Goal: Task Accomplishment & Management: Manage account settings

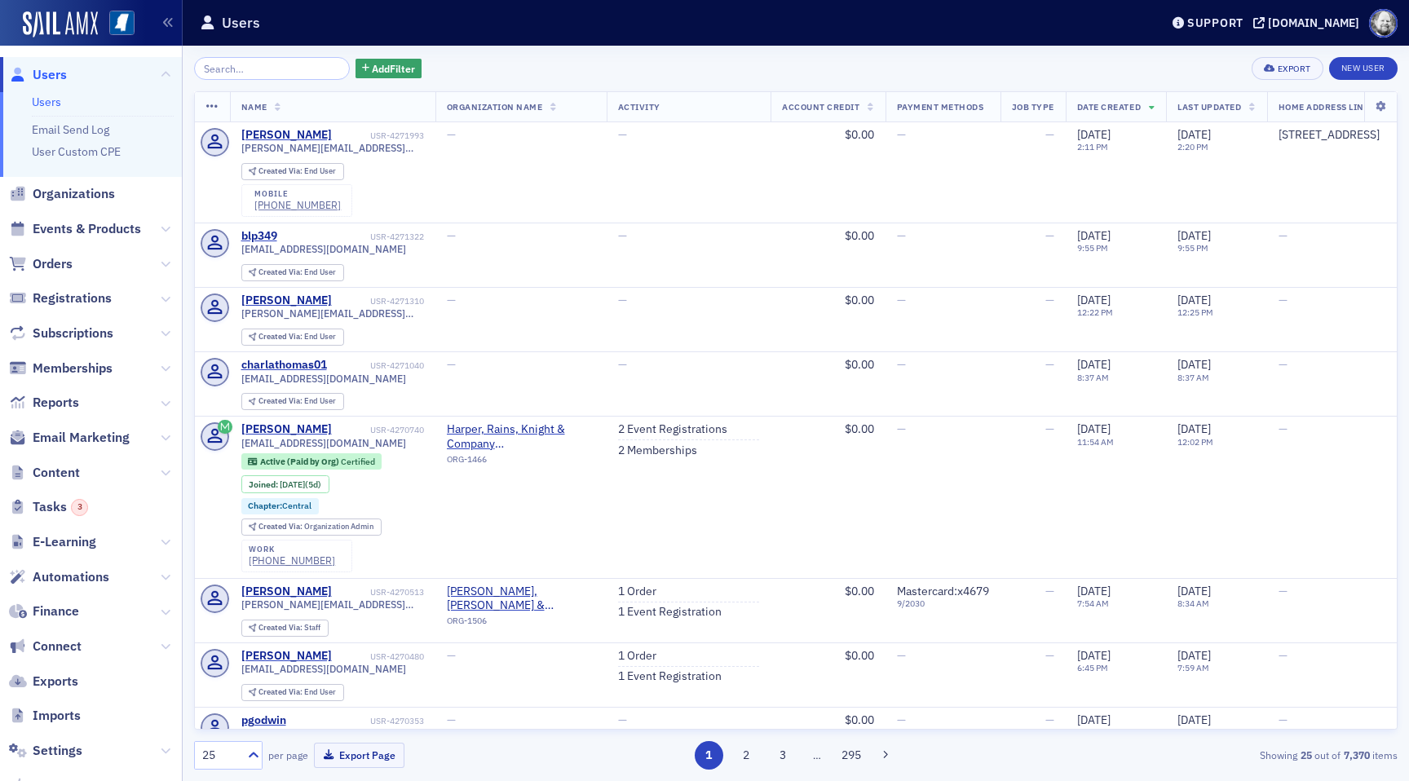
click at [255, 60] on input "search" at bounding box center [272, 68] width 156 height 23
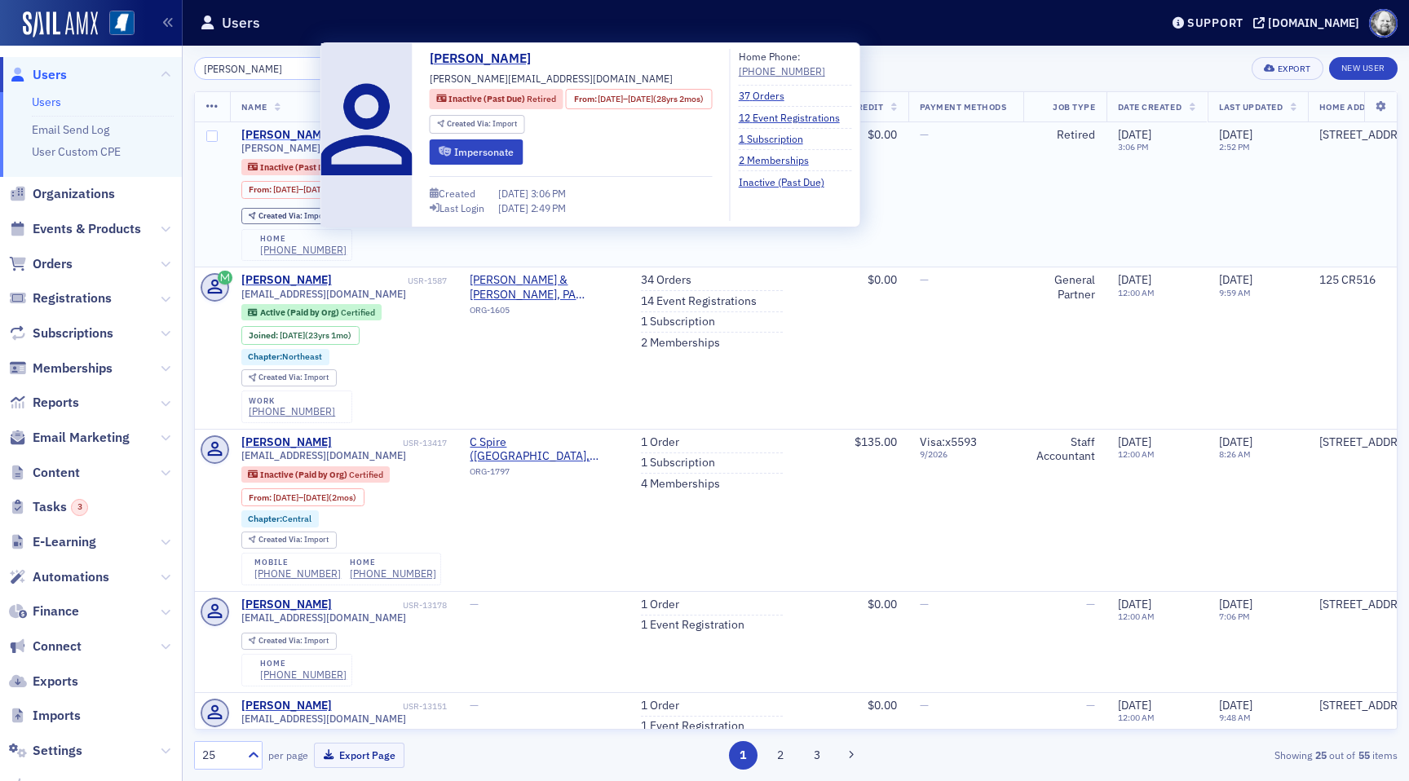
type input "[PERSON_NAME]"
click at [283, 133] on div "[PERSON_NAME]" at bounding box center [286, 135] width 90 height 15
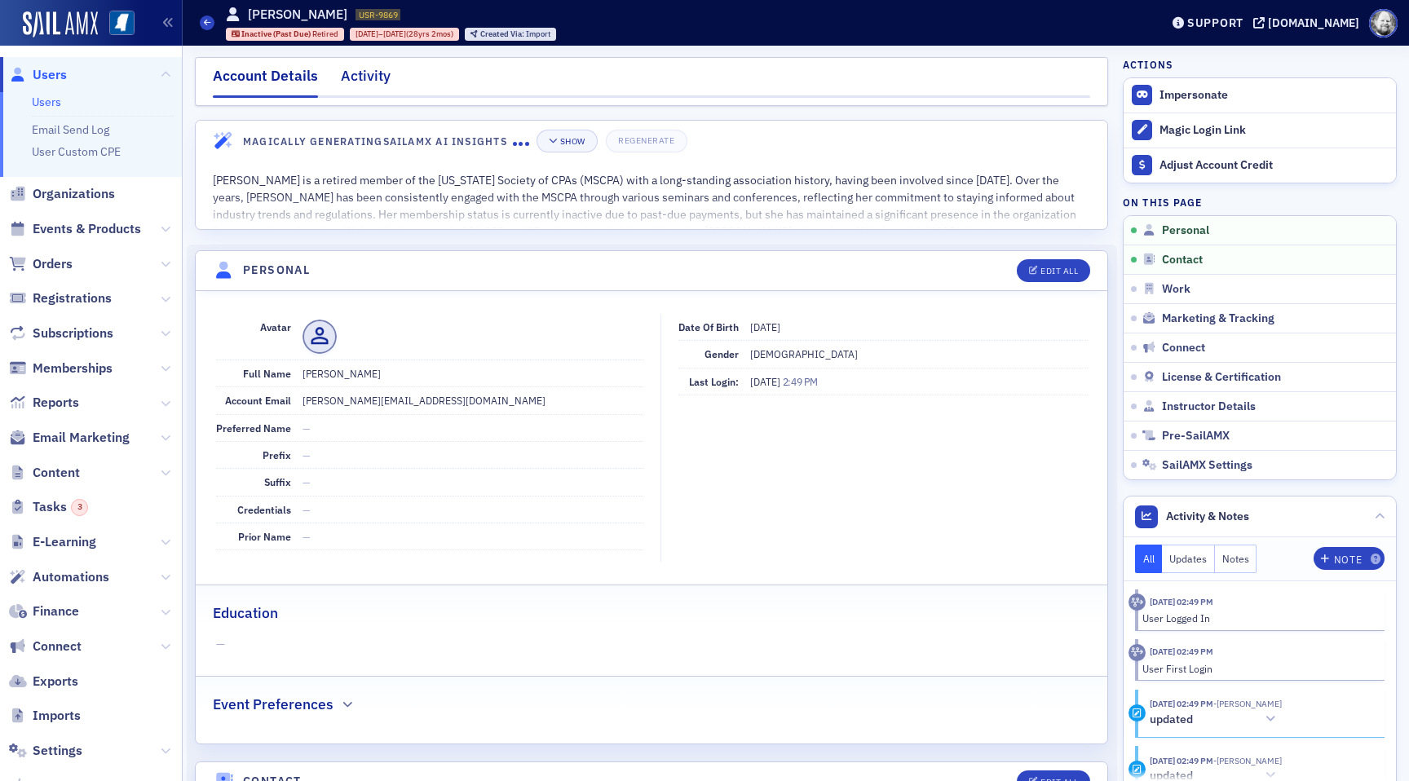
click at [371, 80] on div "Activity" at bounding box center [366, 80] width 50 height 30
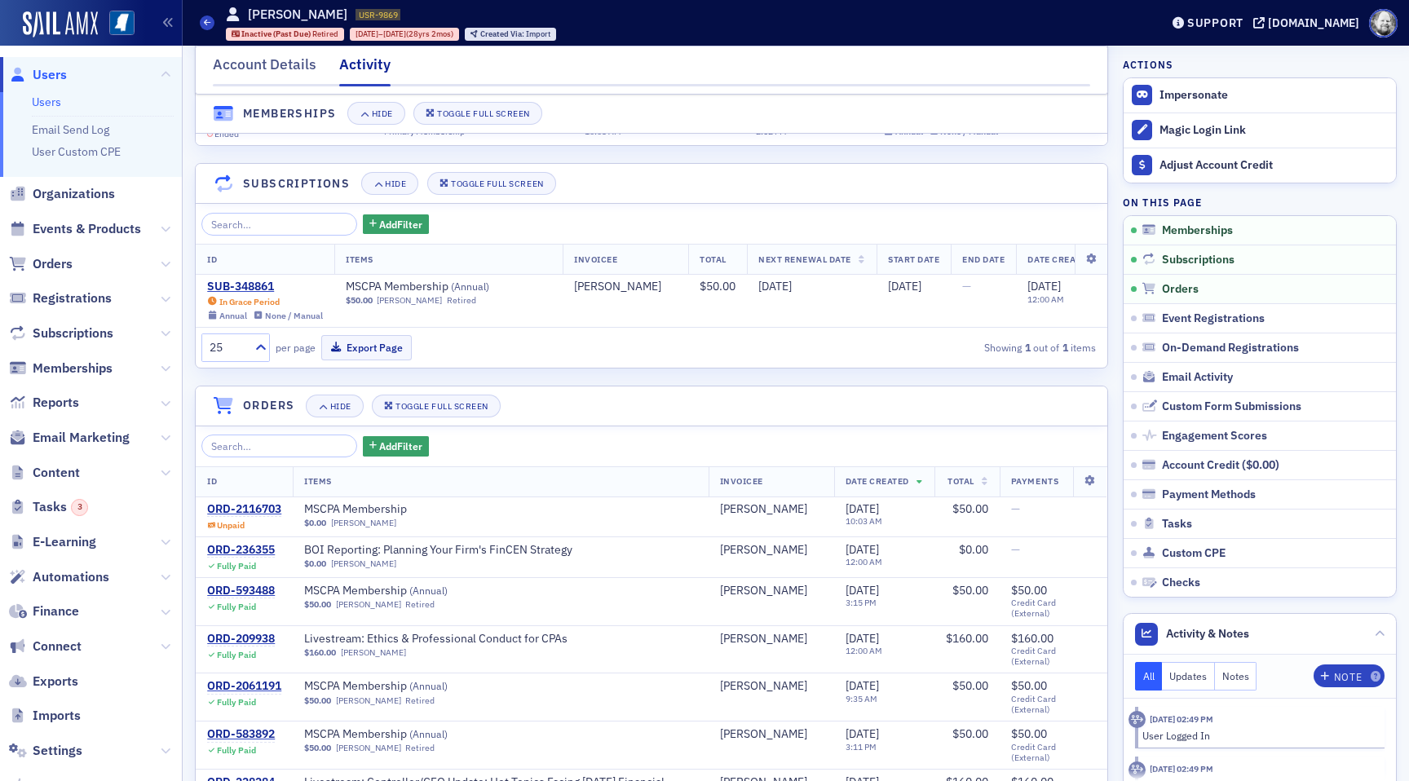
scroll to position [128, 0]
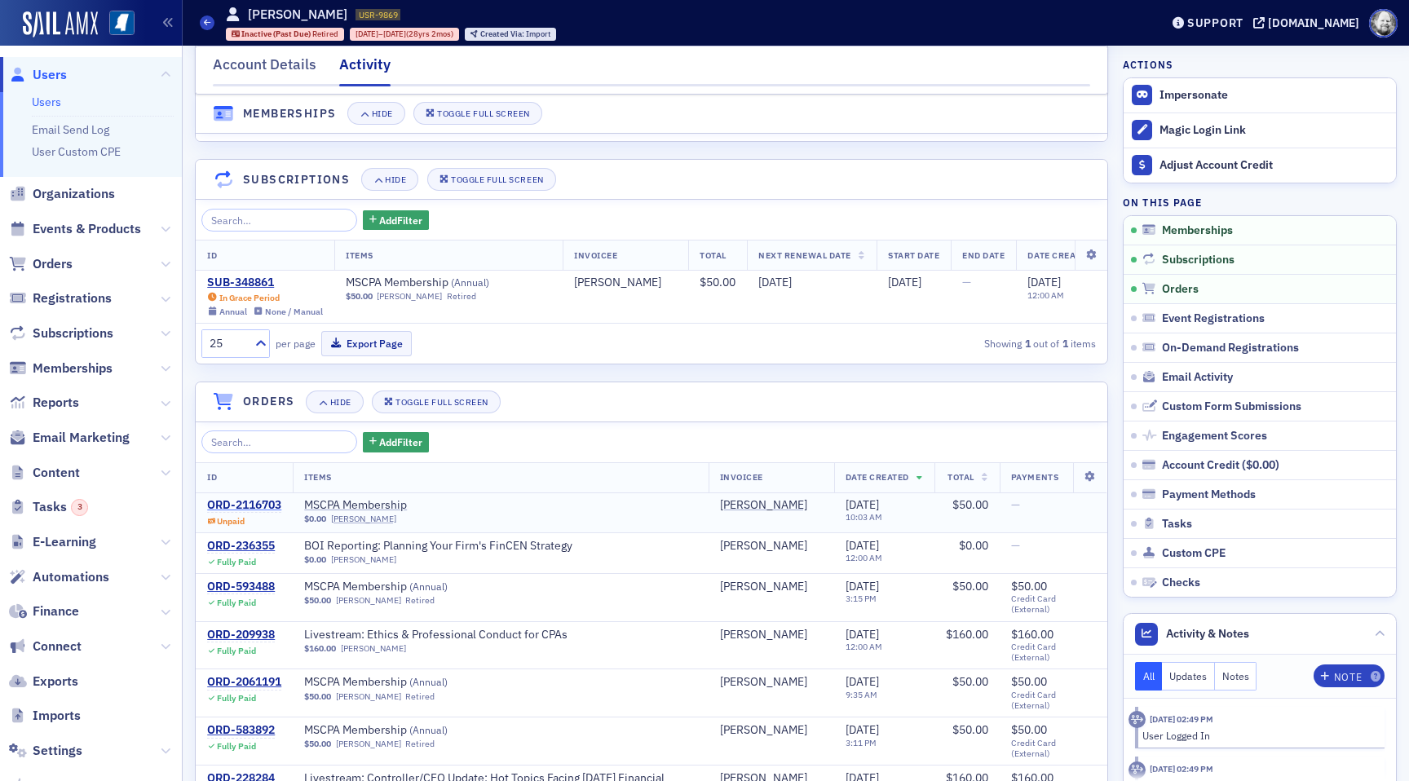
click at [265, 505] on div "ORD-2116703" at bounding box center [244, 505] width 74 height 15
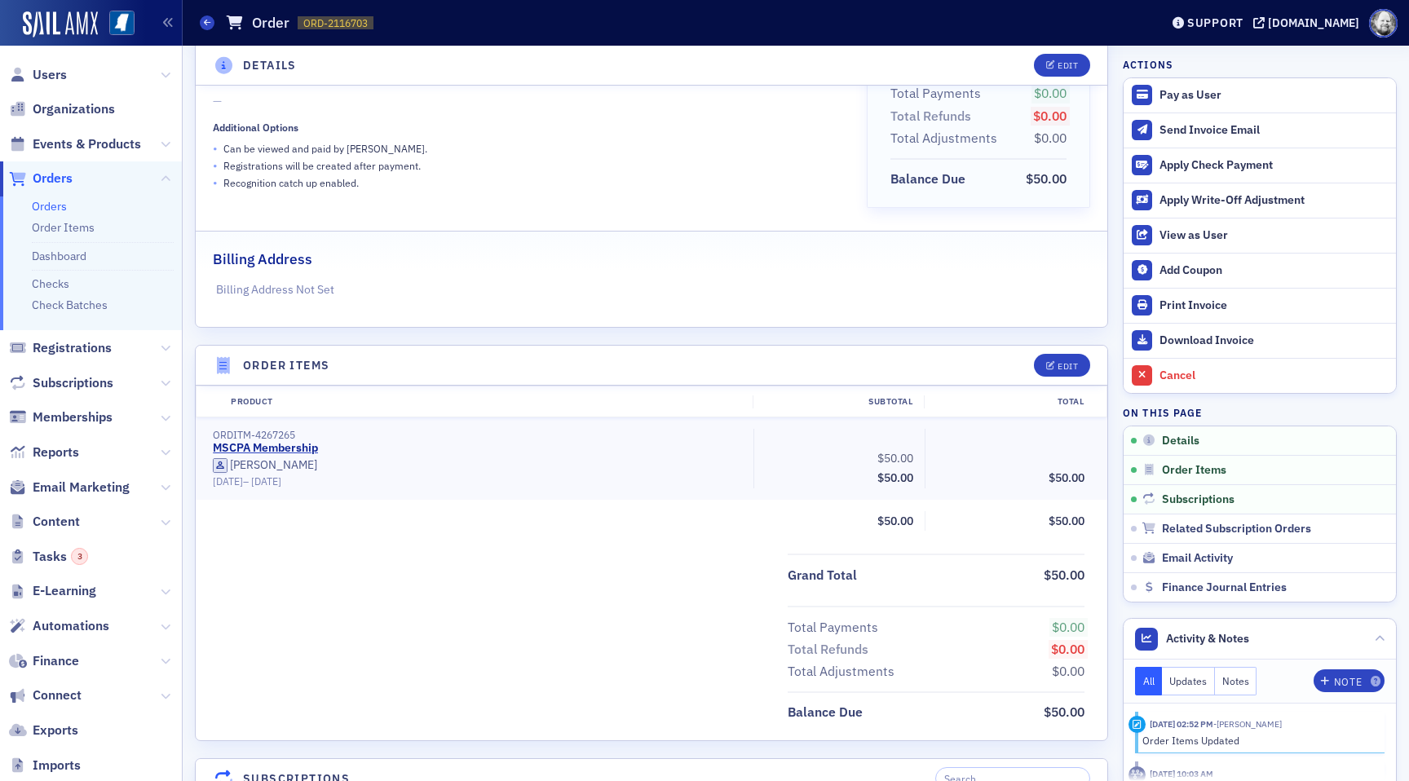
scroll to position [210, 0]
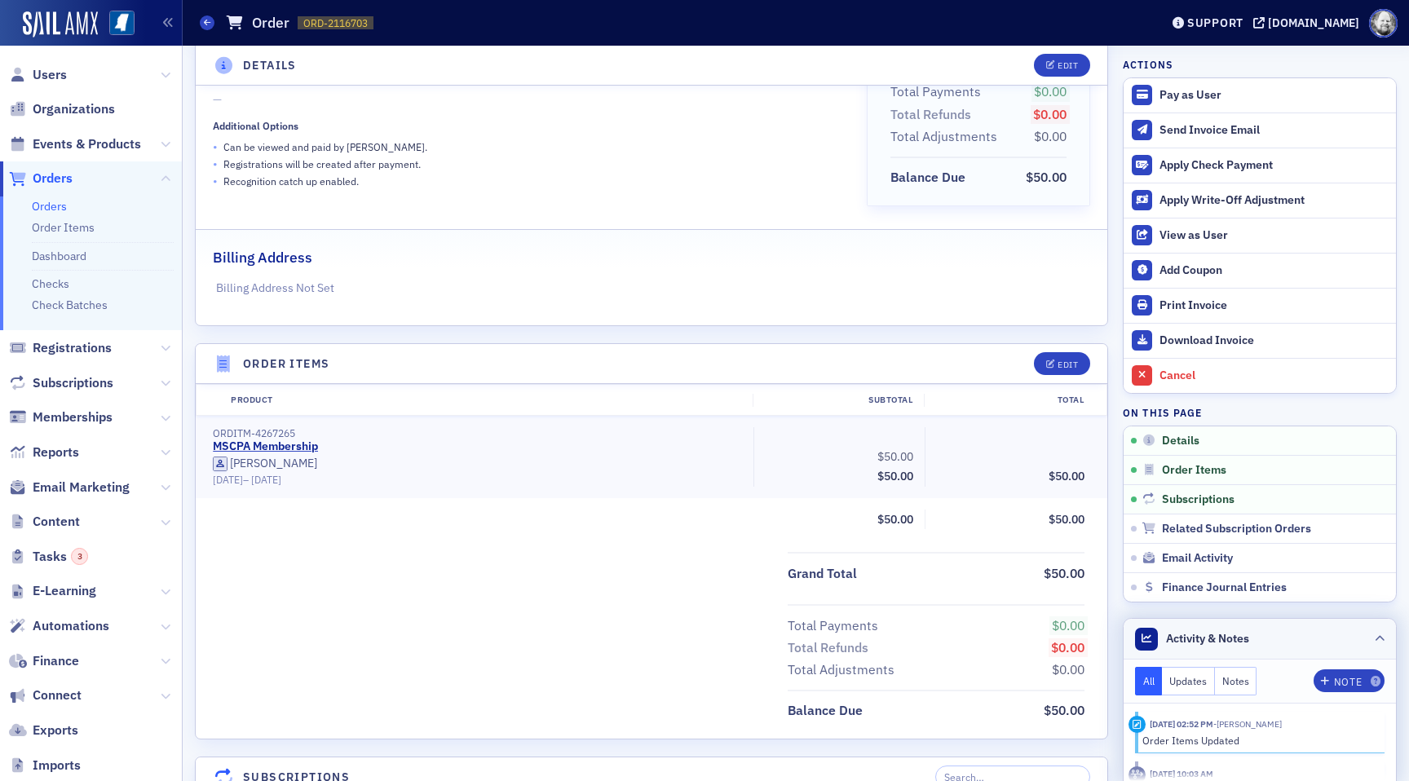
click at [1382, 638] on icon at bounding box center [1379, 639] width 10 height 10
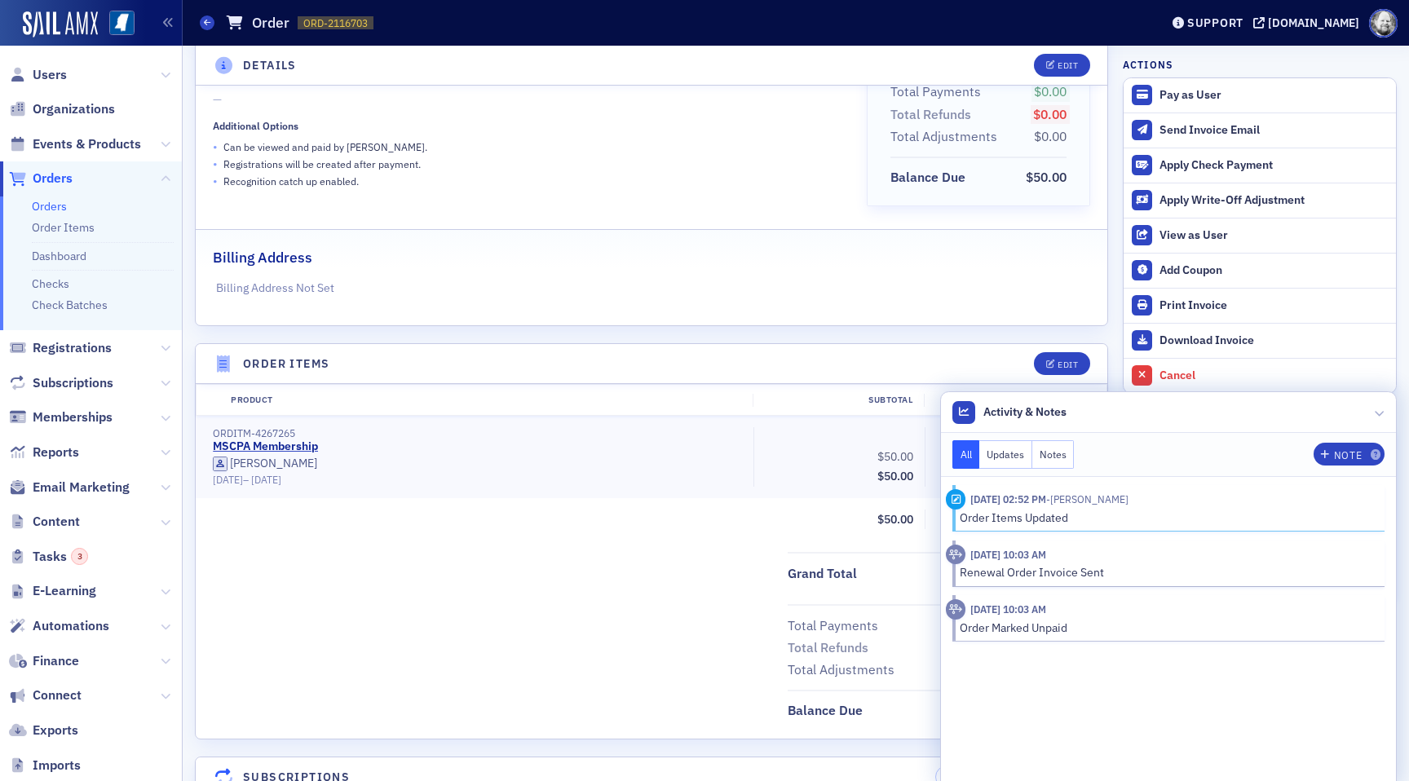
drag, startPoint x: 1076, startPoint y: 496, endPoint x: 1158, endPoint y: 500, distance: 82.4
click at [1160, 500] on header "9/18/2025 02:52 PM - Donna Mitchell" at bounding box center [1159, 499] width 427 height 20
click at [1158, 500] on header "9/18/2025 02:52 PM - Donna Mitchell" at bounding box center [1159, 499] width 427 height 20
click at [1372, 415] on header "Activity & Notes" at bounding box center [1168, 412] width 455 height 41
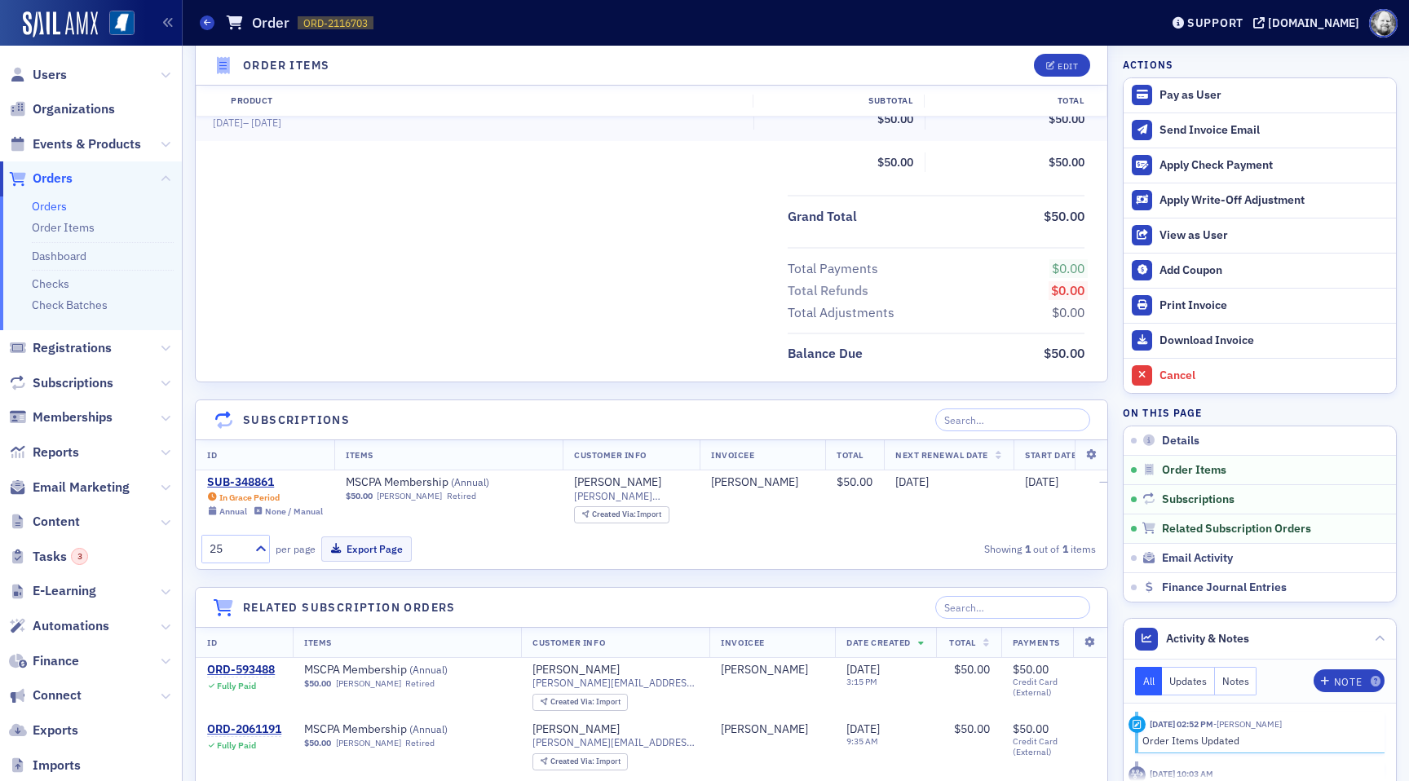
scroll to position [570, 0]
click at [252, 479] on div "SUB-348861" at bounding box center [265, 479] width 116 height 15
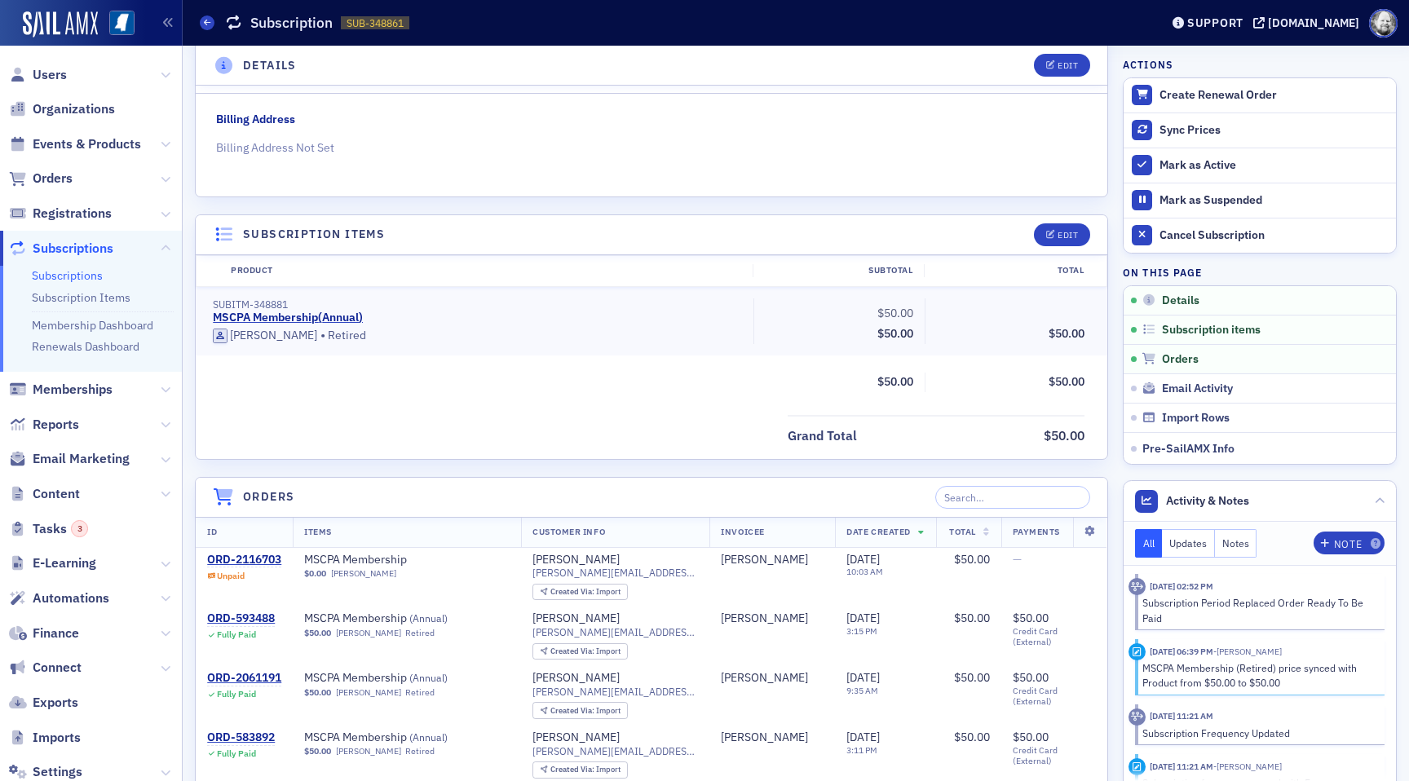
scroll to position [249, 0]
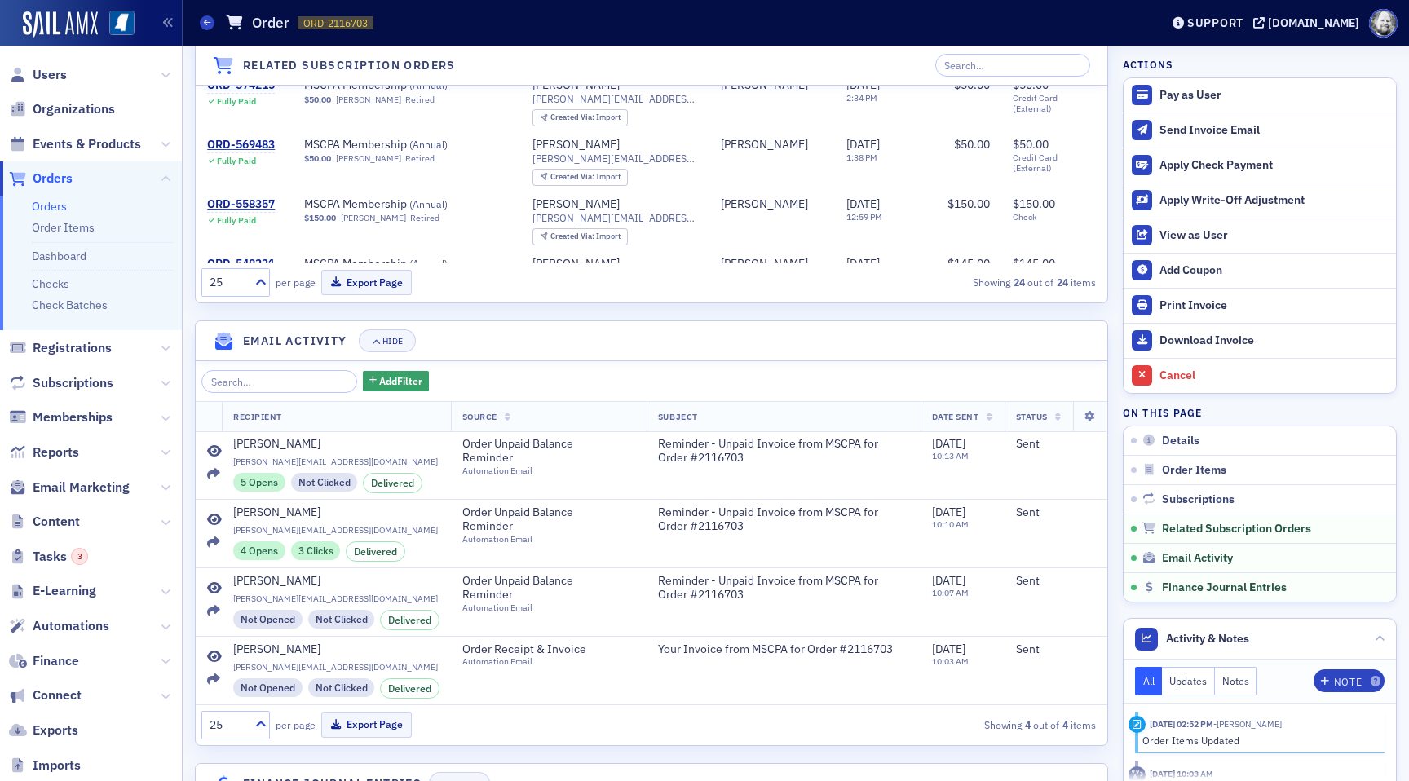
scroll to position [1390, 0]
click at [211, 446] on icon at bounding box center [214, 449] width 15 height 13
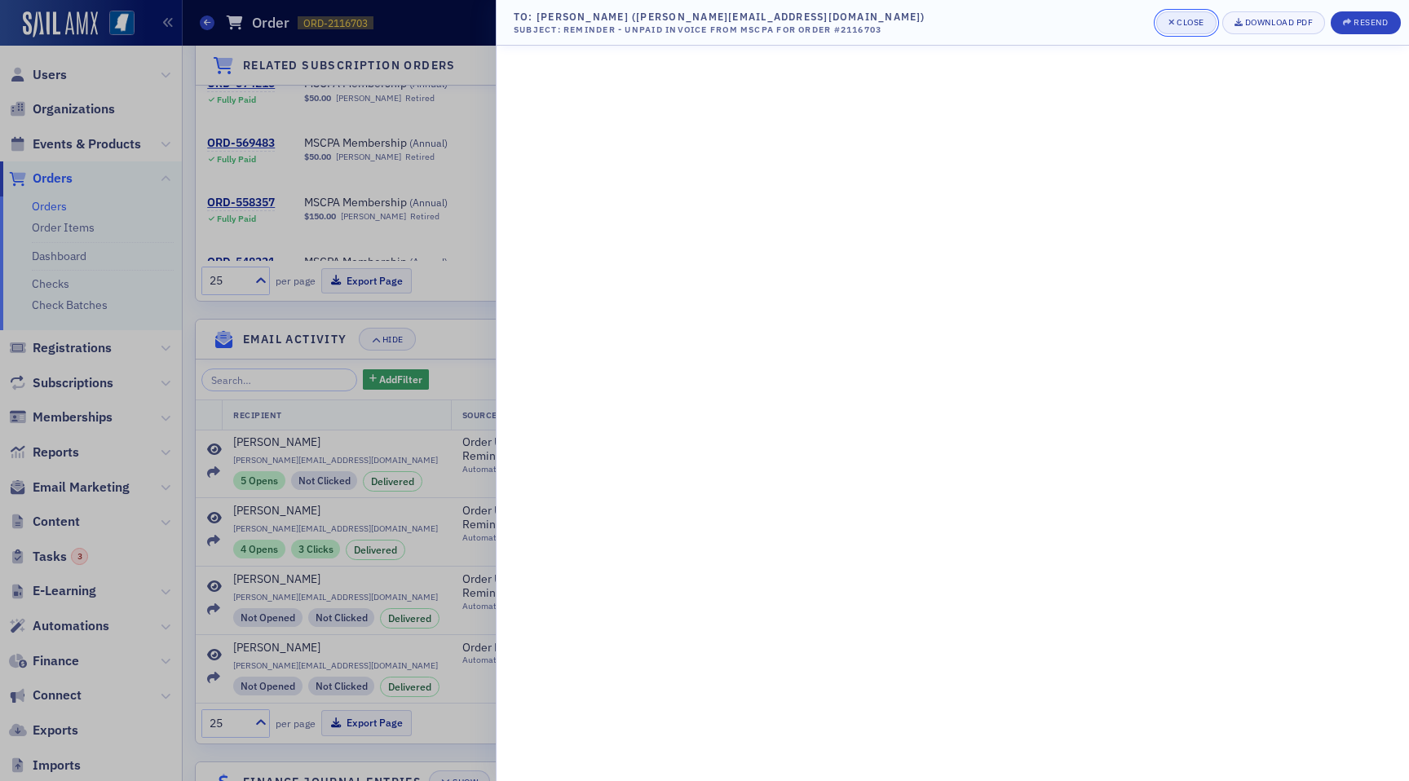
click at [1173, 28] on div "button" at bounding box center [1172, 22] width 9 height 13
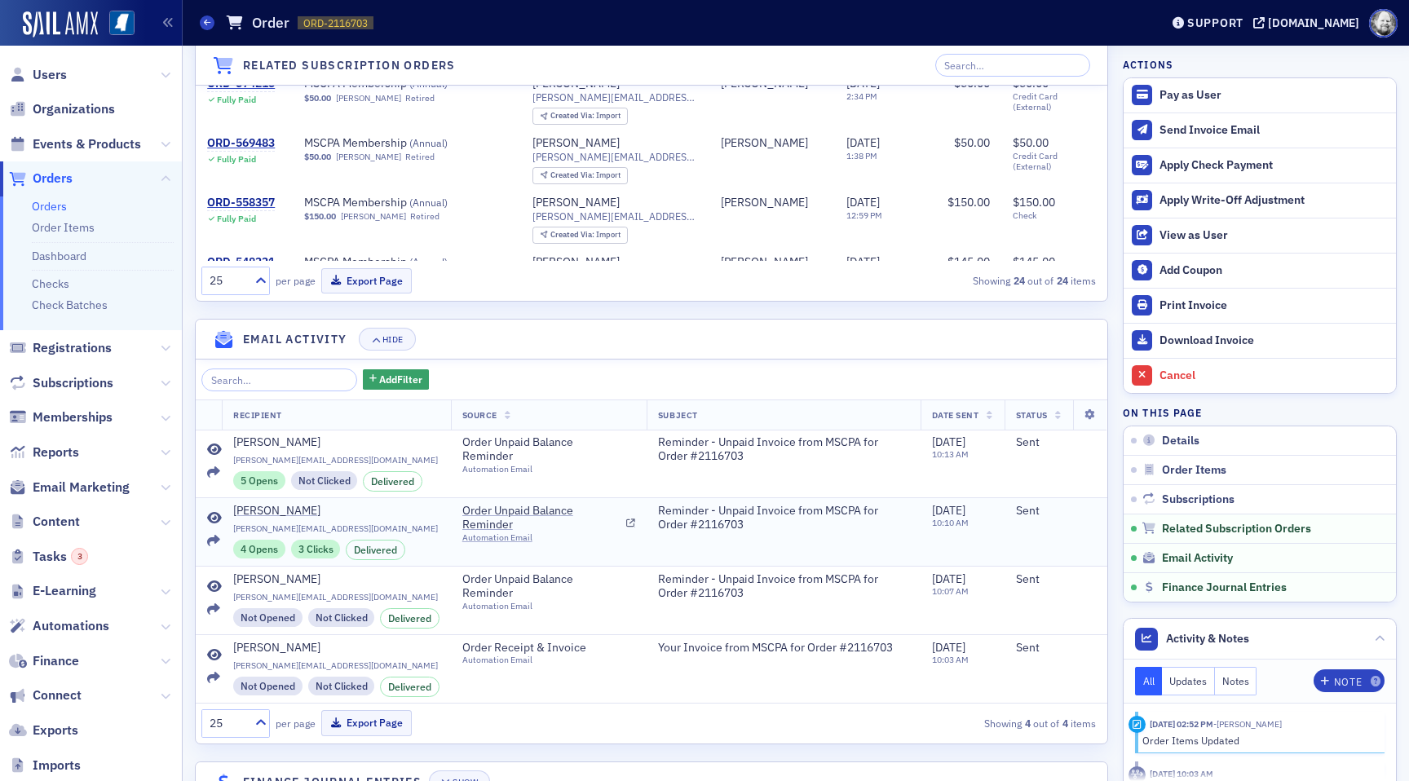
click at [215, 514] on icon at bounding box center [214, 518] width 15 height 13
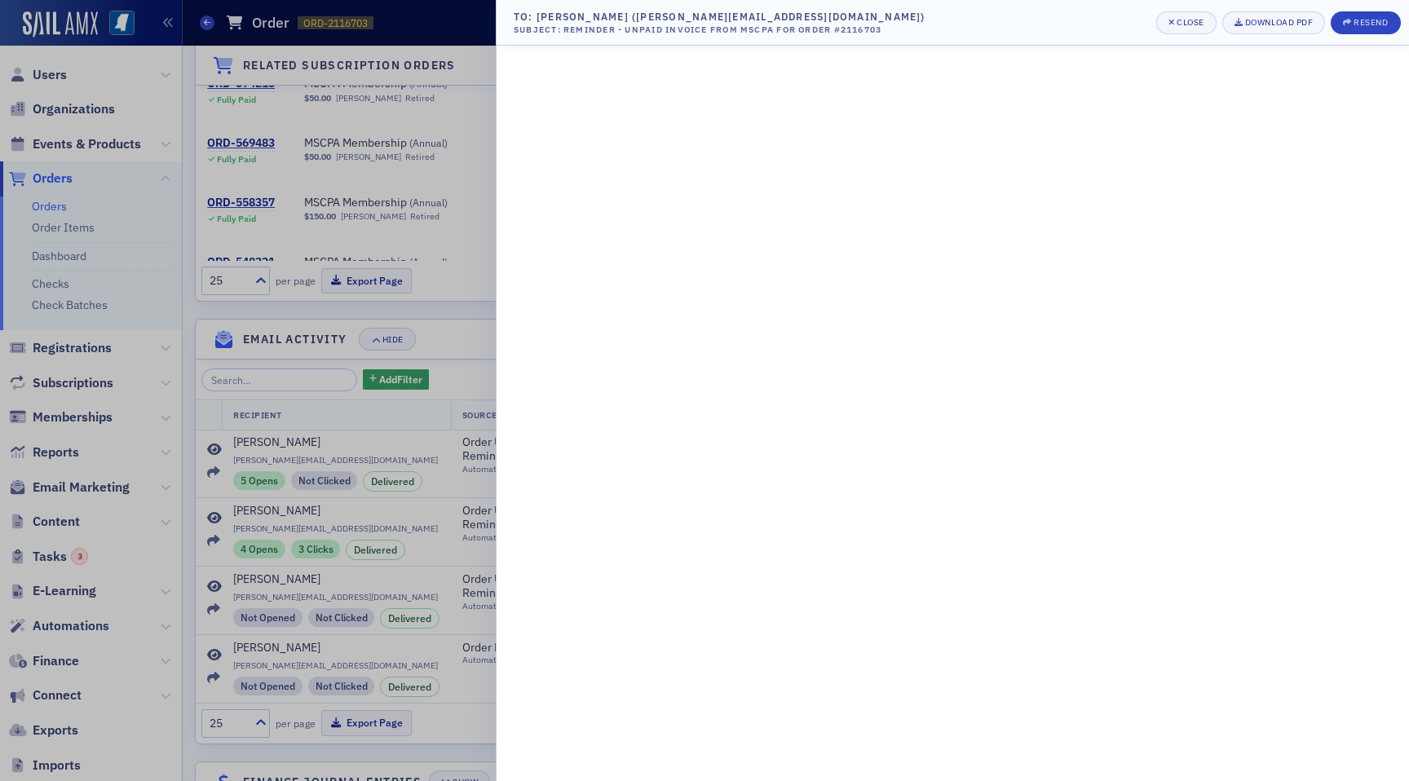
click at [467, 366] on div at bounding box center [704, 390] width 1409 height 781
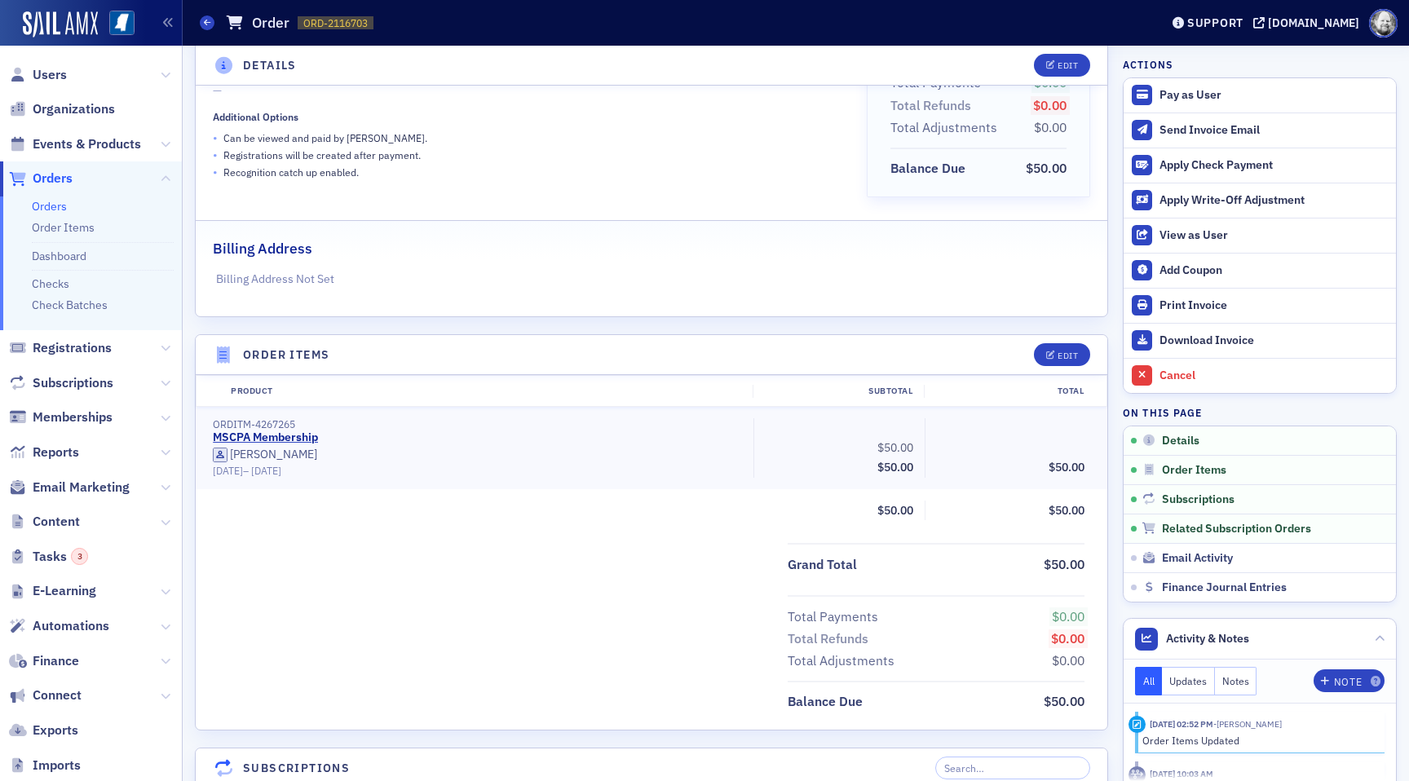
scroll to position [0, 0]
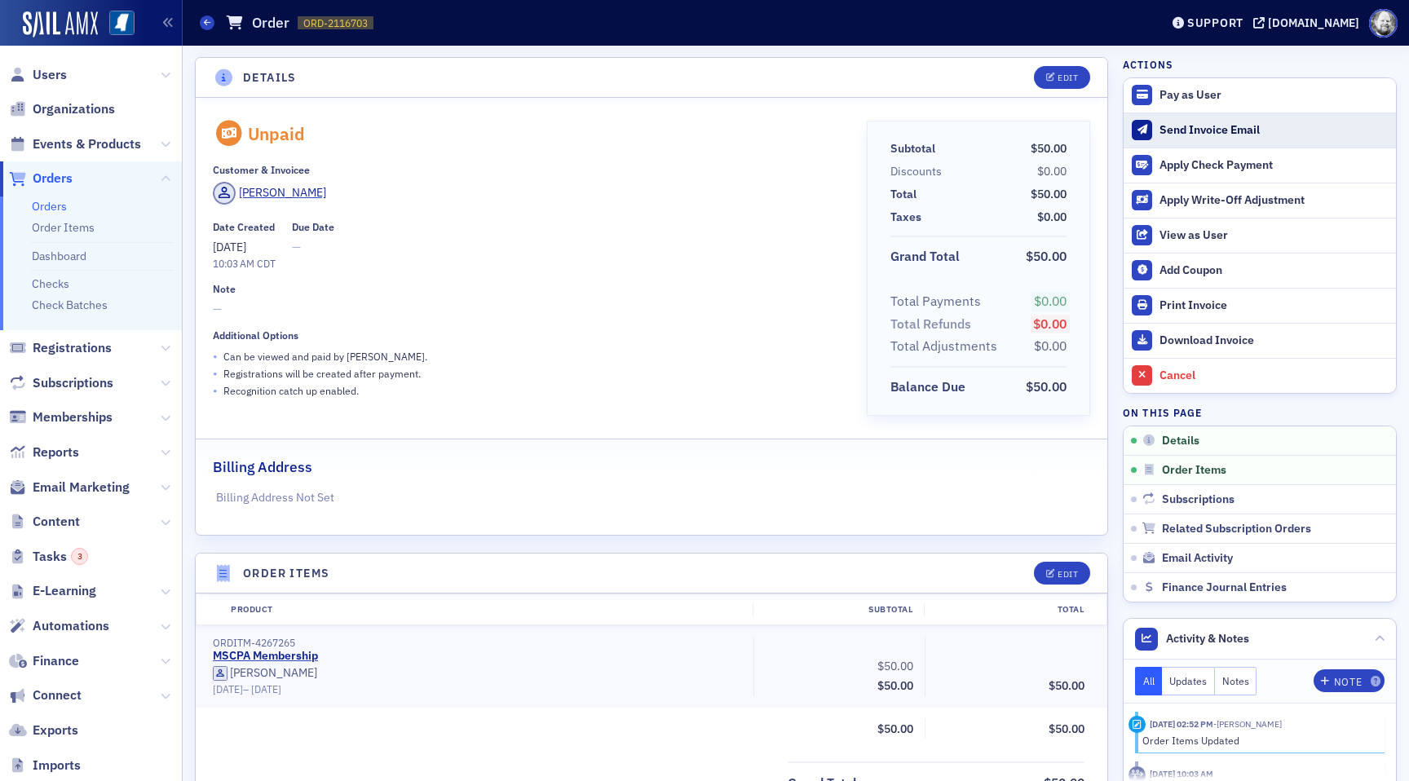
click at [1224, 124] on div "Send Invoice Email" at bounding box center [1273, 130] width 228 height 15
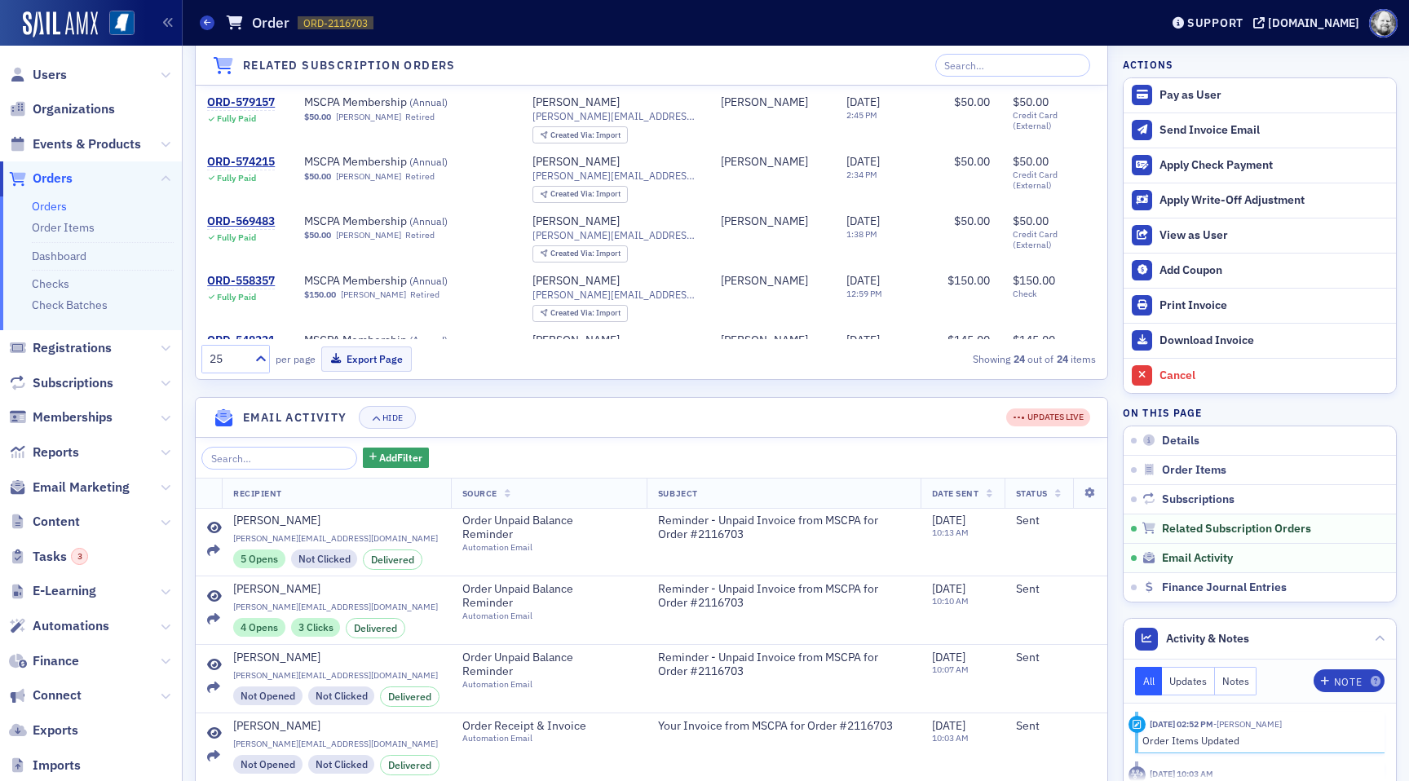
scroll to position [1312, 0]
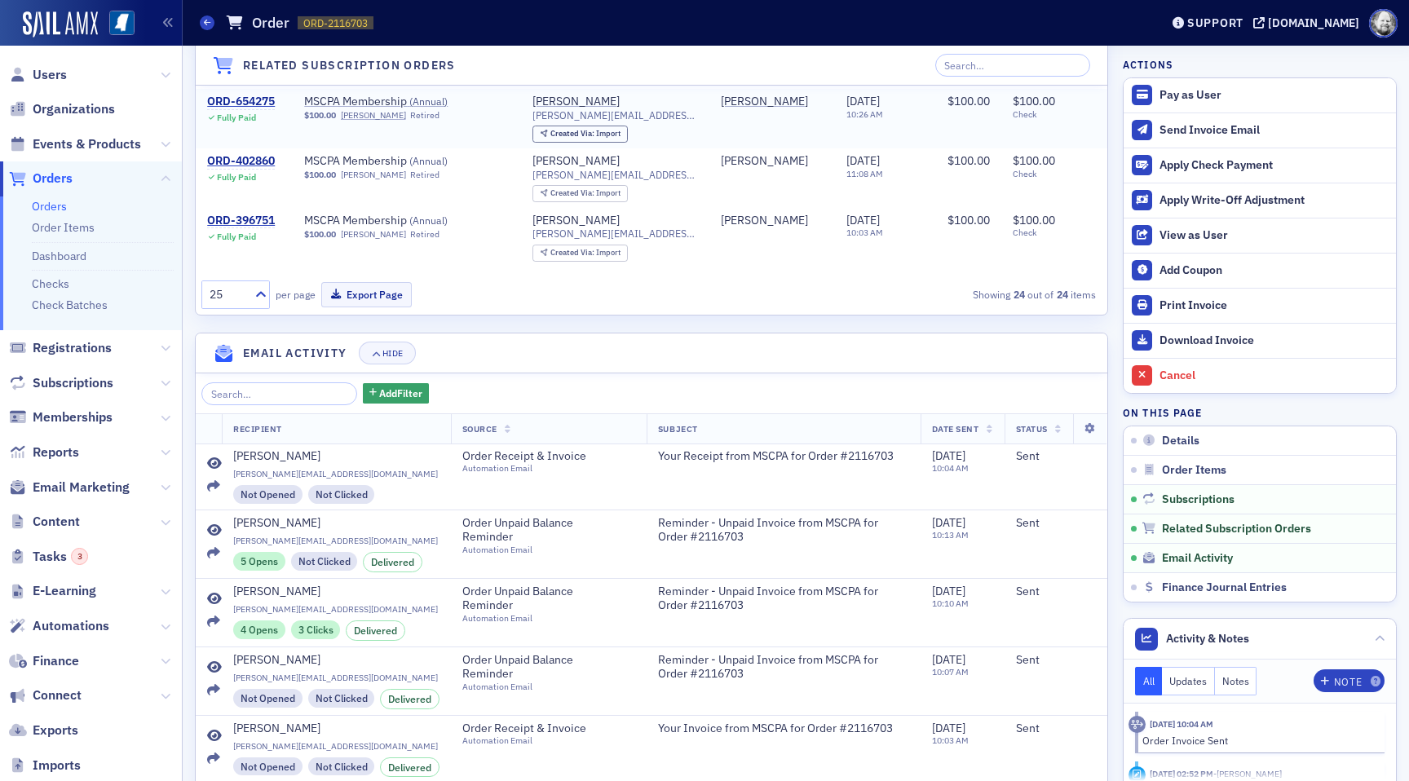
scroll to position [1506, 0]
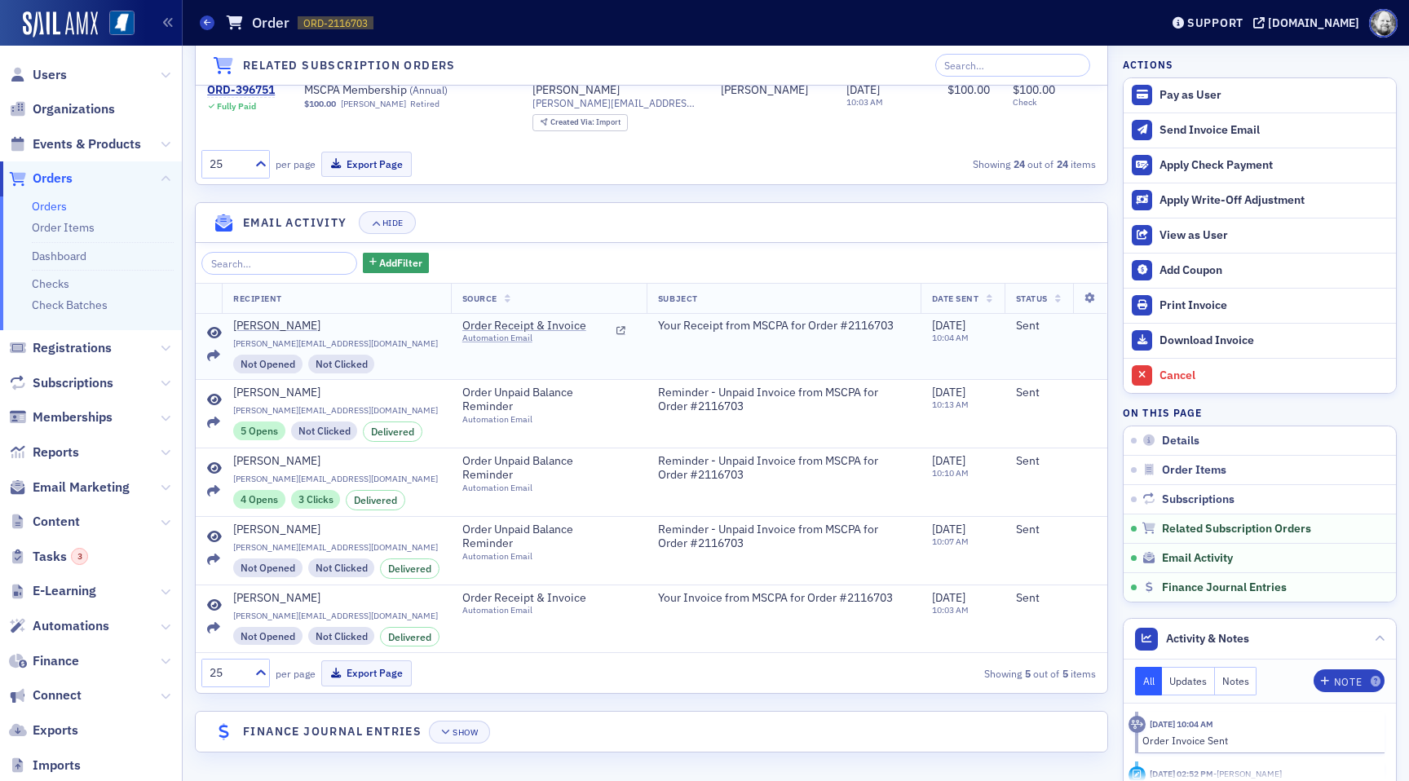
click at [216, 333] on icon at bounding box center [214, 333] width 15 height 13
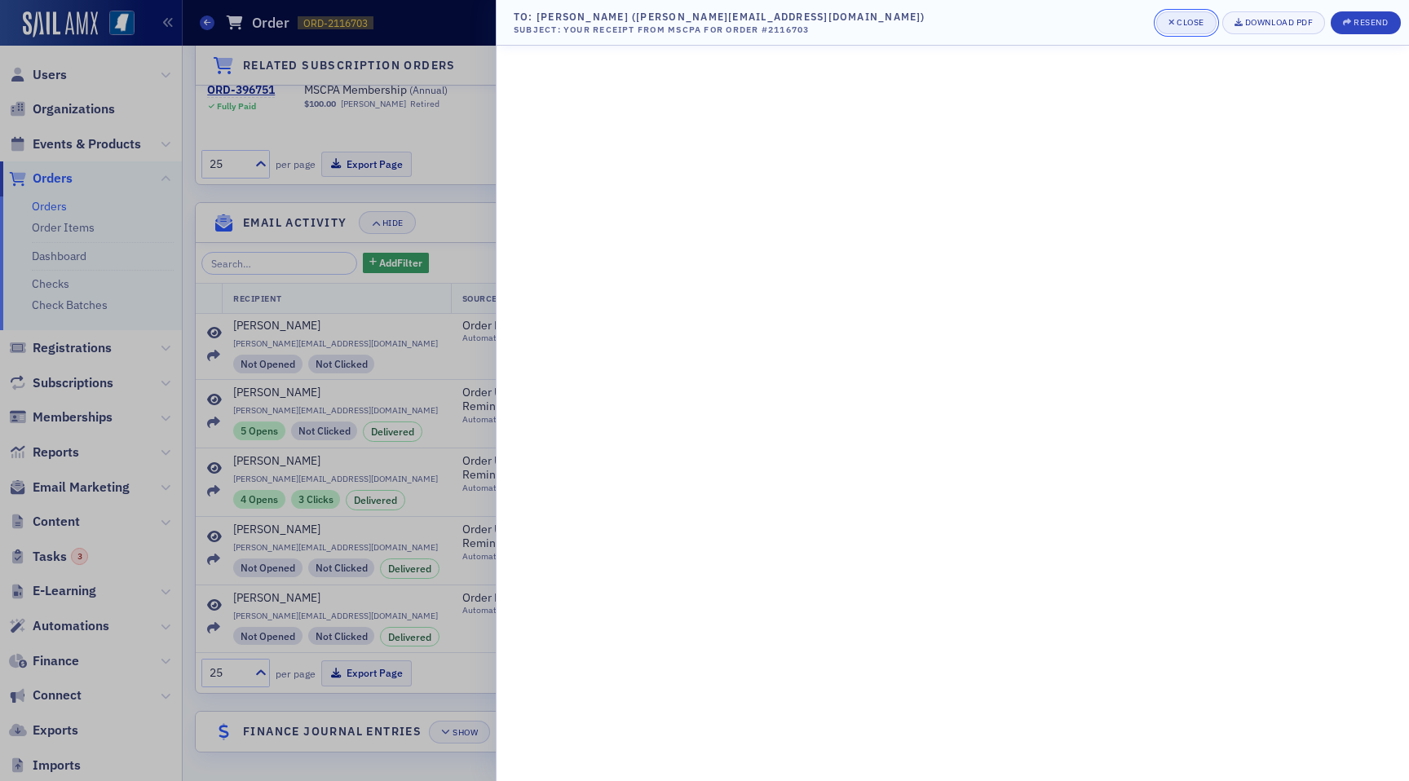
click at [1193, 29] on button "Close" at bounding box center [1186, 22] width 60 height 23
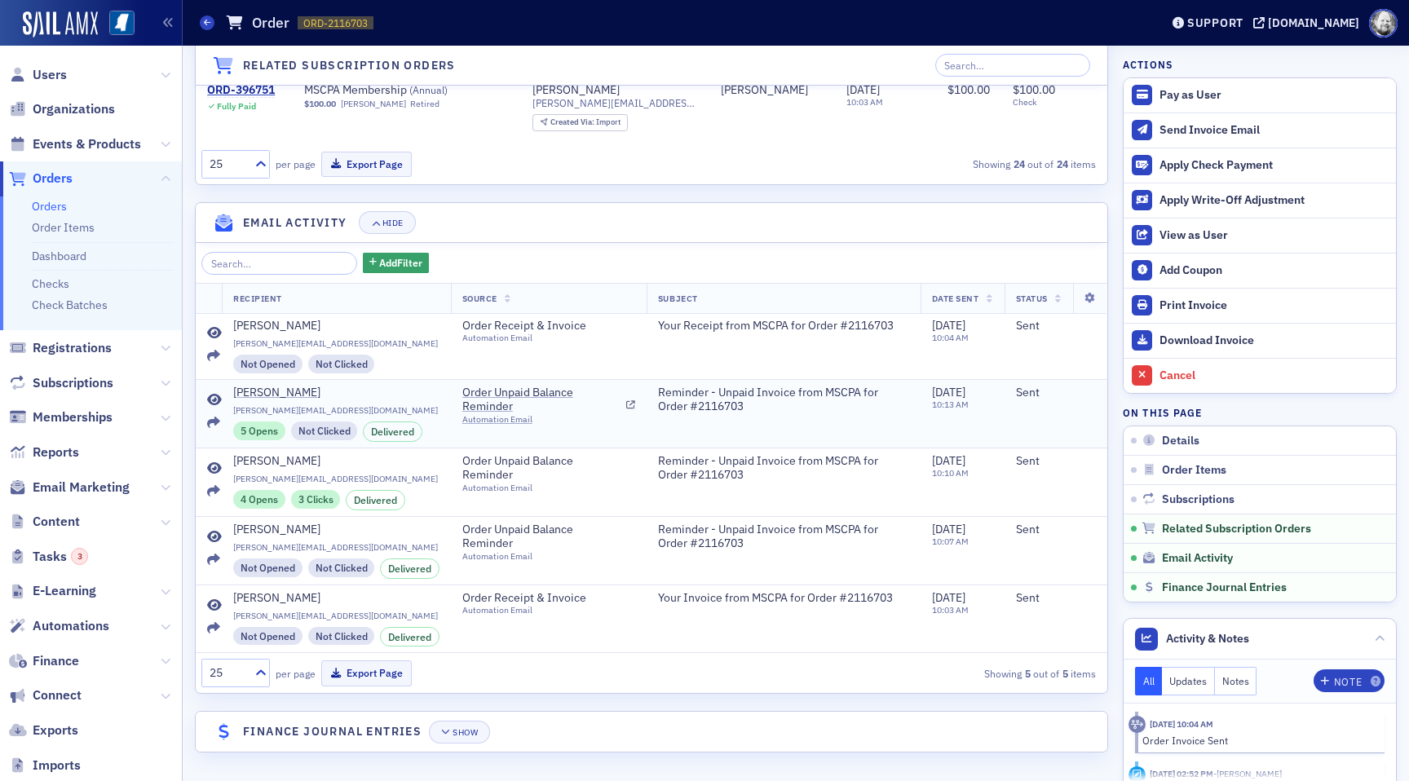
click at [214, 390] on td at bounding box center [209, 413] width 26 height 68
click at [214, 403] on icon at bounding box center [214, 400] width 15 height 13
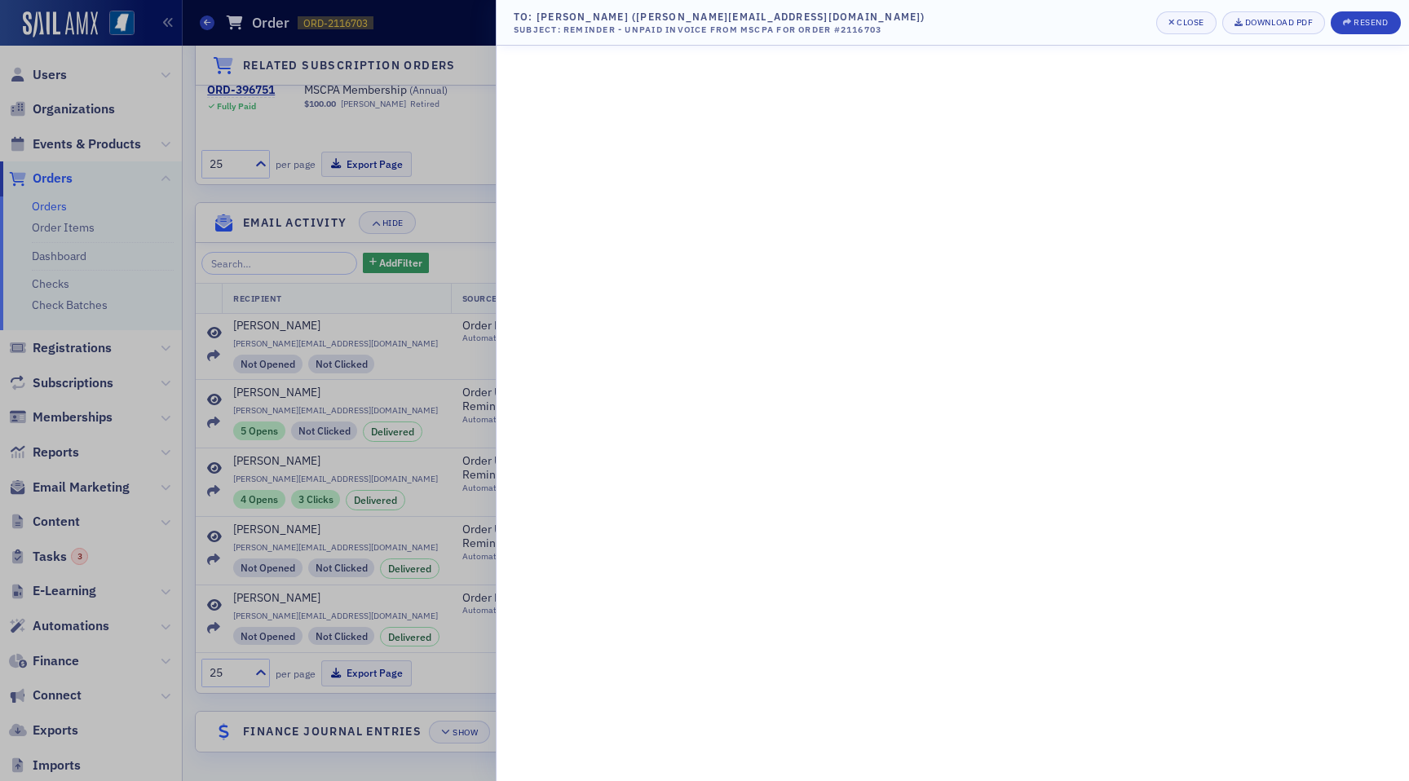
click at [214, 334] on div at bounding box center [704, 390] width 1409 height 781
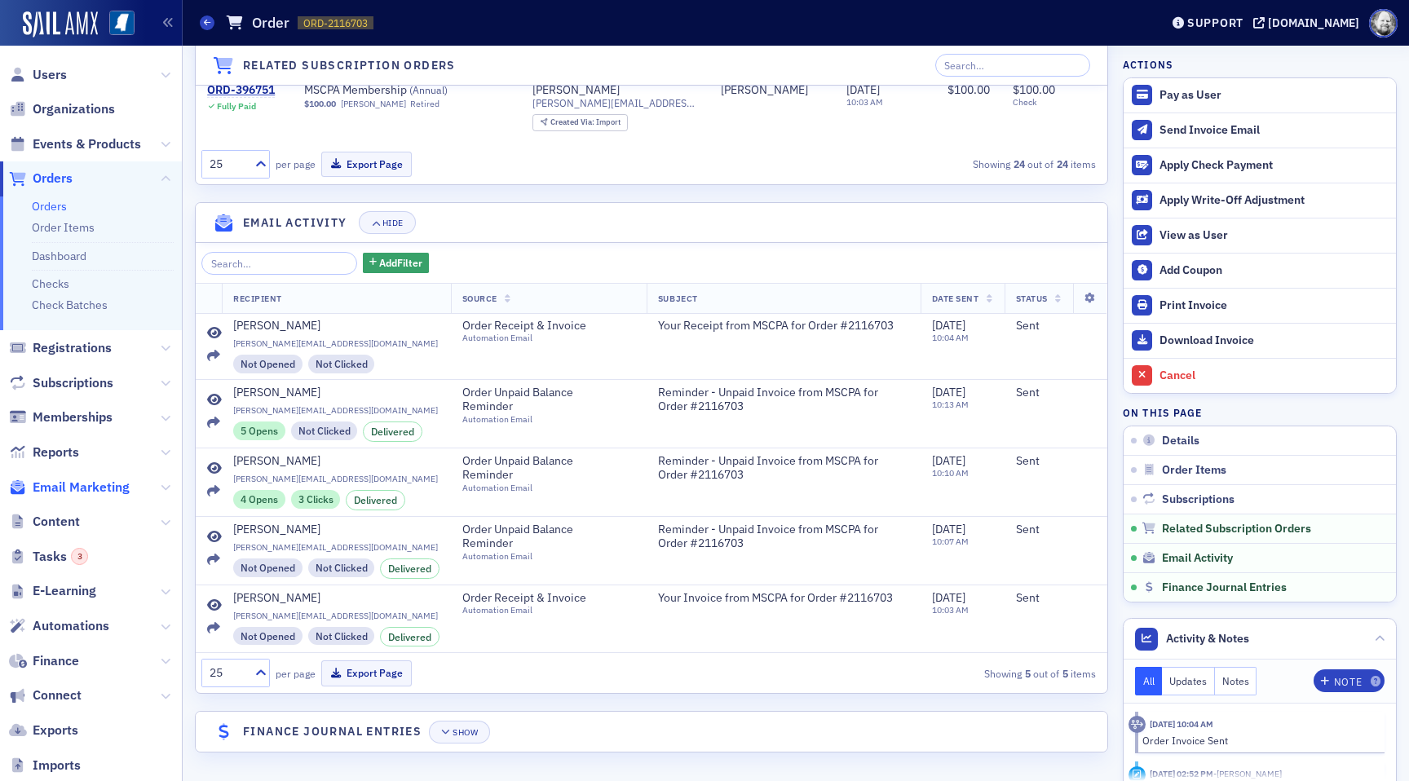
click at [67, 490] on span "Email Marketing" at bounding box center [81, 488] width 97 height 18
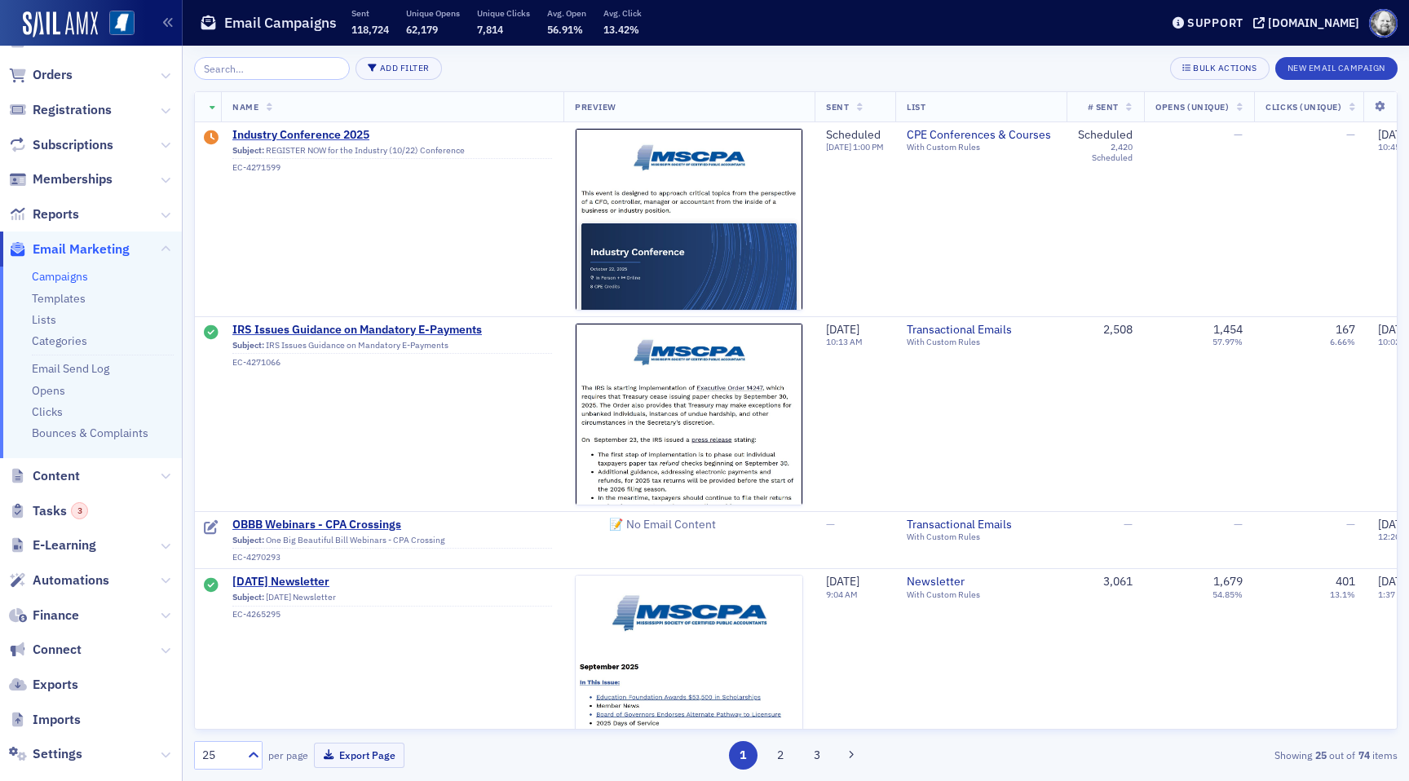
scroll to position [197, 0]
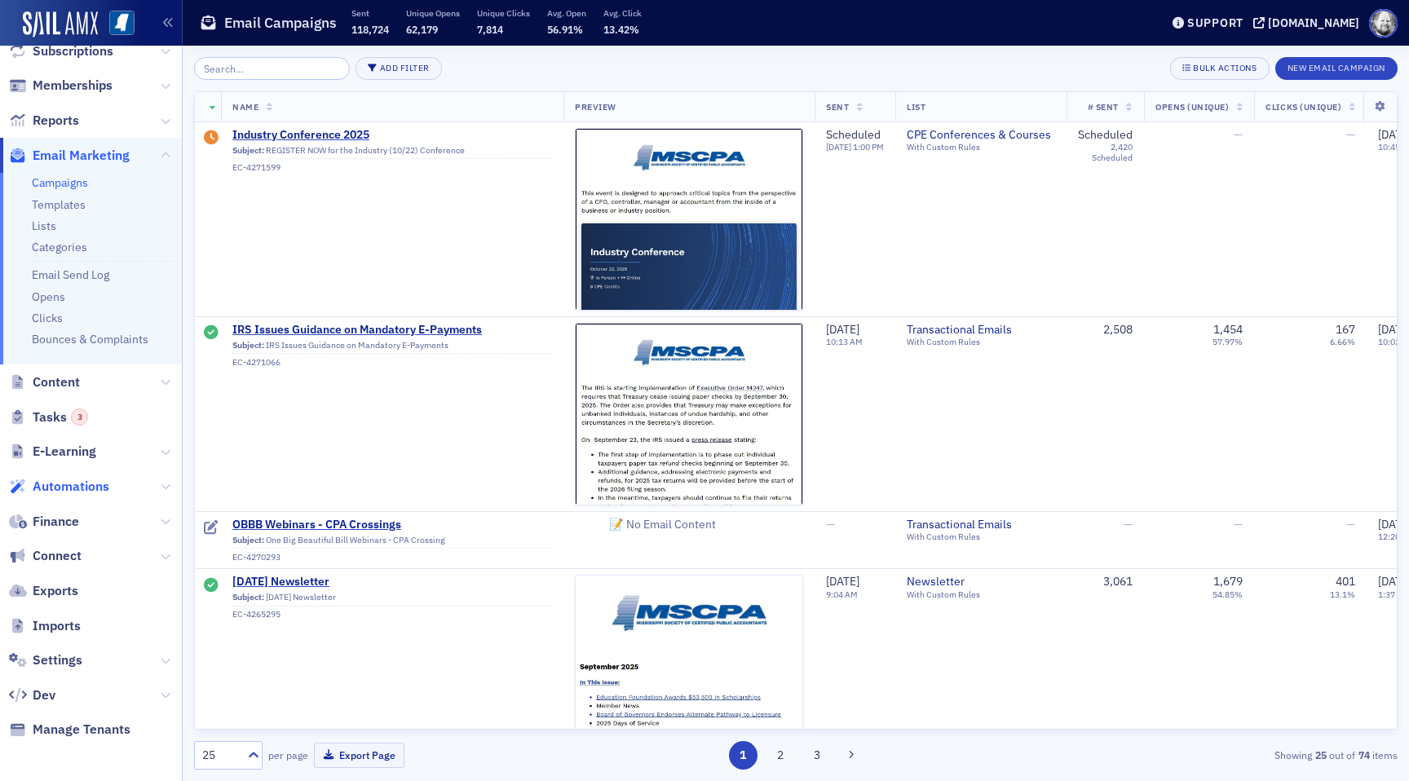
click at [64, 484] on span "Automations" at bounding box center [71, 487] width 77 height 18
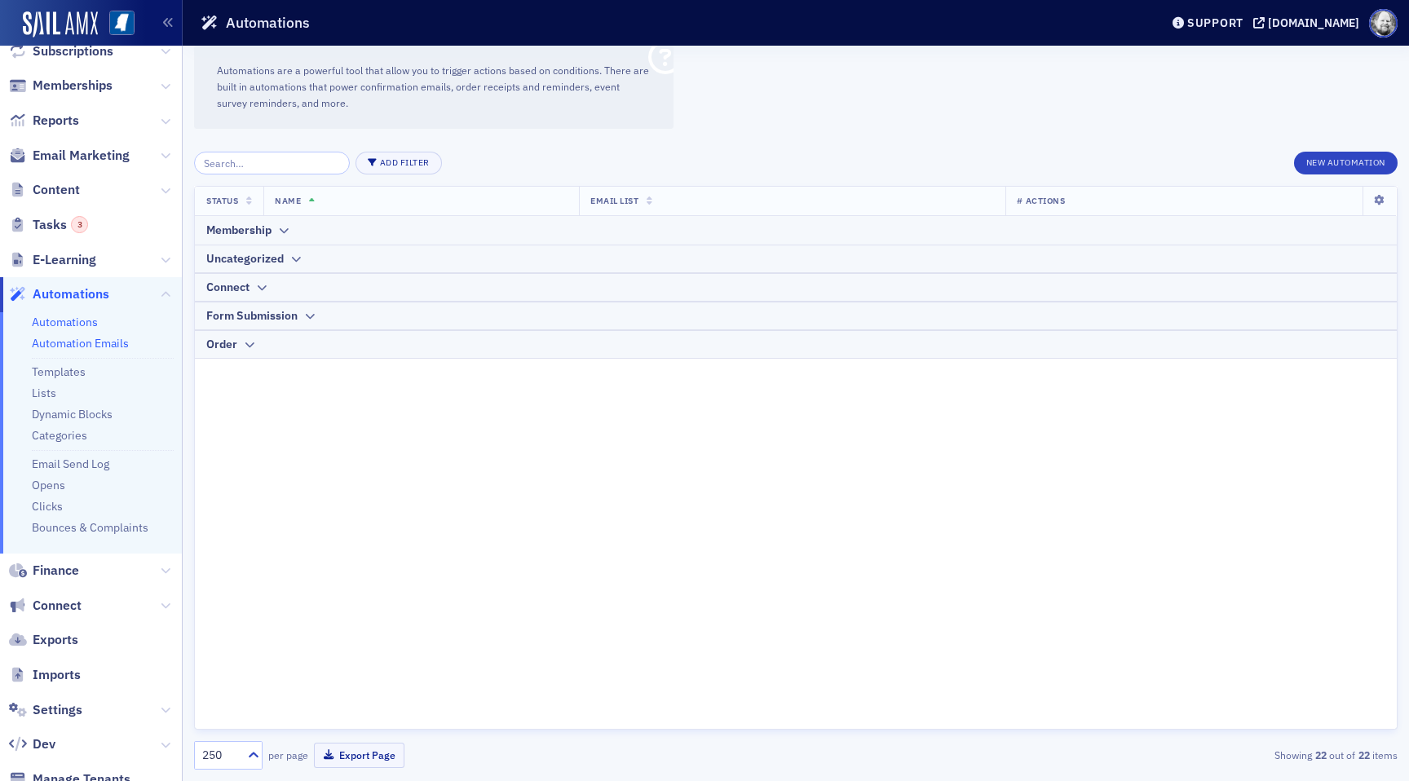
click at [57, 338] on link "Automation Emails" at bounding box center [80, 343] width 97 height 15
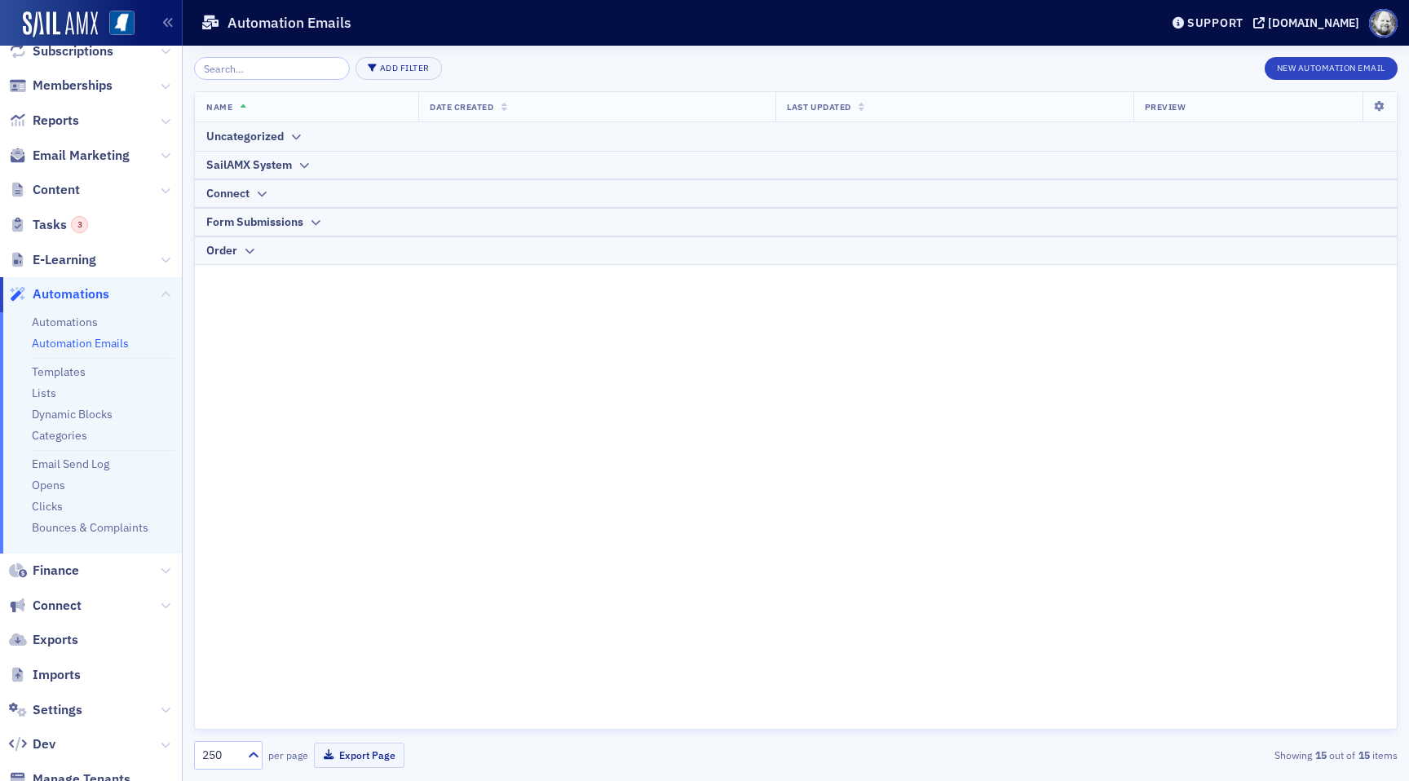
click at [255, 59] on input "search" at bounding box center [272, 68] width 156 height 23
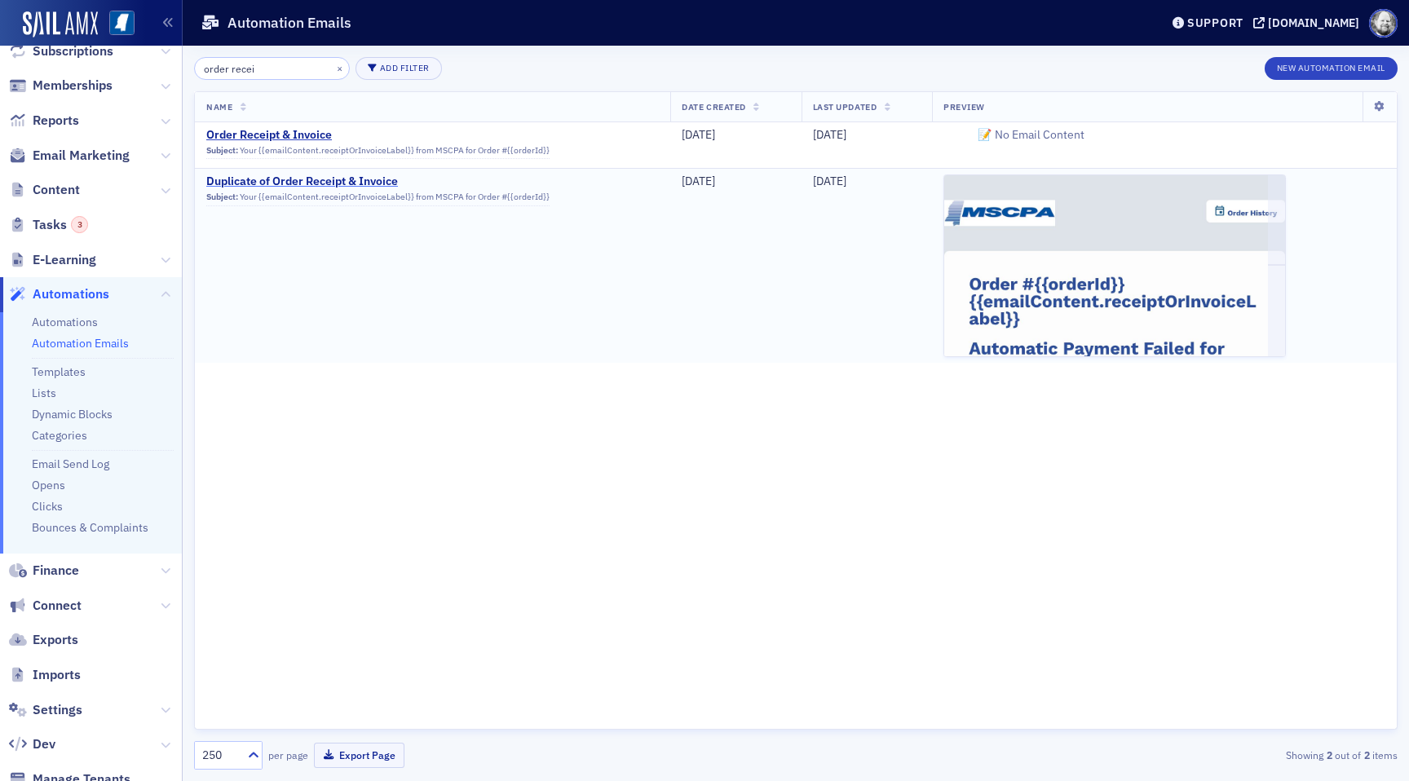
type input "order recei"
click at [272, 185] on span "Duplicate of Order Receipt & Invoice" at bounding box center [366, 181] width 320 height 15
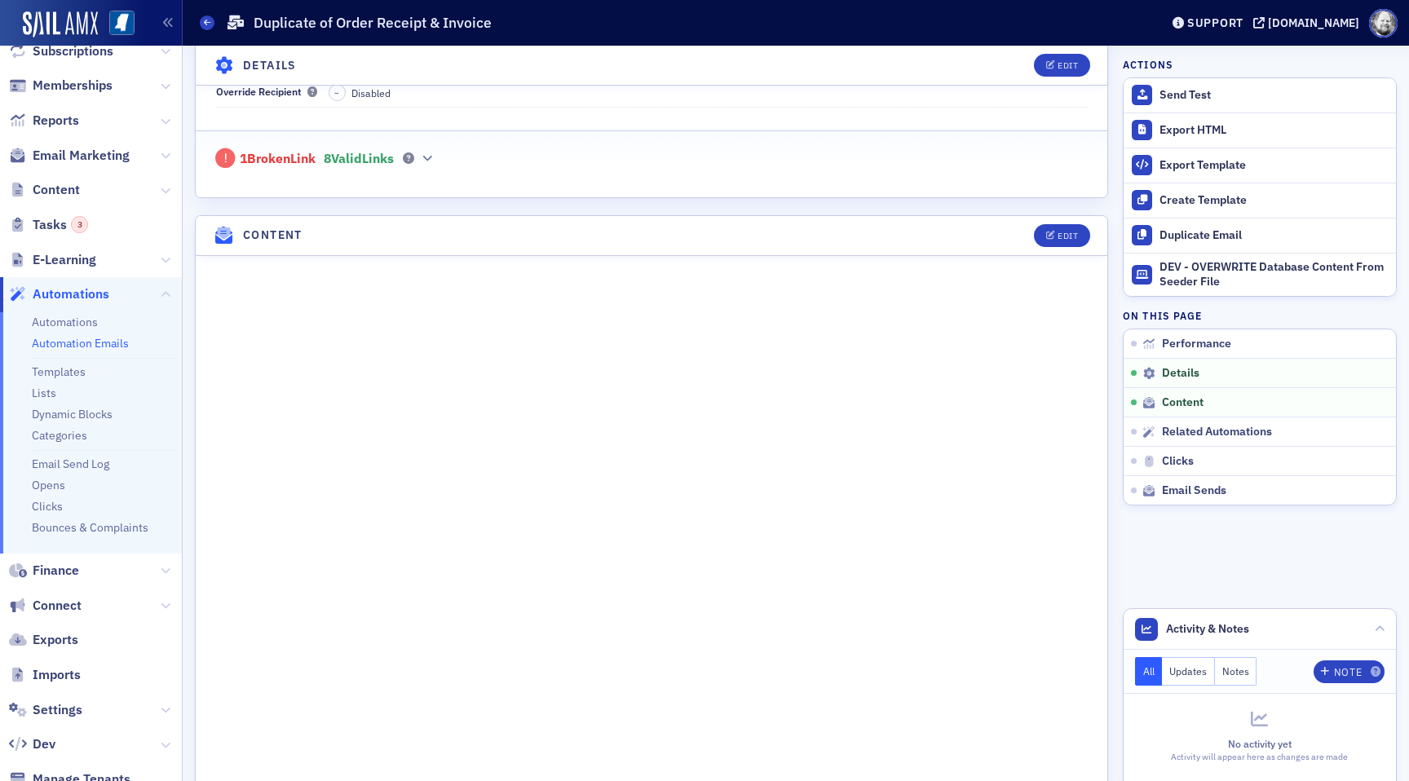
scroll to position [565, 0]
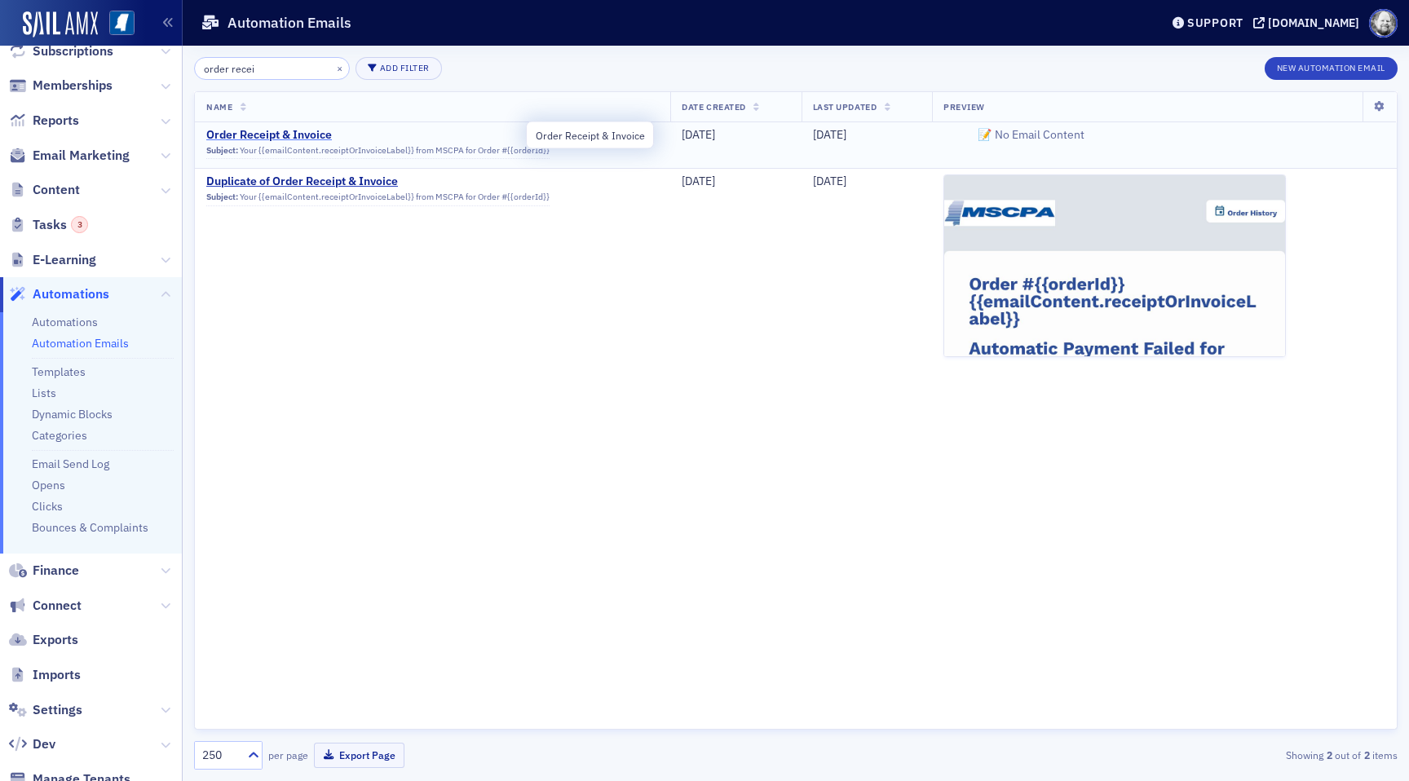
click at [287, 133] on span "Order Receipt & Invoice" at bounding box center [366, 135] width 320 height 15
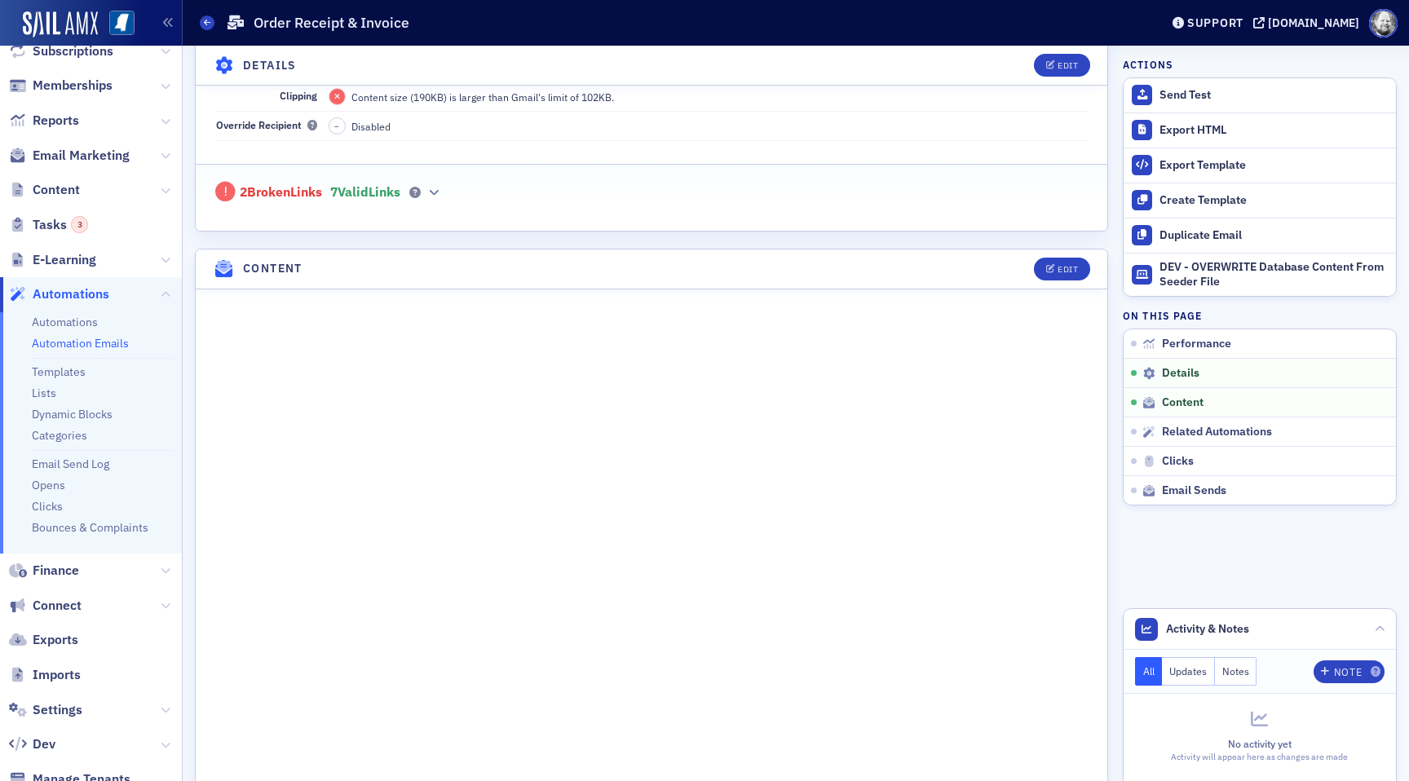
scroll to position [713, 0]
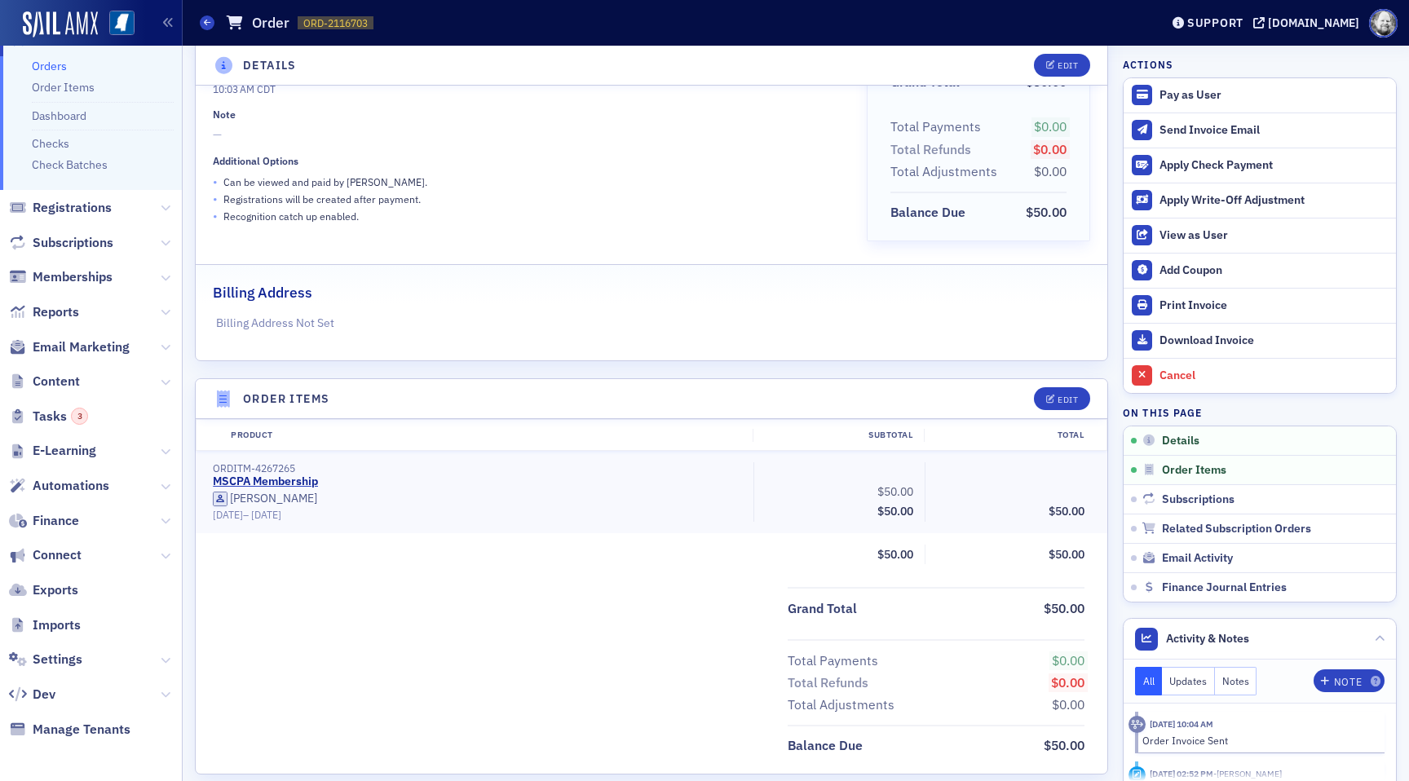
scroll to position [193, 0]
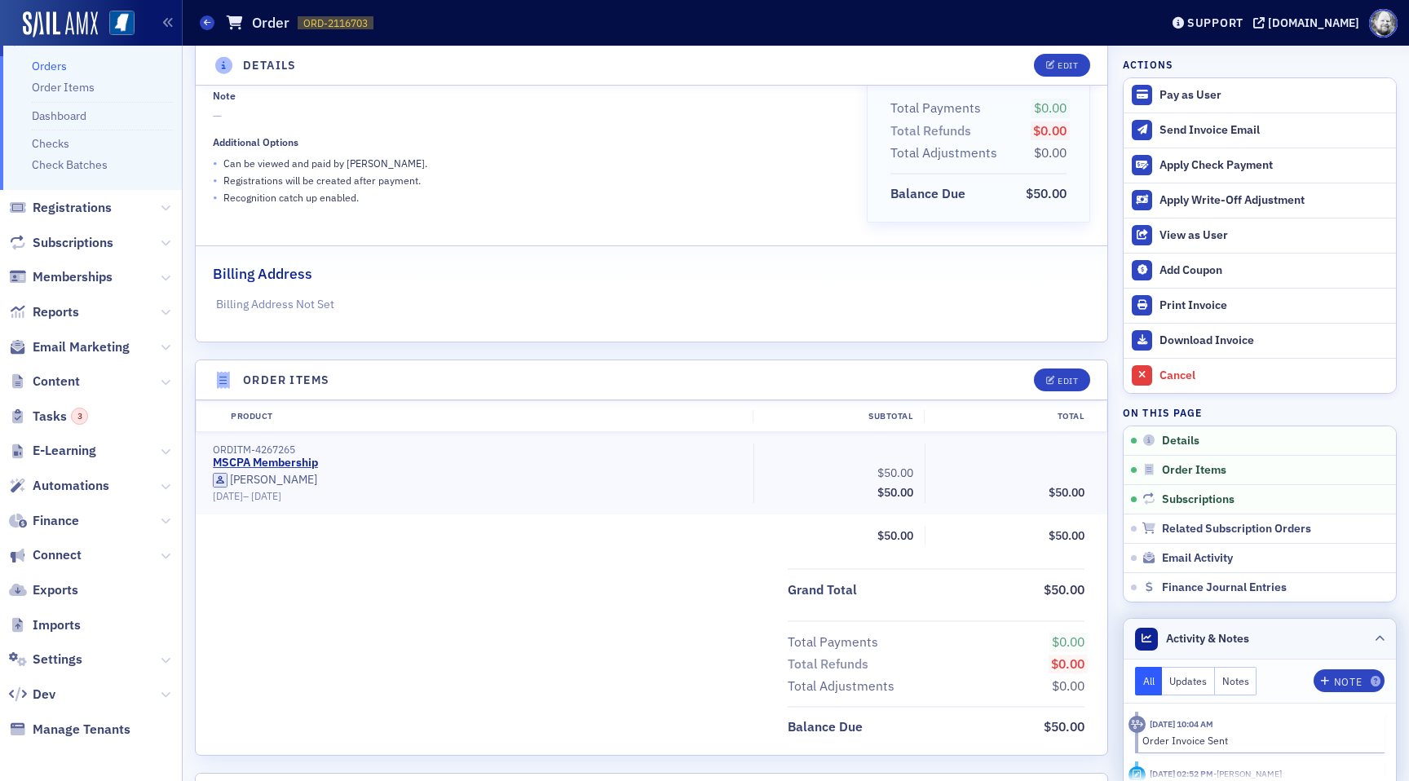
click at [1376, 637] on icon at bounding box center [1379, 639] width 10 height 10
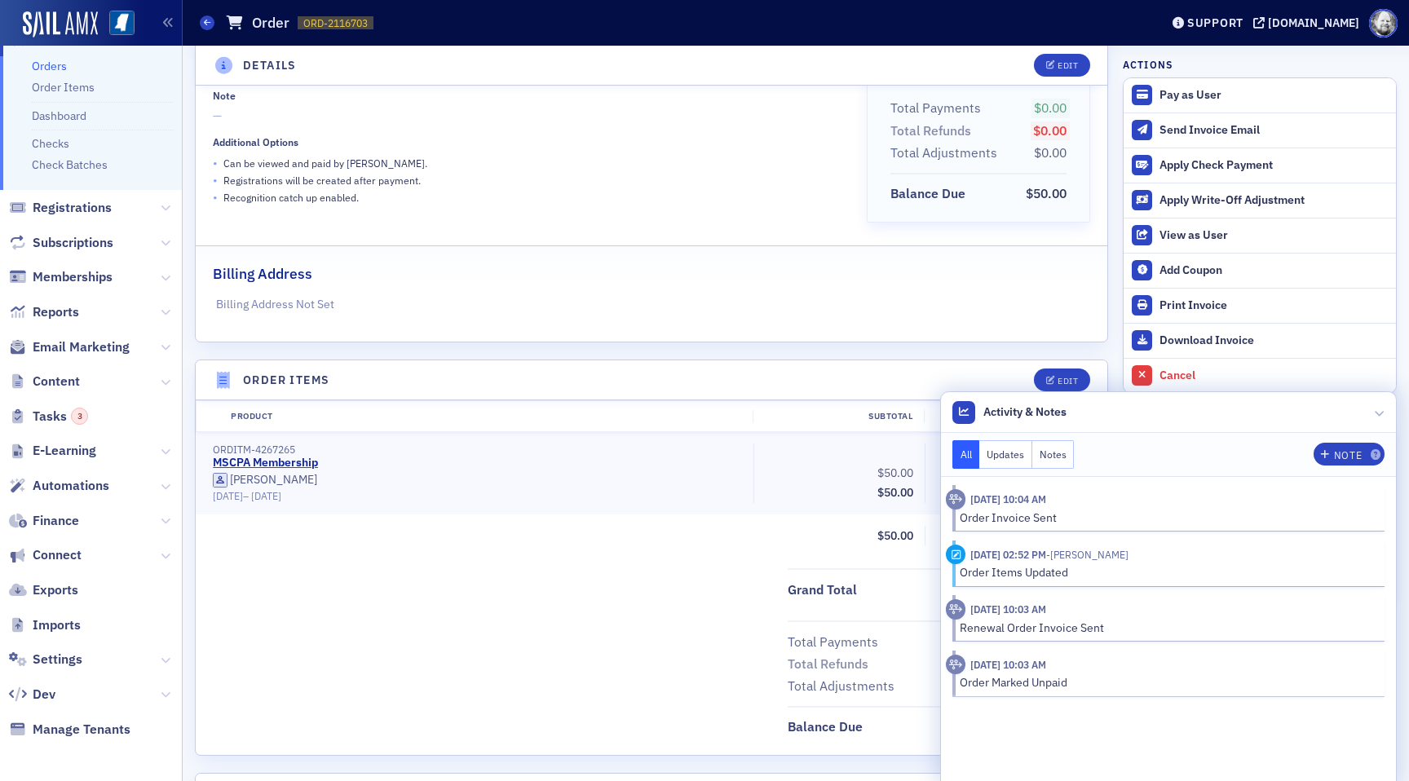
click at [1087, 570] on div "Order Items Updated" at bounding box center [1165, 572] width 413 height 17
click at [1376, 412] on icon at bounding box center [1379, 413] width 10 height 10
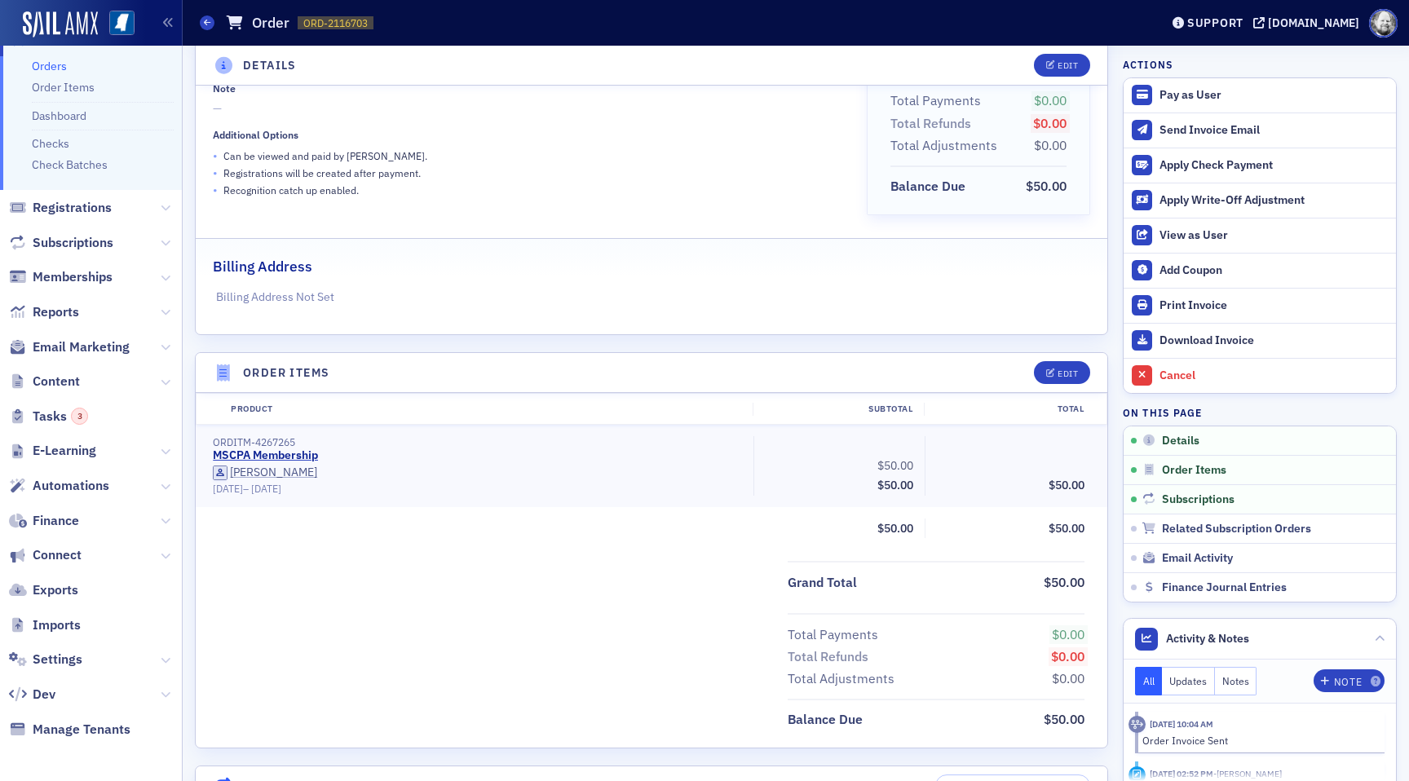
scroll to position [202, 0]
click at [87, 343] on span "Email Marketing" at bounding box center [81, 347] width 97 height 18
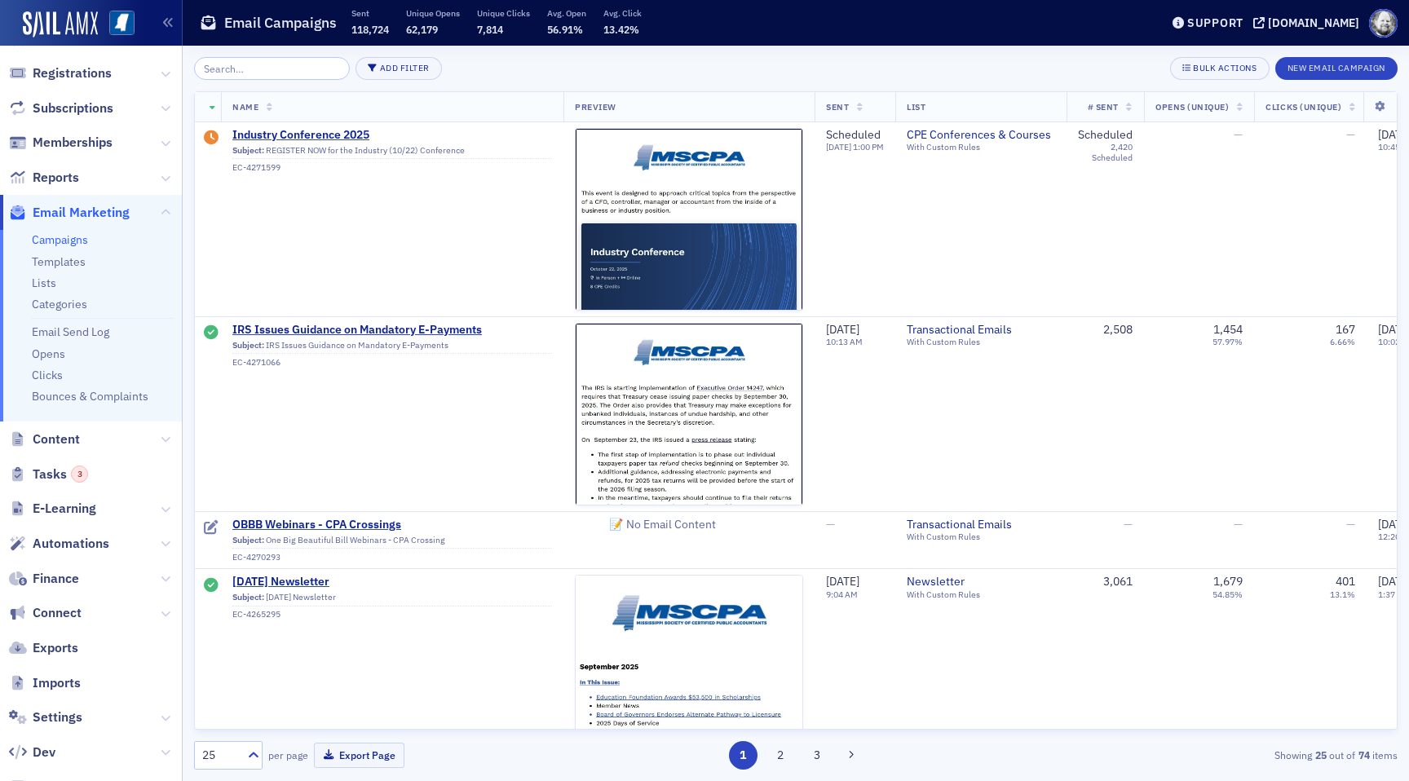
click at [59, 533] on span "Automations" at bounding box center [91, 543] width 182 height 35
click at [60, 538] on span "Automations" at bounding box center [71, 544] width 77 height 18
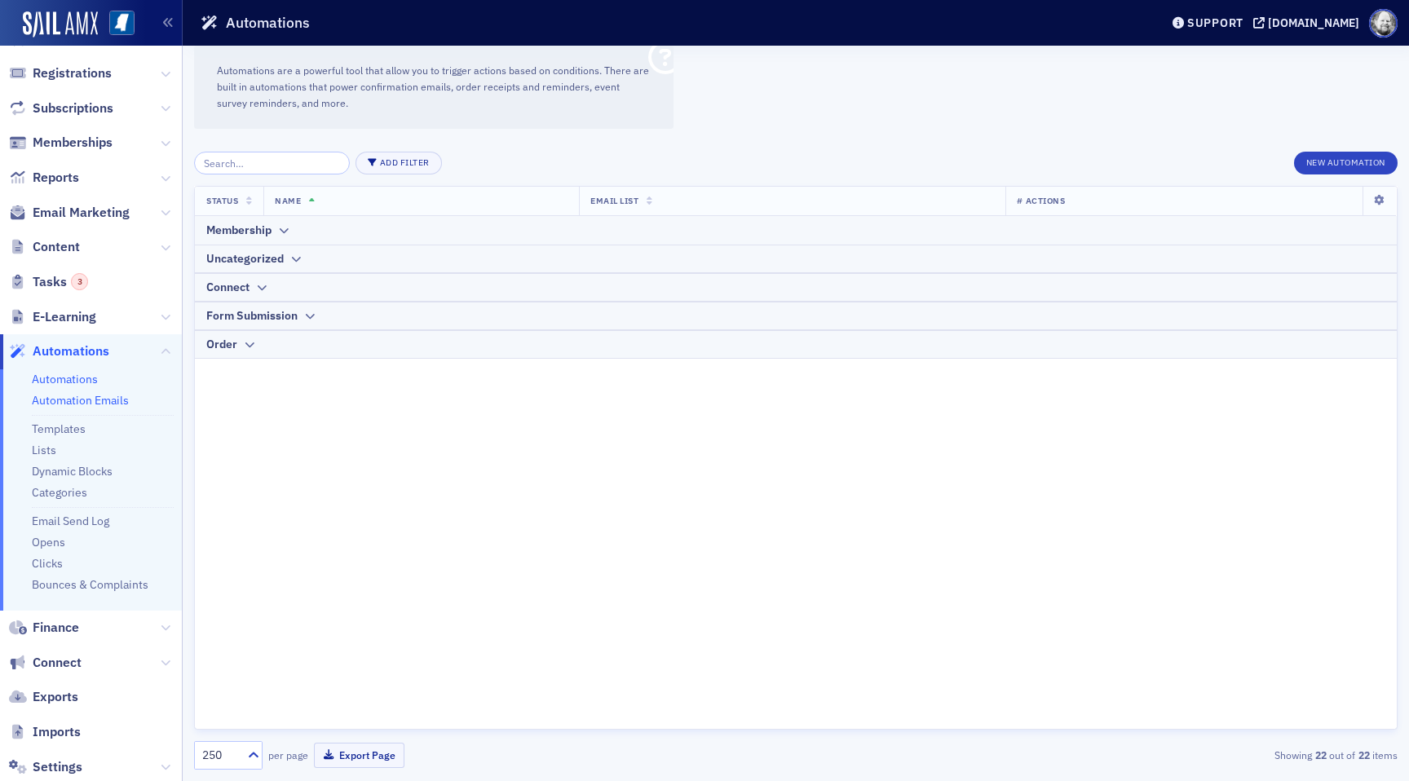
click at [66, 398] on link "Automation Emails" at bounding box center [80, 400] width 97 height 15
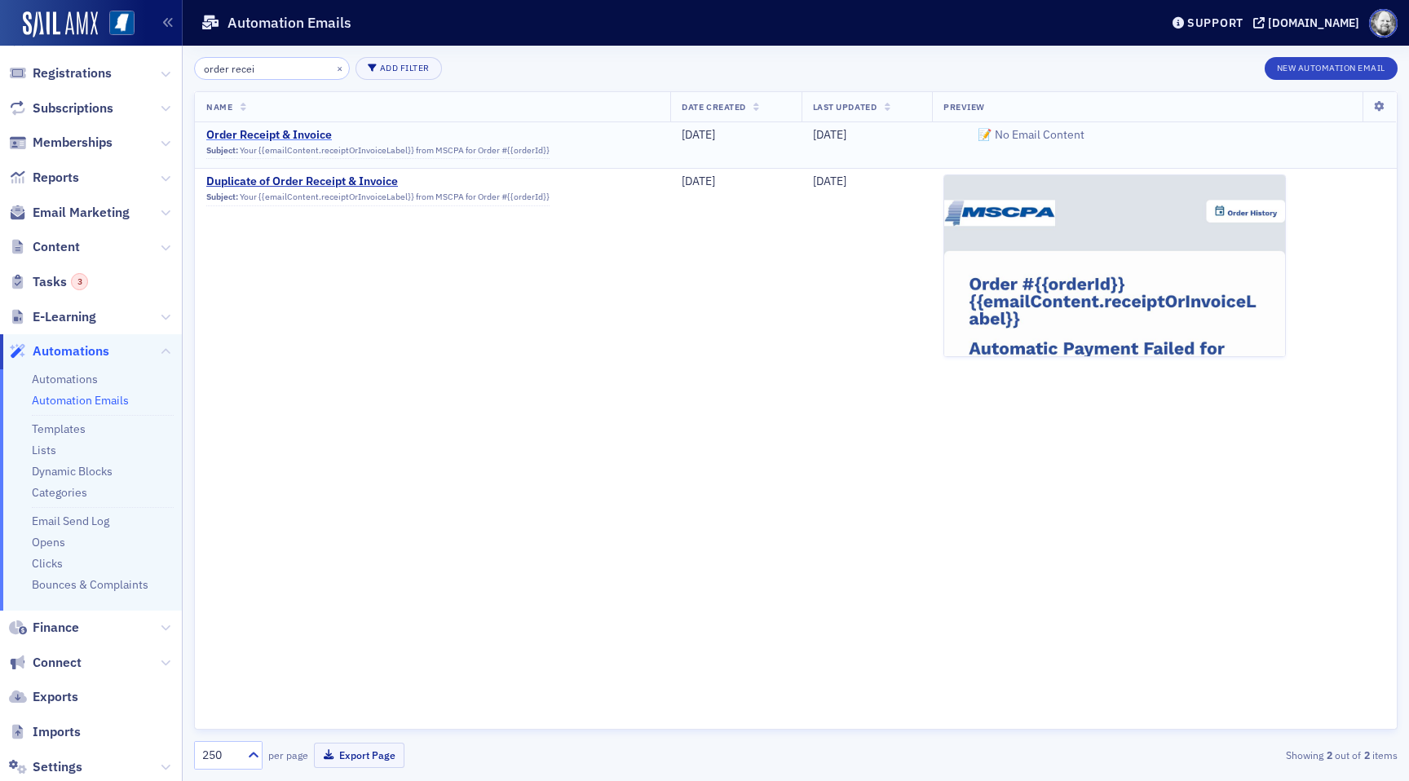
click at [304, 129] on span "Order Receipt & Invoice" at bounding box center [366, 135] width 320 height 15
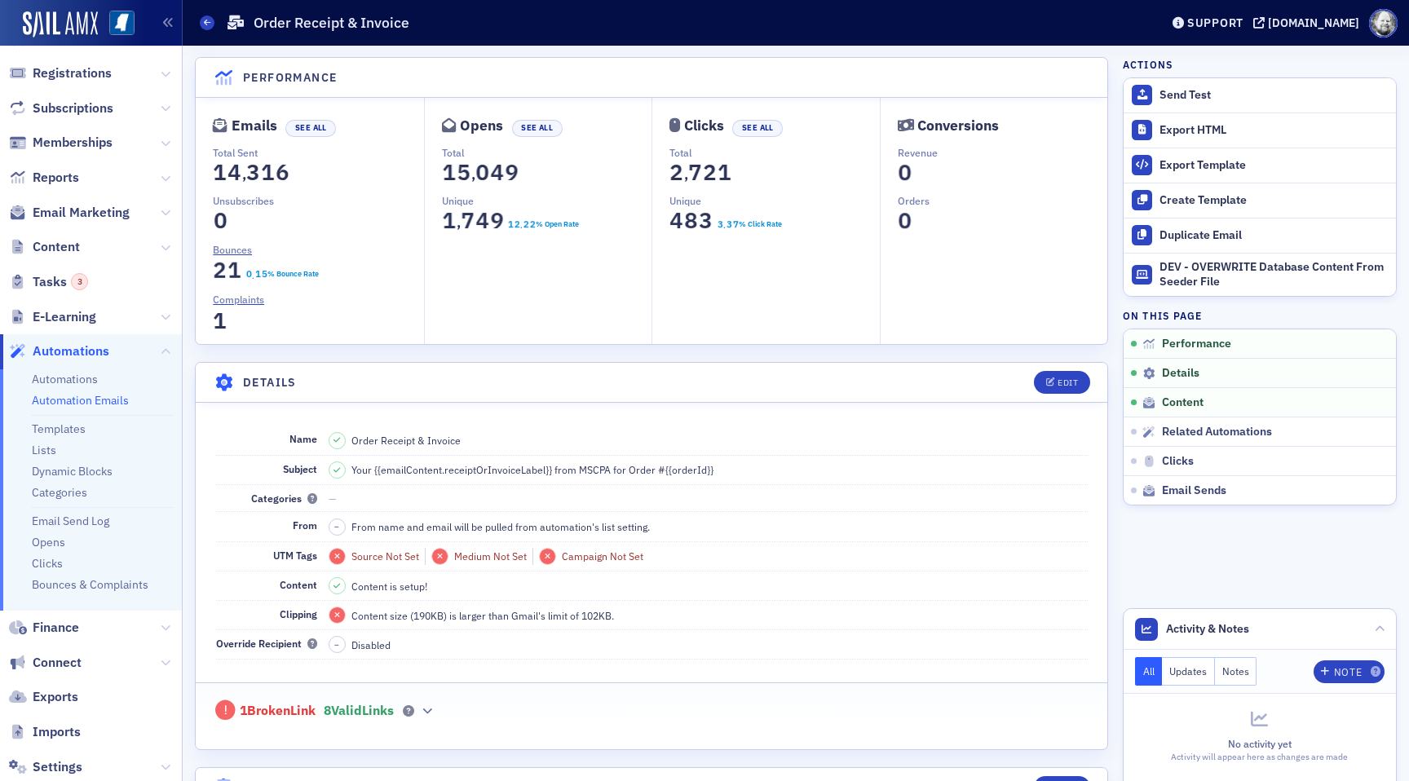
click at [274, 171] on span "1" at bounding box center [269, 172] width 22 height 29
click at [307, 123] on button "See All" at bounding box center [310, 128] width 51 height 17
click at [316, 131] on button "See All" at bounding box center [310, 128] width 51 height 17
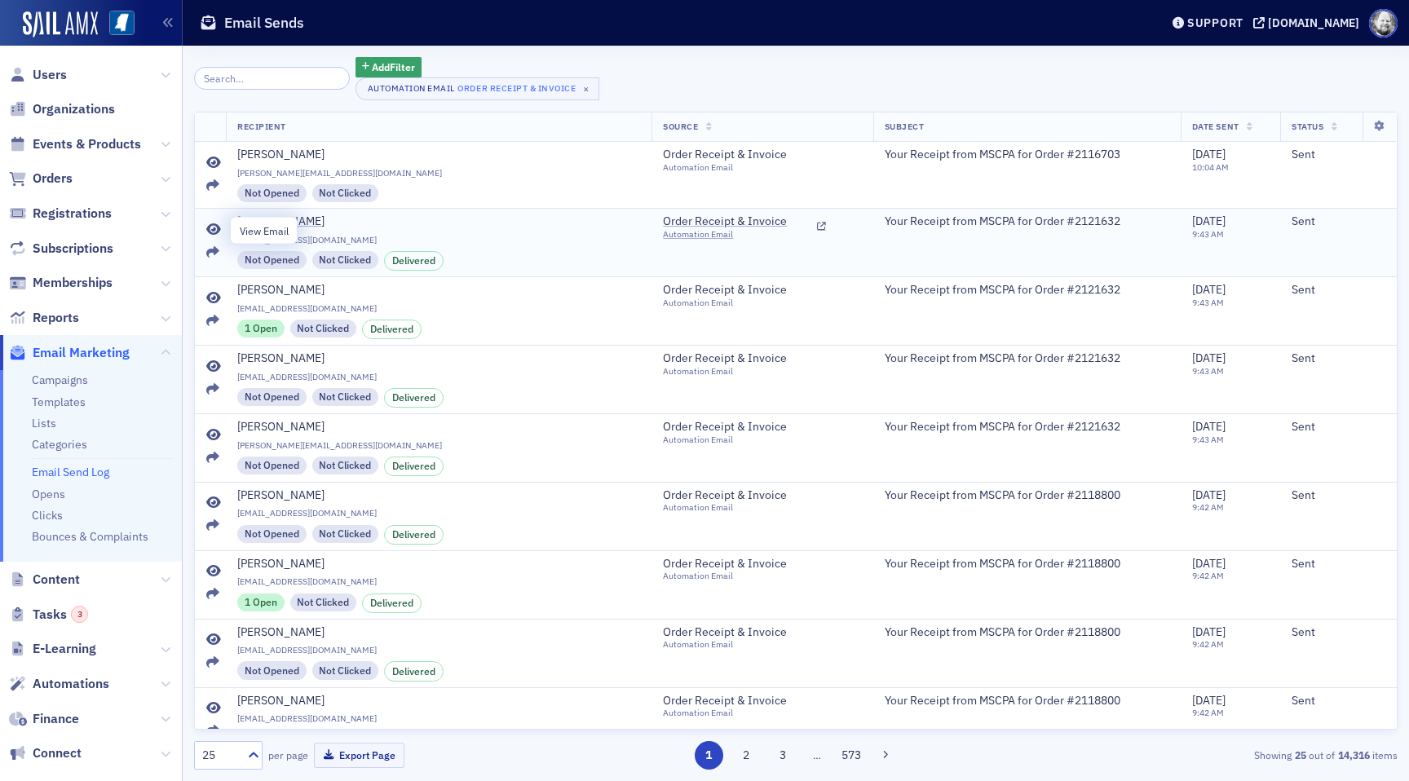
click at [211, 224] on icon at bounding box center [213, 229] width 15 height 13
click at [218, 161] on icon at bounding box center [213, 163] width 15 height 13
click at [211, 363] on icon at bounding box center [213, 366] width 15 height 13
click at [214, 431] on icon at bounding box center [213, 435] width 15 height 13
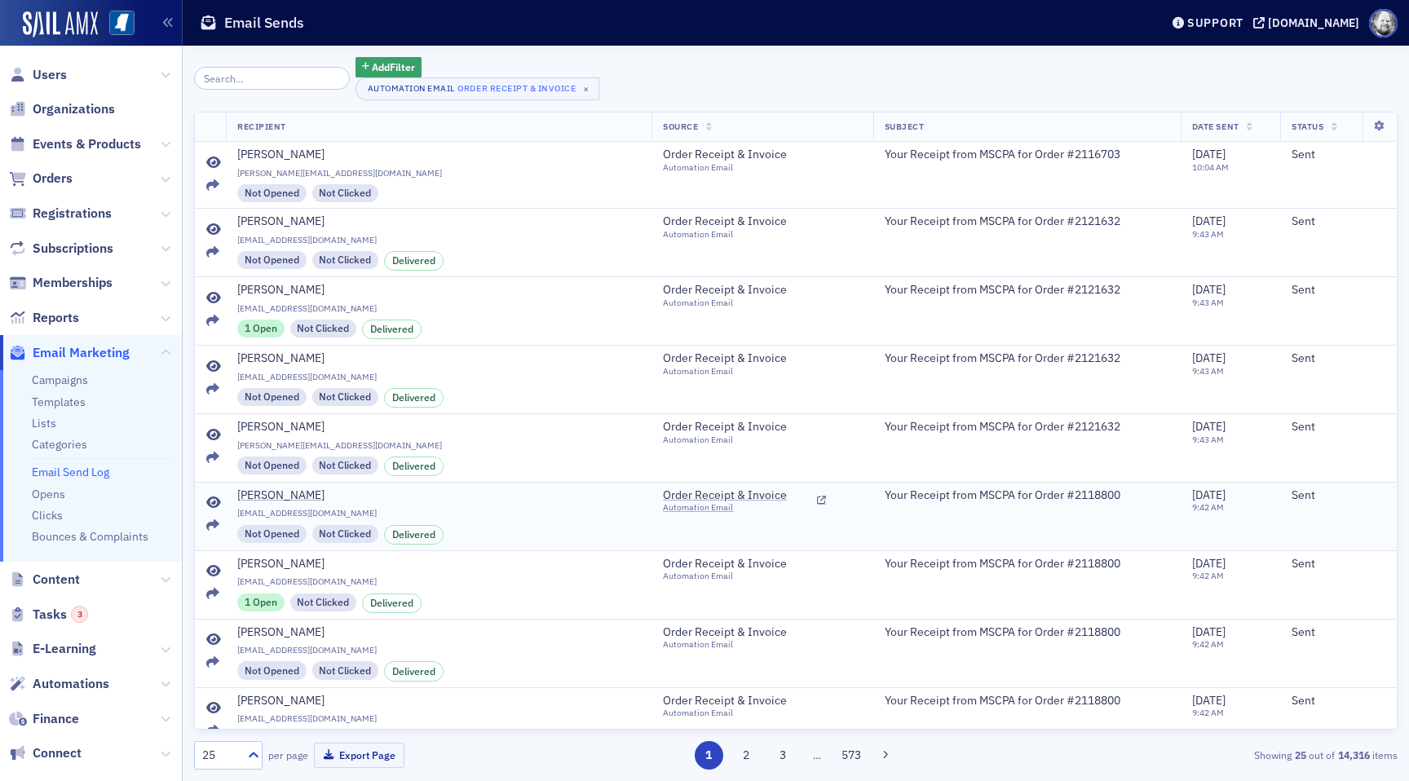
click at [216, 501] on icon at bounding box center [213, 502] width 15 height 13
click at [213, 434] on icon at bounding box center [213, 435] width 15 height 13
click at [212, 565] on icon at bounding box center [213, 571] width 15 height 13
click at [216, 633] on td at bounding box center [210, 653] width 31 height 68
click at [214, 635] on icon at bounding box center [213, 639] width 15 height 13
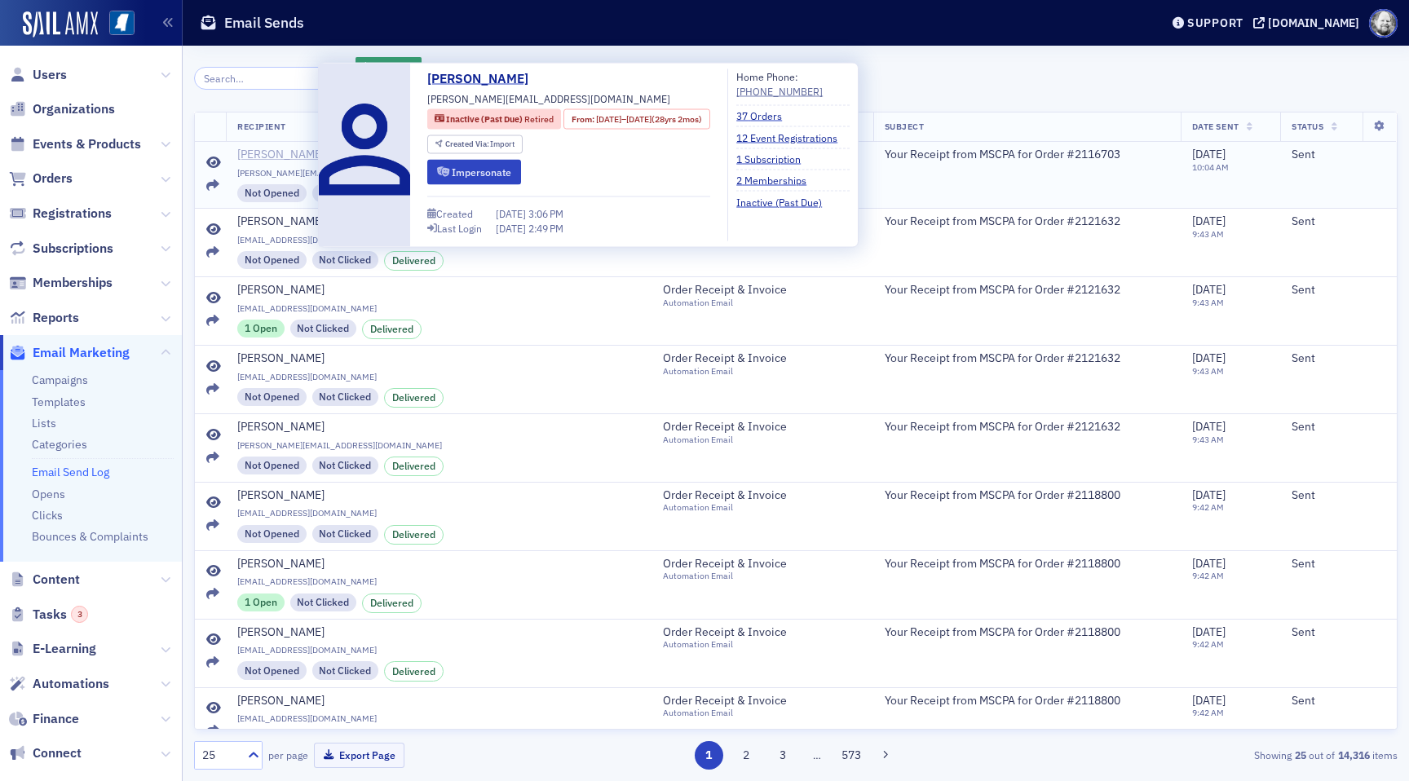
click at [267, 159] on div "[PERSON_NAME]" at bounding box center [280, 155] width 87 height 15
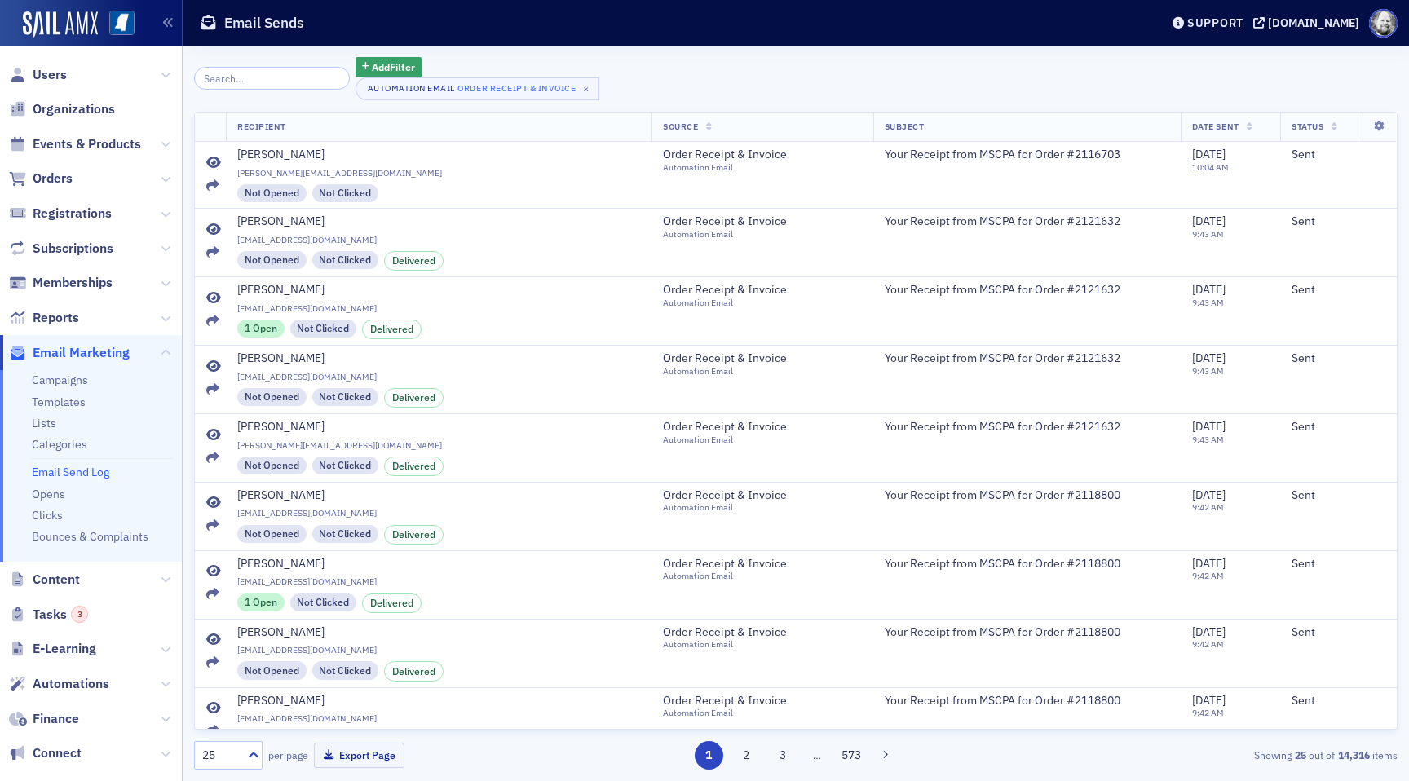
click at [1060, 95] on div "Add Filter Automation Email Order Receipt & Invoice ×" at bounding box center [795, 78] width 1203 height 43
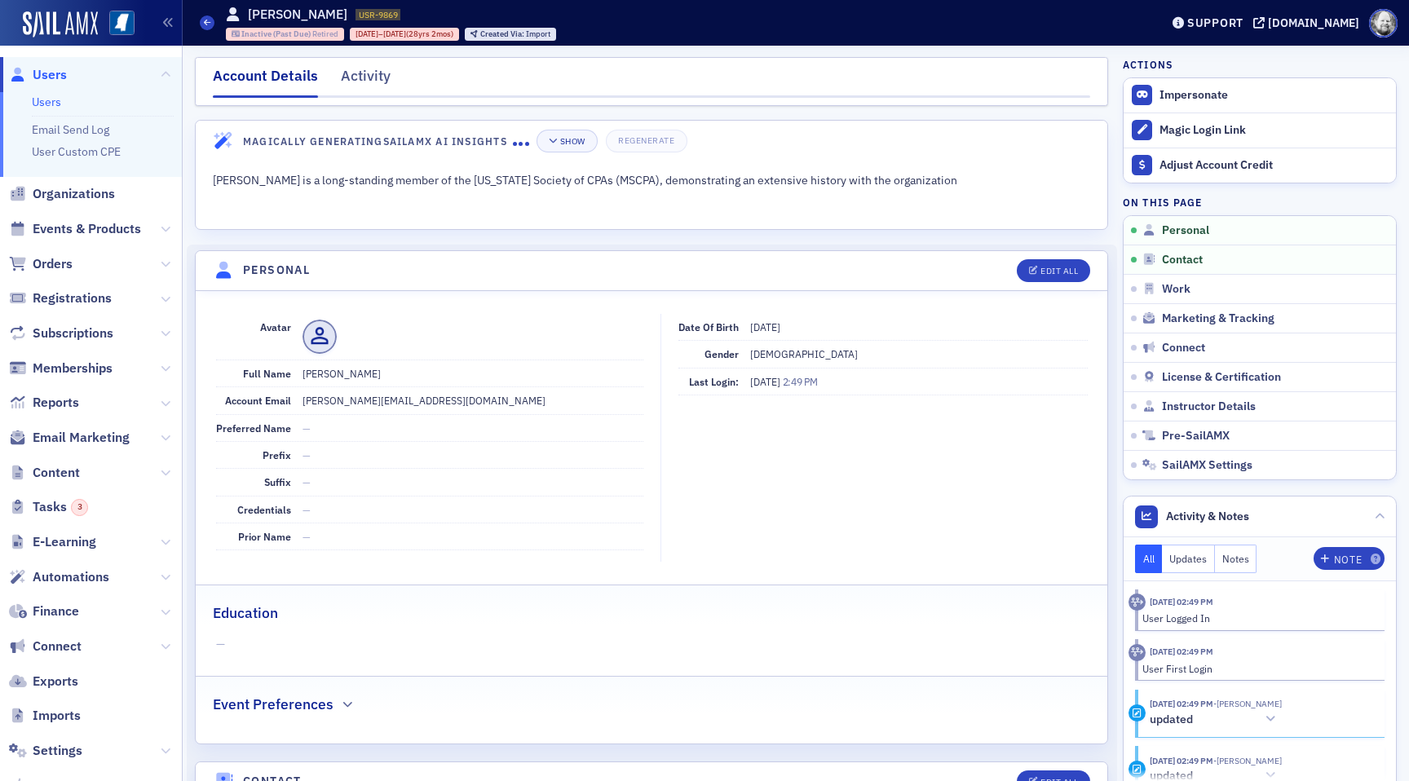
click at [287, 34] on span "Inactive (Past Due)" at bounding box center [276, 34] width 71 height 11
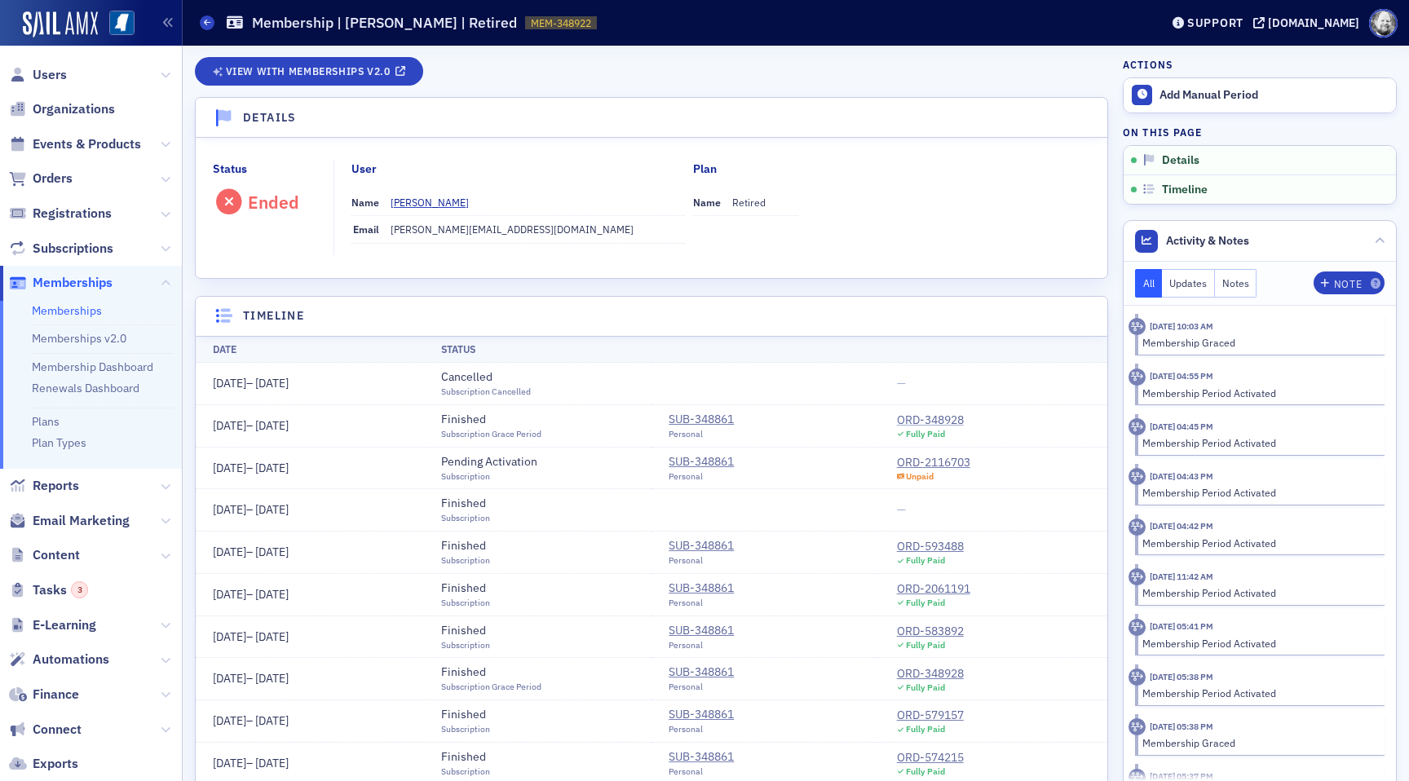
click at [935, 414] on div "ORD-348928" at bounding box center [930, 420] width 67 height 17
click at [937, 459] on div "ORD-2116703" at bounding box center [933, 462] width 73 height 17
click at [1245, 343] on div "Membership Graced" at bounding box center [1257, 342] width 231 height 15
click at [700, 417] on div "SUB-348861" at bounding box center [700, 419] width 65 height 17
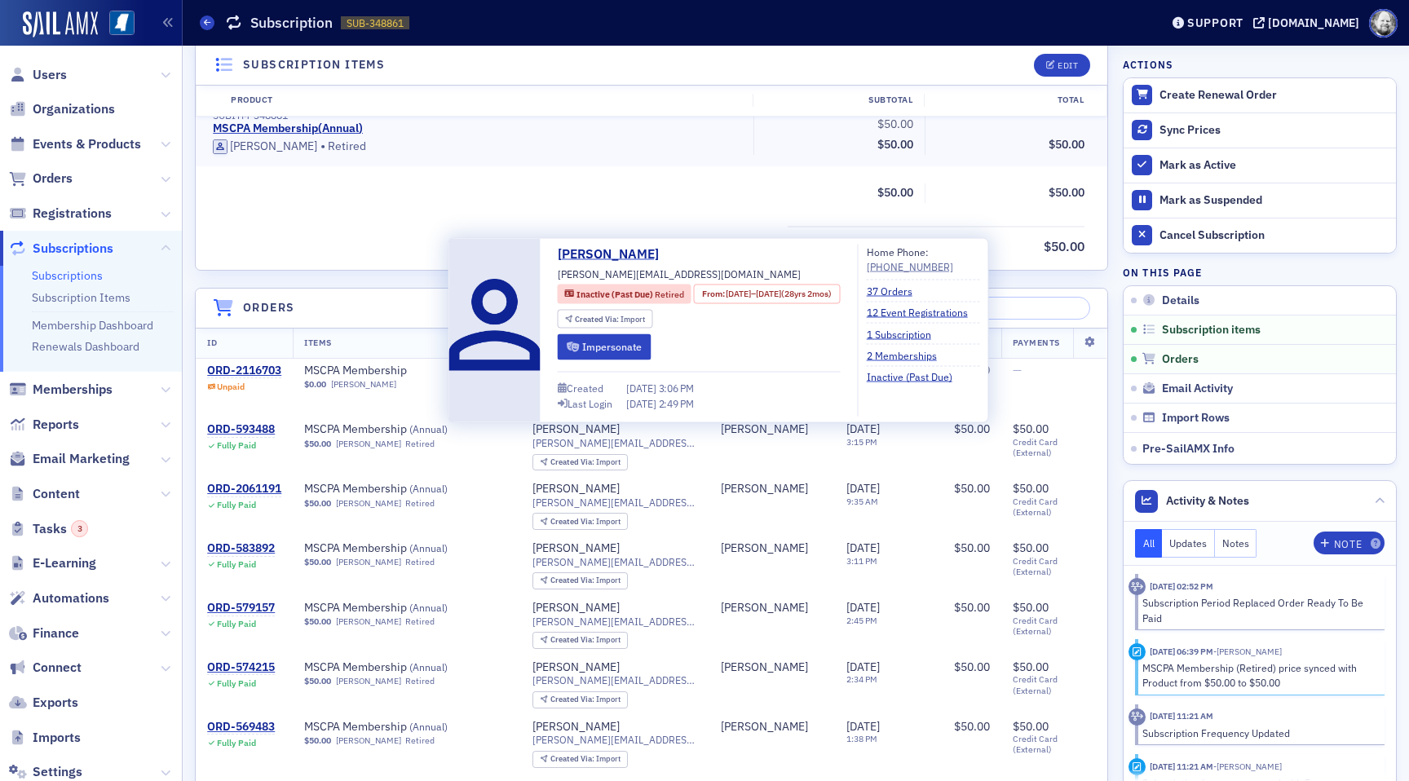
scroll to position [430, 0]
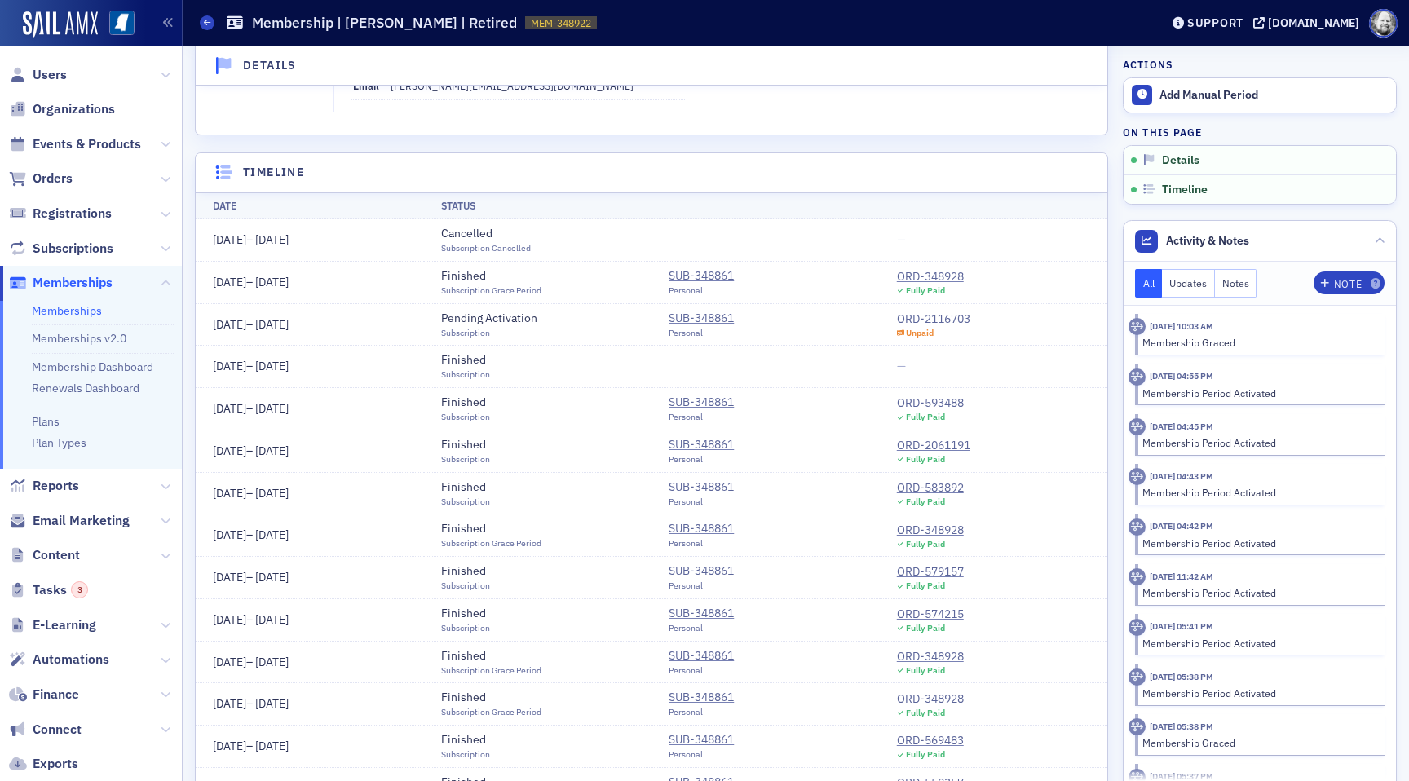
scroll to position [143, 0]
click at [940, 278] on div "ORD-348928" at bounding box center [930, 277] width 67 height 17
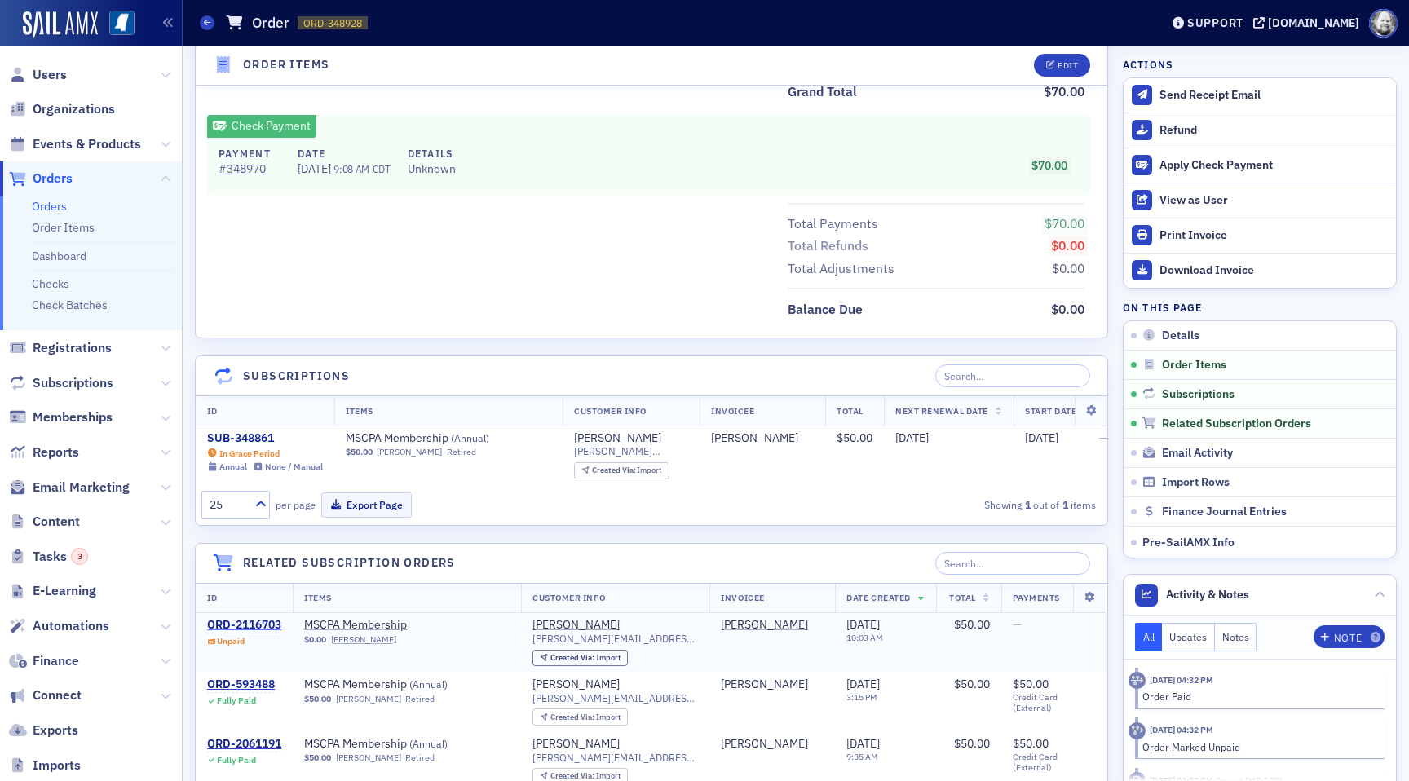
scroll to position [715, 0]
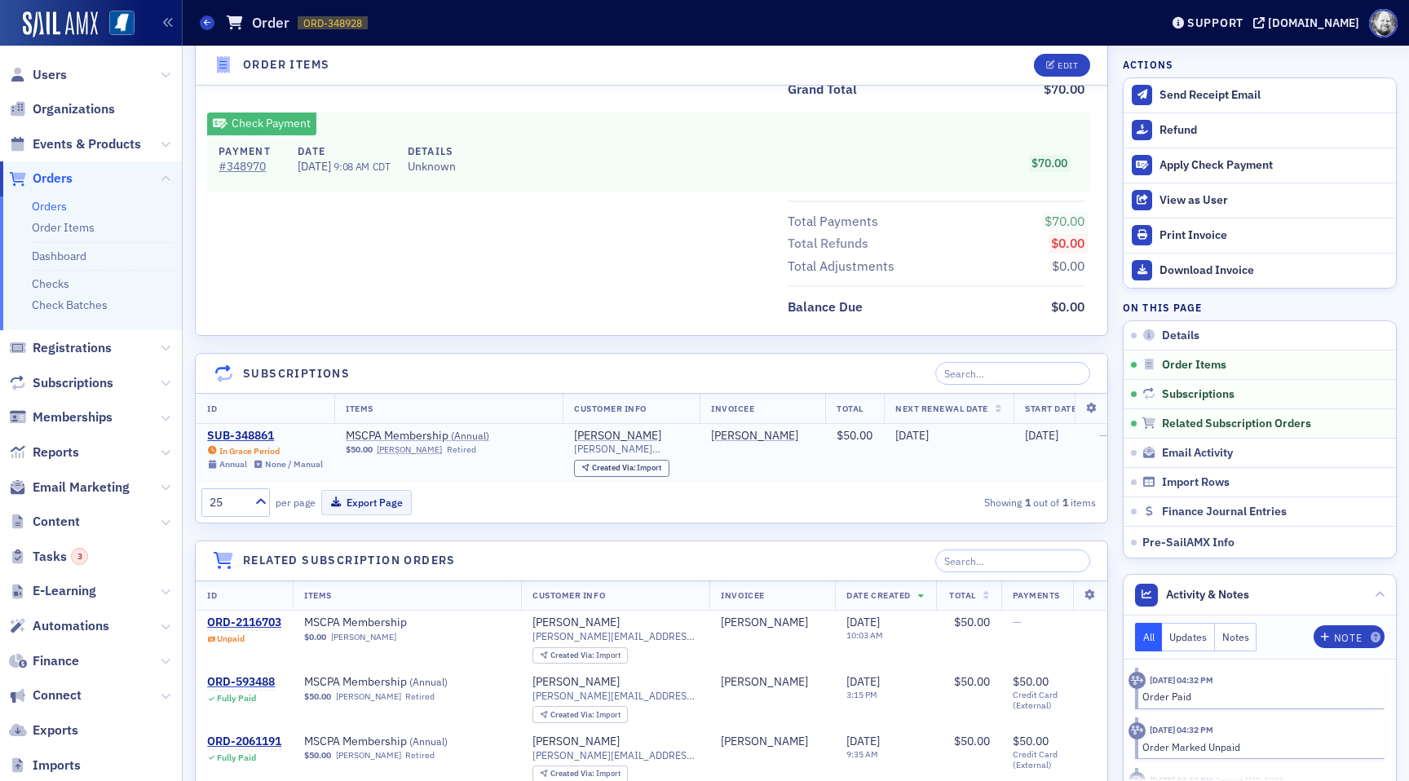
click at [244, 445] on span "In Grace Period Annual None / Manual" at bounding box center [265, 456] width 116 height 27
click at [242, 434] on div "SUB-348861" at bounding box center [265, 436] width 116 height 15
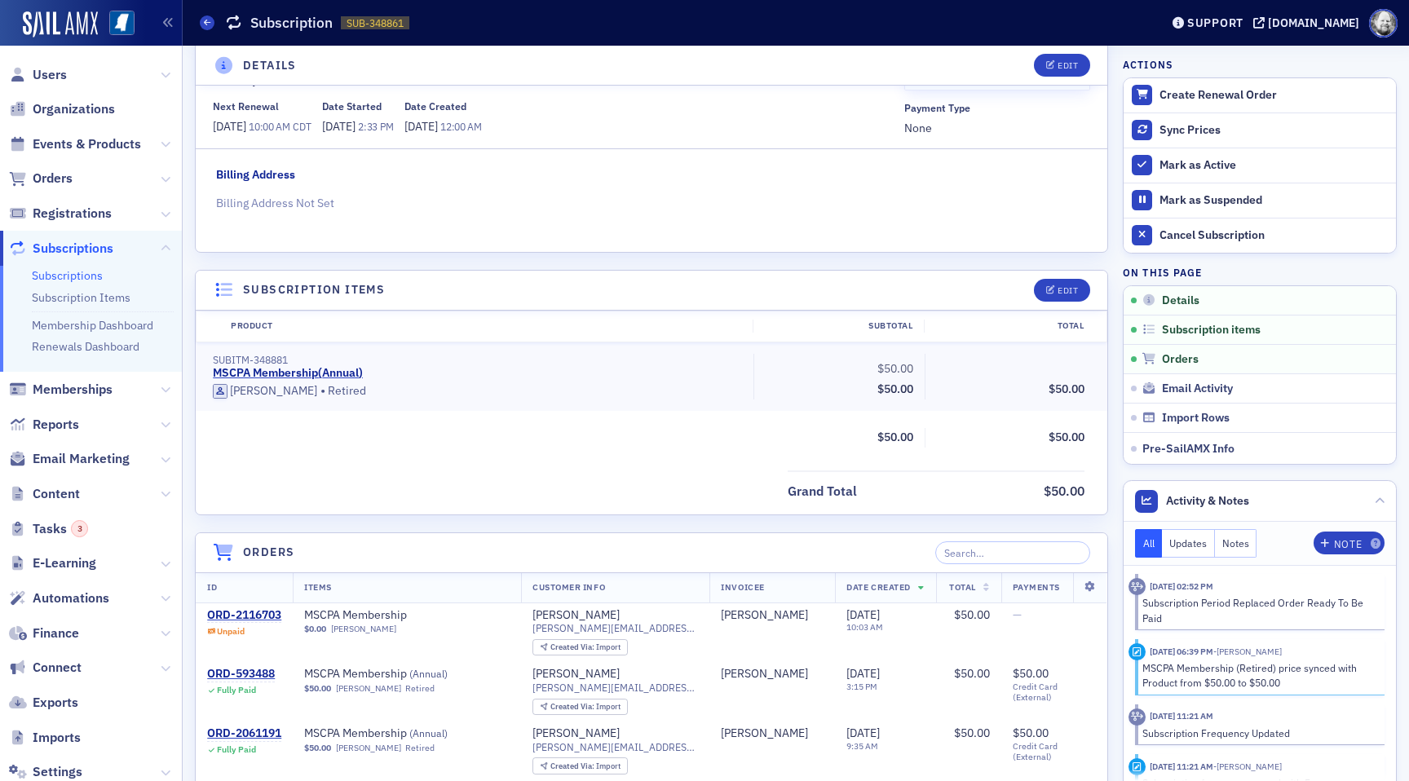
scroll to position [217, 0]
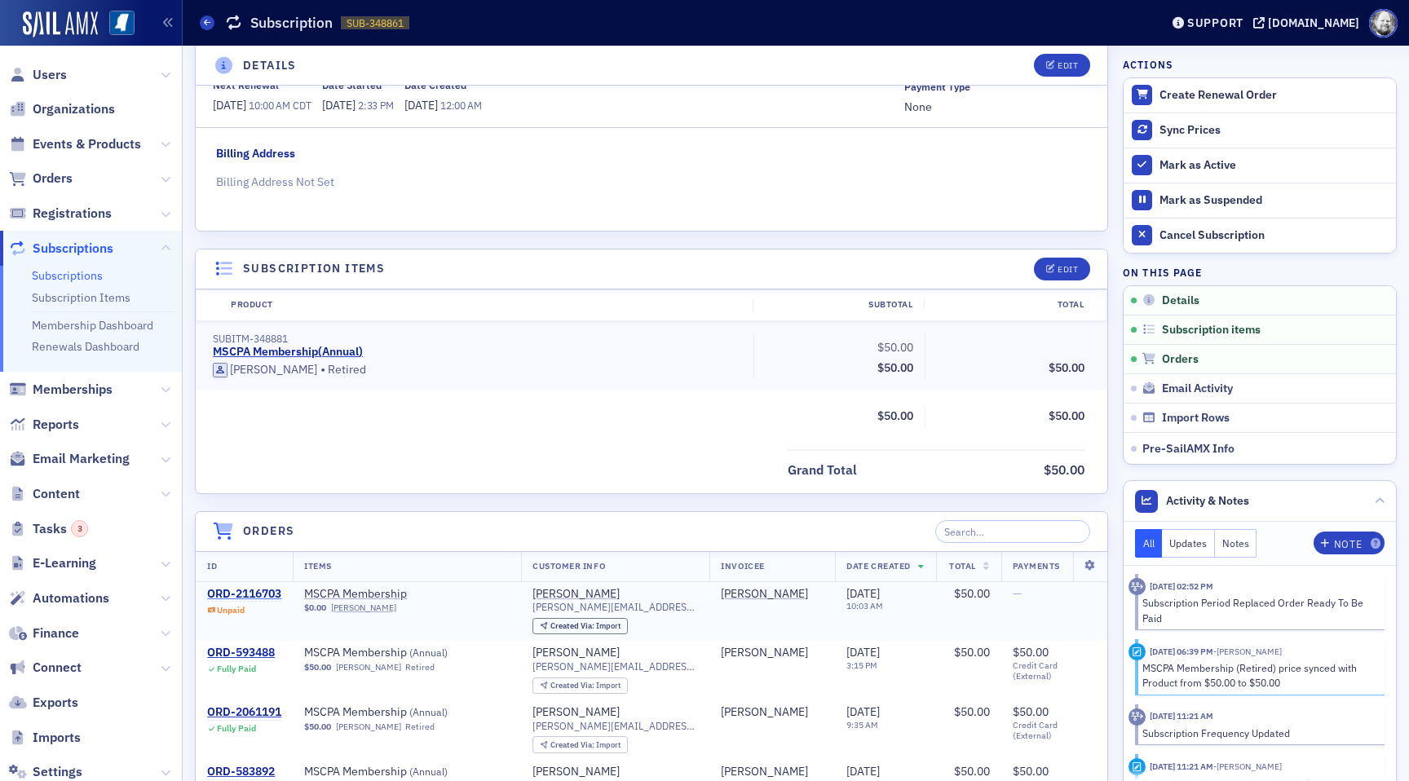
click at [248, 590] on div "ORD-2116703" at bounding box center [244, 594] width 74 height 15
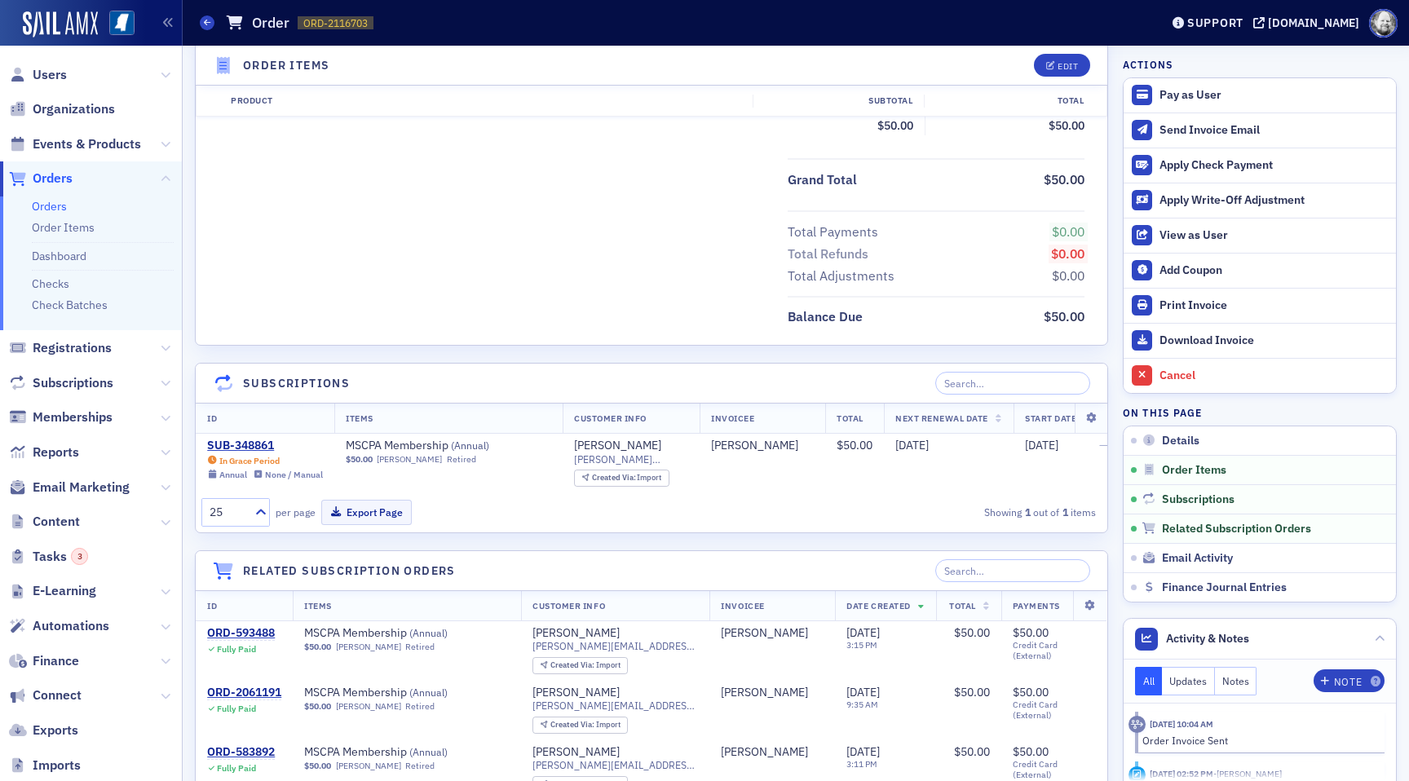
scroll to position [606, 0]
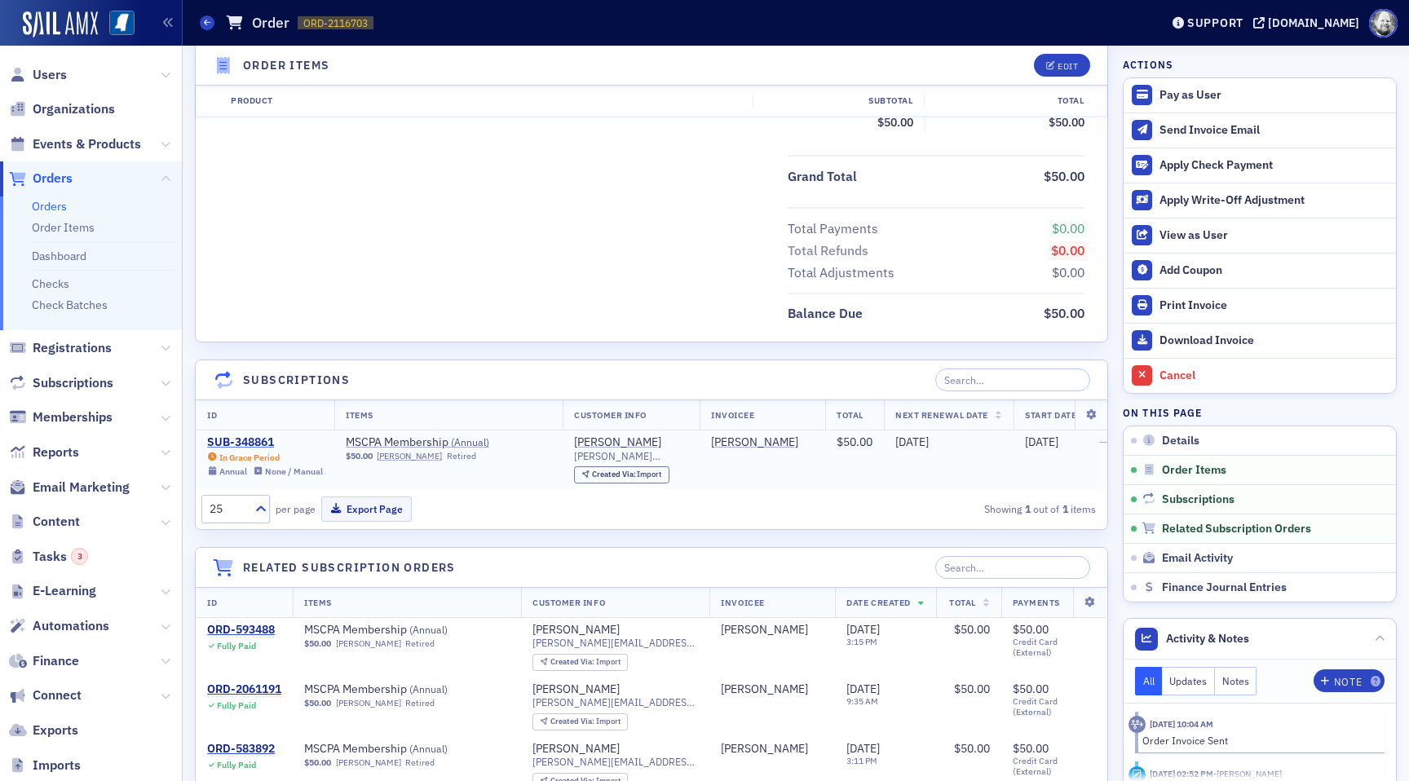
click at [257, 445] on div "SUB-348861" at bounding box center [265, 442] width 116 height 15
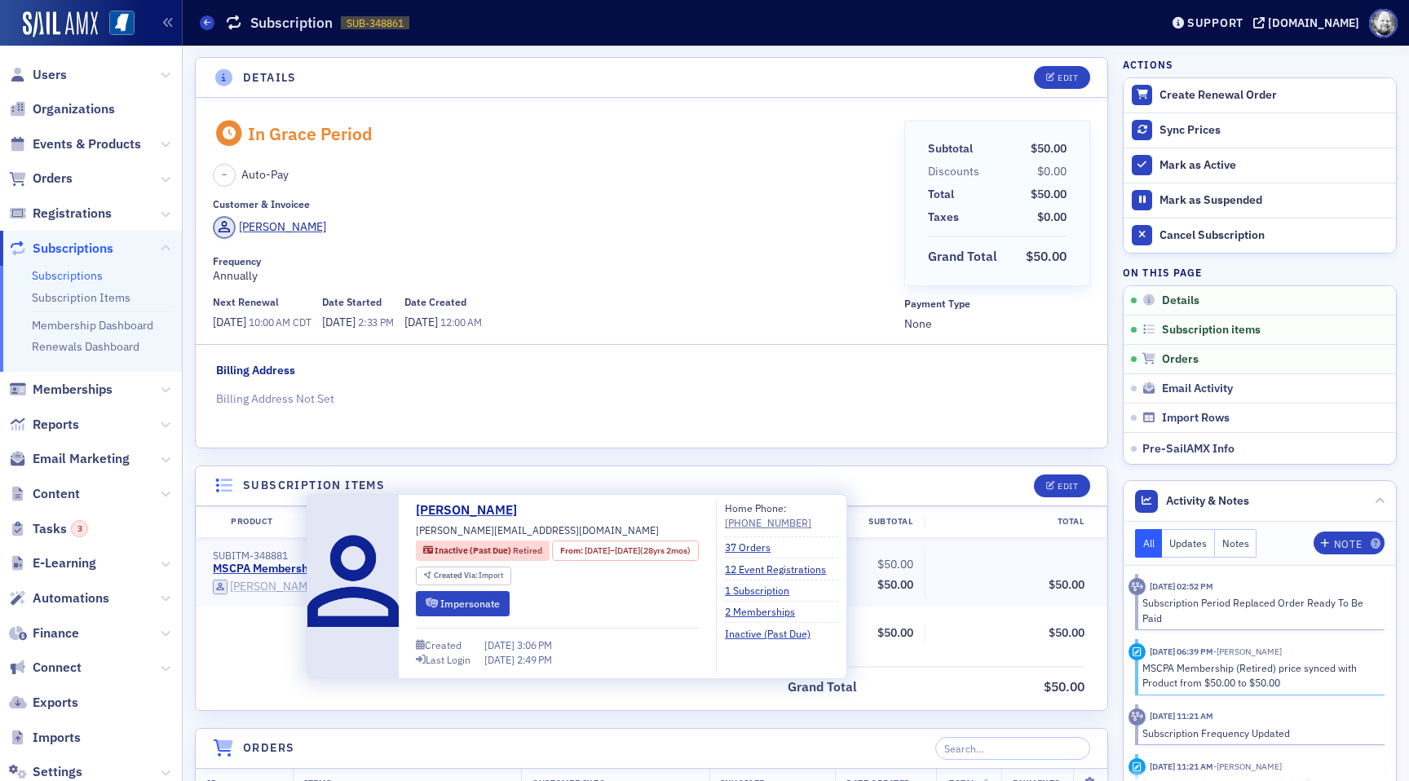
click at [271, 588] on div "[PERSON_NAME]" at bounding box center [273, 587] width 87 height 15
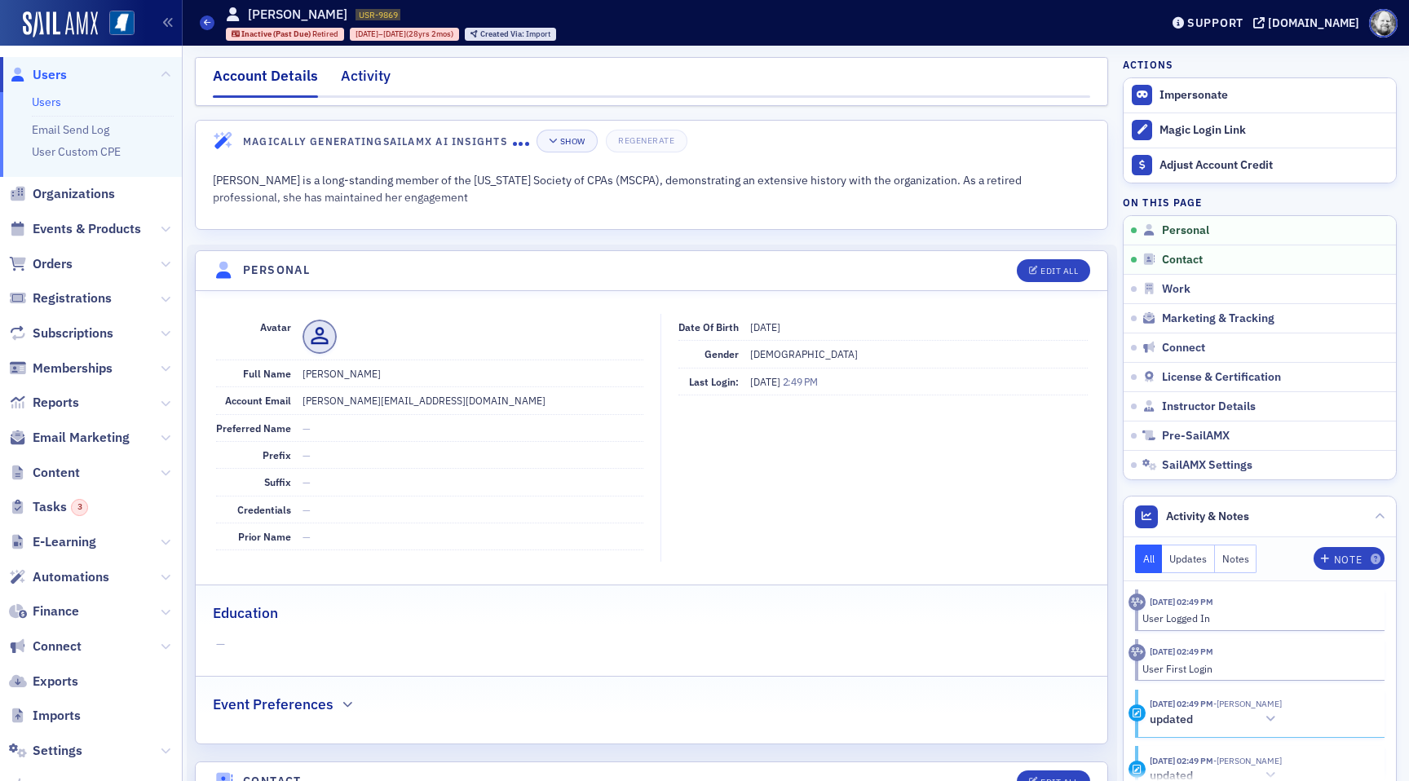
click at [378, 84] on div "Activity" at bounding box center [366, 80] width 50 height 30
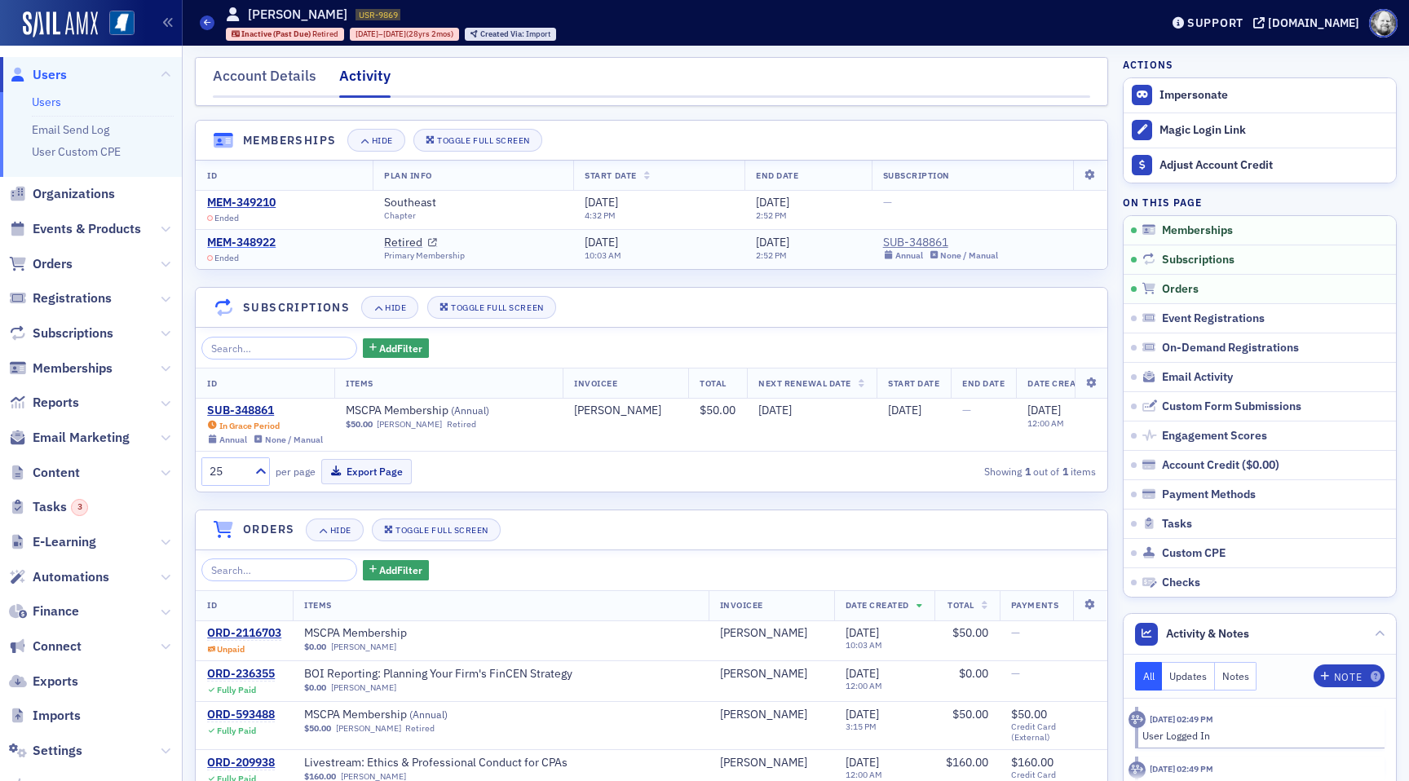
click at [262, 240] on div "MEM-348922" at bounding box center [241, 243] width 68 height 15
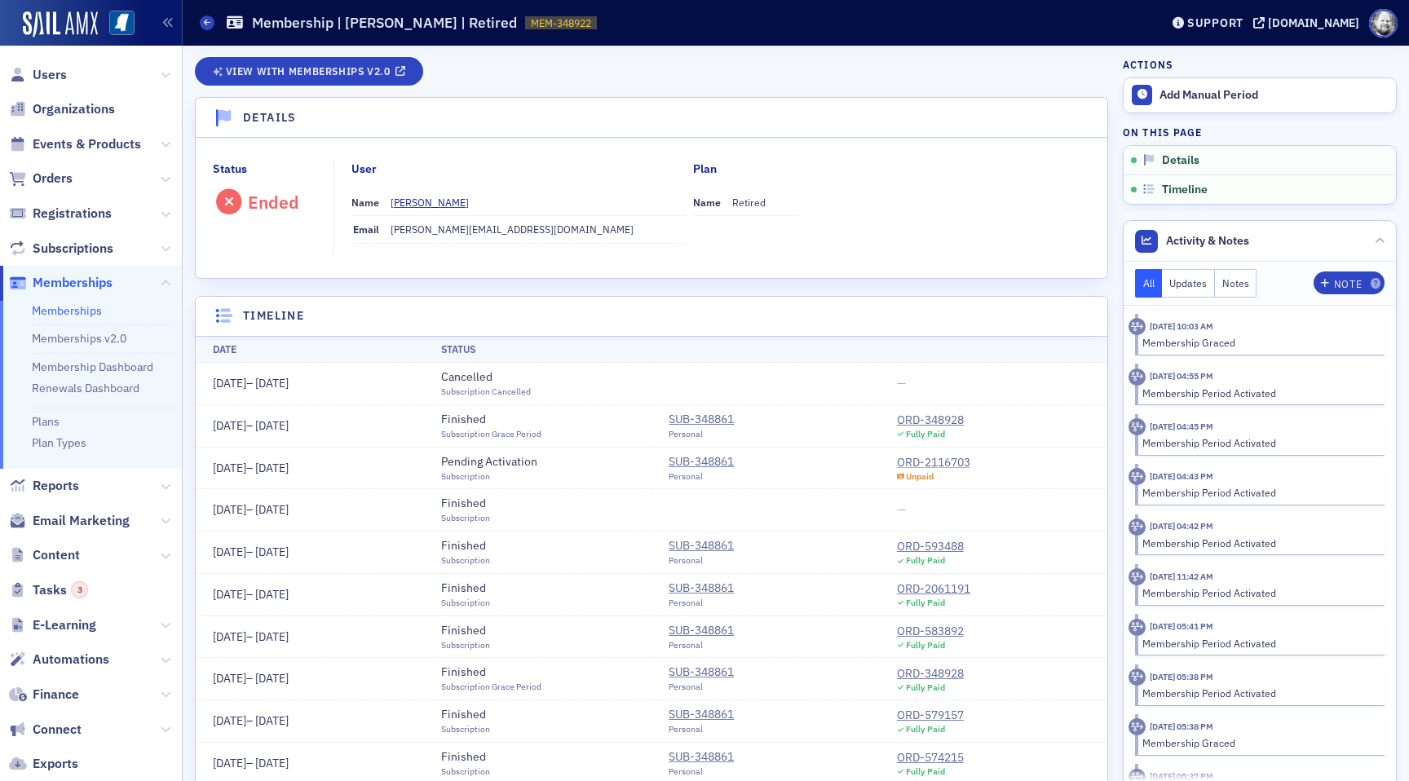
click at [934, 462] on div "ORD-2116703" at bounding box center [933, 462] width 73 height 17
click at [915, 418] on div "ORD-348928" at bounding box center [930, 420] width 67 height 17
click at [1202, 88] on div "Add Manual Period" at bounding box center [1273, 95] width 228 height 15
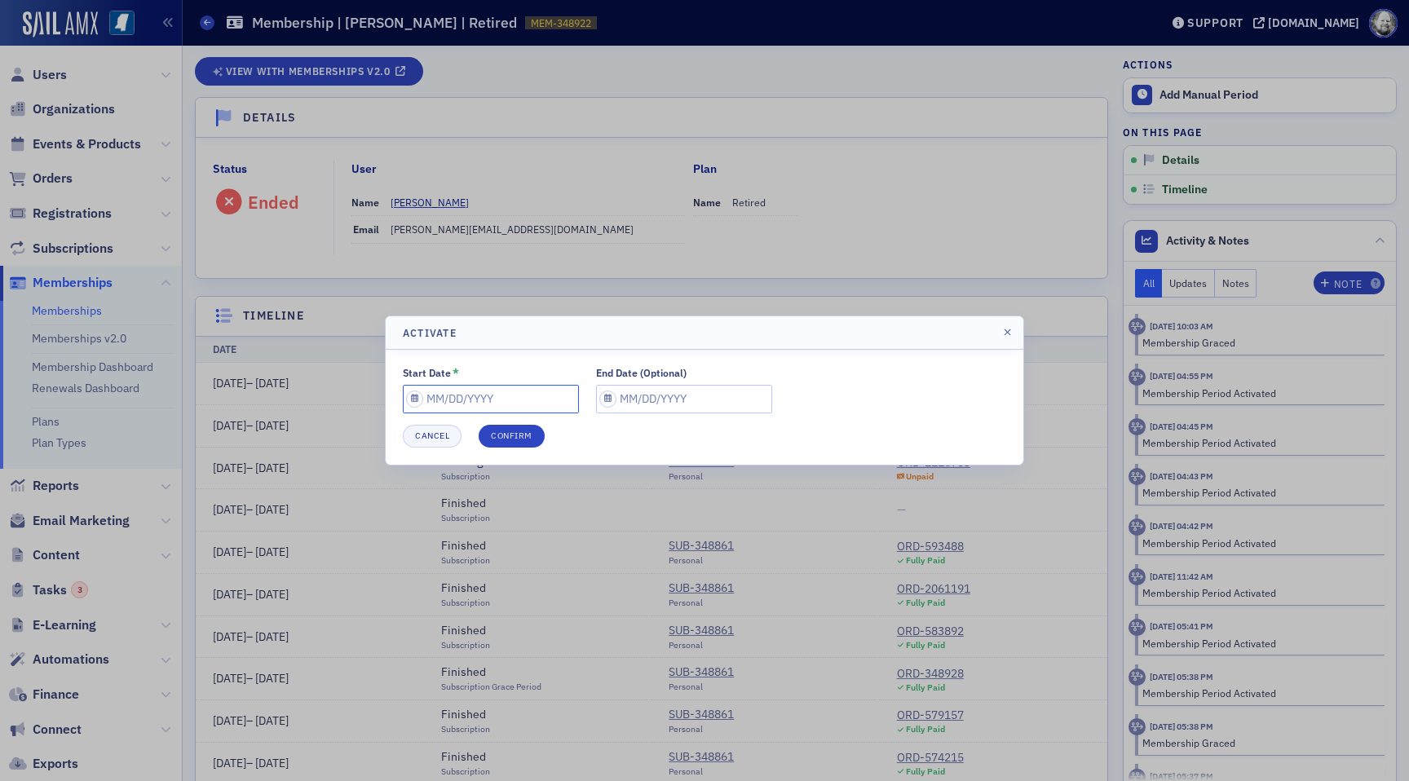
click at [444, 398] on input "Start Date *" at bounding box center [491, 399] width 176 height 29
select select "8"
select select "2025"
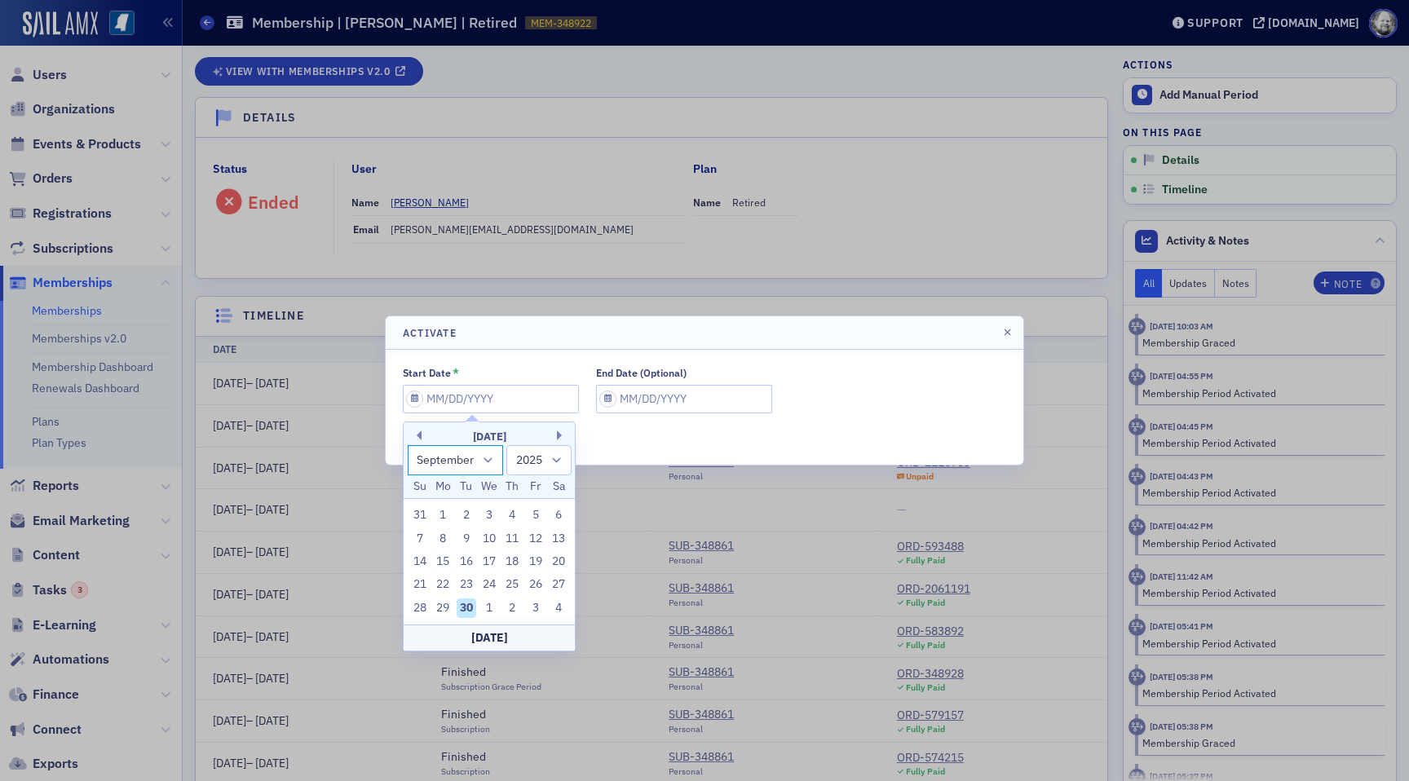
click at [487, 458] on select "January February March April May June July August September October November De…" at bounding box center [456, 460] width 96 height 30
select select "6"
click at [408, 445] on select "January February March April May June July August September October November De…" at bounding box center [456, 460] width 96 height 30
click at [467, 514] on div "1" at bounding box center [466, 515] width 20 height 20
type input "07/01/2025"
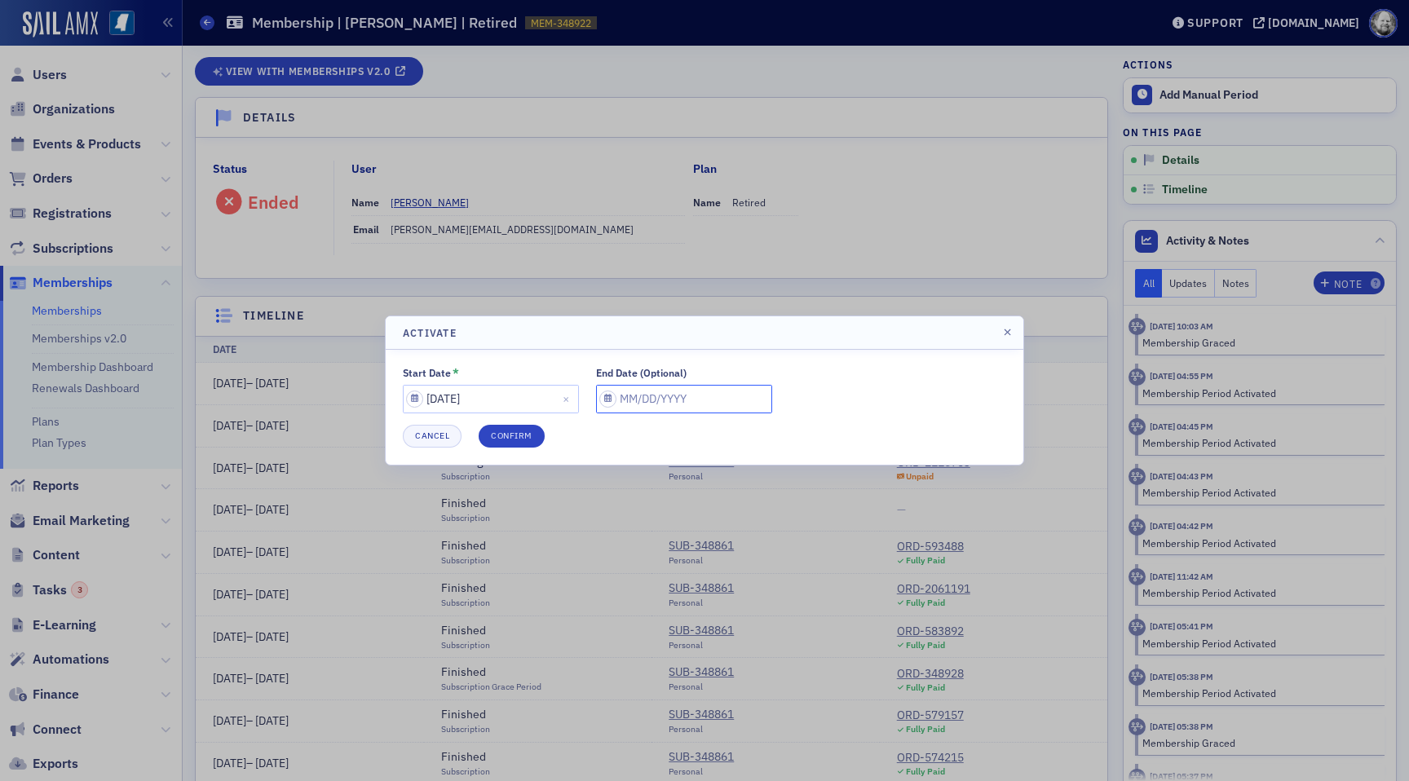
click at [633, 404] on input "End Date (Optional)" at bounding box center [684, 399] width 176 height 29
select select "8"
select select "2025"
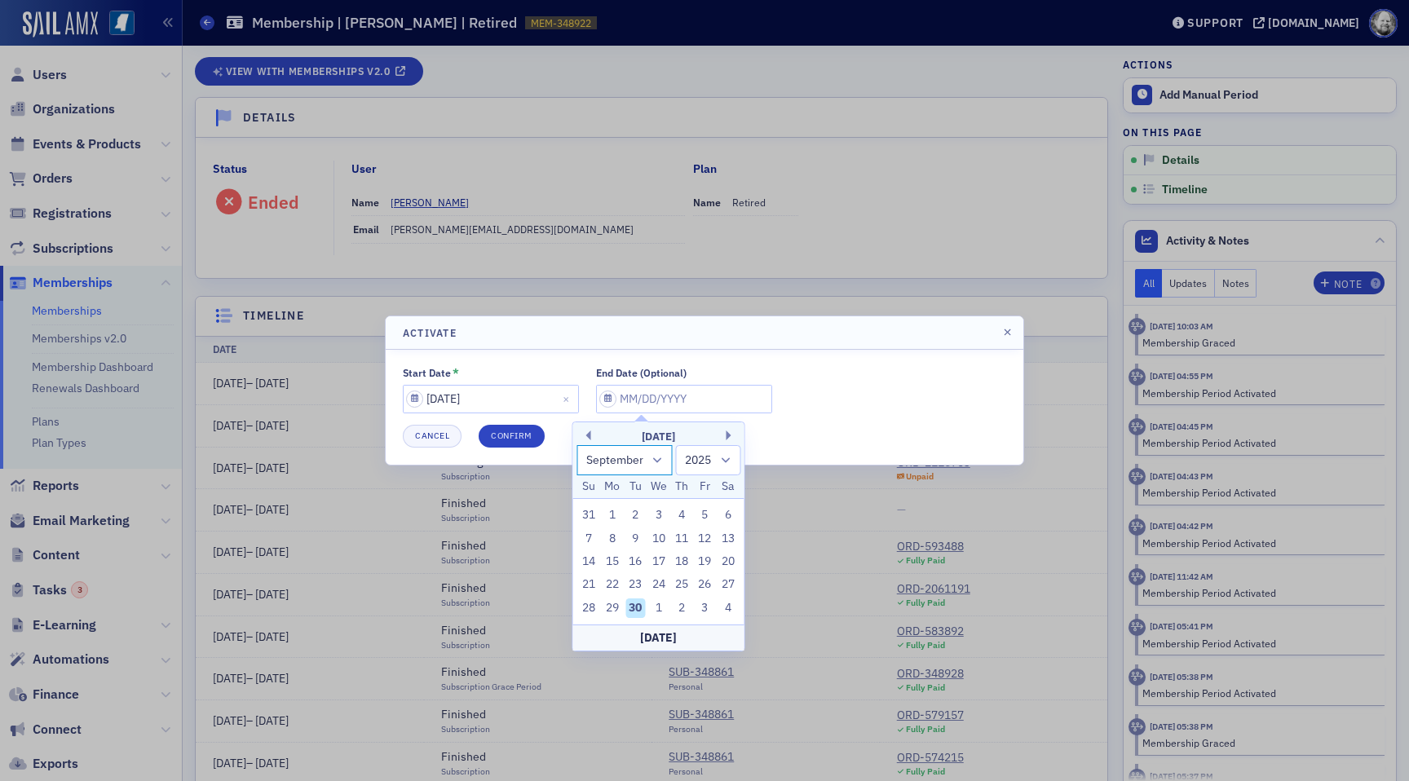
click at [651, 460] on select "January February March April May June July August September October November De…" at bounding box center [624, 460] width 96 height 30
select select "6"
click at [576, 445] on select "January February March April May June July August September October November De…" at bounding box center [624, 460] width 96 height 30
click at [709, 459] on select "1900 1901 1902 1903 1904 1905 1906 1907 1908 1909 1910 1911 1912 1913 1914 1915…" at bounding box center [708, 460] width 65 height 30
select select "2026"
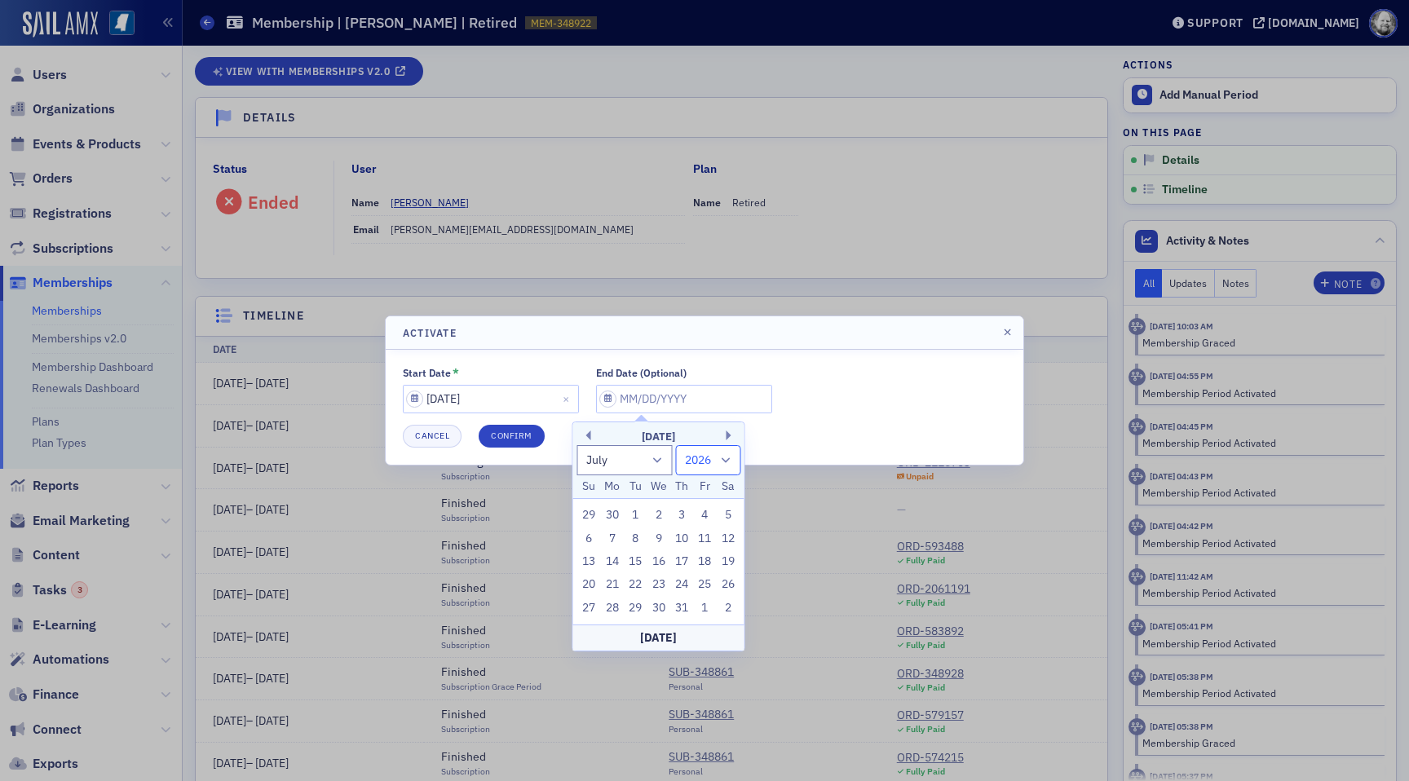
click at [676, 445] on select "1900 1901 1902 1903 1904 1905 1906 1907 1908 1909 1910 1911 1912 1913 1914 1915…" at bounding box center [708, 460] width 65 height 30
click at [875, 412] on div "Start Date * 07/01/2025 End Date (Optional)" at bounding box center [704, 390] width 603 height 46
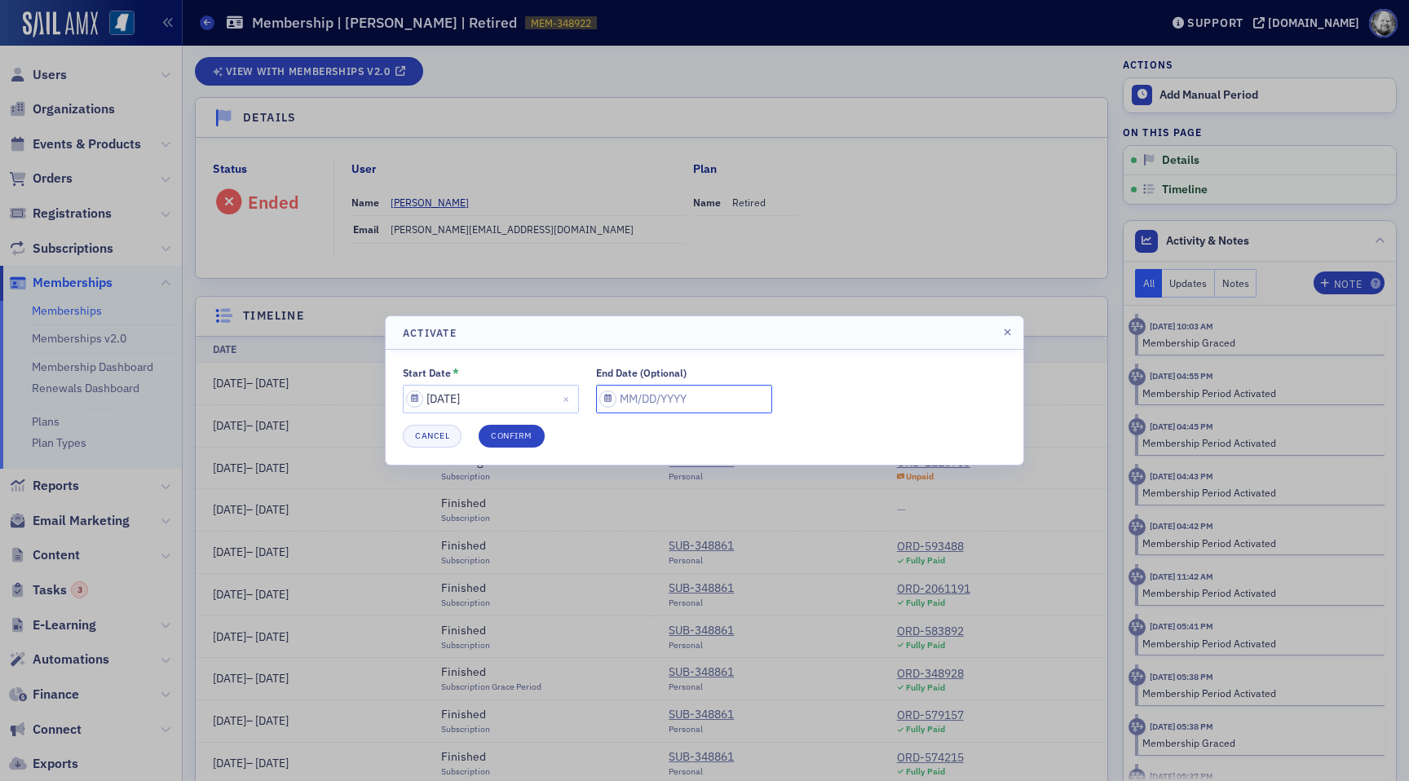
click at [613, 404] on input "End Date (Optional)" at bounding box center [684, 399] width 176 height 29
select select "8"
select select "2025"
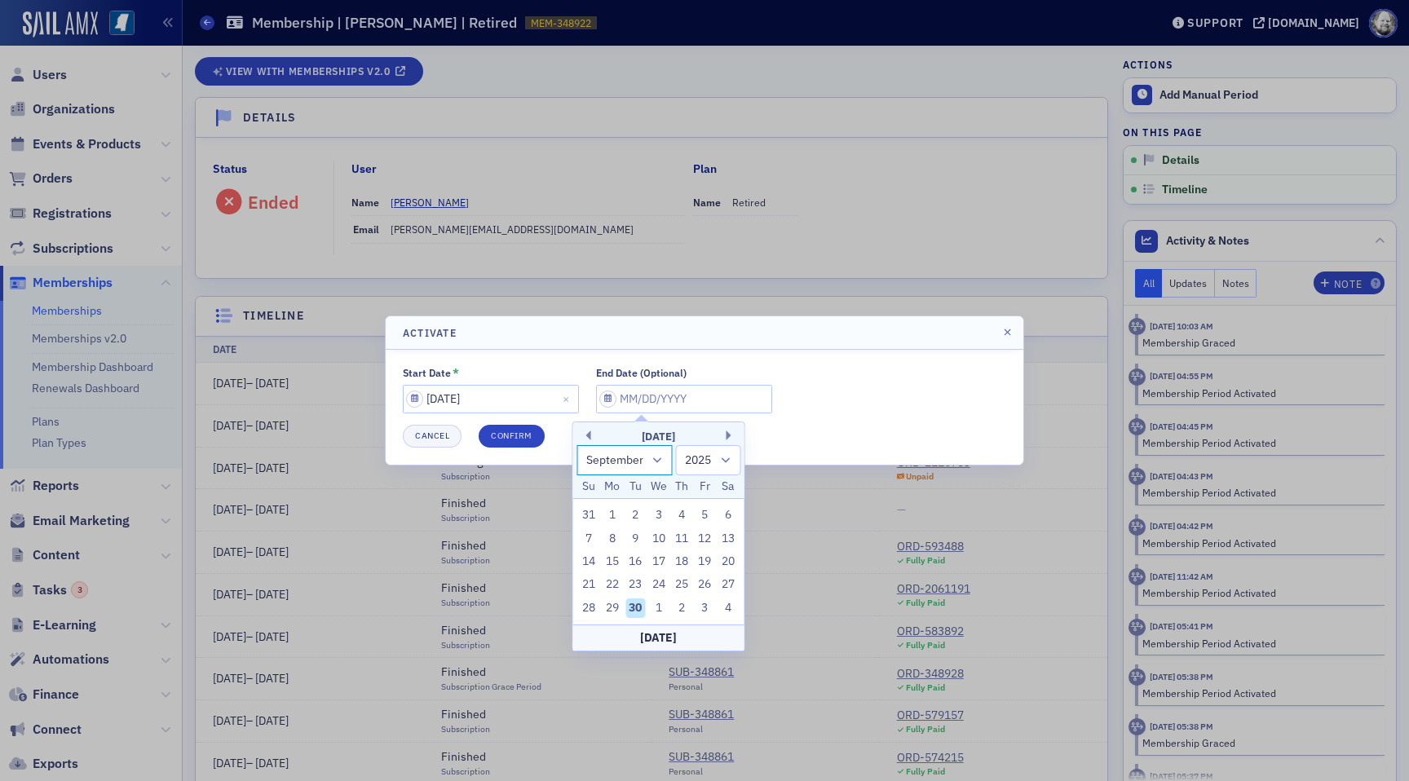
click at [642, 462] on select "January February March April May June July August September October November De…" at bounding box center [624, 460] width 96 height 30
select select "6"
click at [576, 445] on select "January February March April May June July August September October November De…" at bounding box center [624, 460] width 96 height 30
click at [703, 451] on select "1900 1901 1902 1903 1904 1905 1906 1907 1908 1909 1910 1911 1912 1913 1914 1915…" at bounding box center [708, 460] width 65 height 30
select select "2026"
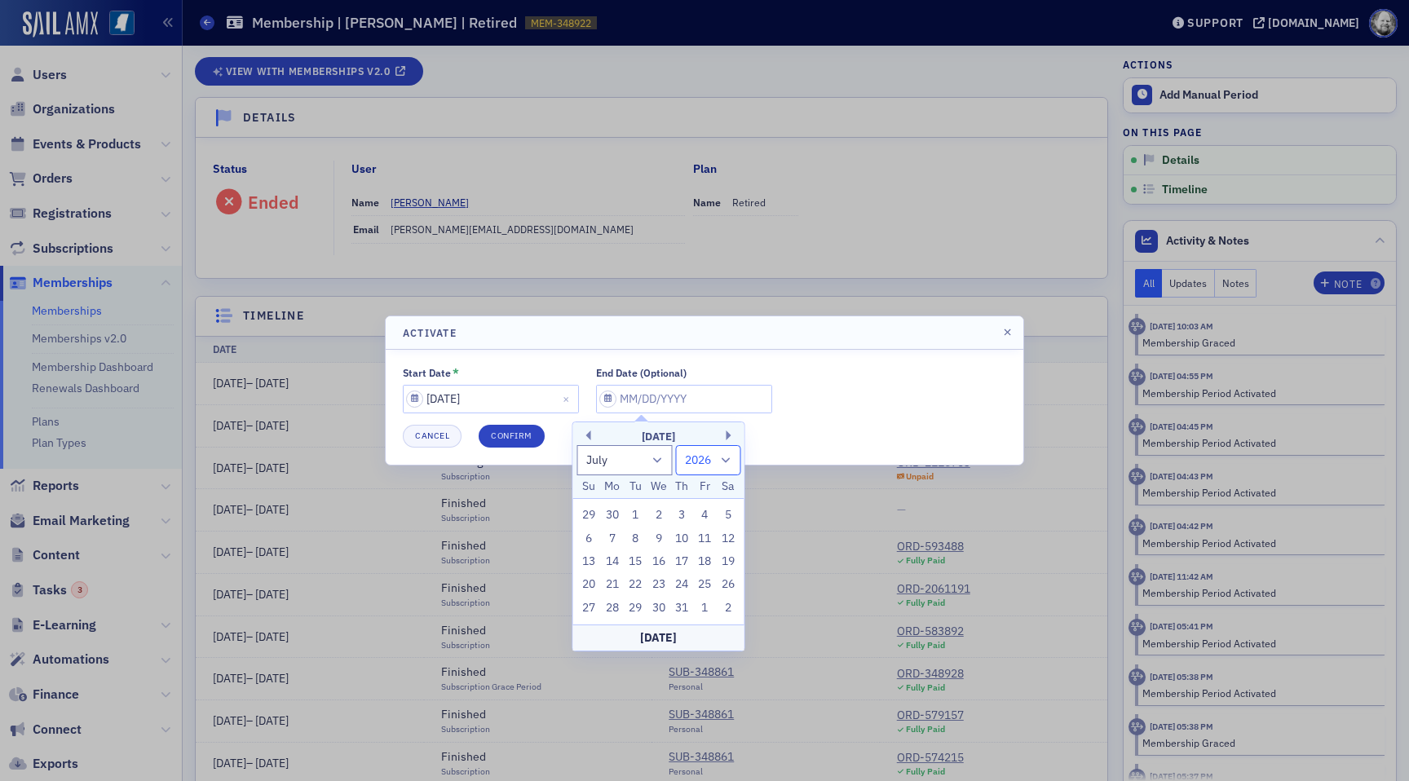
click at [676, 445] on select "1900 1901 1902 1903 1904 1905 1906 1907 1908 1909 1910 1911 1912 1913 1914 1915…" at bounding box center [708, 460] width 65 height 30
click at [659, 514] on div "1" at bounding box center [659, 515] width 20 height 20
type input "07/01/2026"
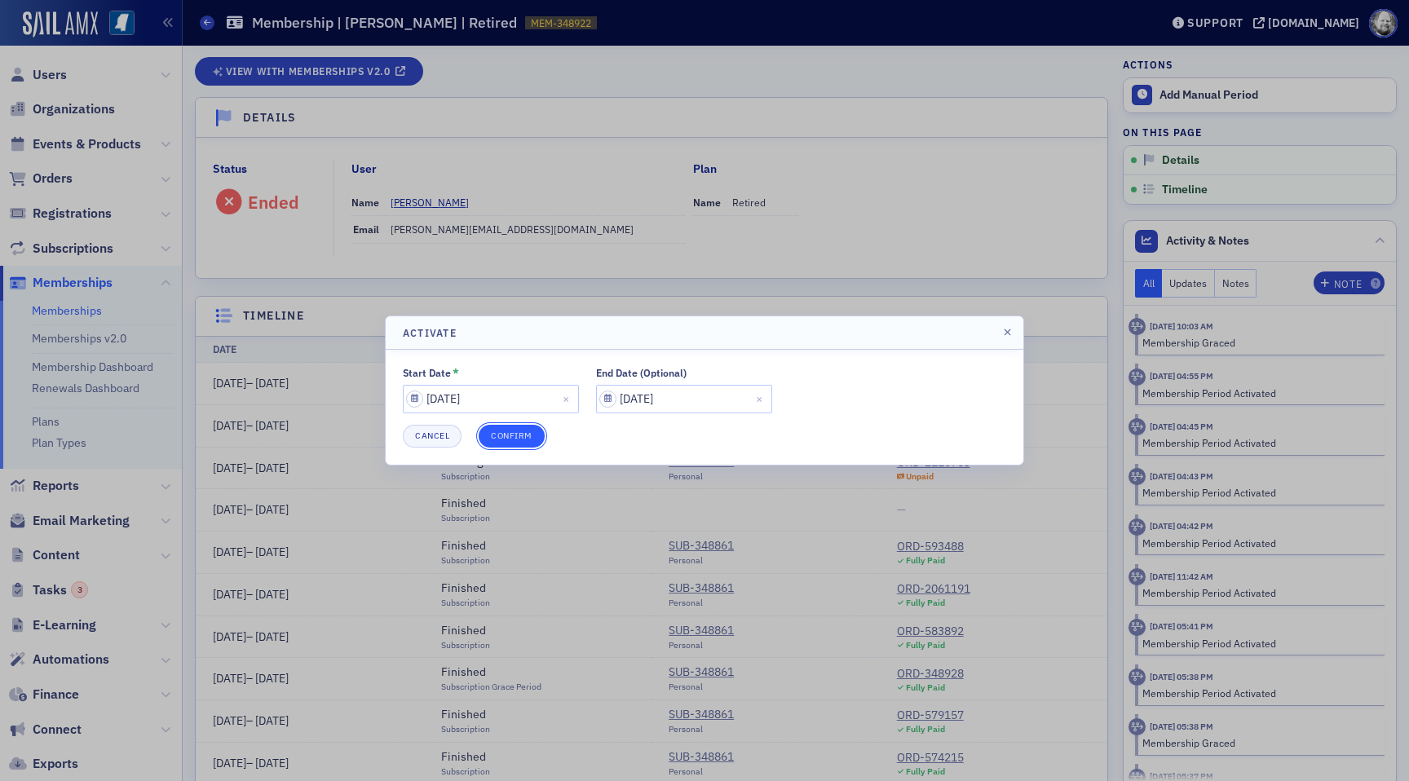
click at [499, 434] on button "Confirm" at bounding box center [512, 436] width 66 height 23
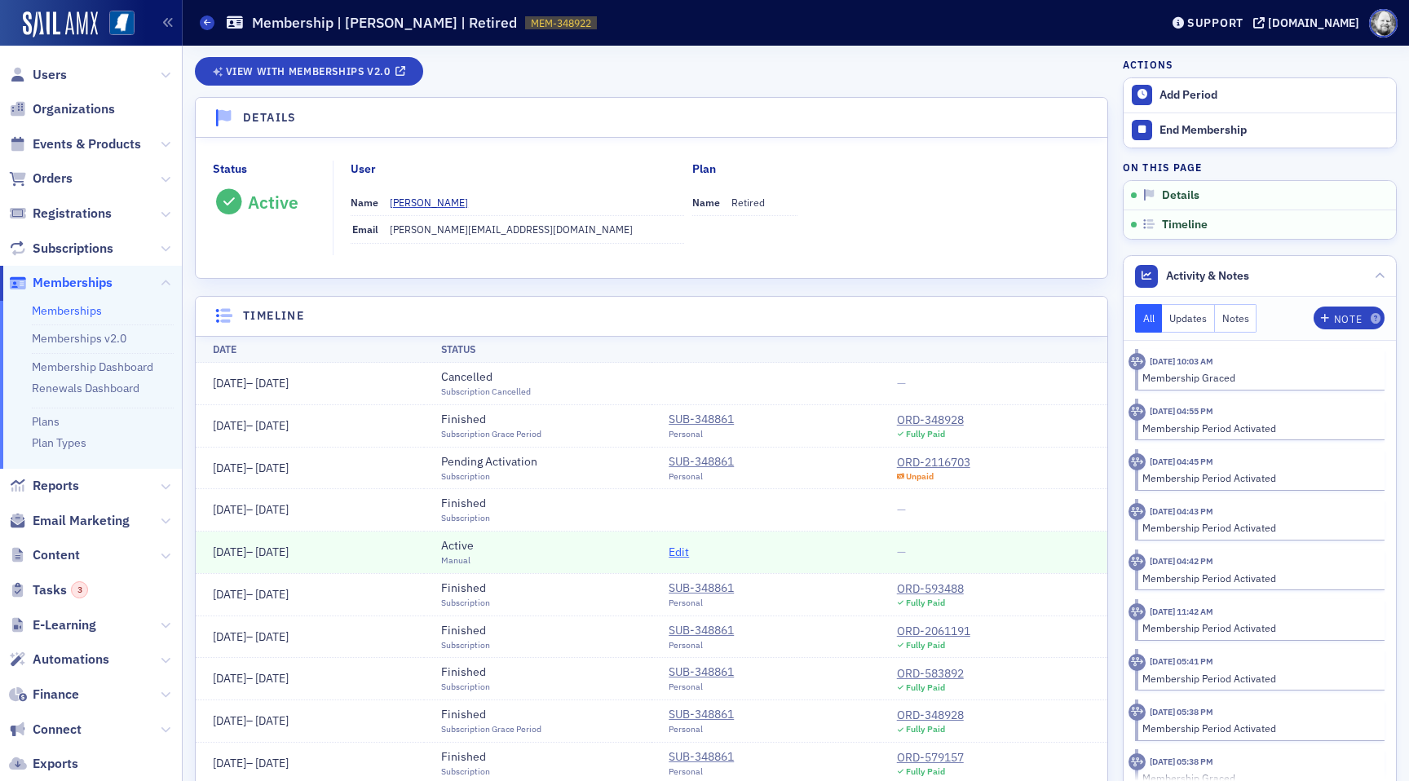
click at [677, 549] on span "Edit" at bounding box center [678, 552] width 20 height 17
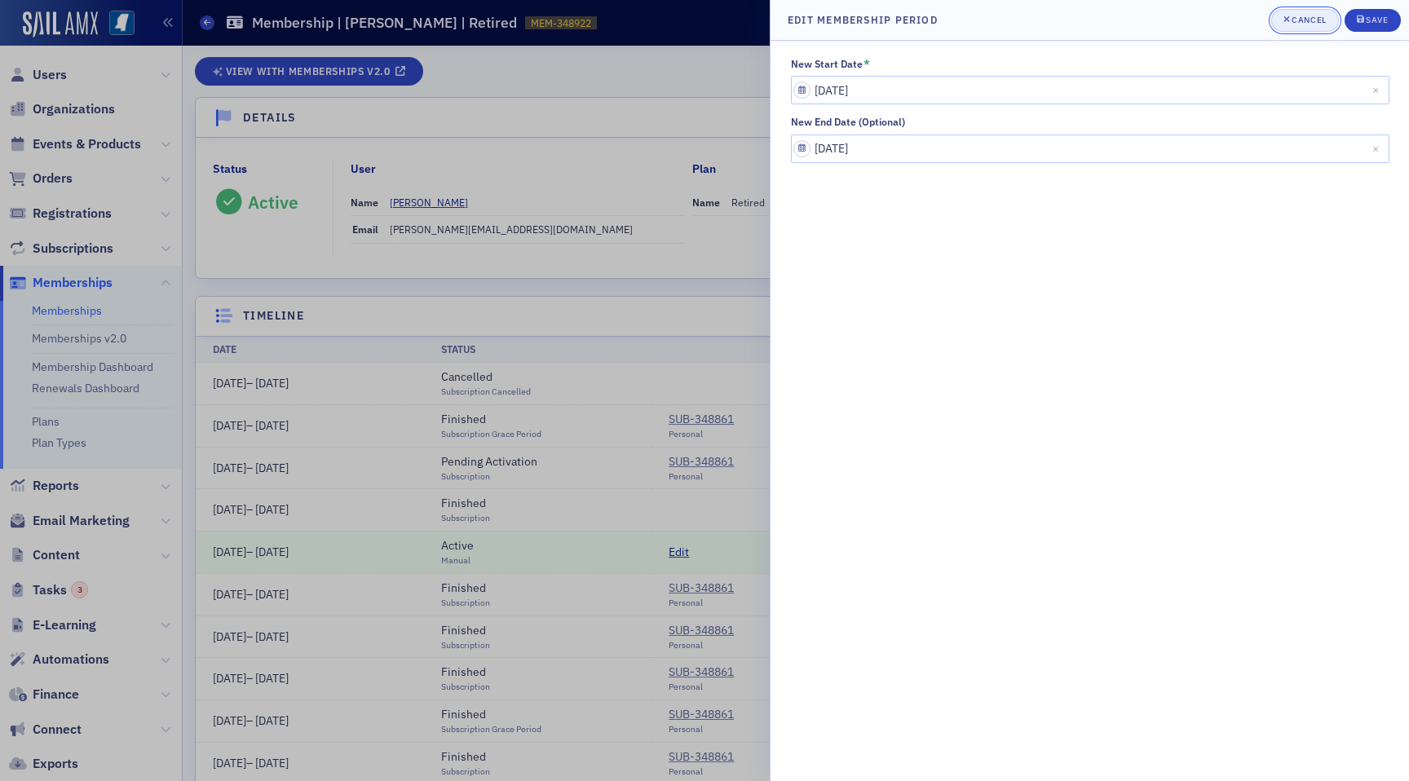
click at [1311, 24] on div "Cancel" at bounding box center [1308, 19] width 34 height 9
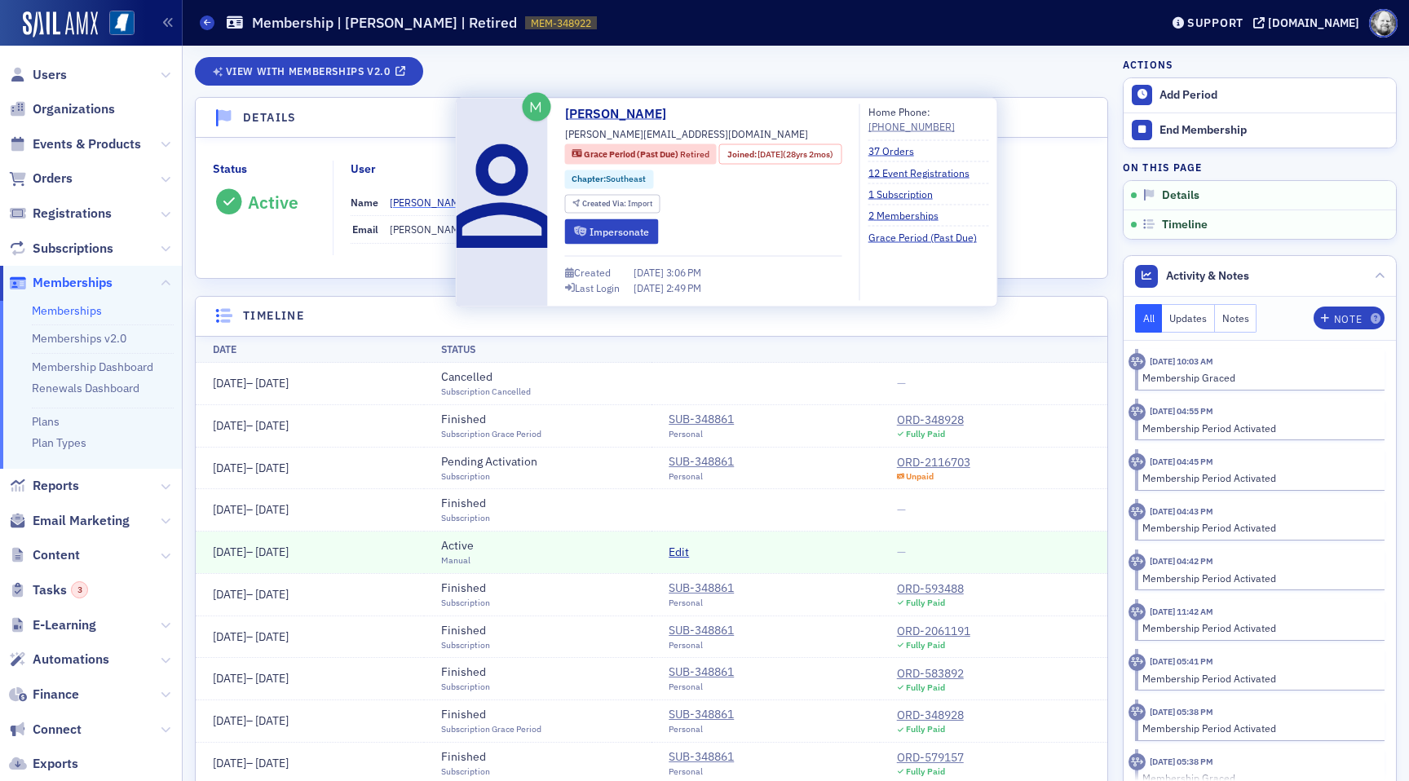
click at [425, 202] on div "Donna Mitchell" at bounding box center [429, 202] width 78 height 15
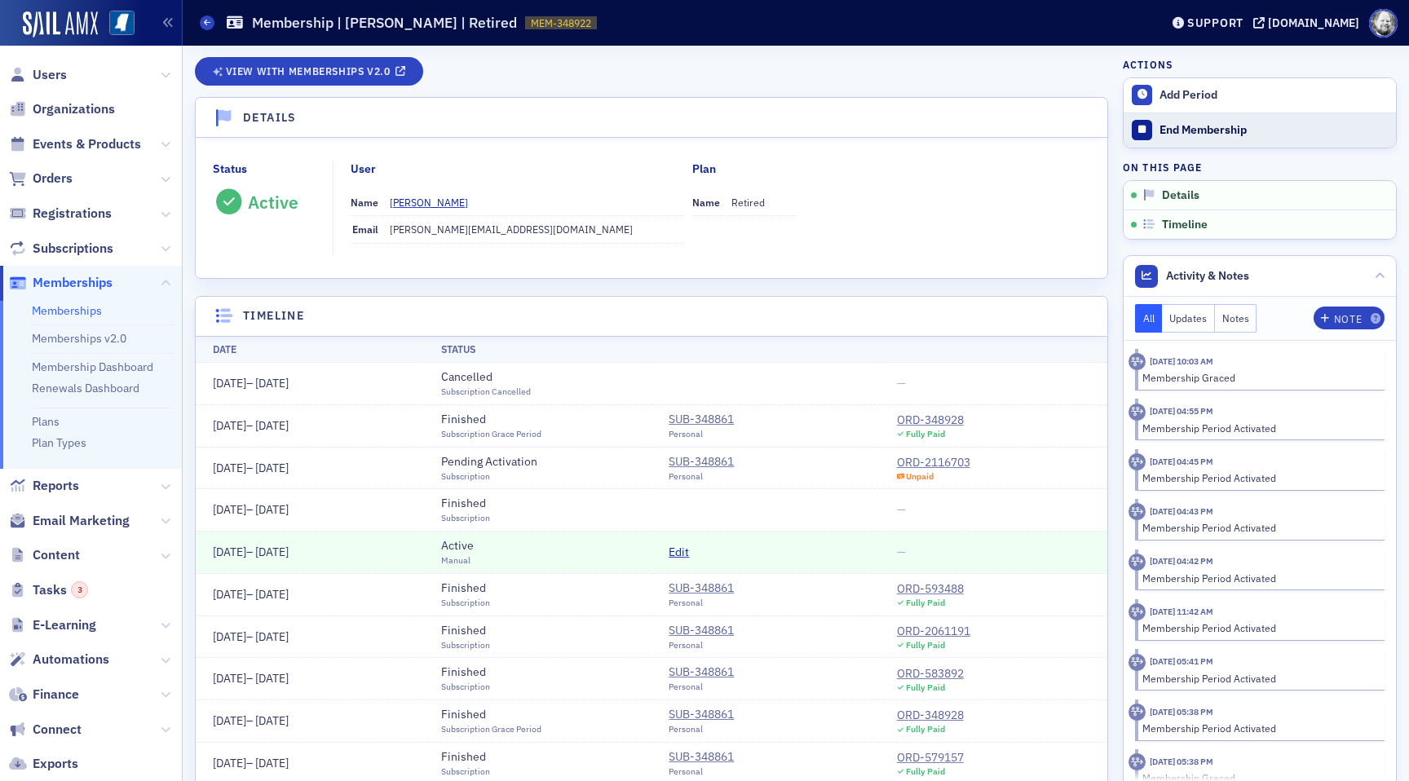
click at [1209, 133] on div "End Membership" at bounding box center [1273, 130] width 228 height 15
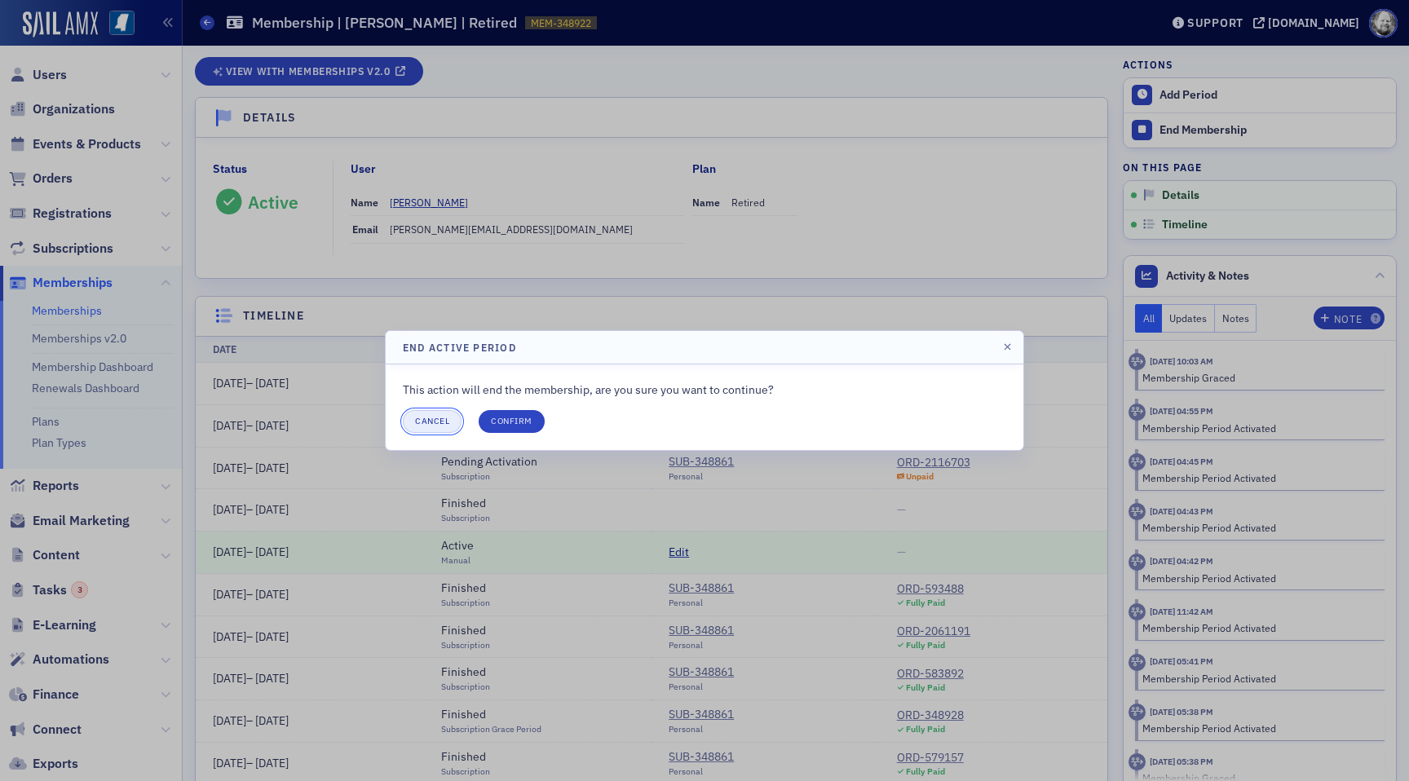
click at [427, 423] on button "Cancel" at bounding box center [432, 421] width 59 height 23
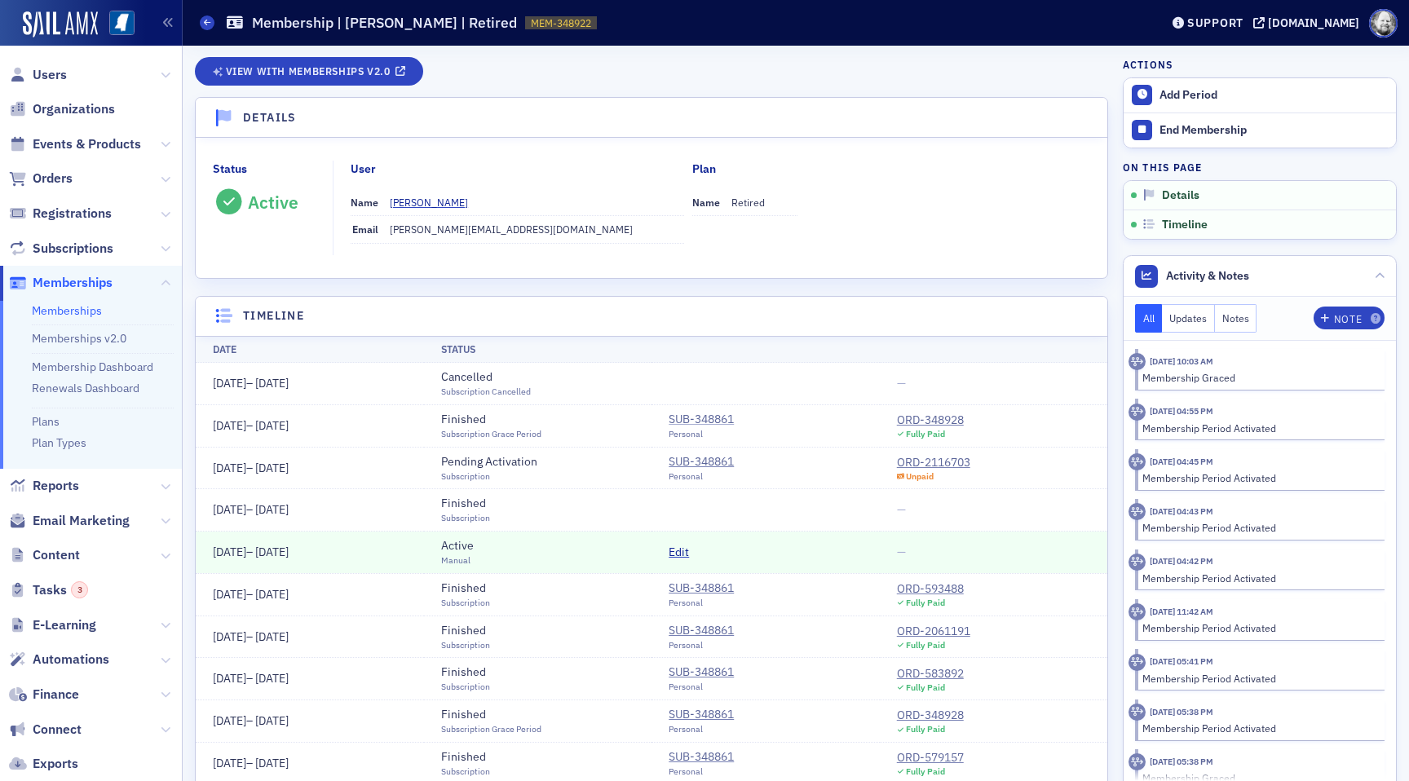
click at [693, 422] on div "SUB-348861" at bounding box center [700, 419] width 65 height 17
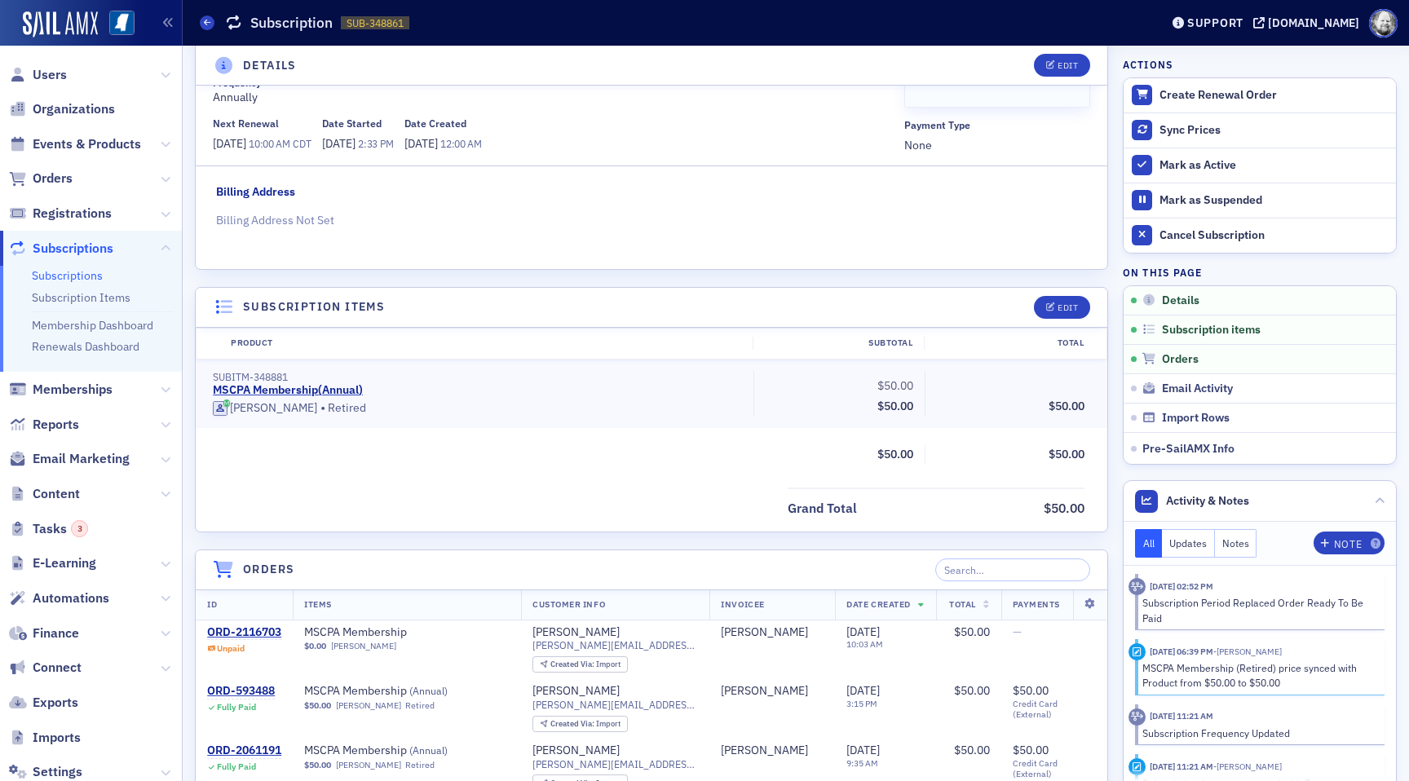
scroll to position [184, 0]
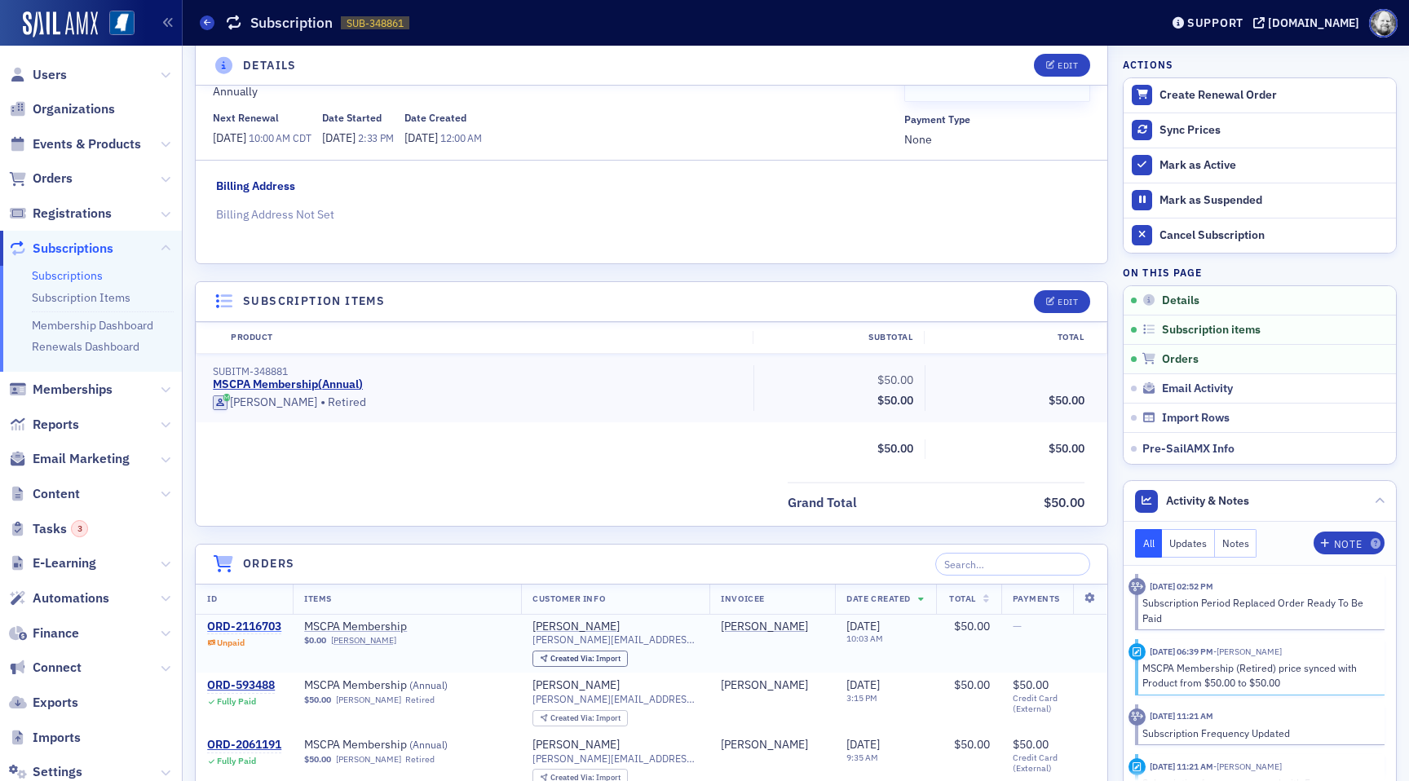
click at [245, 629] on div "ORD-2116703" at bounding box center [244, 627] width 74 height 15
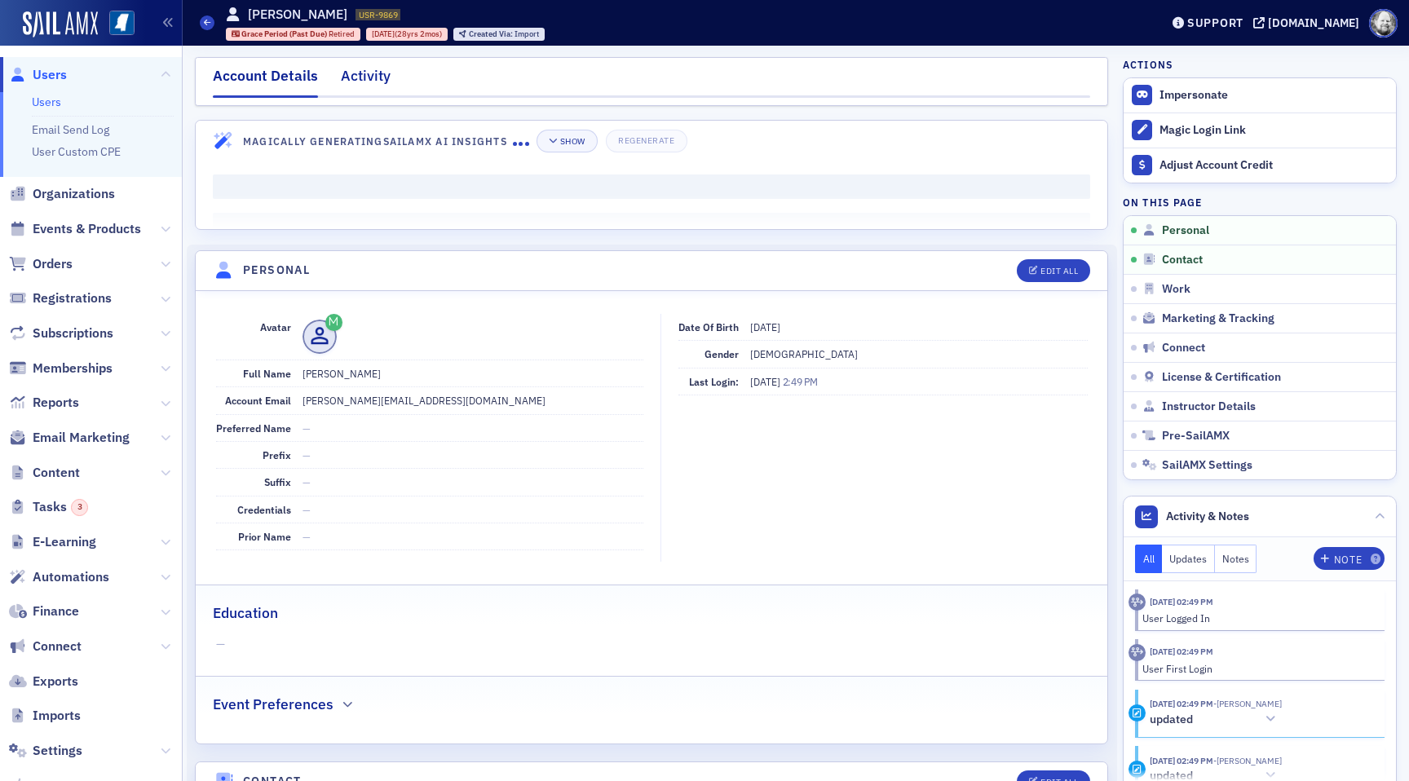
click at [368, 82] on div "Activity" at bounding box center [366, 80] width 50 height 30
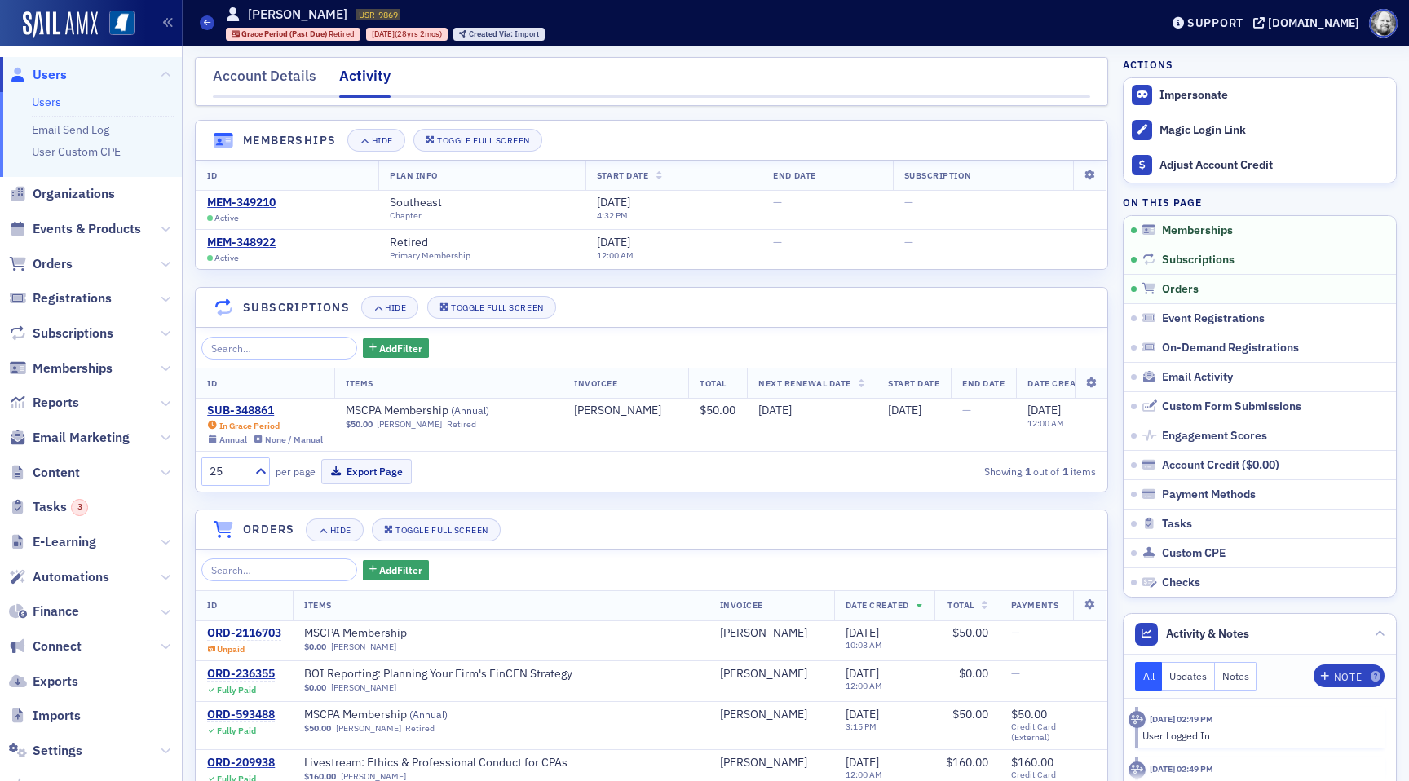
click at [455, 124] on header "Memberships Hide Toggle Full Screen" at bounding box center [651, 141] width 911 height 40
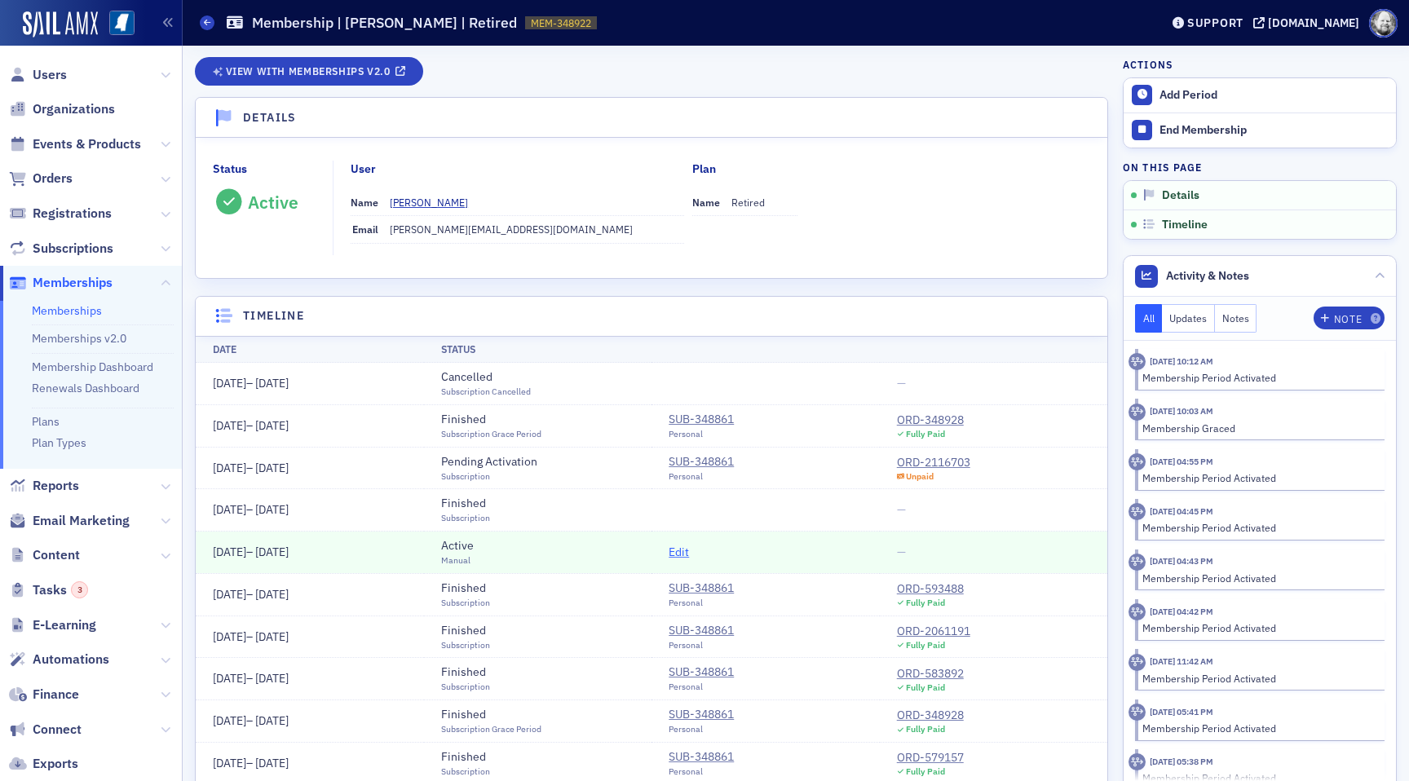
click at [681, 553] on span "Edit" at bounding box center [678, 552] width 20 height 17
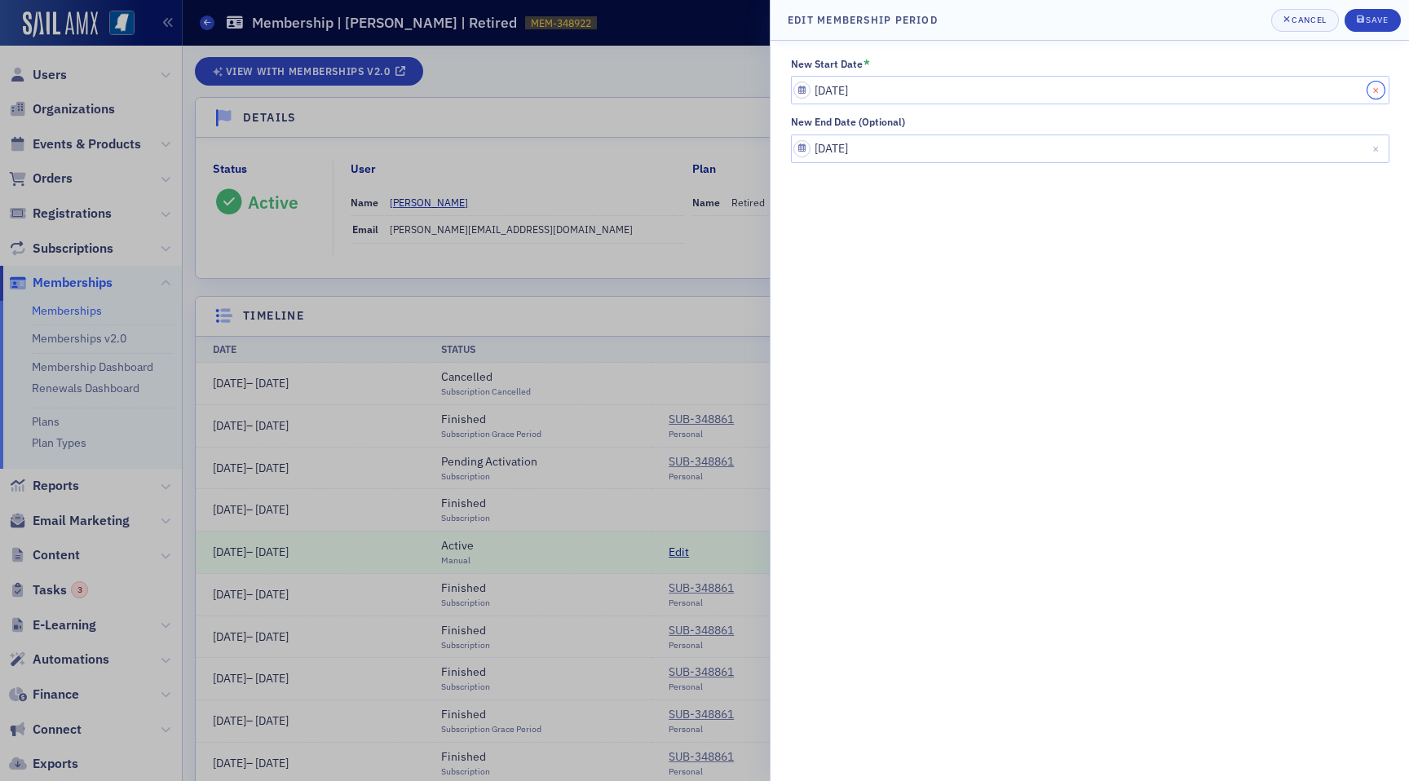
click at [1378, 91] on button "Close" at bounding box center [1378, 90] width 22 height 29
click at [1372, 147] on button "Close" at bounding box center [1378, 149] width 22 height 29
click at [1382, 19] on div "Save" at bounding box center [1376, 19] width 22 height 9
click at [1375, 28] on button "Save" at bounding box center [1372, 20] width 56 height 23
click at [1309, 19] on div "Cancel" at bounding box center [1308, 19] width 34 height 9
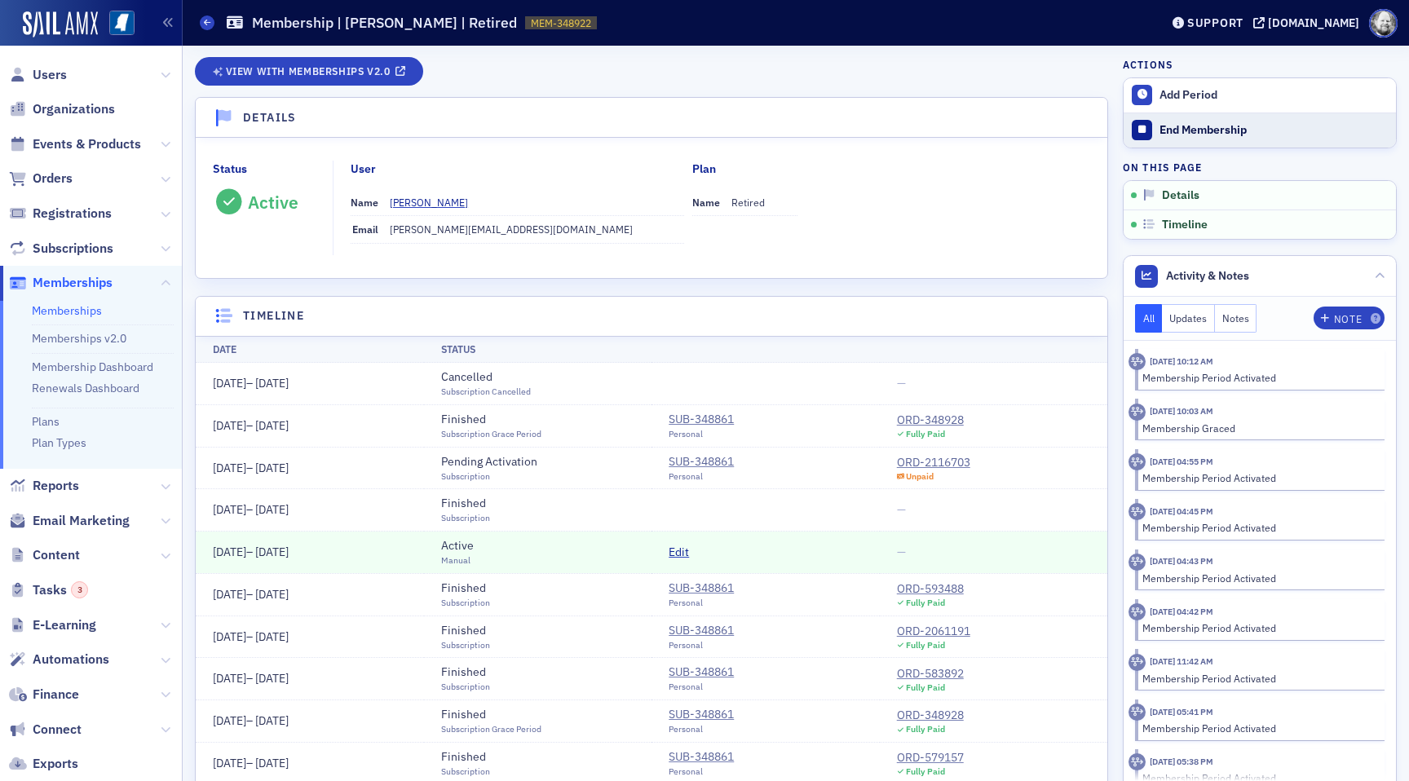
click at [1271, 128] on div "End Membership" at bounding box center [1273, 130] width 228 height 15
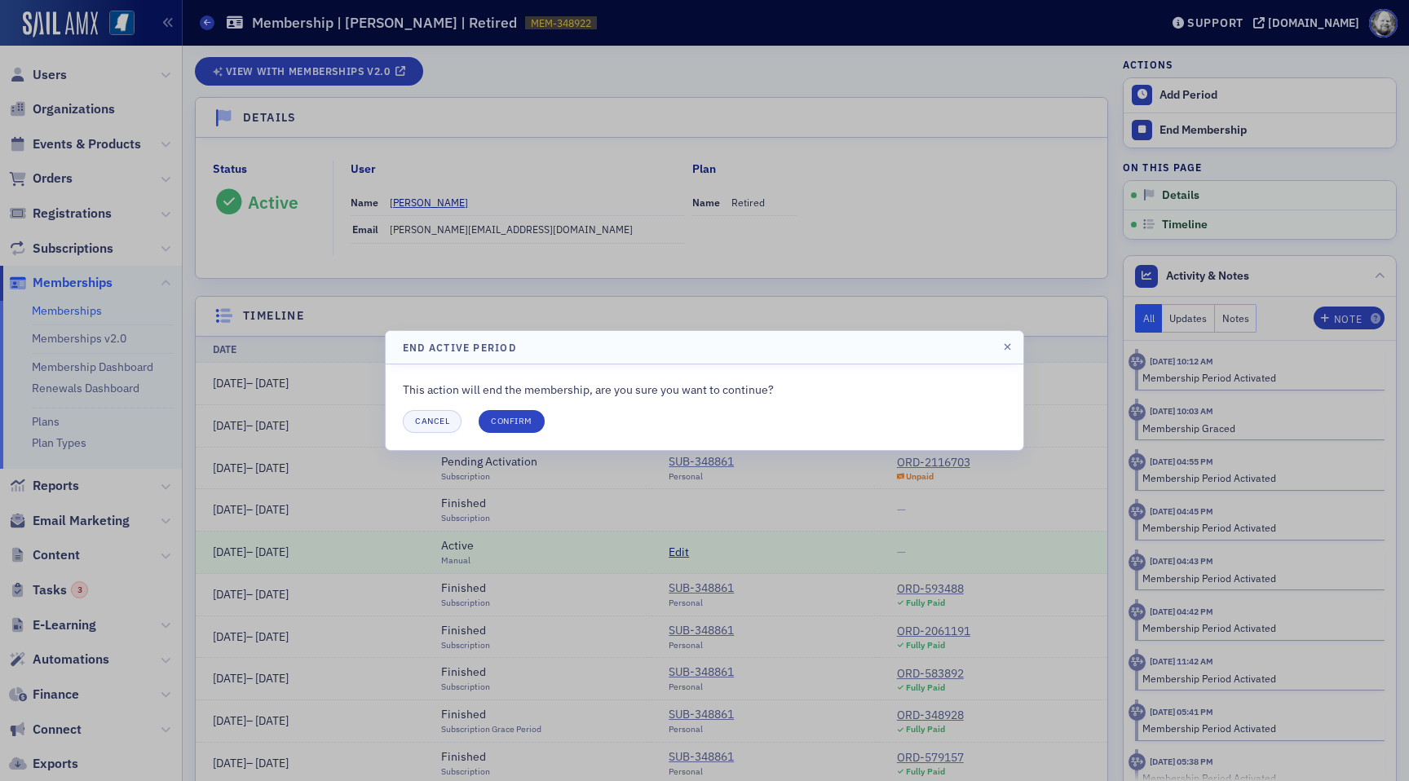
click at [525, 407] on div "This action will end the membership, are you sure you want to continue? Cancel …" at bounding box center [704, 407] width 603 height 51
click at [519, 420] on button "Confirm" at bounding box center [512, 421] width 66 height 23
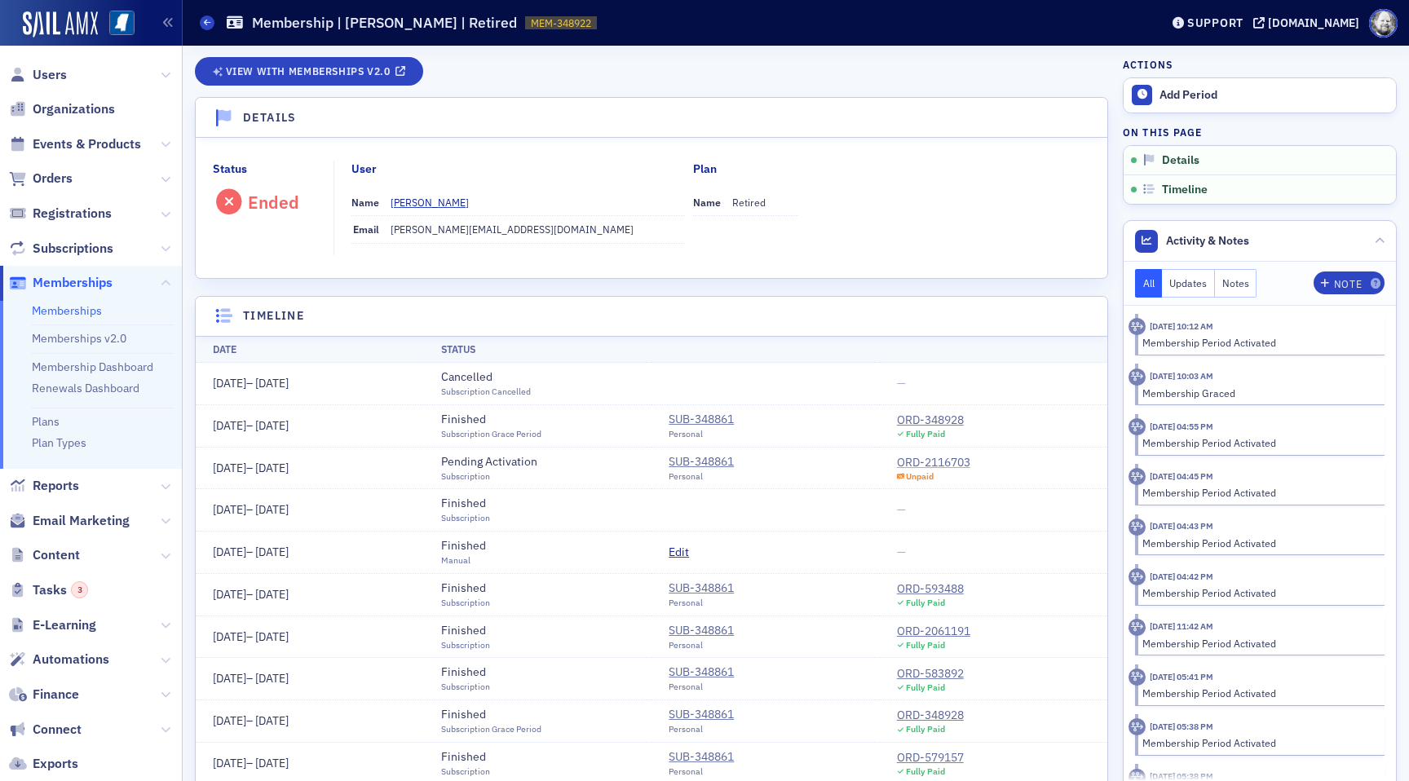
click at [916, 459] on div "ORD-2116703" at bounding box center [933, 462] width 73 height 17
click at [430, 192] on dd "[PERSON_NAME]" at bounding box center [537, 202] width 294 height 26
click at [430, 201] on div "[PERSON_NAME]" at bounding box center [429, 202] width 78 height 15
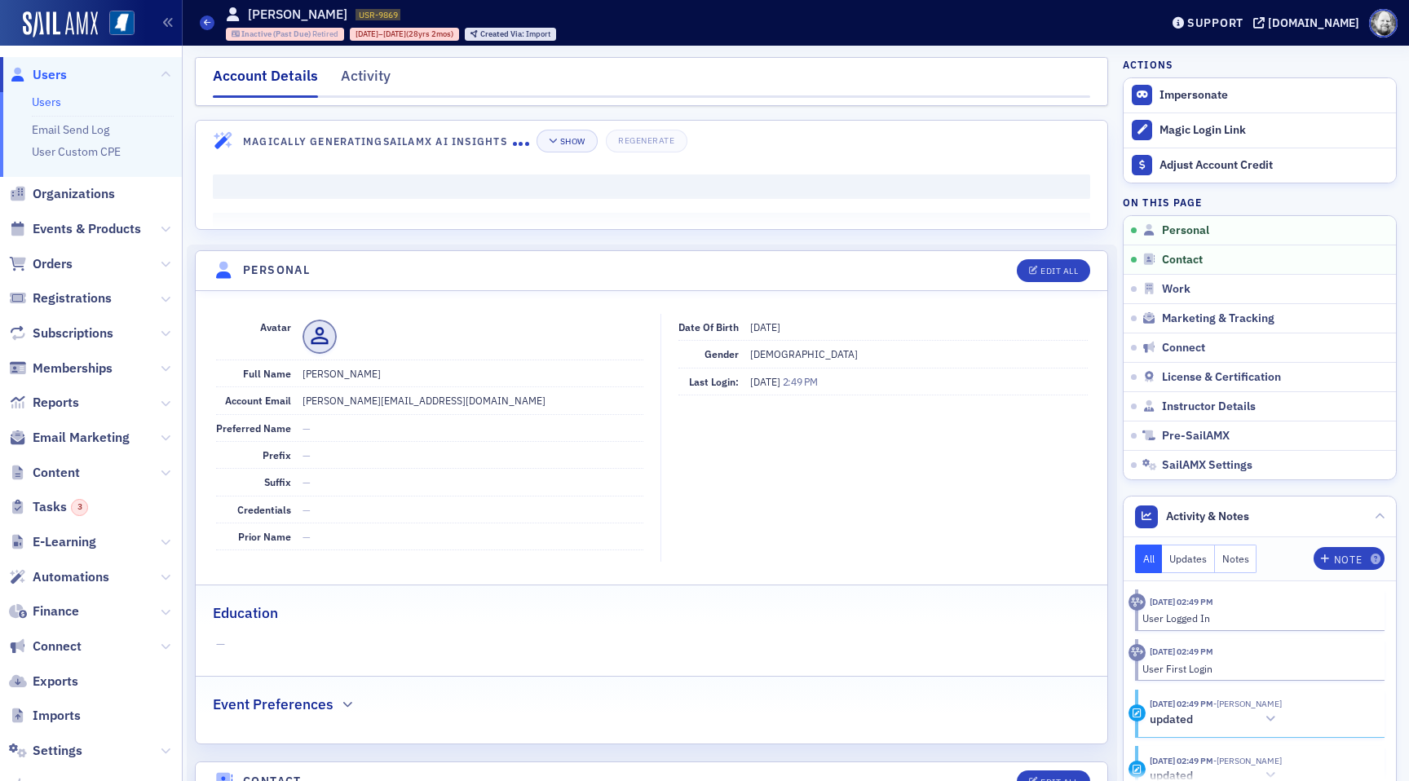
click at [296, 34] on span "Inactive (Past Due)" at bounding box center [276, 34] width 71 height 11
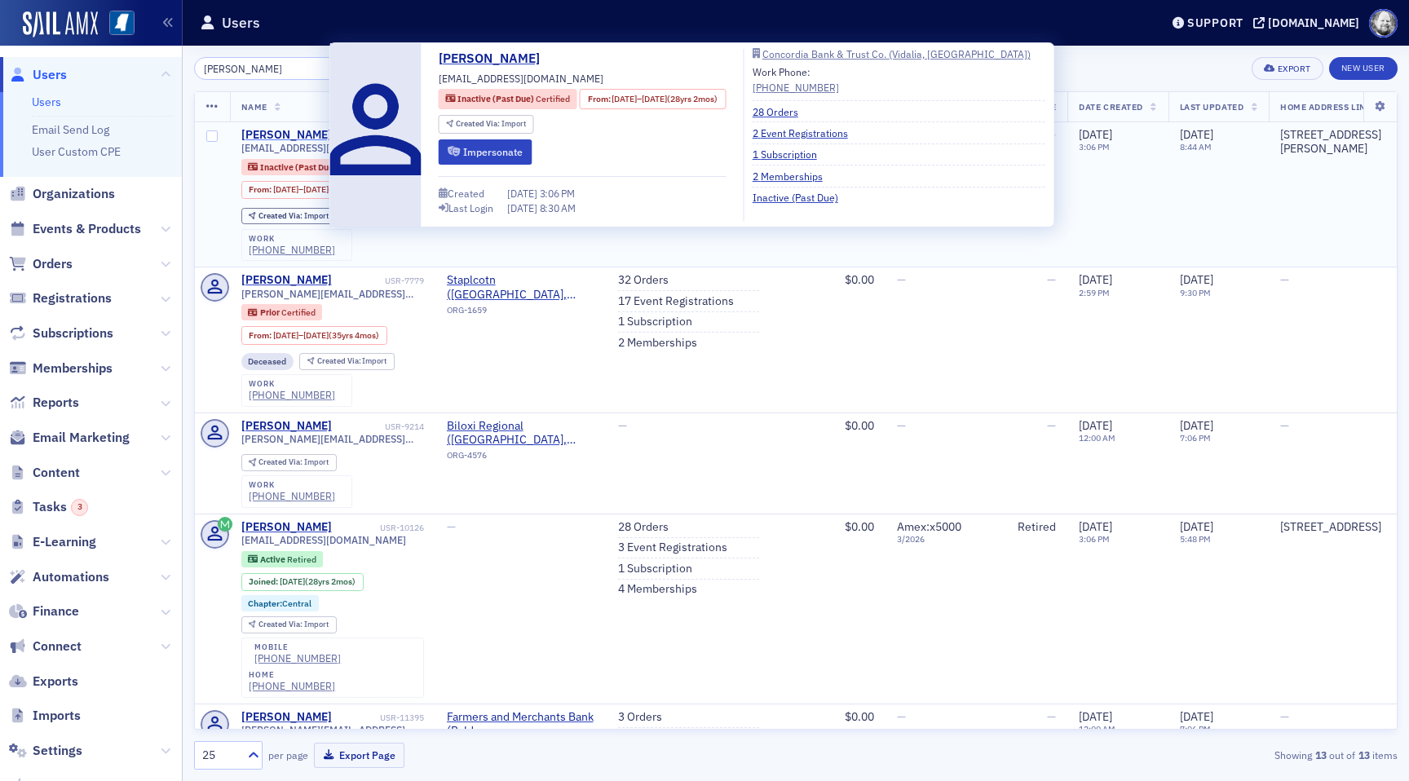
type input "Brenda Perilloux"
click at [292, 137] on div "Brenda Perilloux" at bounding box center [286, 135] width 90 height 15
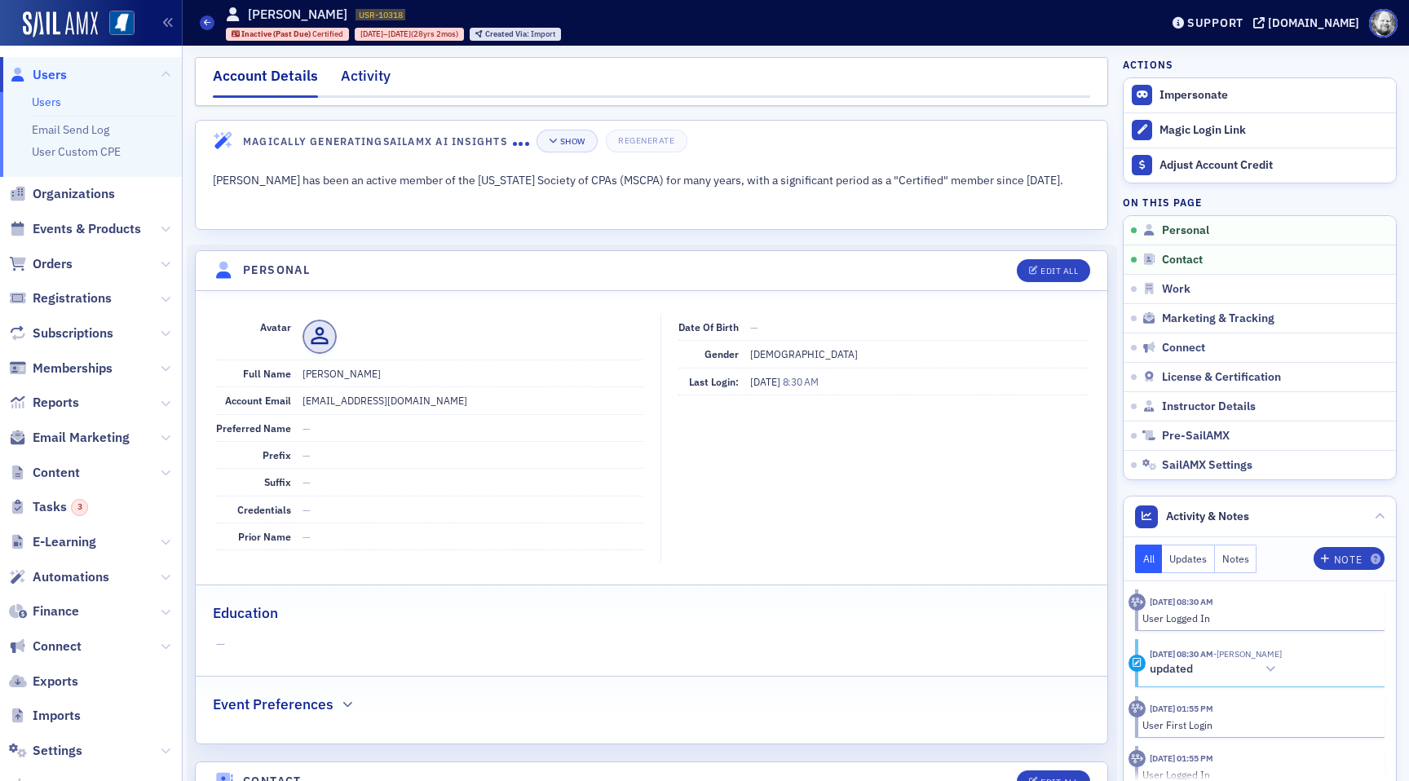
click at [349, 82] on div "Activity" at bounding box center [366, 80] width 50 height 30
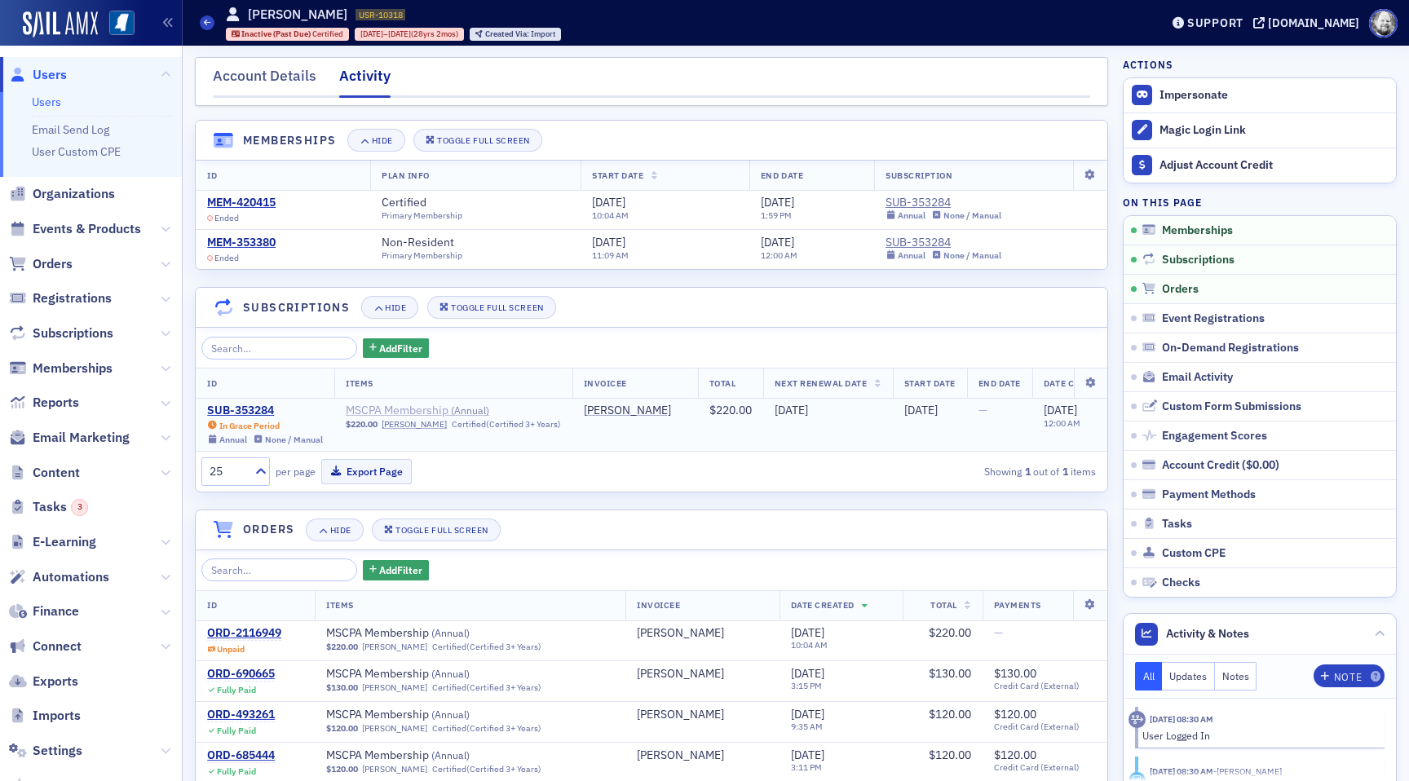
click at [370, 409] on span "MSCPA Membership ( Annual )" at bounding box center [448, 411] width 205 height 15
click at [412, 426] on link "[PERSON_NAME]" at bounding box center [414, 424] width 65 height 11
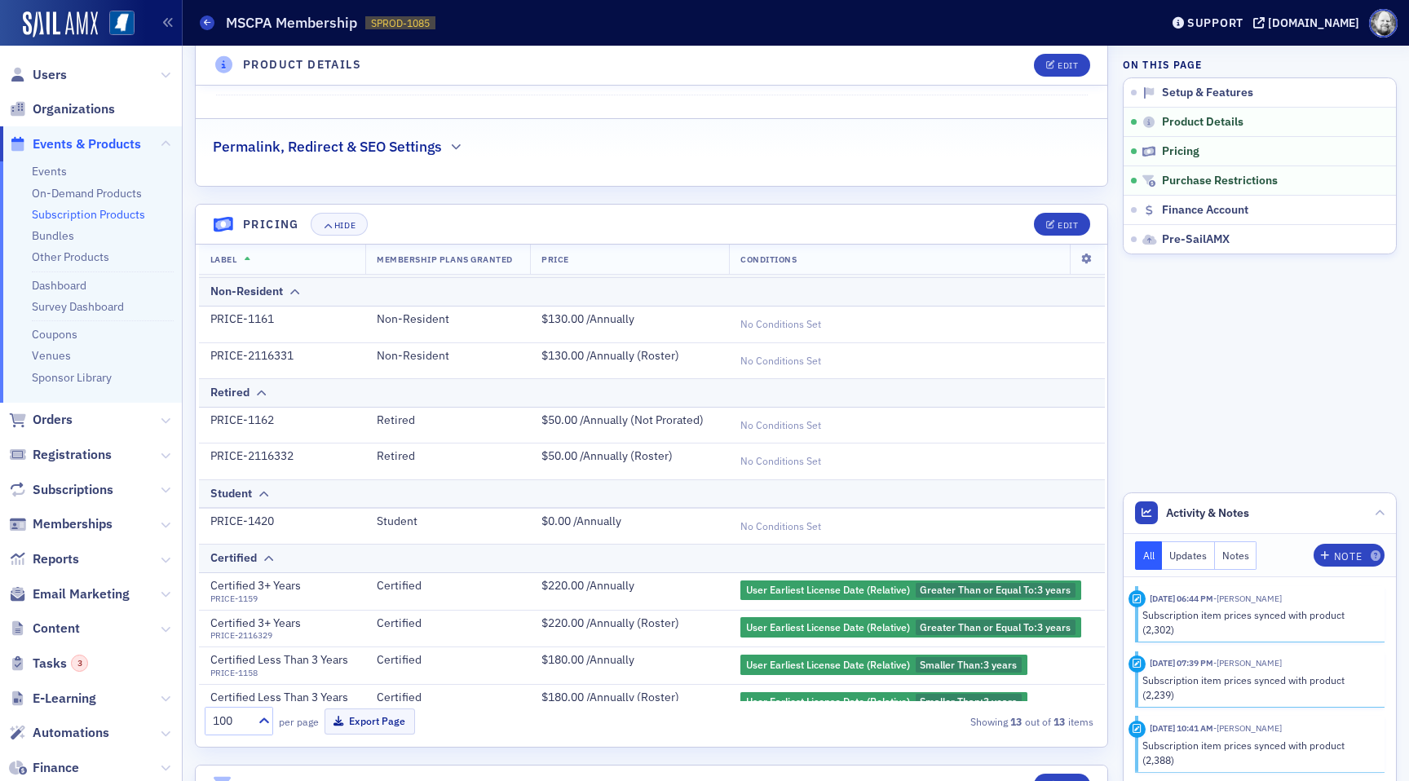
scroll to position [192, 0]
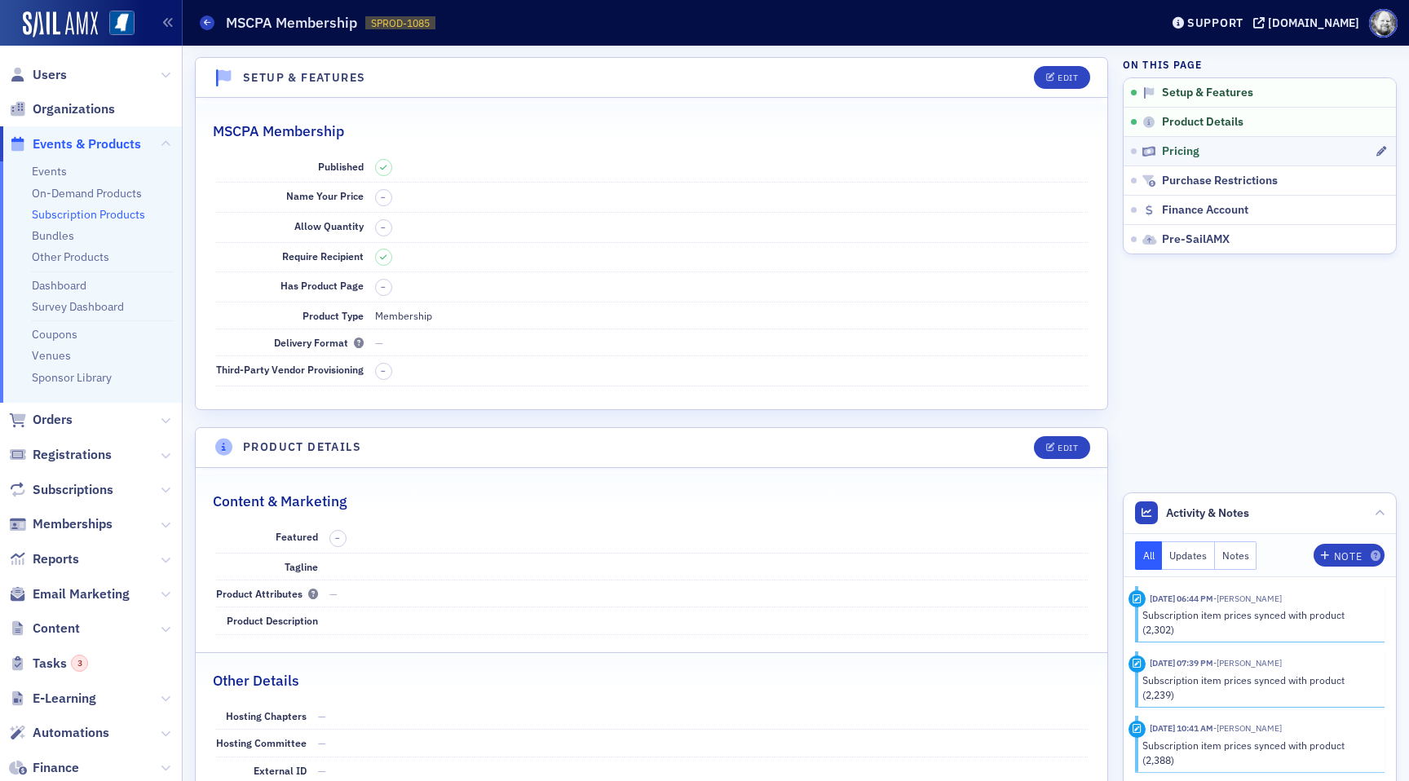
click at [1173, 161] on link "Pricing" at bounding box center [1259, 150] width 272 height 29
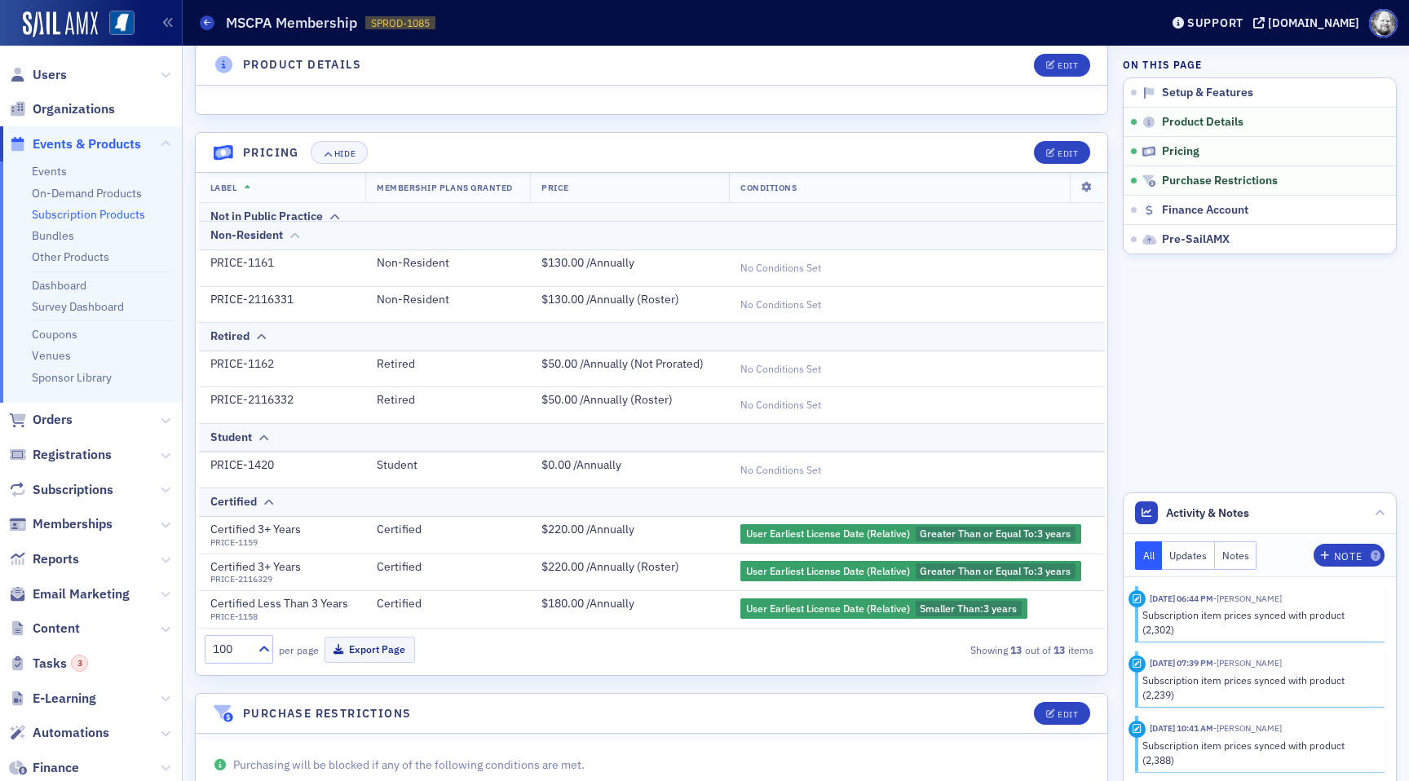
scroll to position [168, 0]
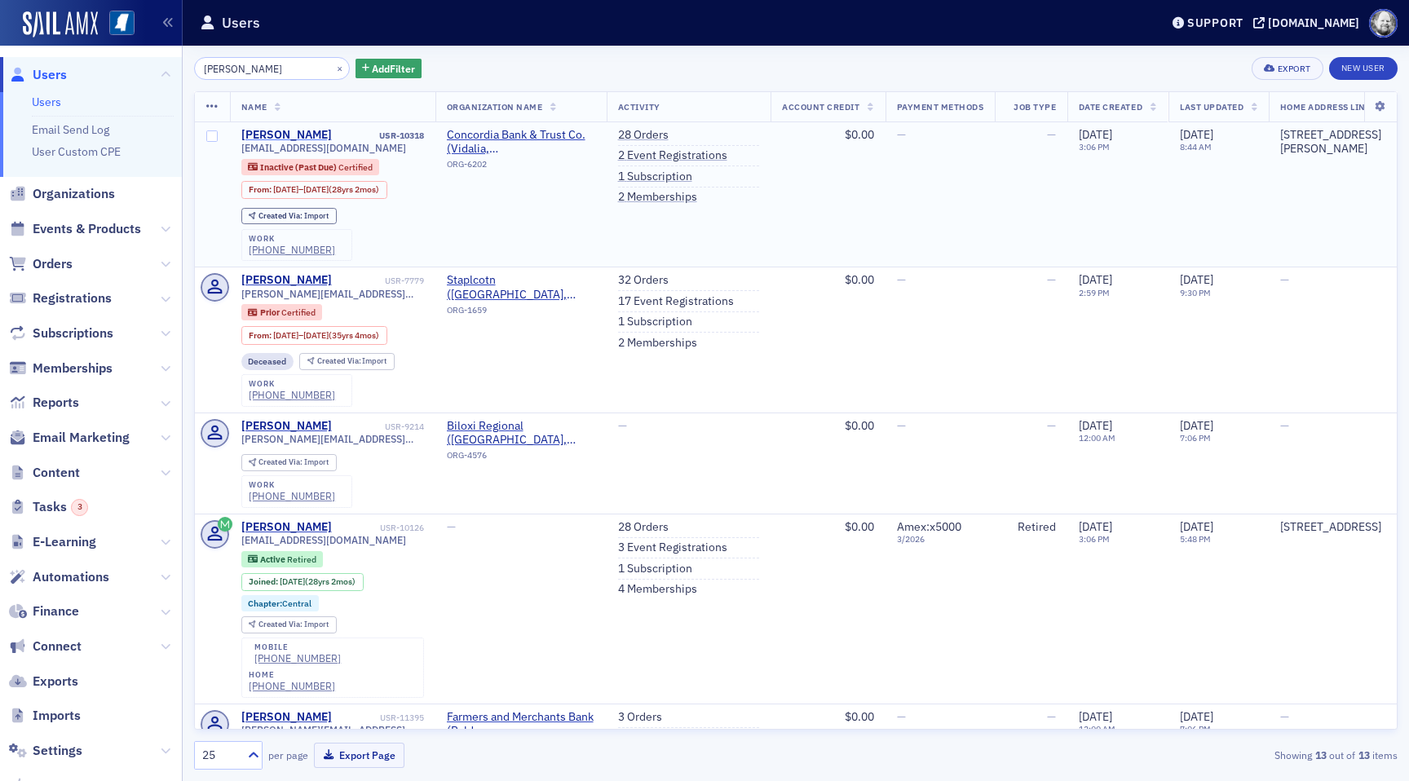
type input "[PERSON_NAME]"
click at [276, 133] on div "[PERSON_NAME]" at bounding box center [286, 135] width 90 height 15
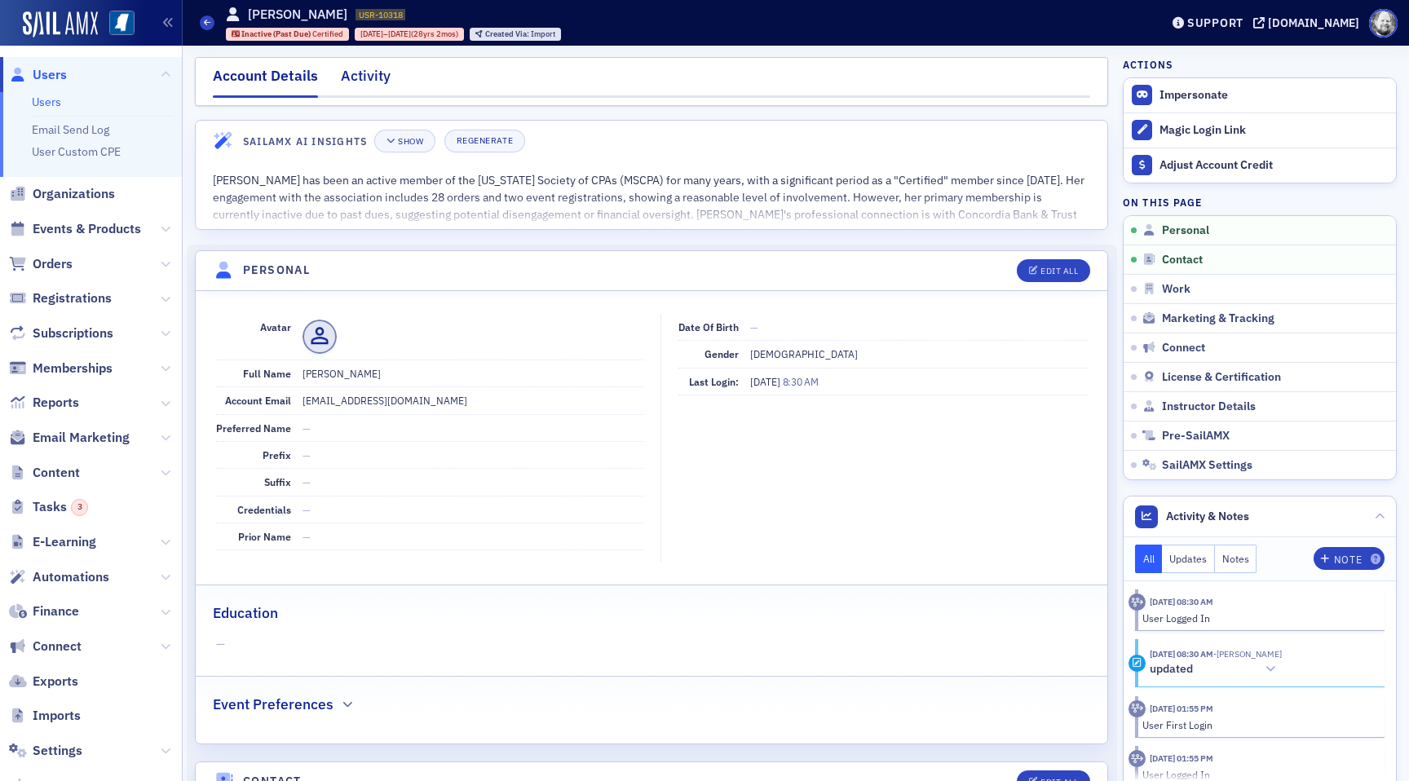
click at [364, 83] on div "Activity" at bounding box center [366, 80] width 50 height 30
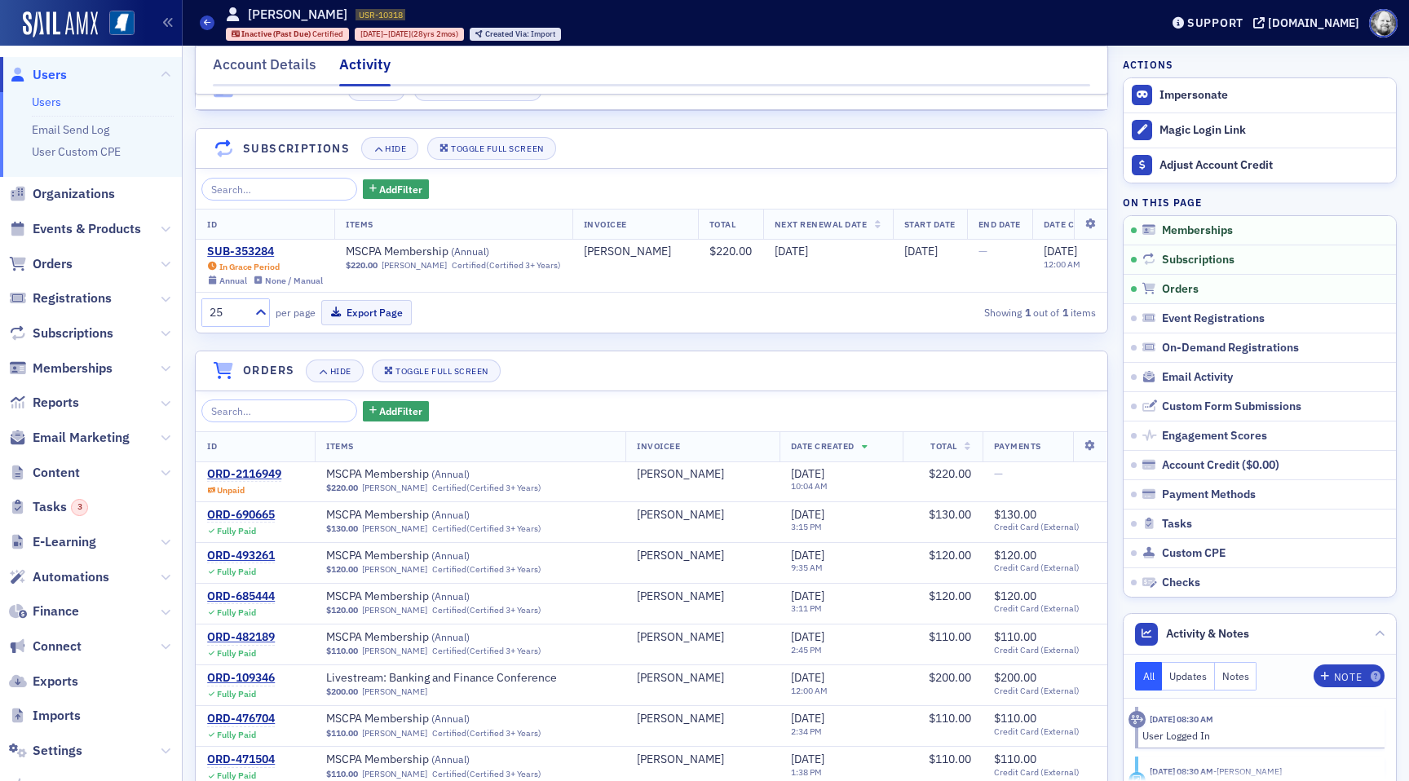
scroll to position [163, 0]
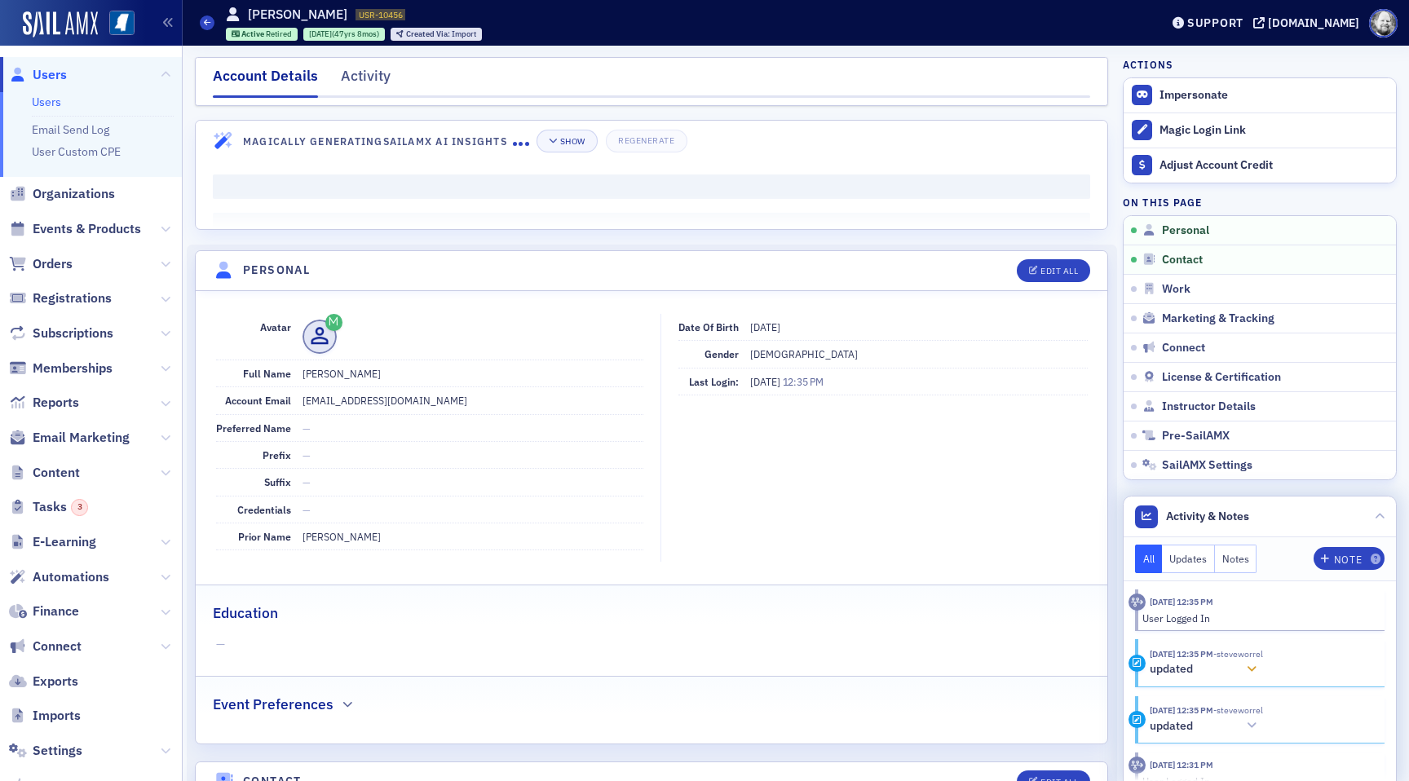
click at [1256, 671] on icon at bounding box center [1251, 669] width 10 height 11
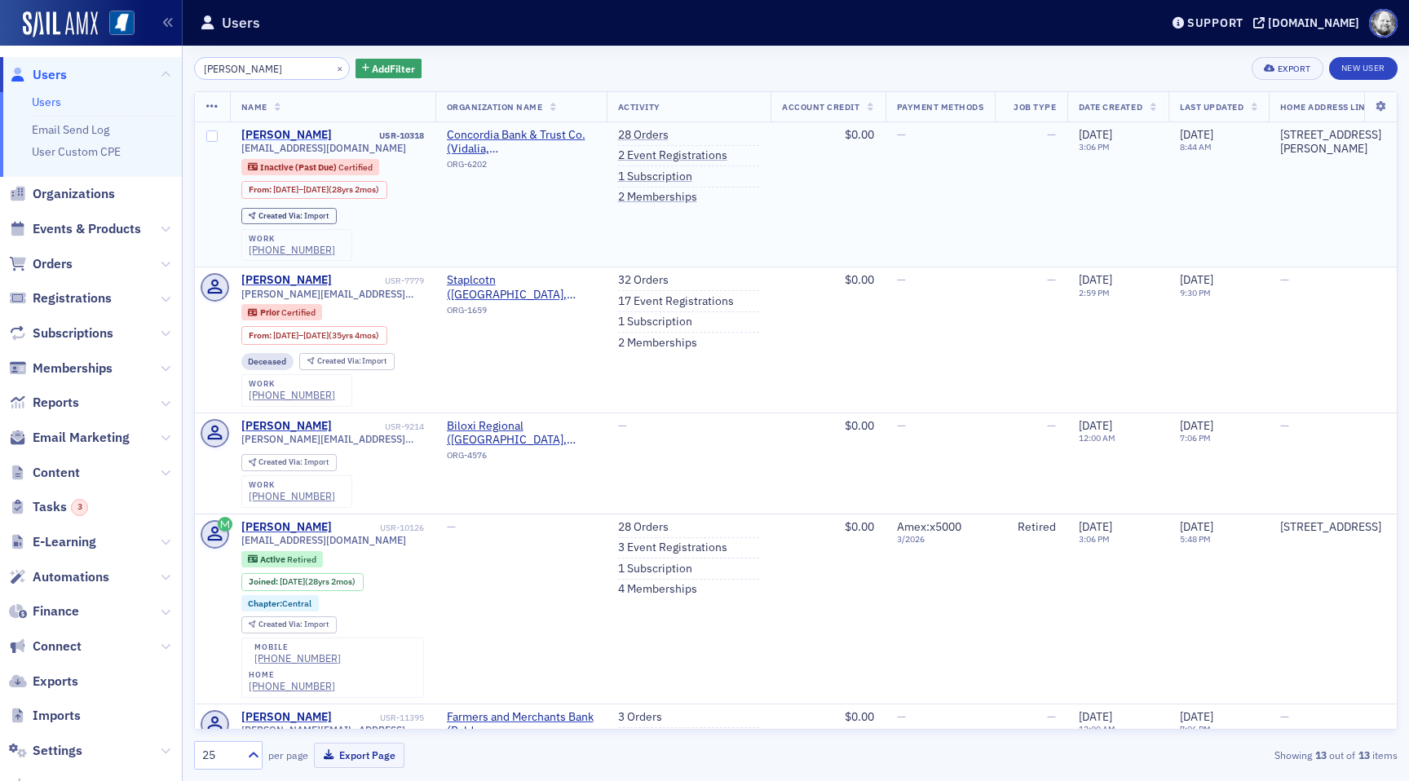
type input "[PERSON_NAME]"
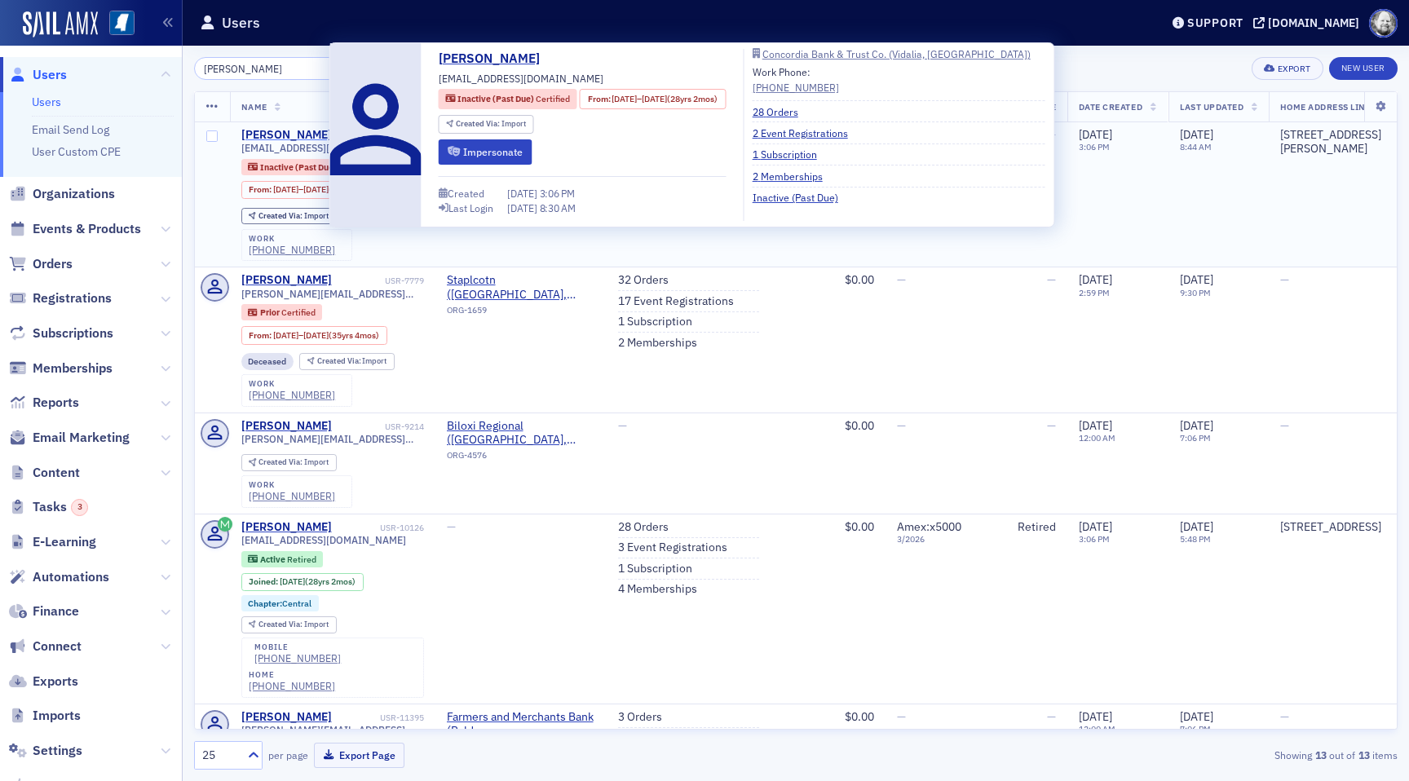
click at [284, 130] on div "[PERSON_NAME]" at bounding box center [286, 135] width 90 height 15
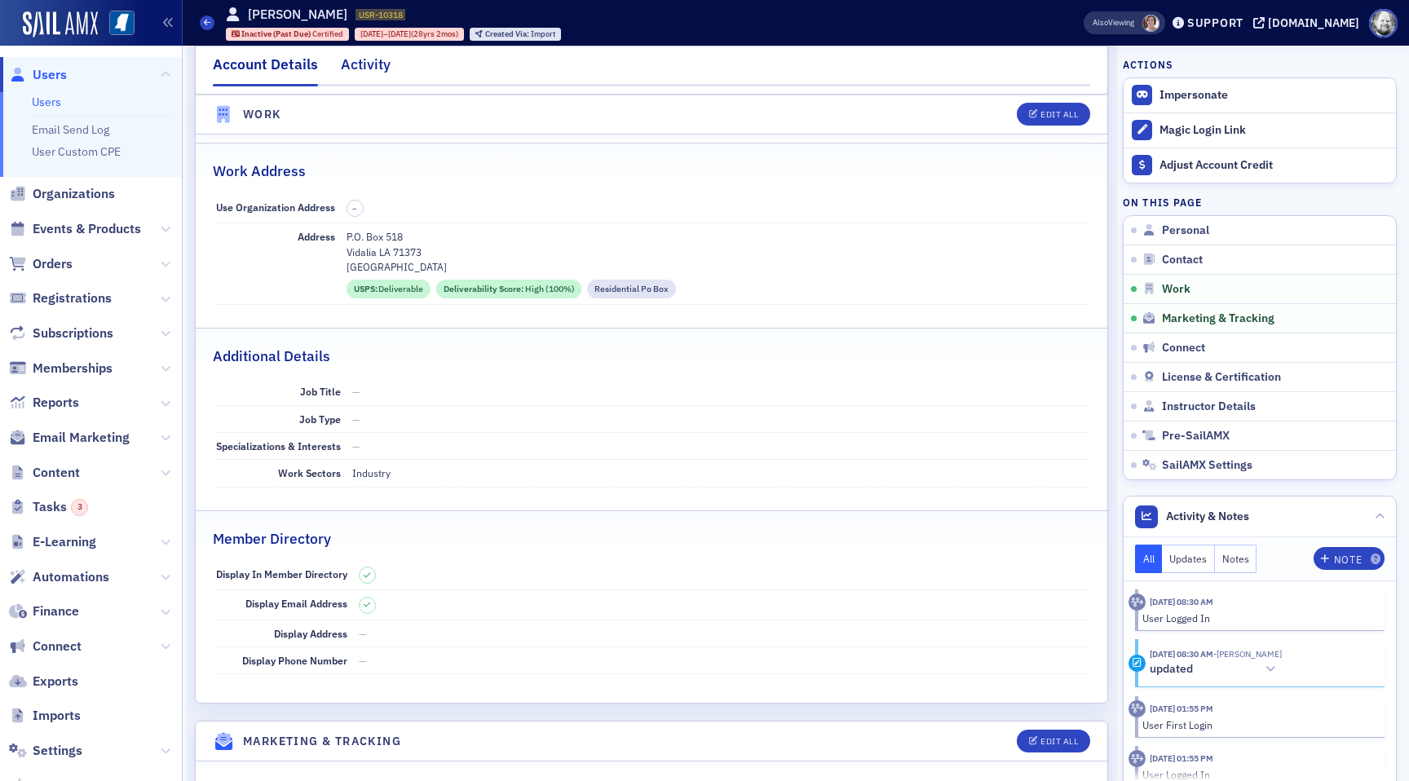
click at [369, 58] on div "Activity" at bounding box center [366, 69] width 50 height 30
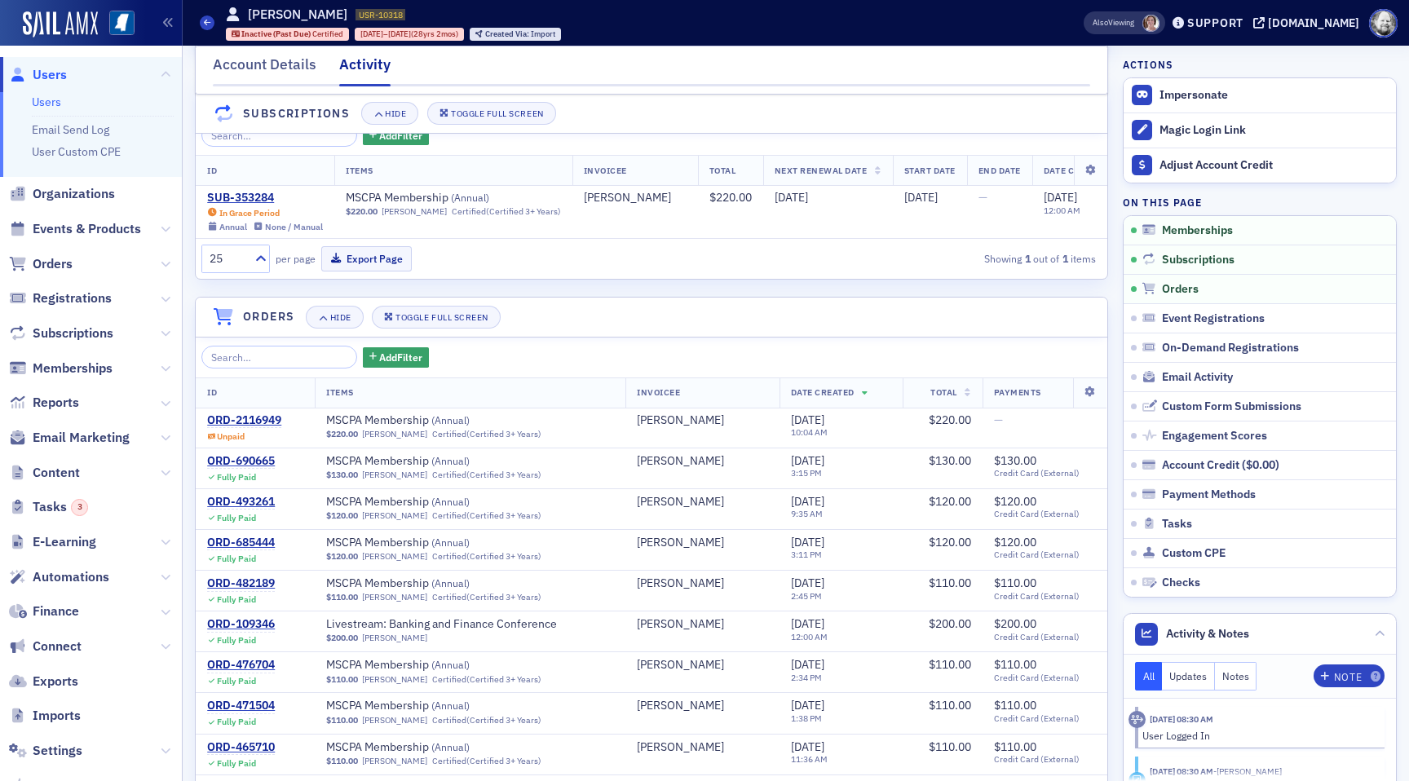
scroll to position [212, 0]
click at [265, 420] on div "ORD-2116949" at bounding box center [244, 421] width 74 height 15
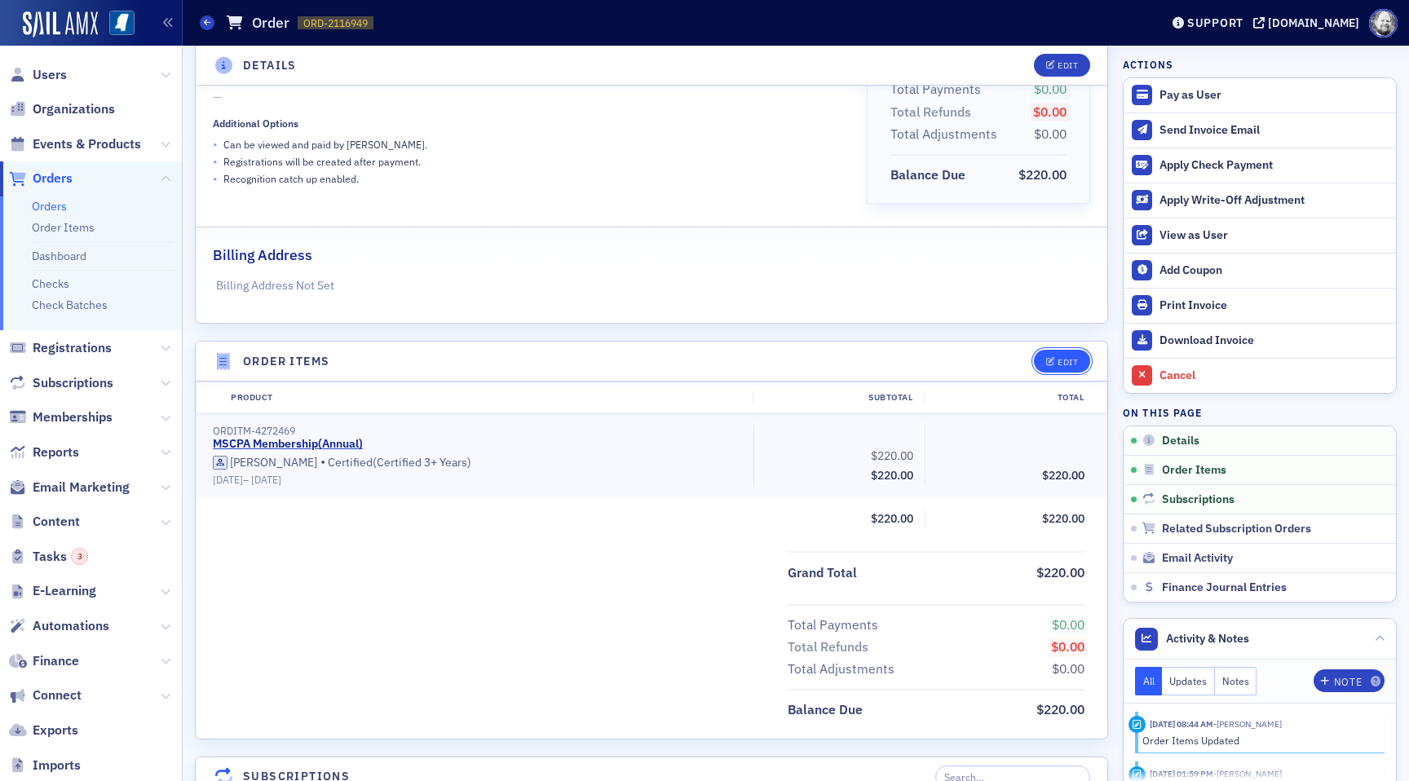
click at [1045, 360] on button "Edit" at bounding box center [1062, 361] width 56 height 23
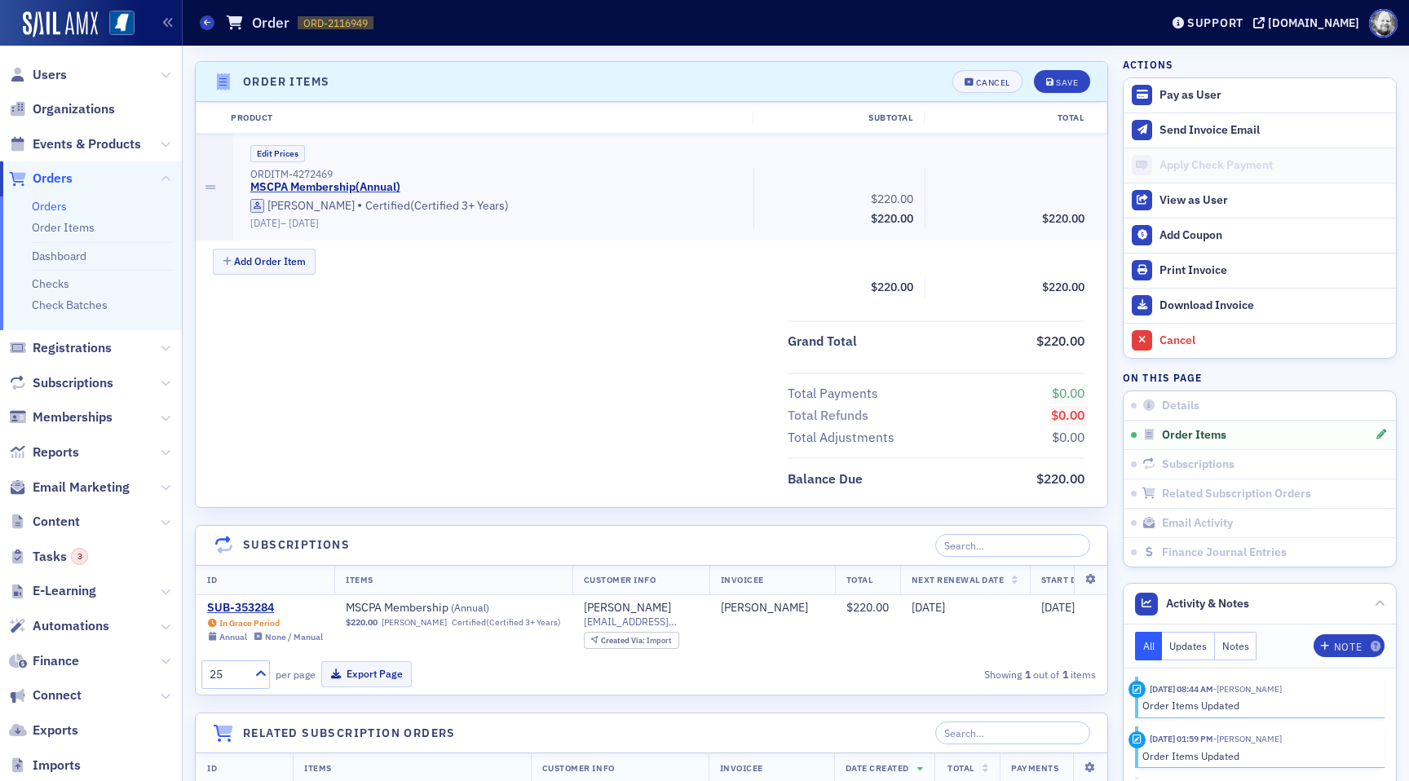
scroll to position [499, 0]
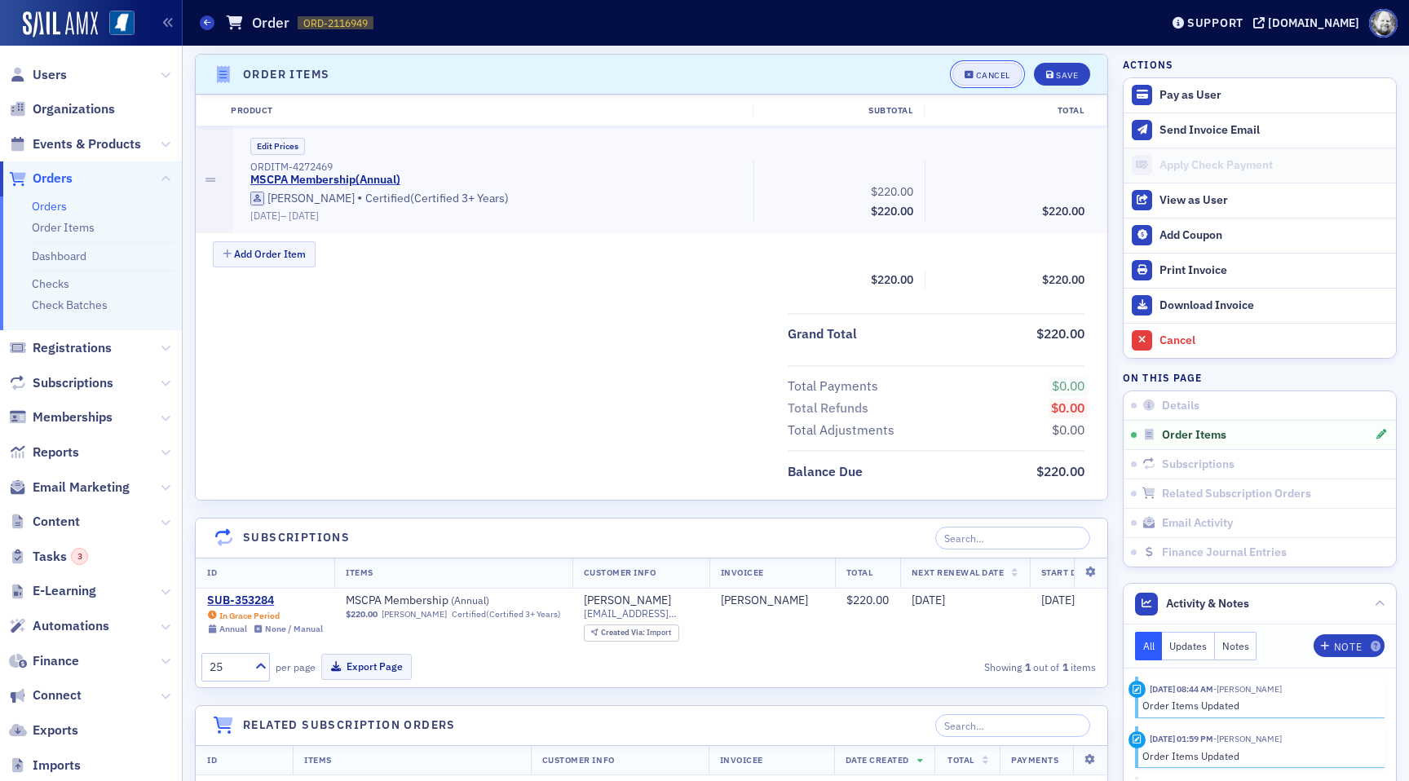
click at [991, 68] on button "Cancel" at bounding box center [987, 74] width 70 height 23
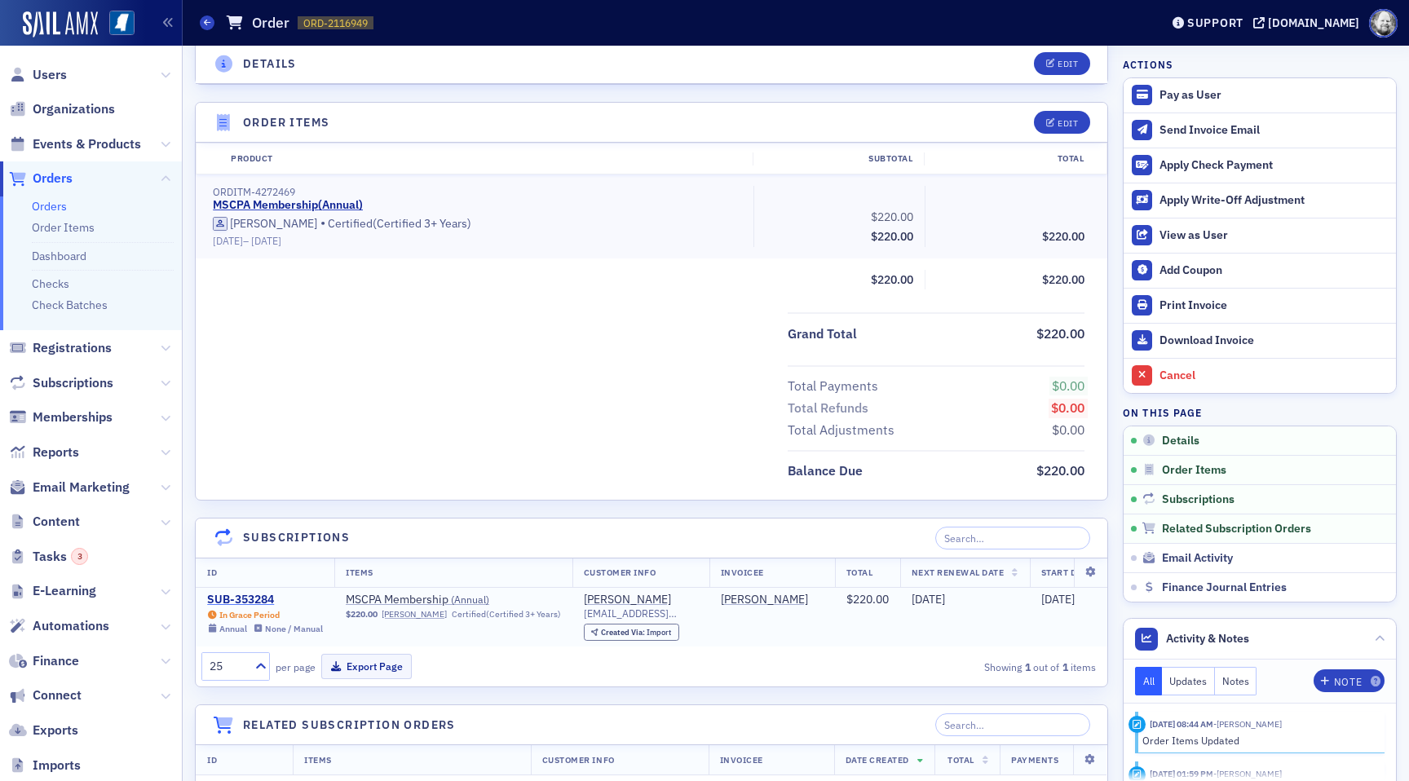
click at [254, 598] on div "SUB-353284" at bounding box center [265, 600] width 116 height 15
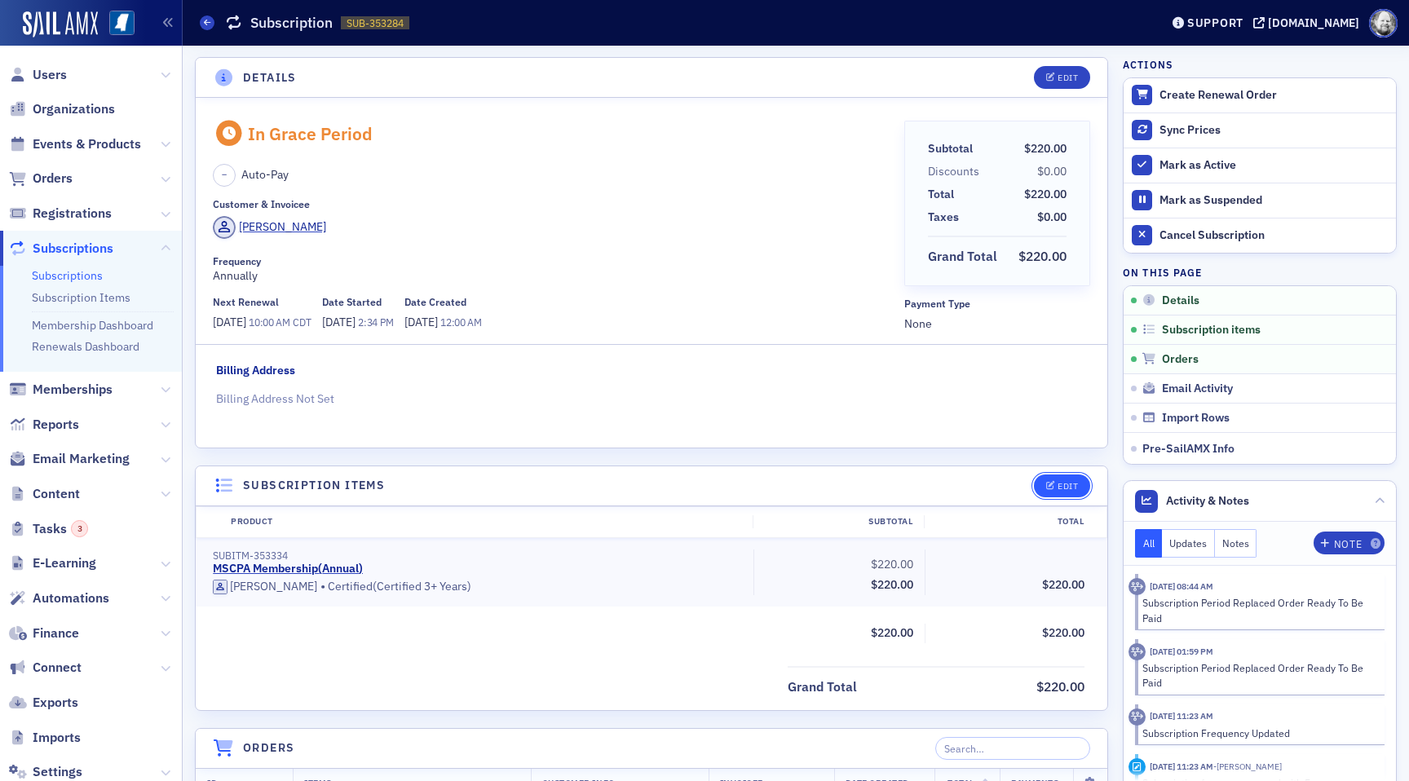
click at [1065, 492] on button "Edit" at bounding box center [1062, 485] width 56 height 23
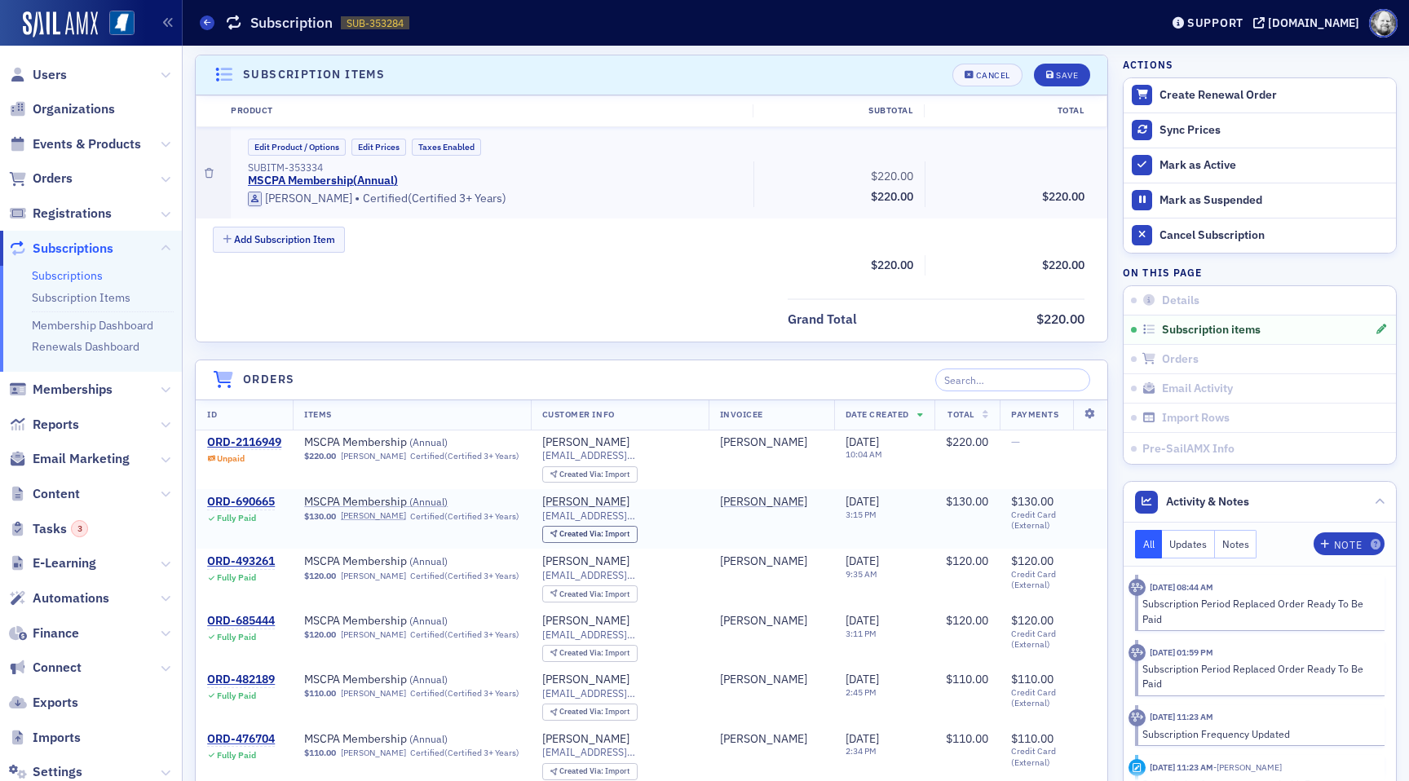
scroll to position [412, 0]
click at [293, 139] on button "Edit Product / Options" at bounding box center [297, 146] width 98 height 17
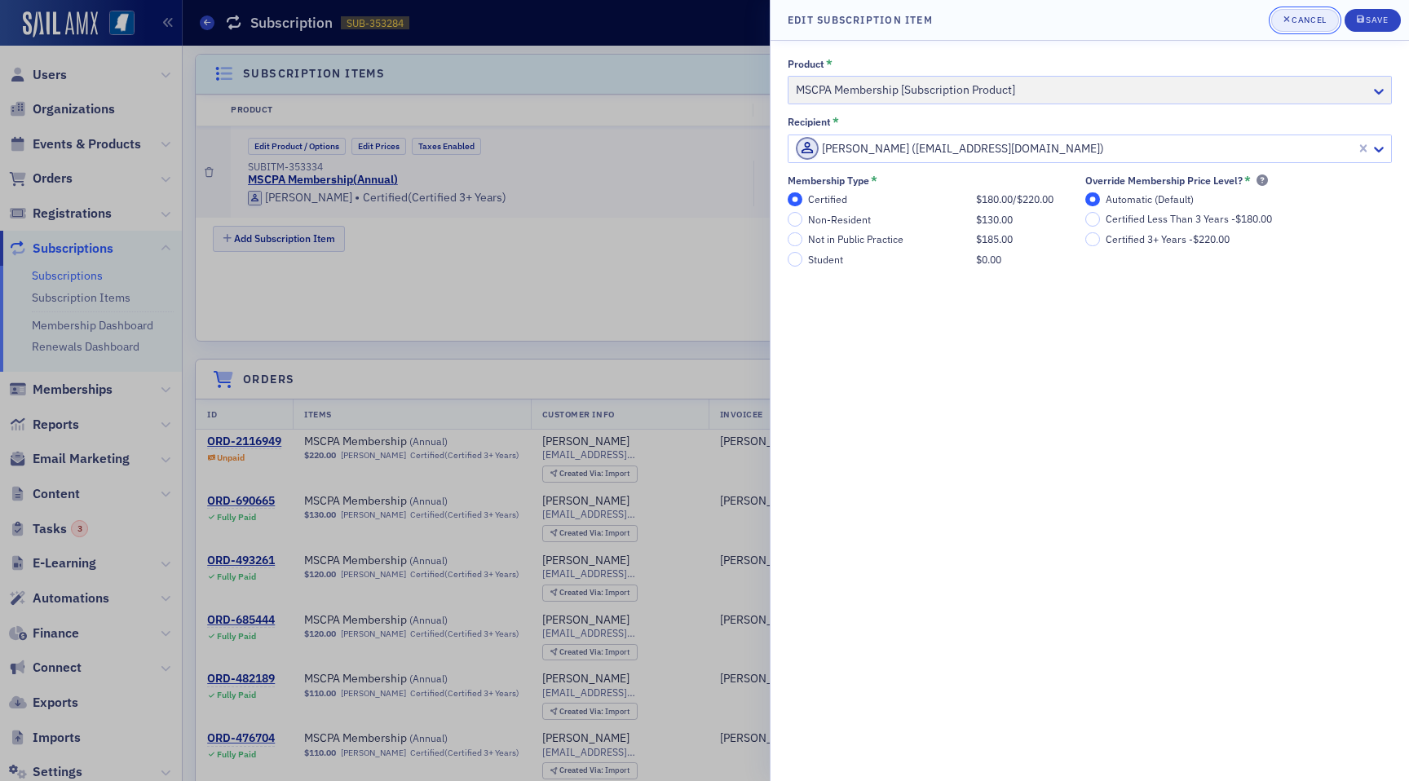
click at [1308, 20] on div "Cancel" at bounding box center [1308, 19] width 34 height 9
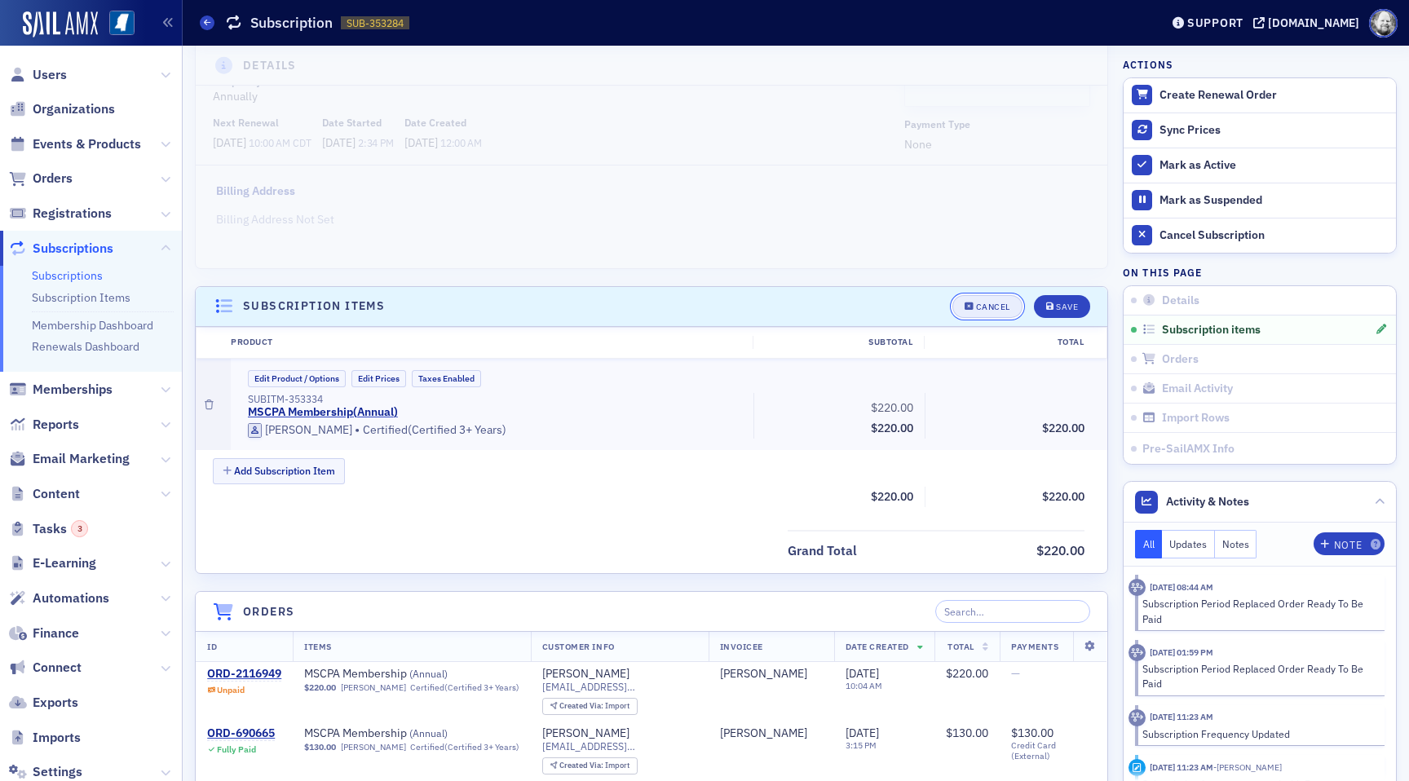
click at [995, 303] on div "Cancel" at bounding box center [993, 306] width 34 height 9
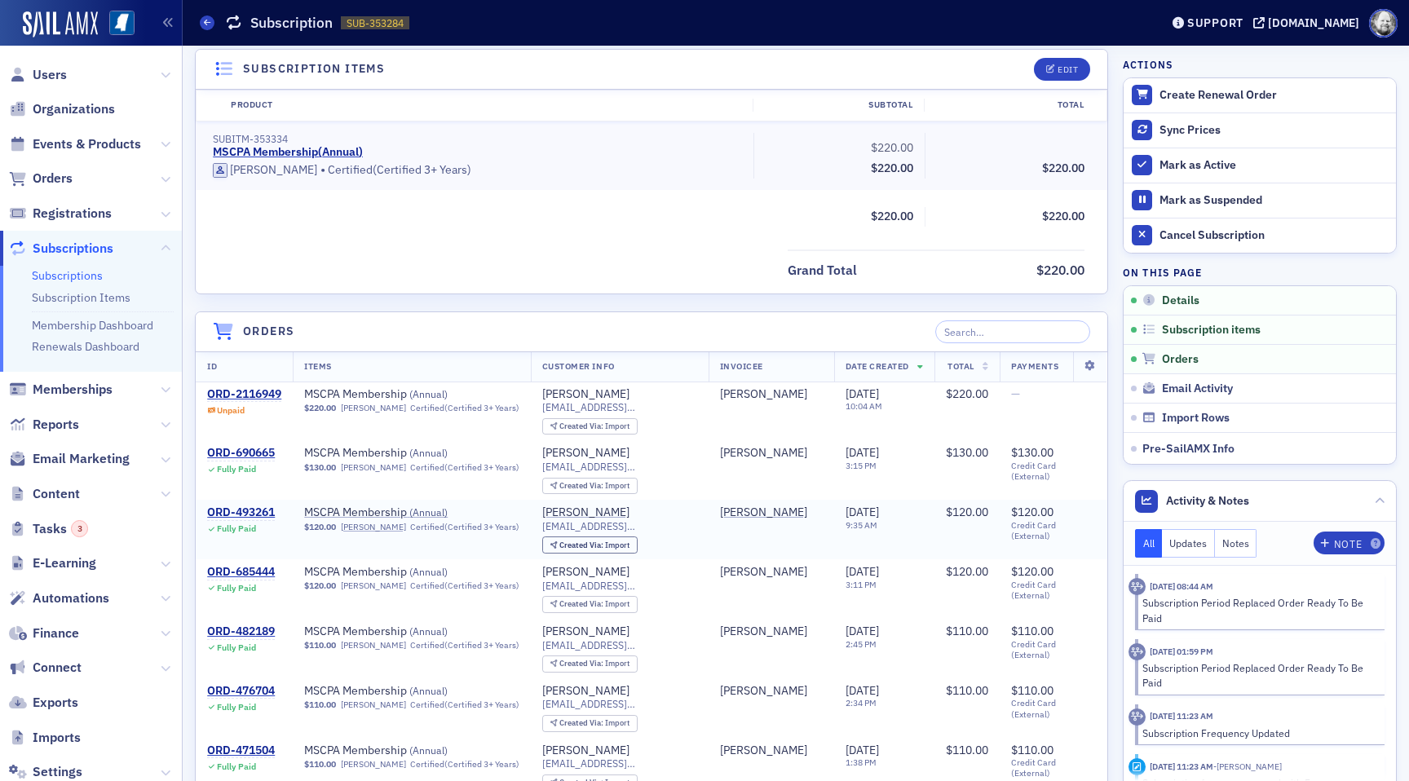
scroll to position [0, 0]
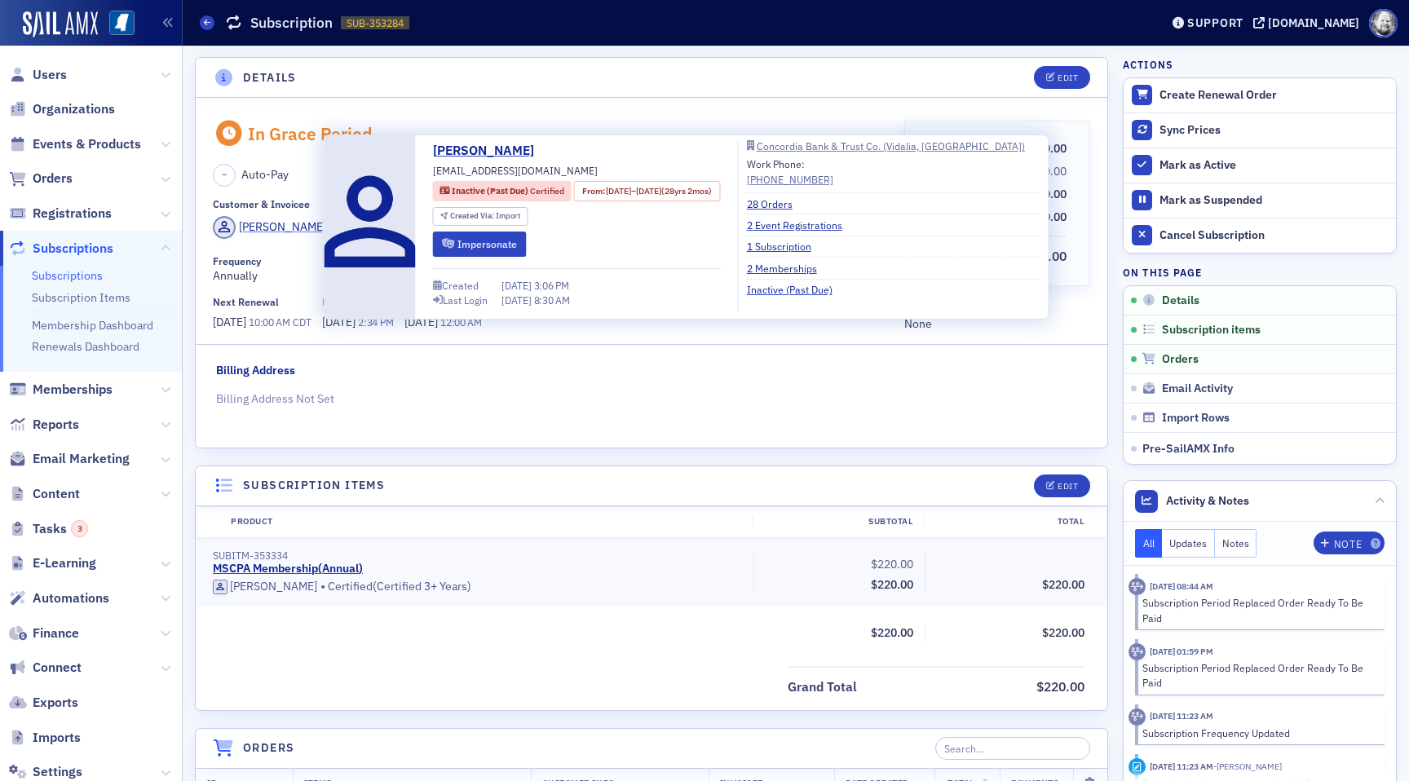
click at [294, 229] on div "Brenda Perilloux" at bounding box center [282, 226] width 87 height 17
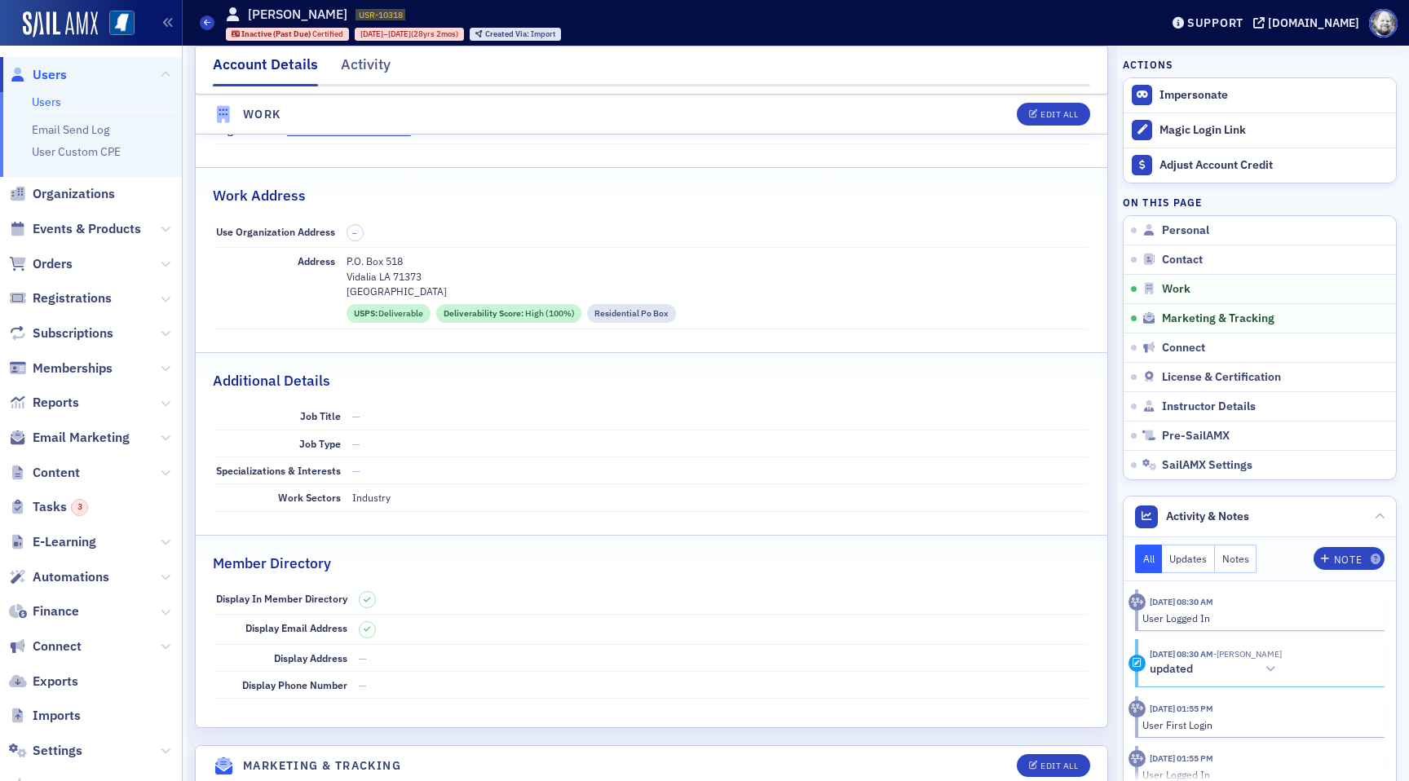
scroll to position [903, 0]
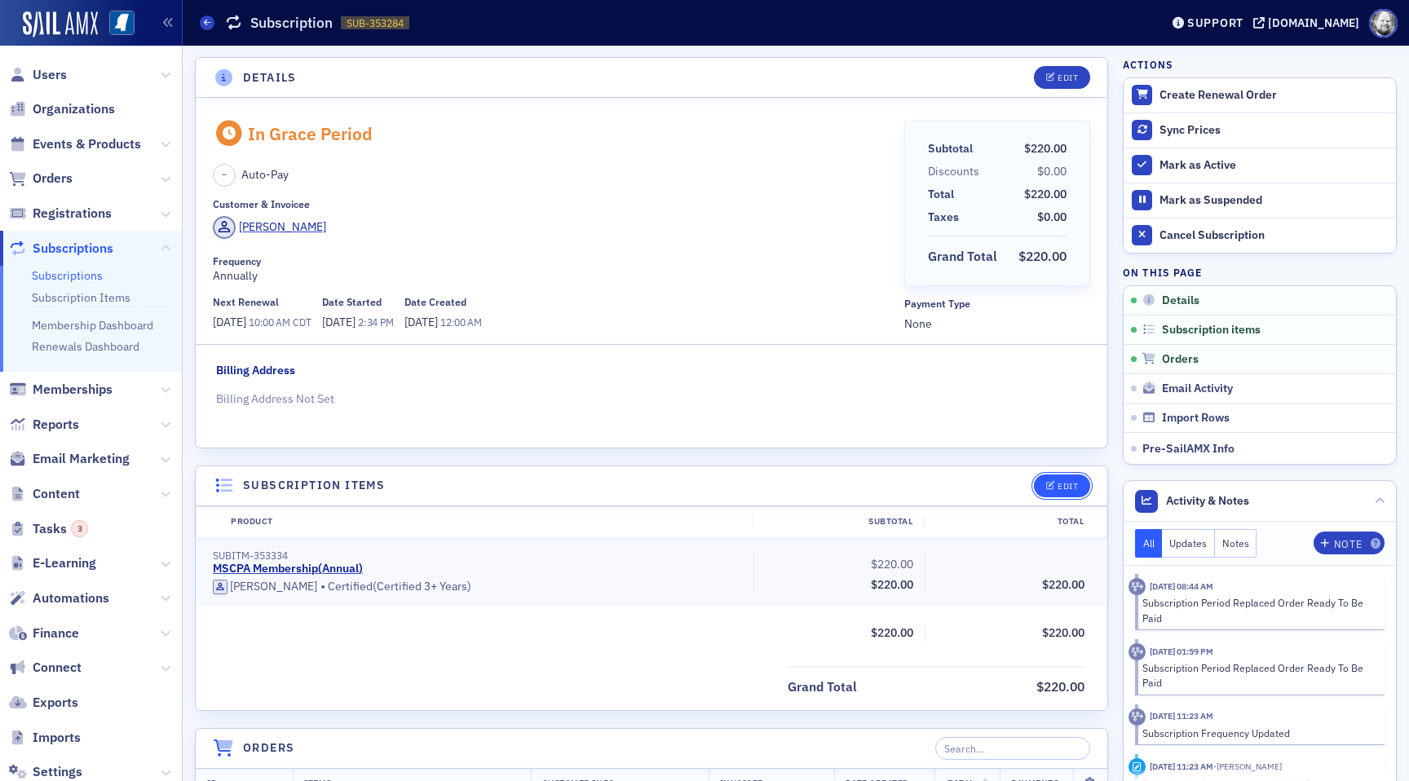
click at [1051, 492] on button "Edit" at bounding box center [1062, 485] width 56 height 23
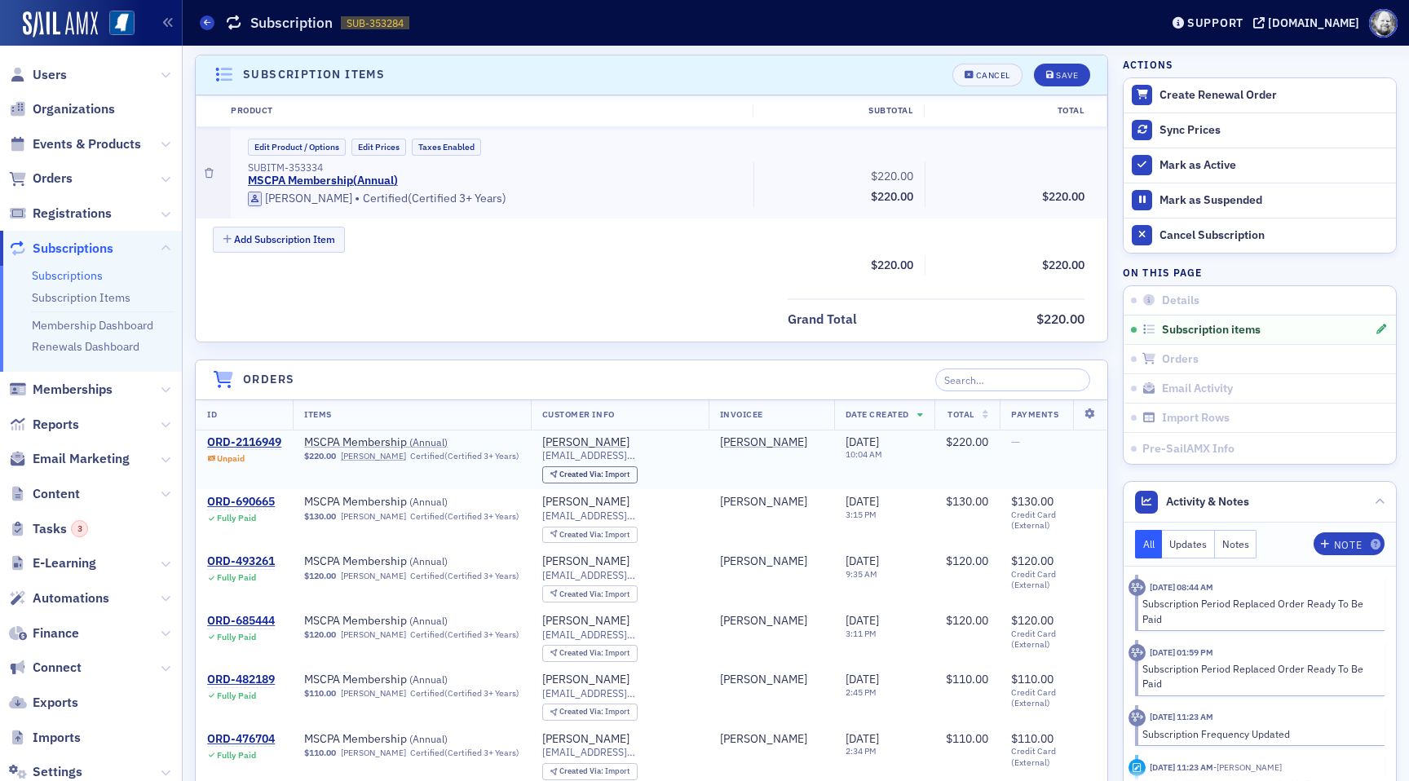
scroll to position [412, 0]
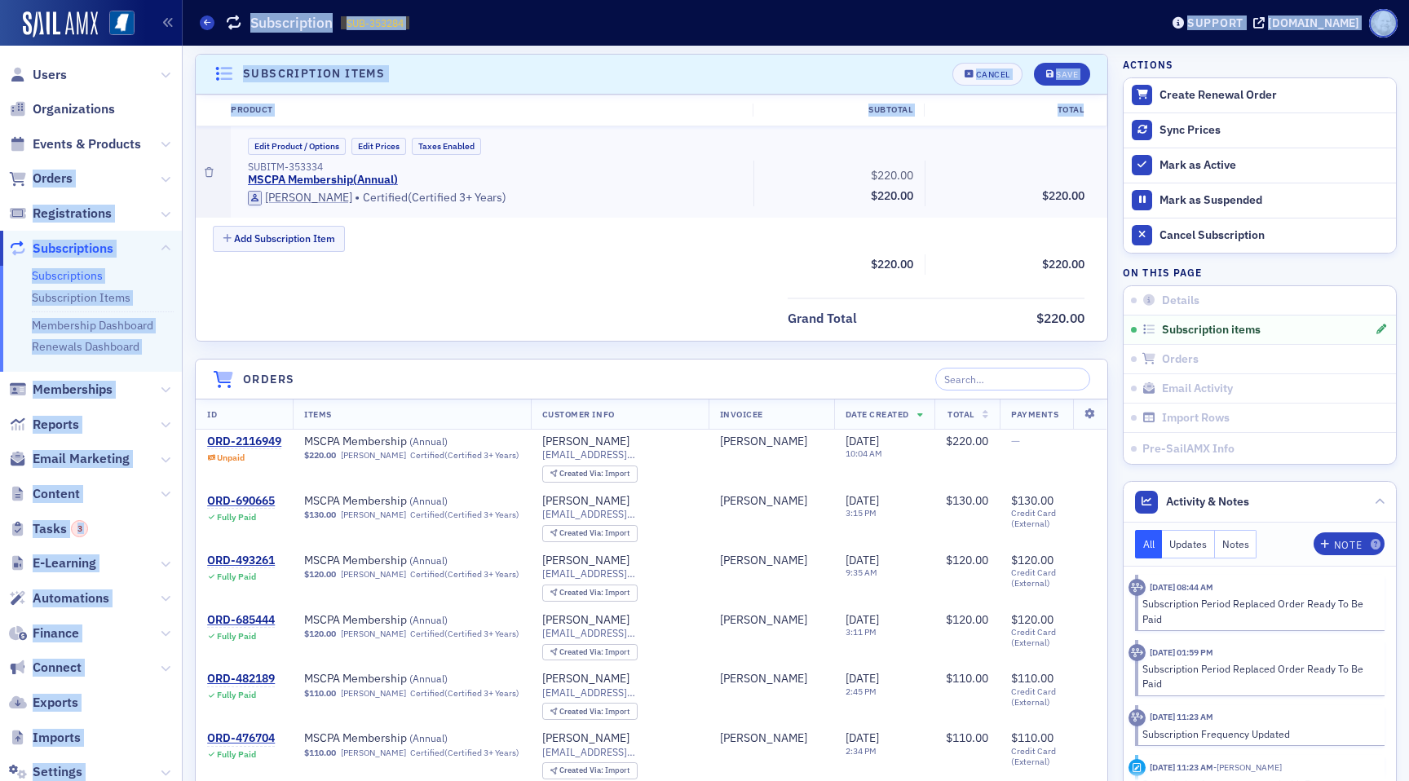
drag, startPoint x: 150, startPoint y: 136, endPoint x: 224, endPoint y: 136, distance: 74.2
click at [226, 136] on div "Prod Users Organizations Events & Products Orders Registrations Subscriptions S…" at bounding box center [704, 390] width 1409 height 781
click at [311, 145] on button "Edit Product / Options" at bounding box center [297, 146] width 98 height 17
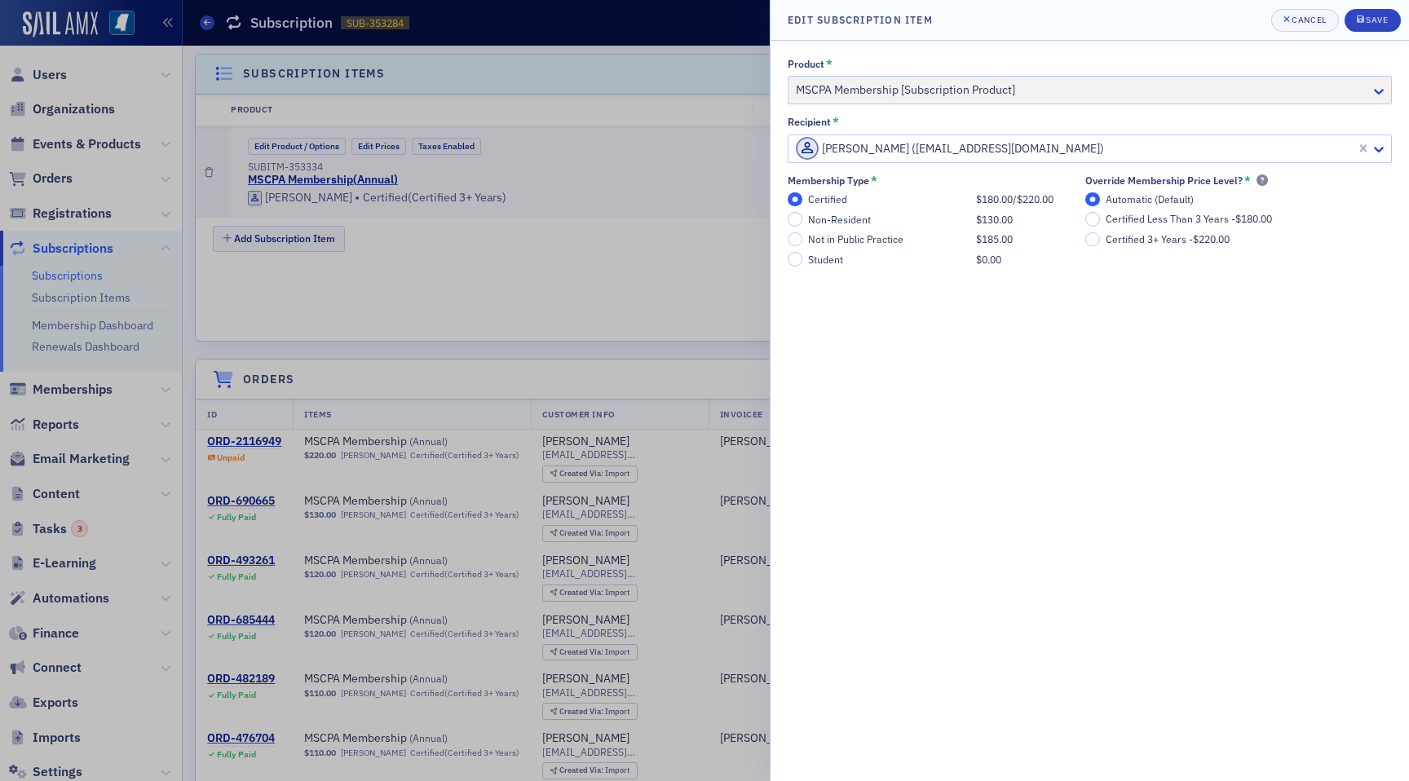
click at [470, 248] on div at bounding box center [704, 390] width 1409 height 781
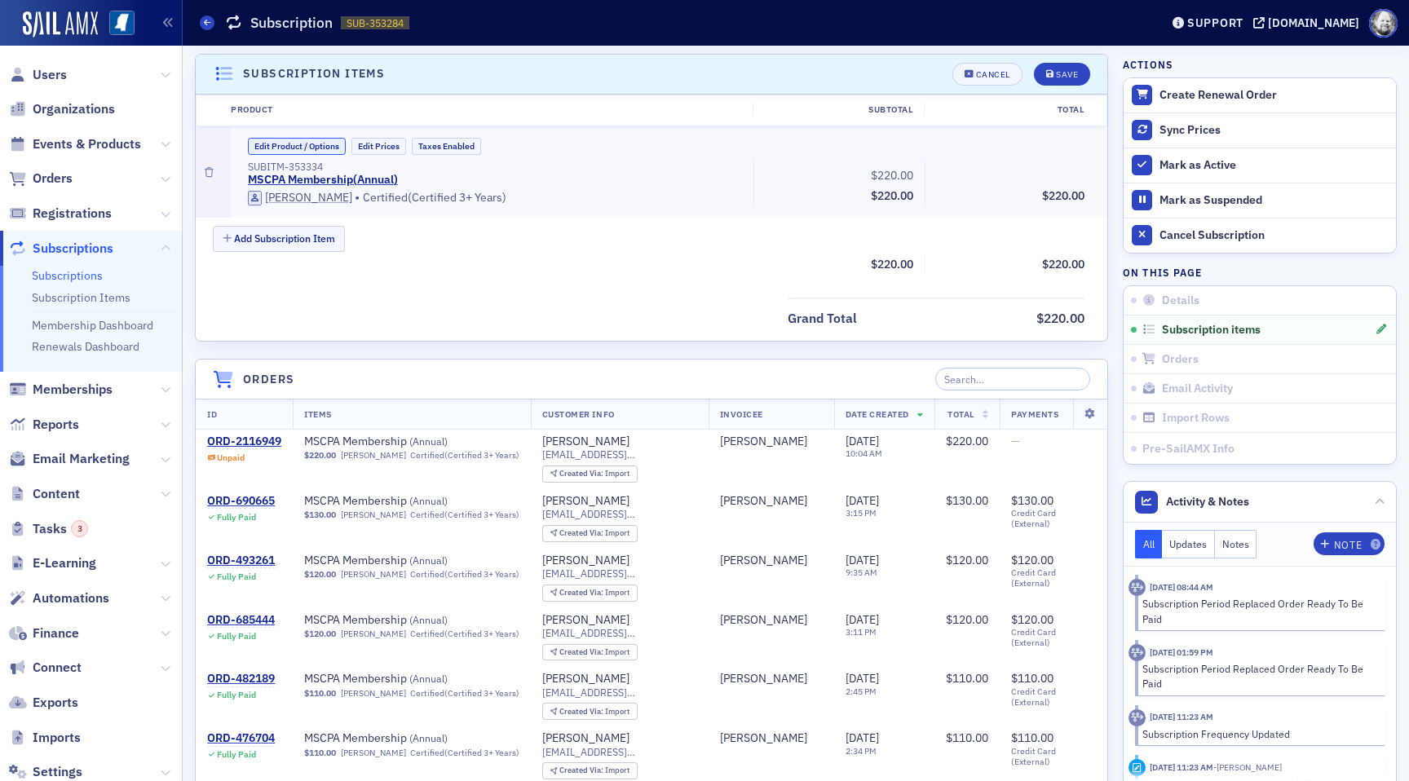
click at [304, 144] on button "Edit Product / Options" at bounding box center [297, 146] width 98 height 17
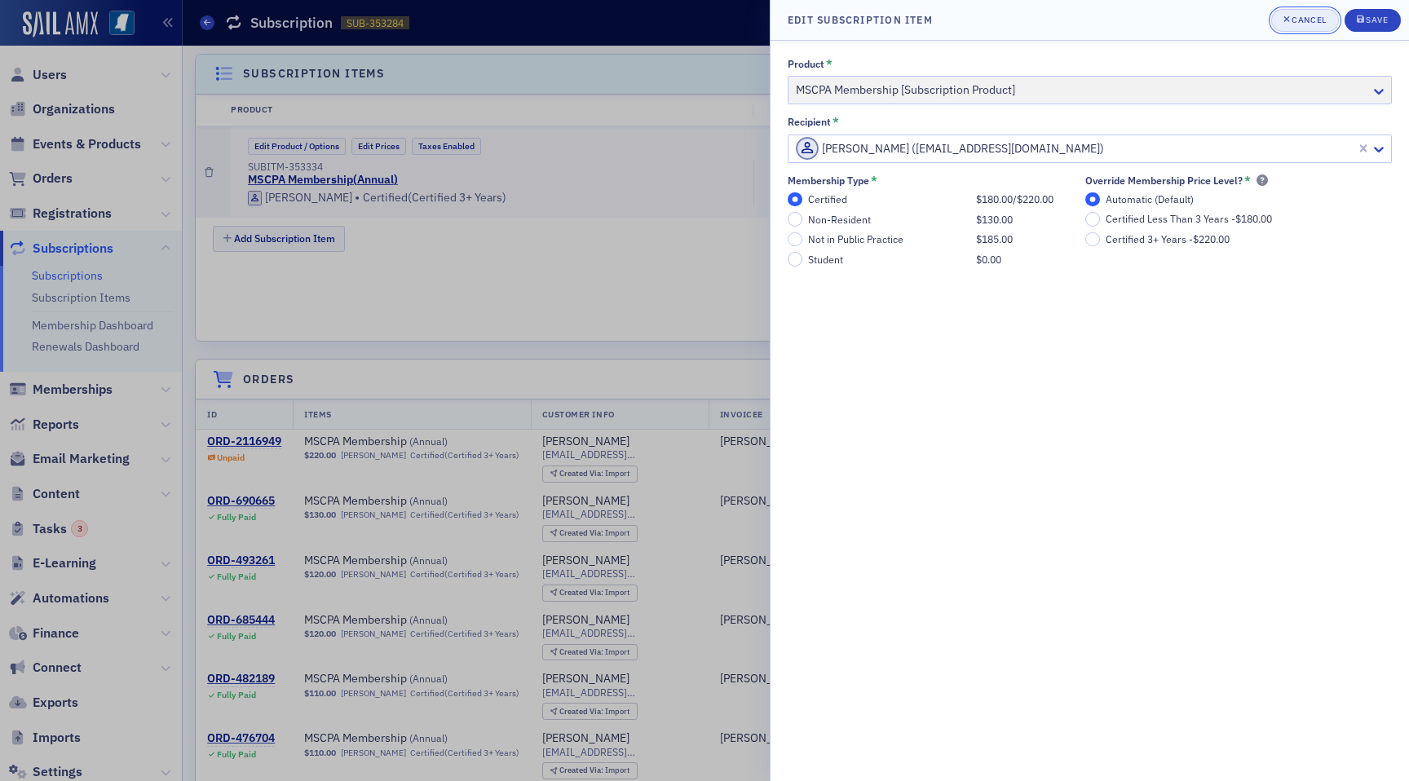
click at [1318, 18] on div "Cancel" at bounding box center [1308, 19] width 34 height 9
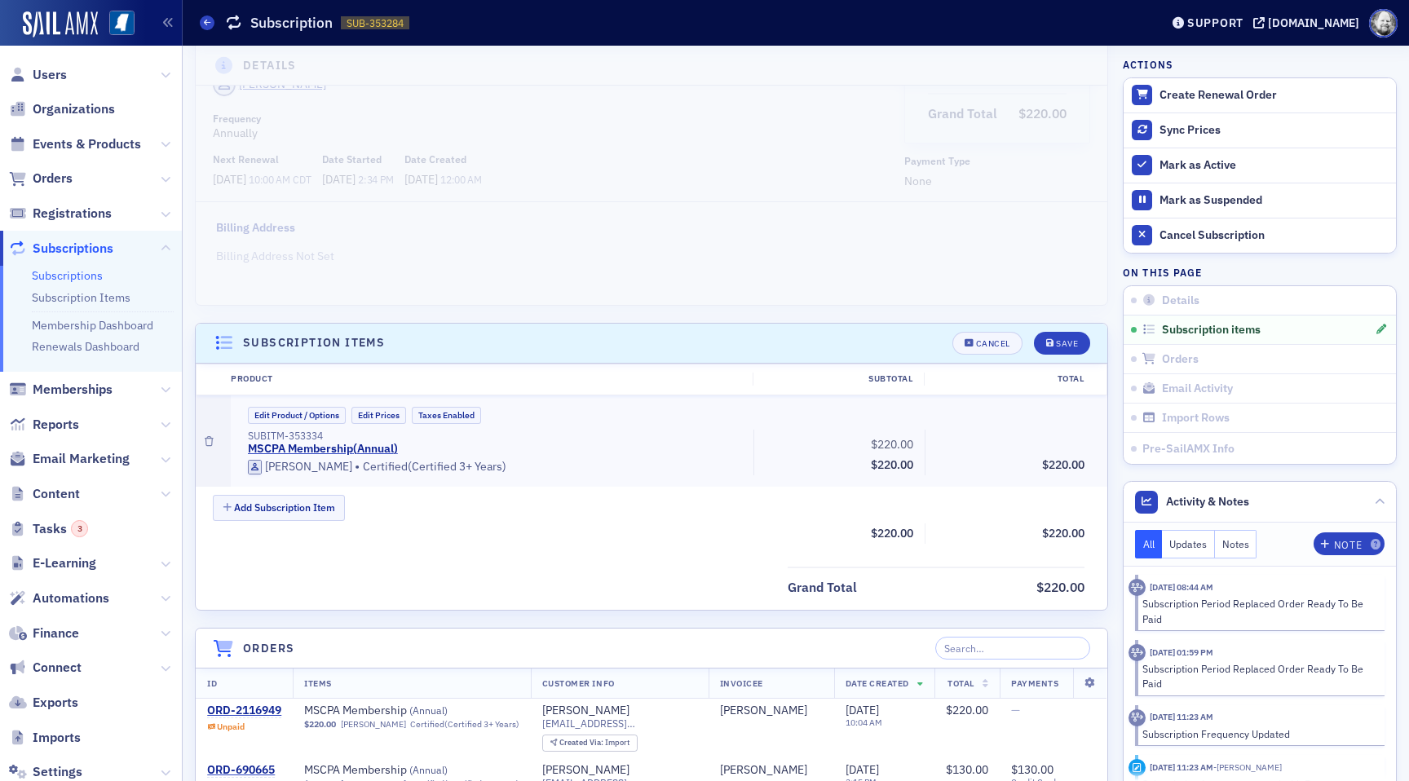
scroll to position [0, 0]
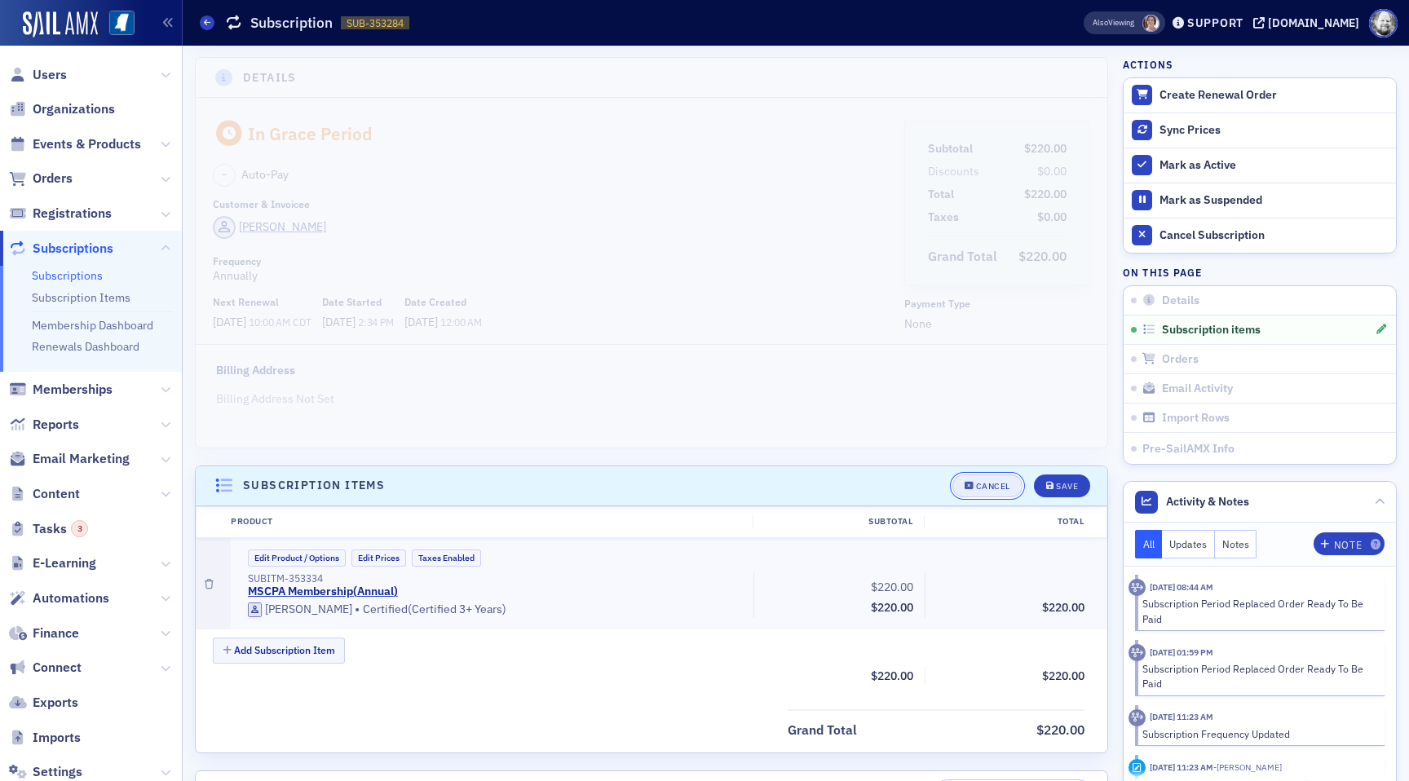
click at [992, 496] on button "Cancel" at bounding box center [987, 485] width 70 height 23
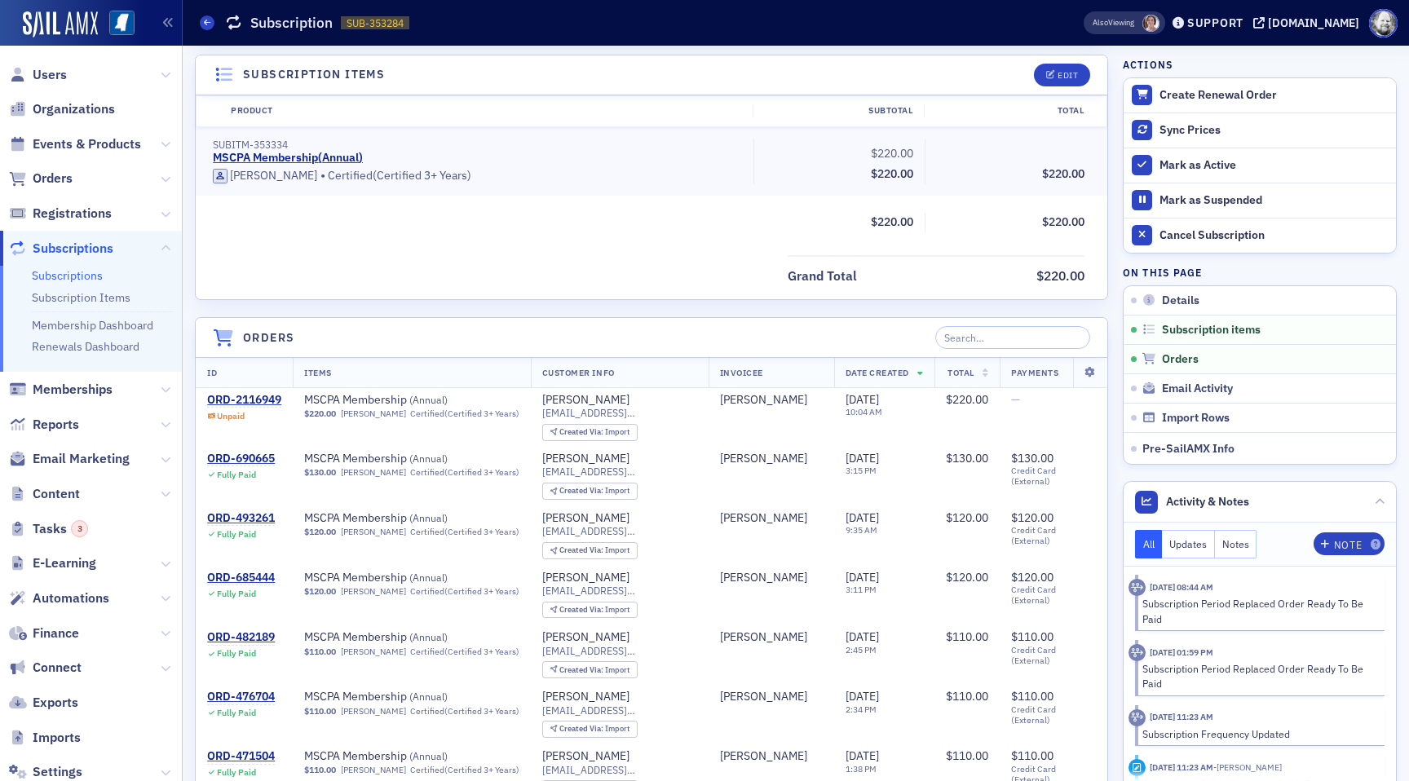
scroll to position [412, 0]
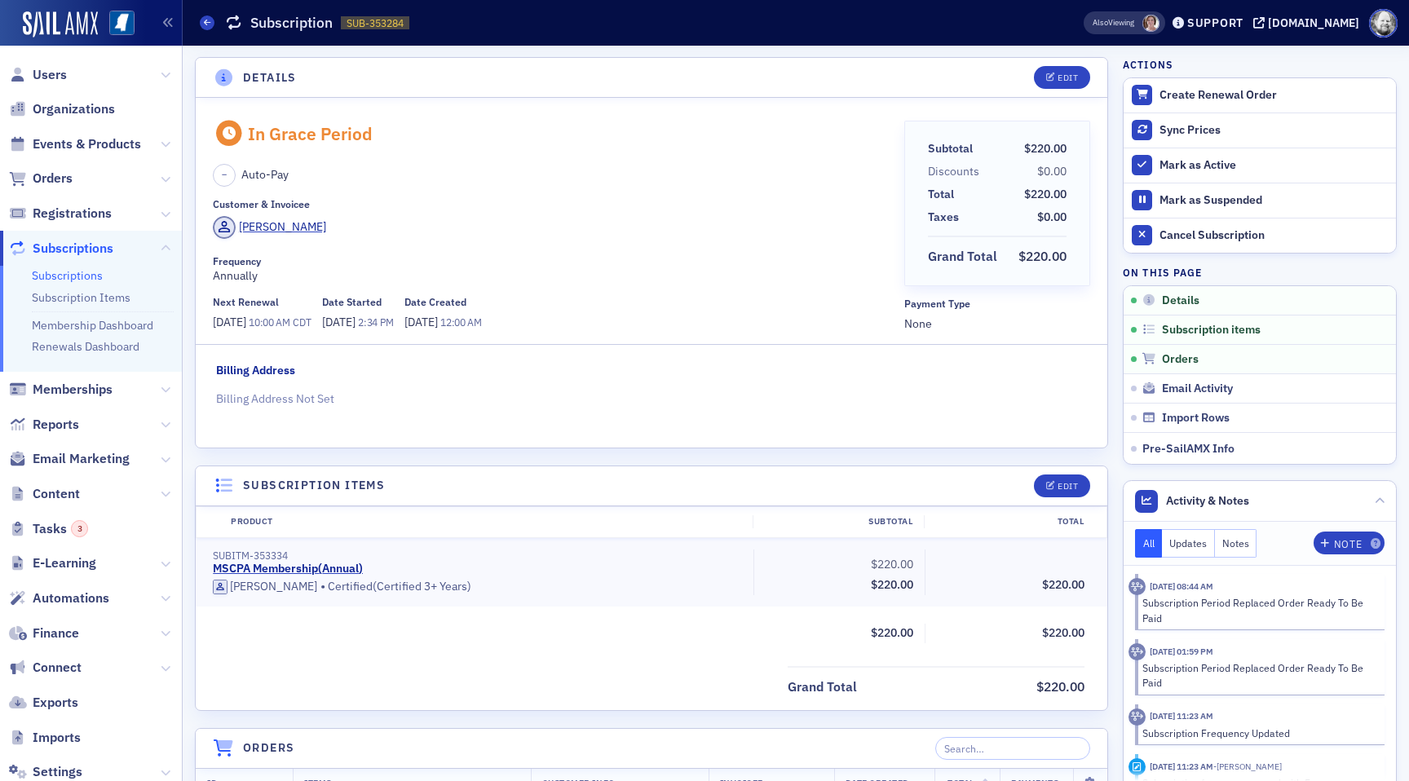
scroll to position [2, 0]
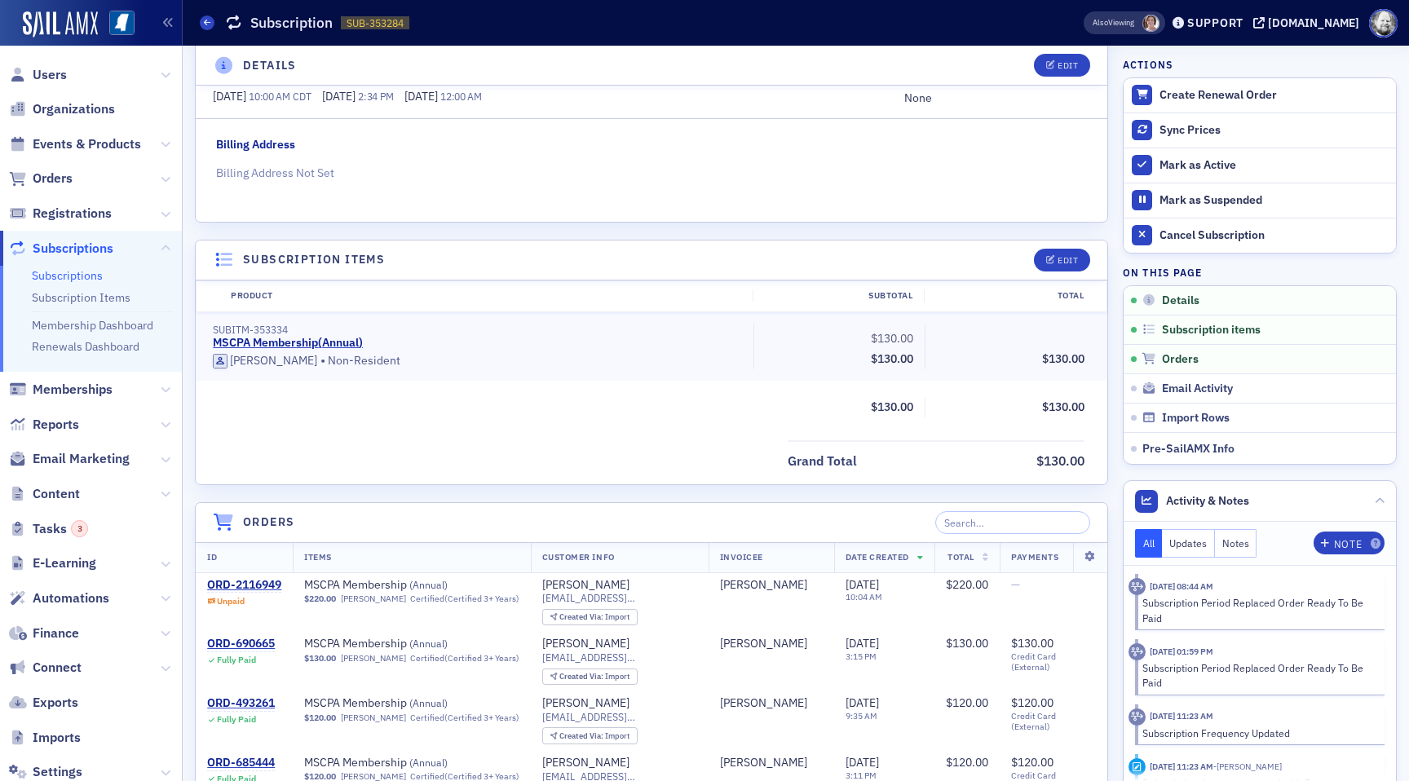
scroll to position [240, 0]
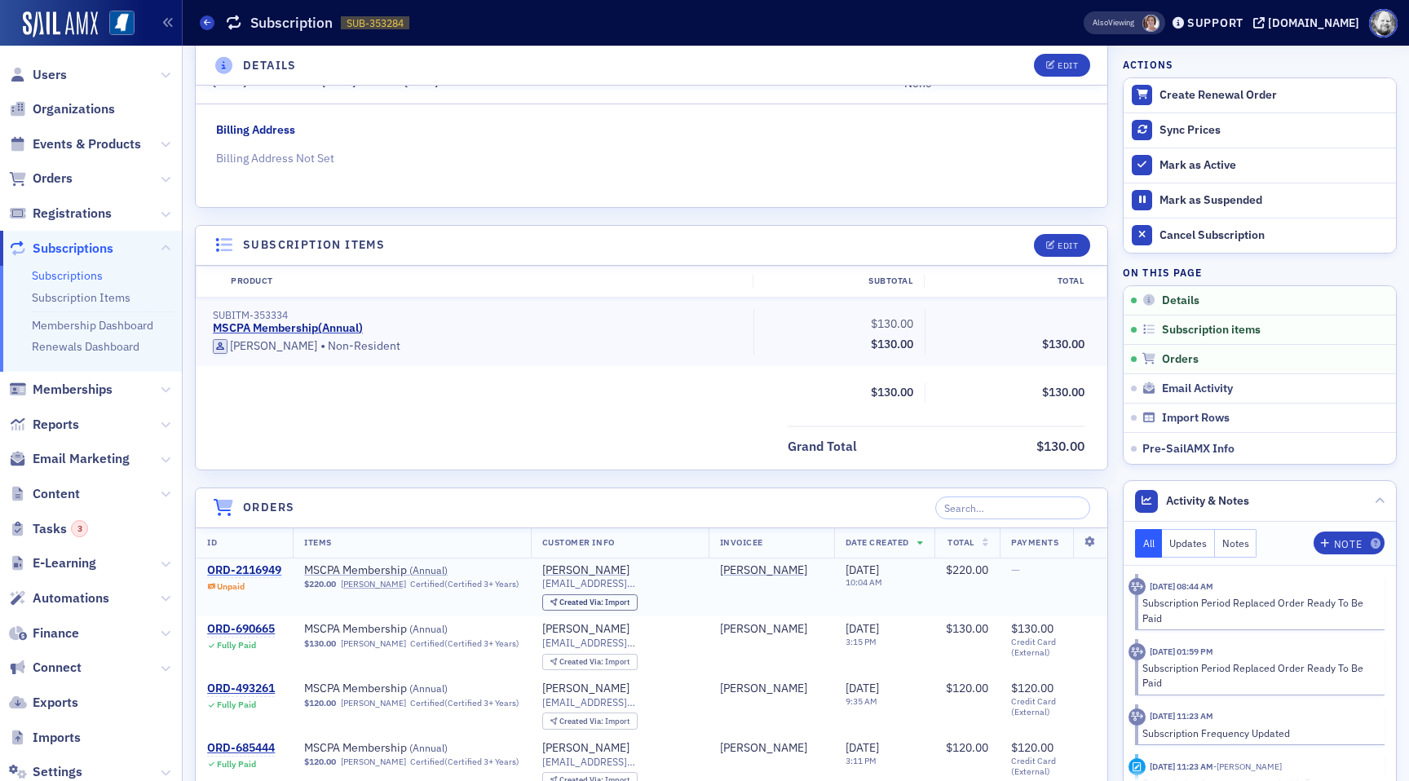
click at [245, 572] on div "ORD-2116949" at bounding box center [244, 570] width 74 height 15
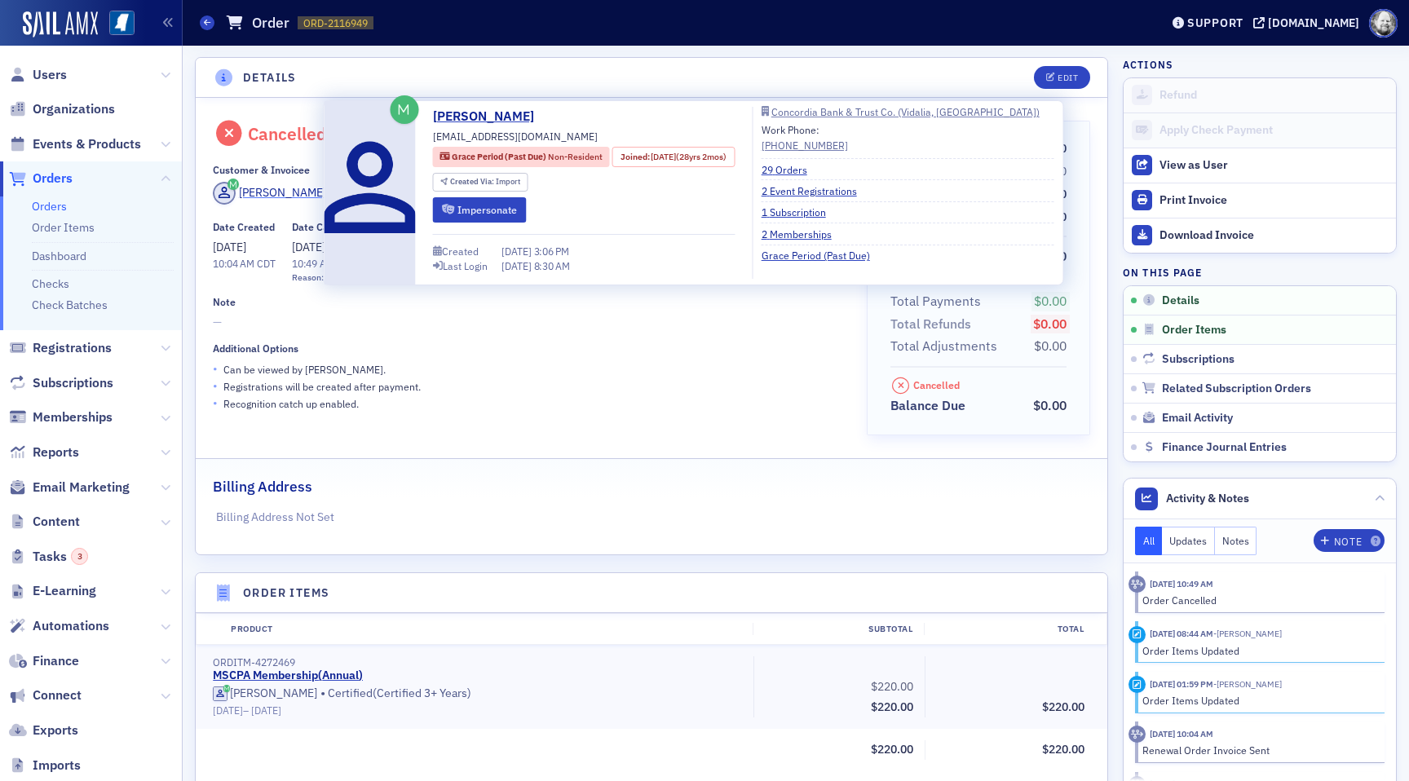
click at [302, 192] on div "[PERSON_NAME]" at bounding box center [282, 192] width 87 height 17
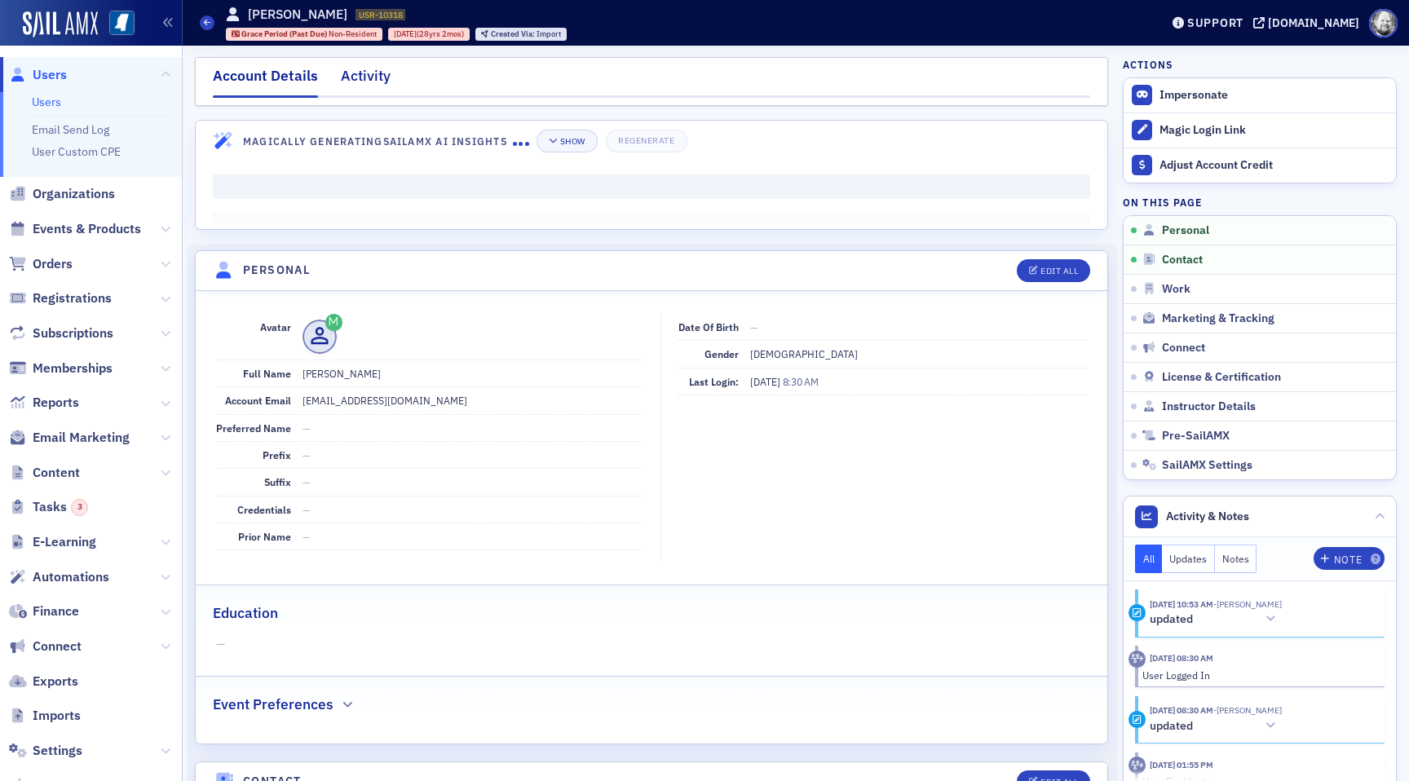
click at [363, 79] on div "Activity" at bounding box center [366, 80] width 50 height 30
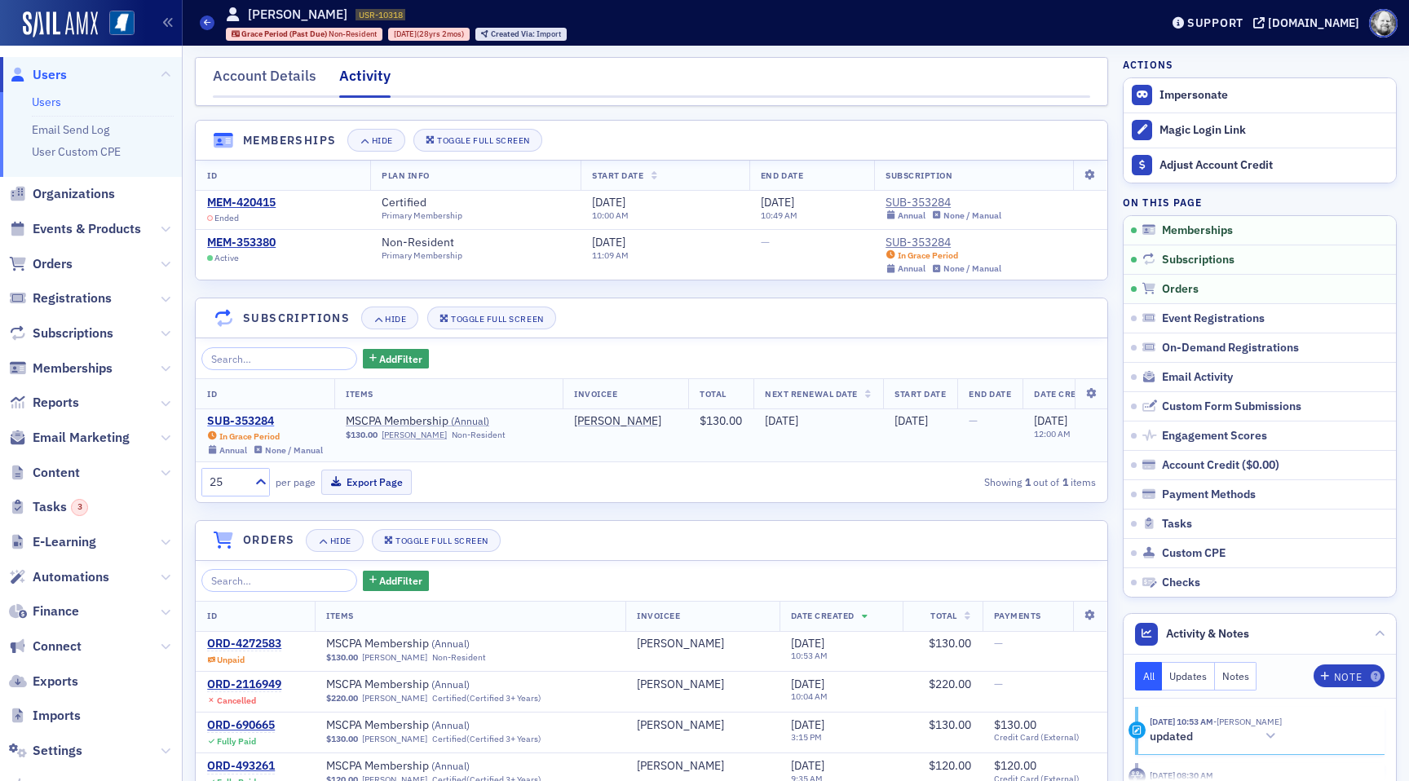
click at [251, 418] on div "SUB-353284" at bounding box center [265, 421] width 116 height 15
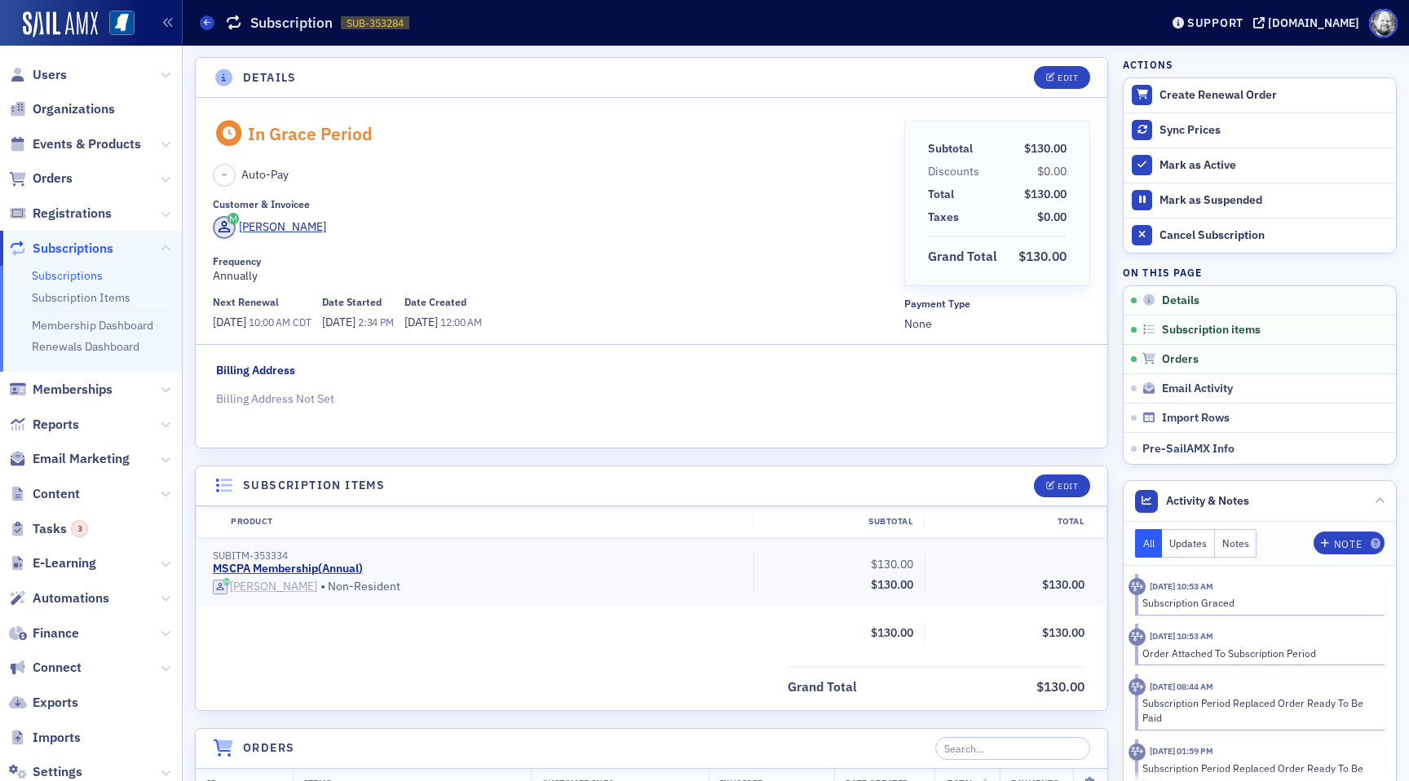
click at [274, 580] on div "Brenda Perilloux" at bounding box center [273, 587] width 87 height 15
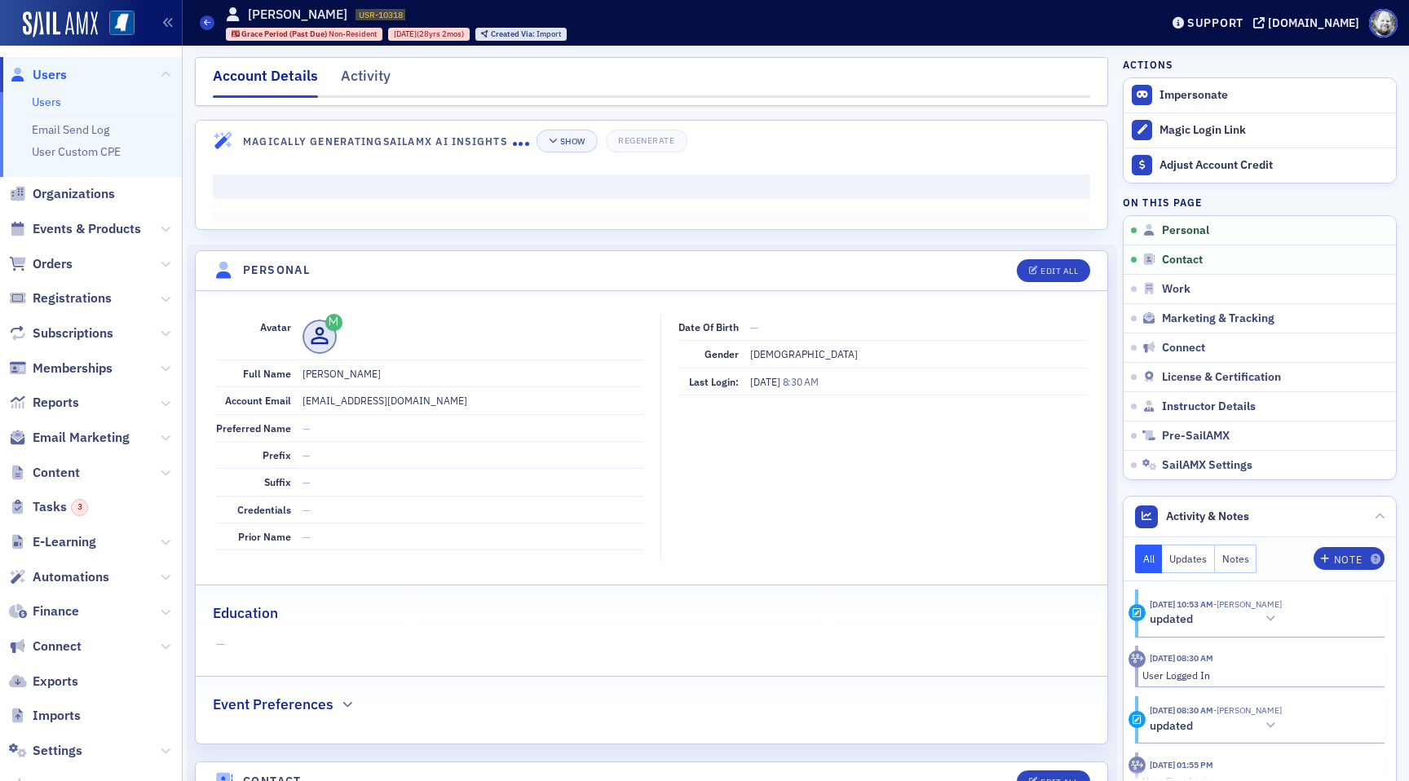
click at [359, 64] on div "Account Details Activity" at bounding box center [651, 81] width 913 height 49
click at [360, 71] on div "Activity" at bounding box center [366, 80] width 50 height 30
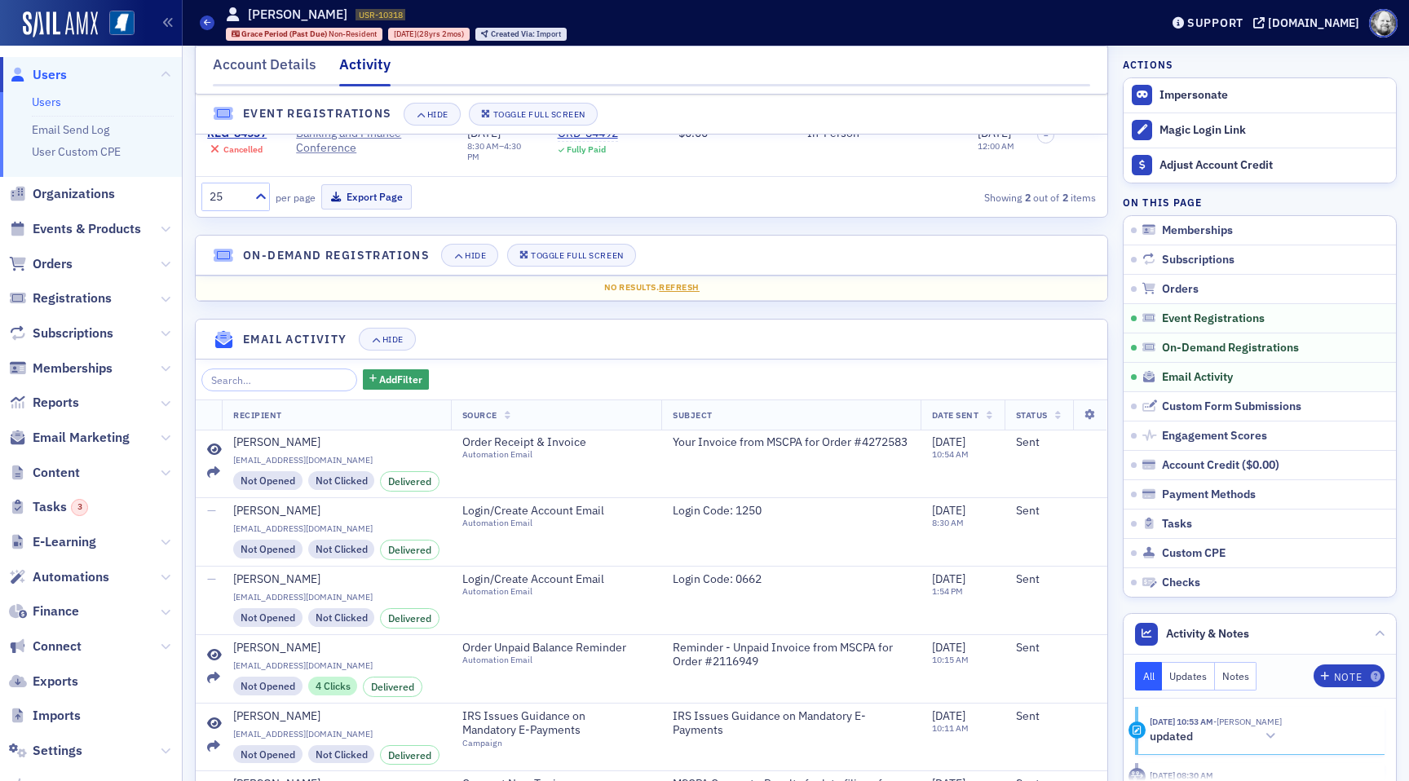
scroll to position [1162, 0]
click at [212, 445] on icon at bounding box center [214, 449] width 15 height 13
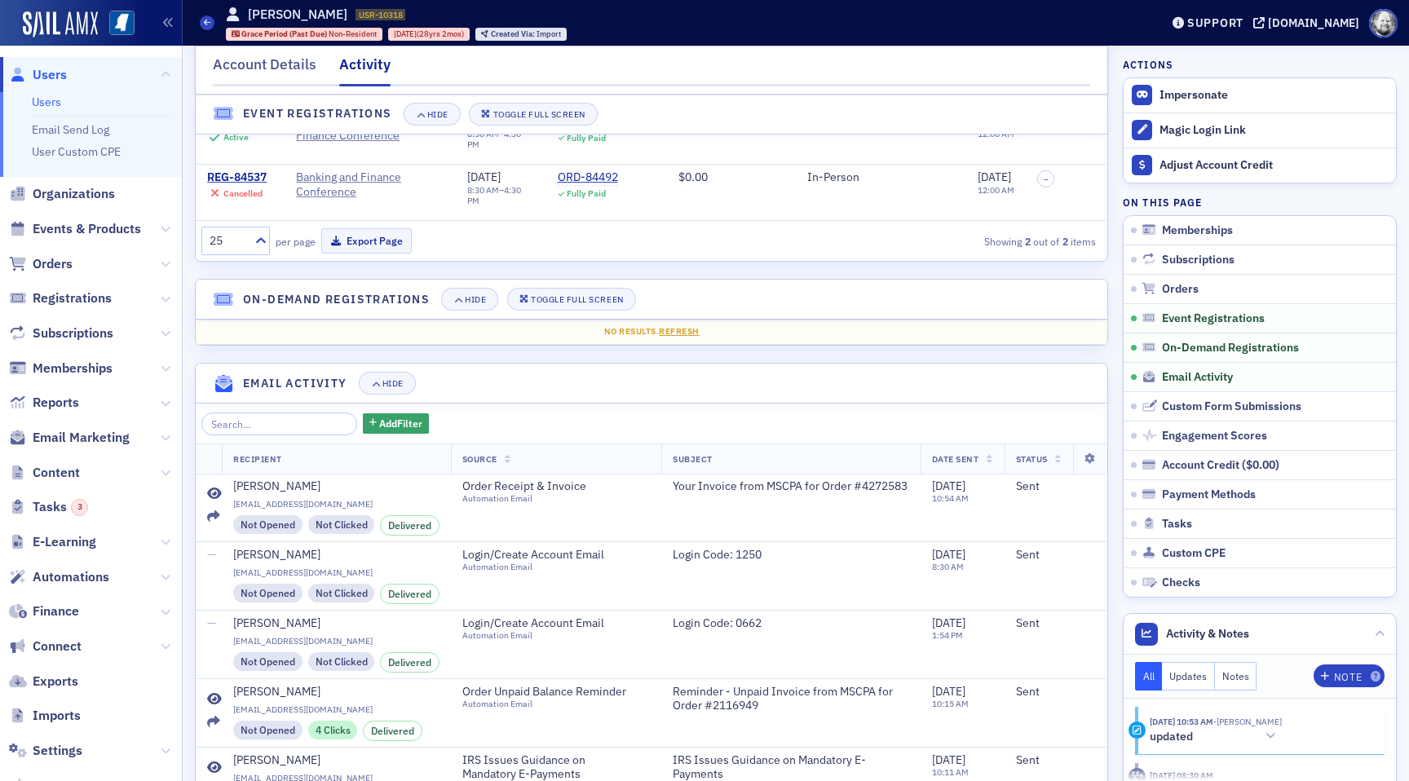
scroll to position [1119, 0]
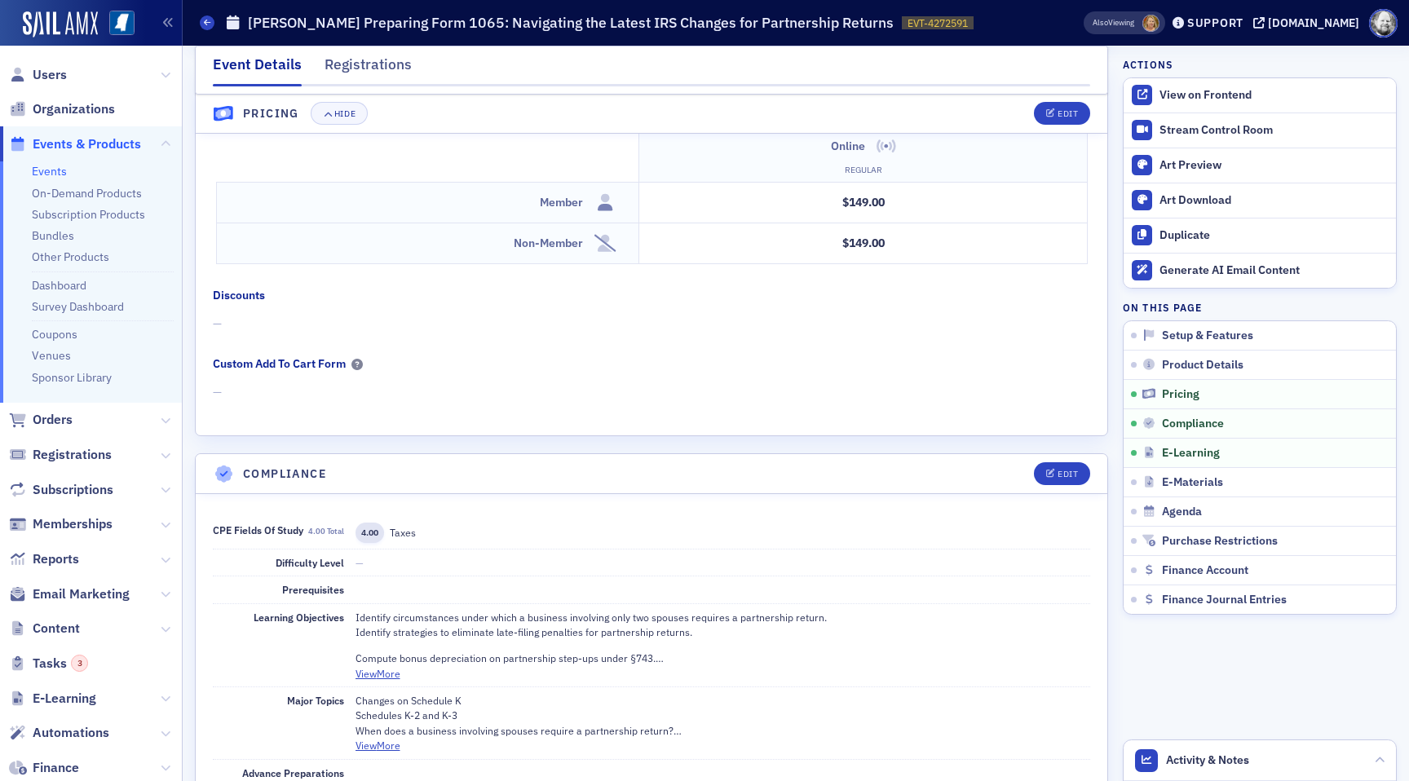
scroll to position [1839, 0]
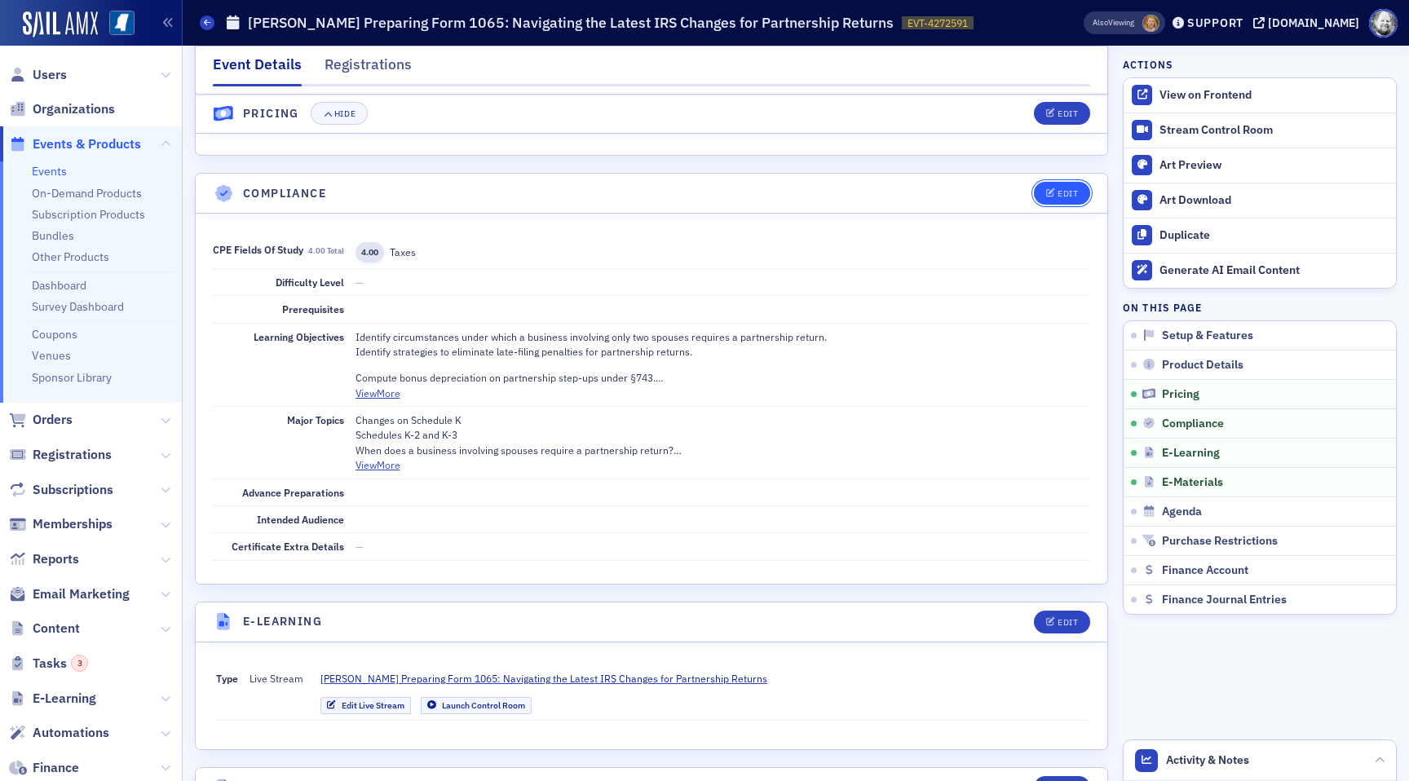
click at [1053, 195] on icon "button" at bounding box center [1051, 193] width 10 height 9
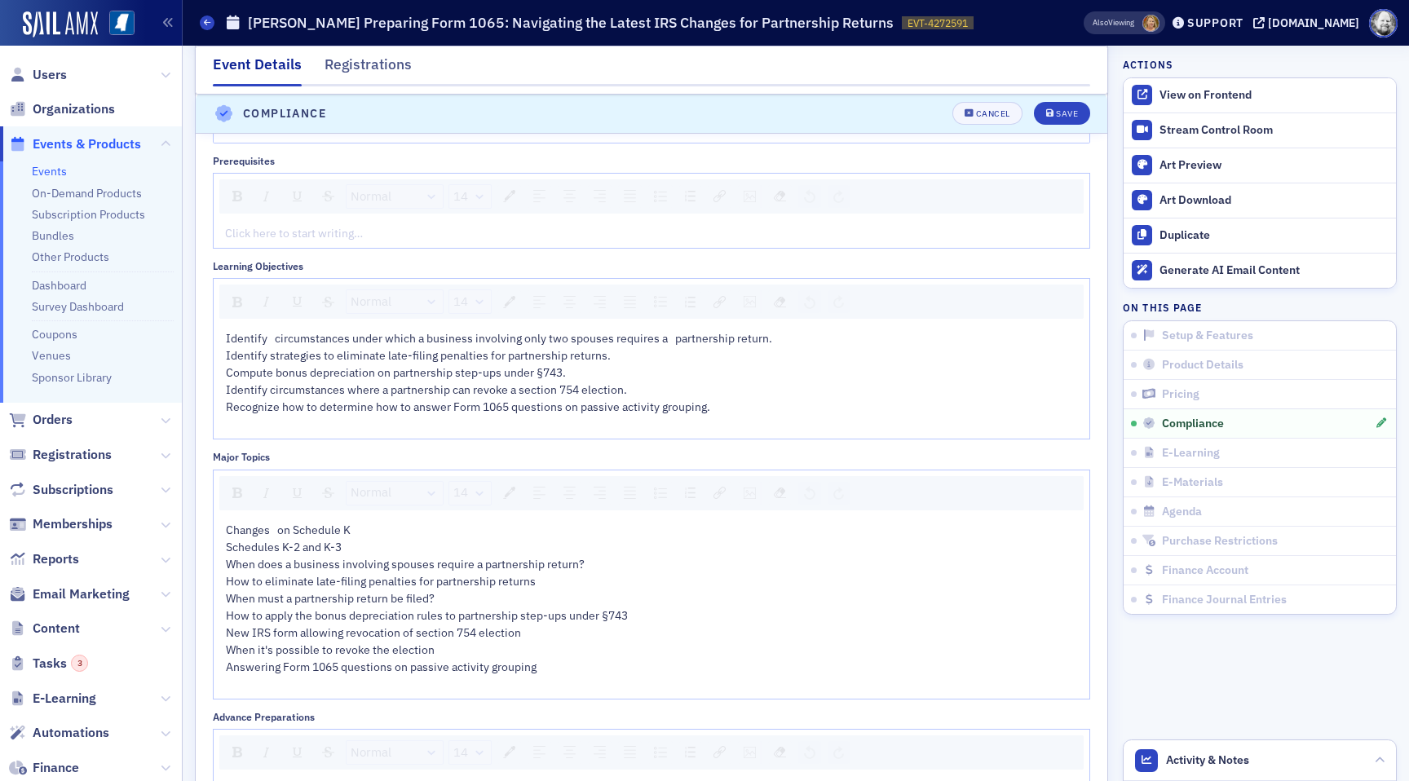
scroll to position [2133, 0]
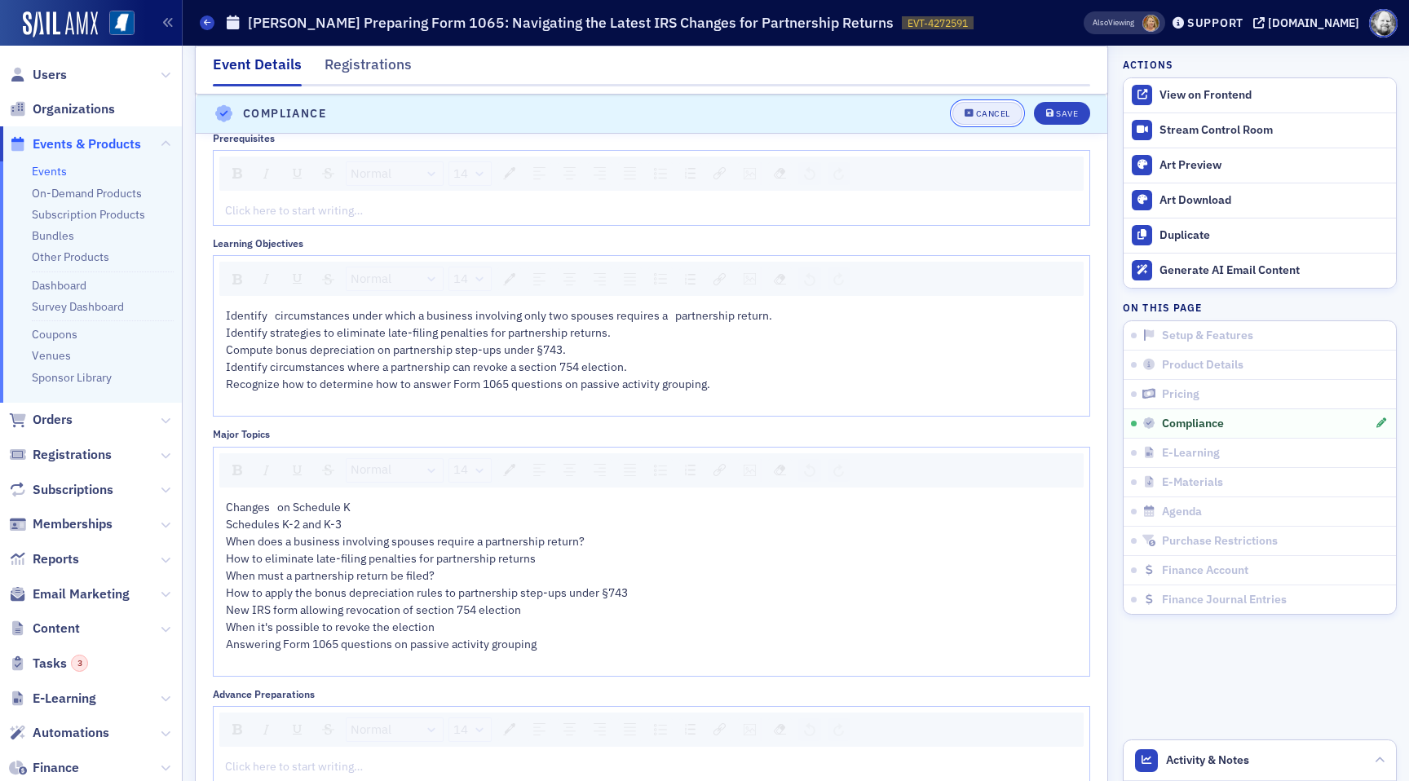
click at [971, 108] on button "Cancel" at bounding box center [987, 114] width 70 height 23
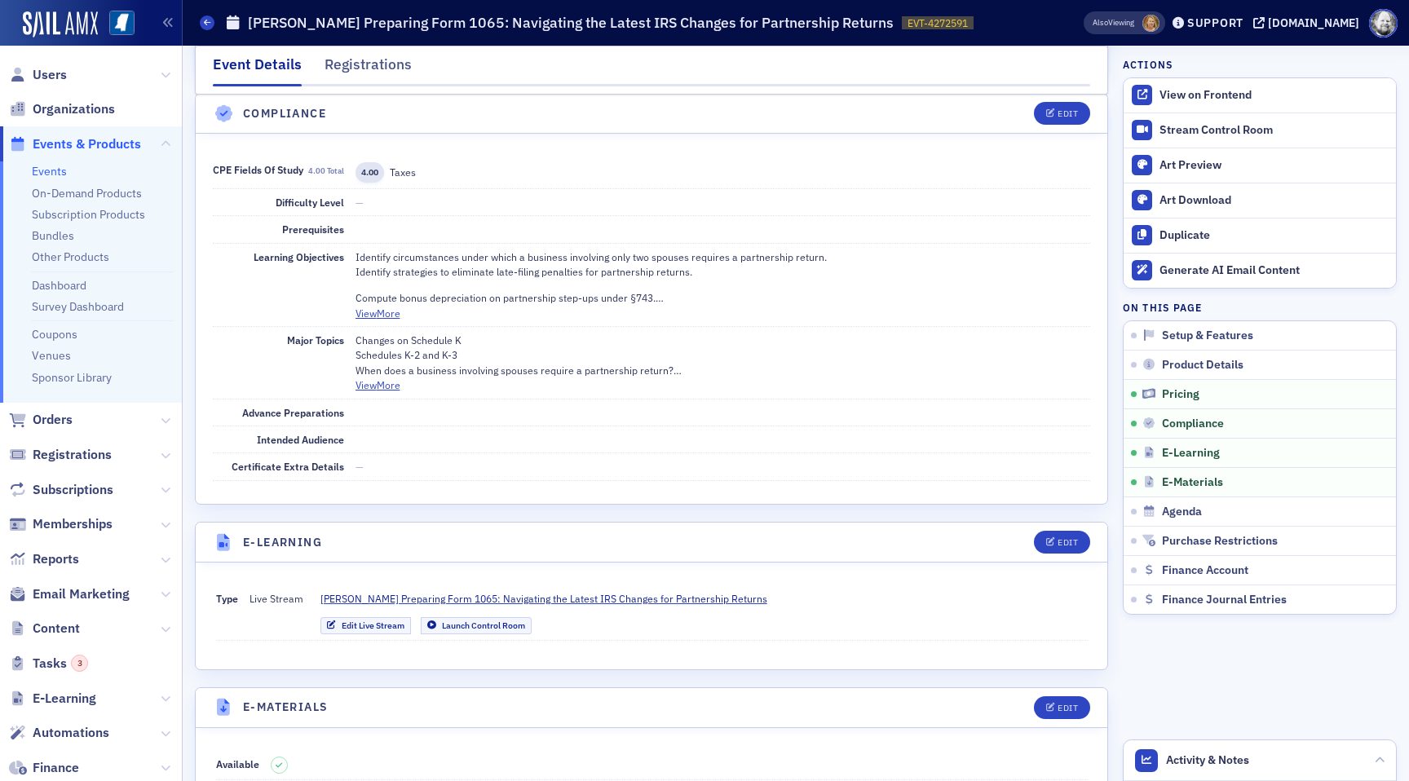
scroll to position [1917, 0]
click at [386, 390] on button "View More" at bounding box center [377, 386] width 45 height 15
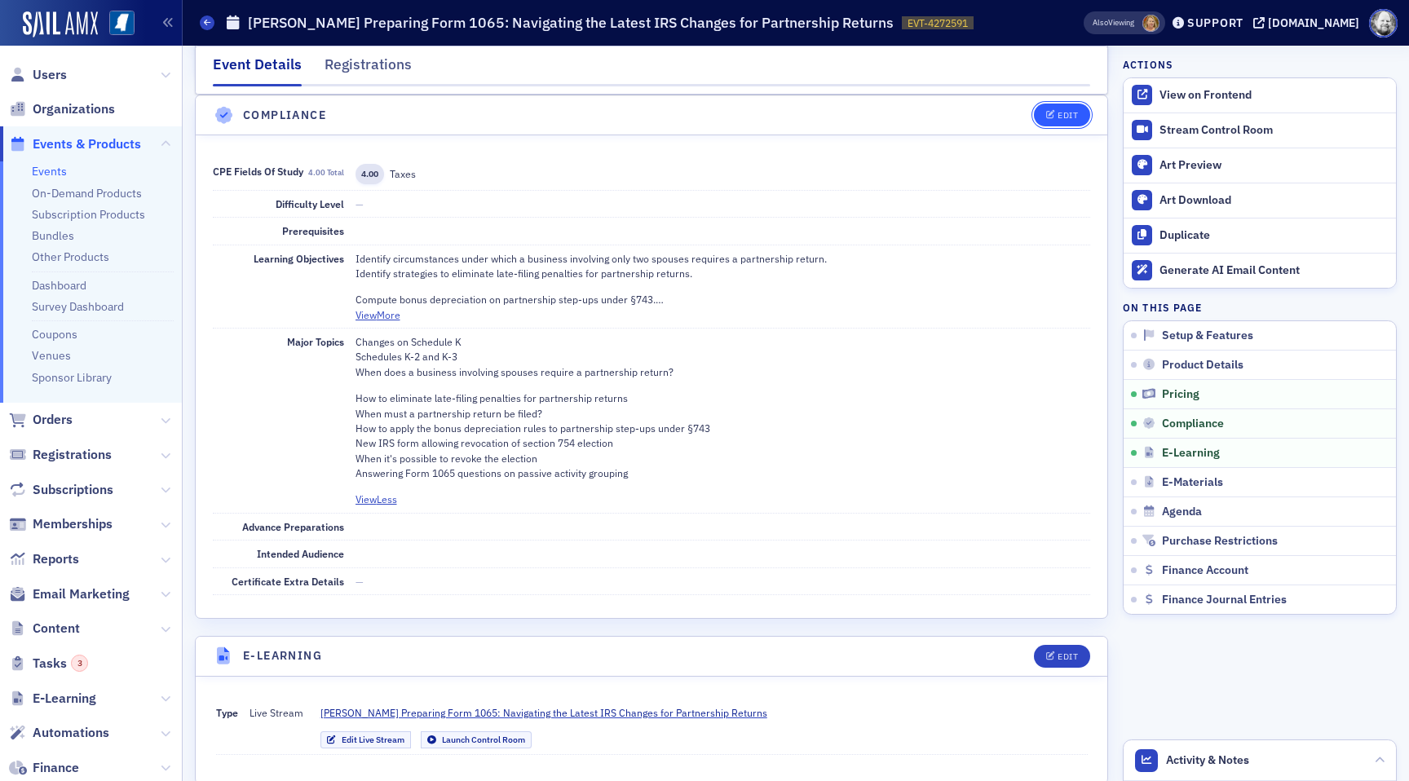
click at [1049, 111] on icon "button" at bounding box center [1051, 115] width 10 height 9
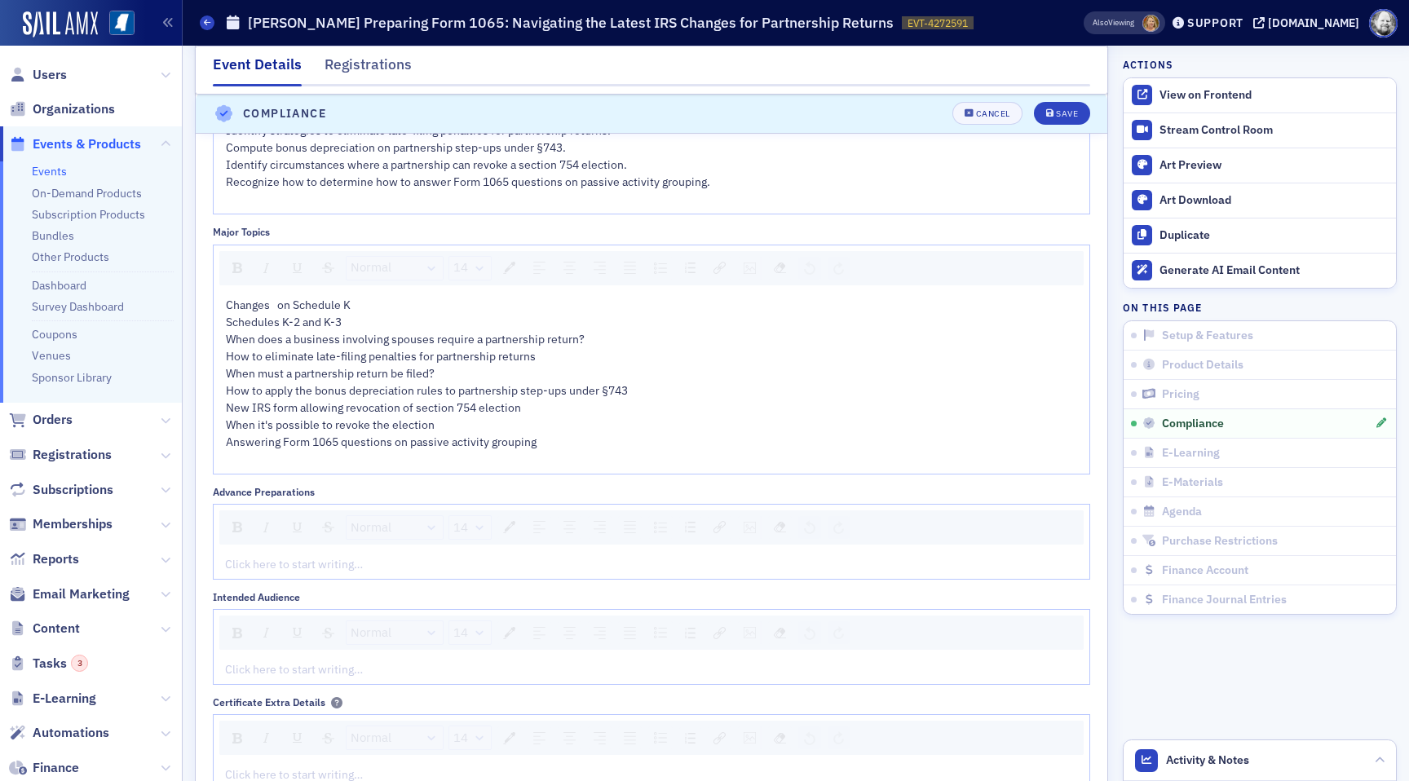
scroll to position [2335, 0]
click at [981, 117] on div "Cancel" at bounding box center [993, 114] width 34 height 9
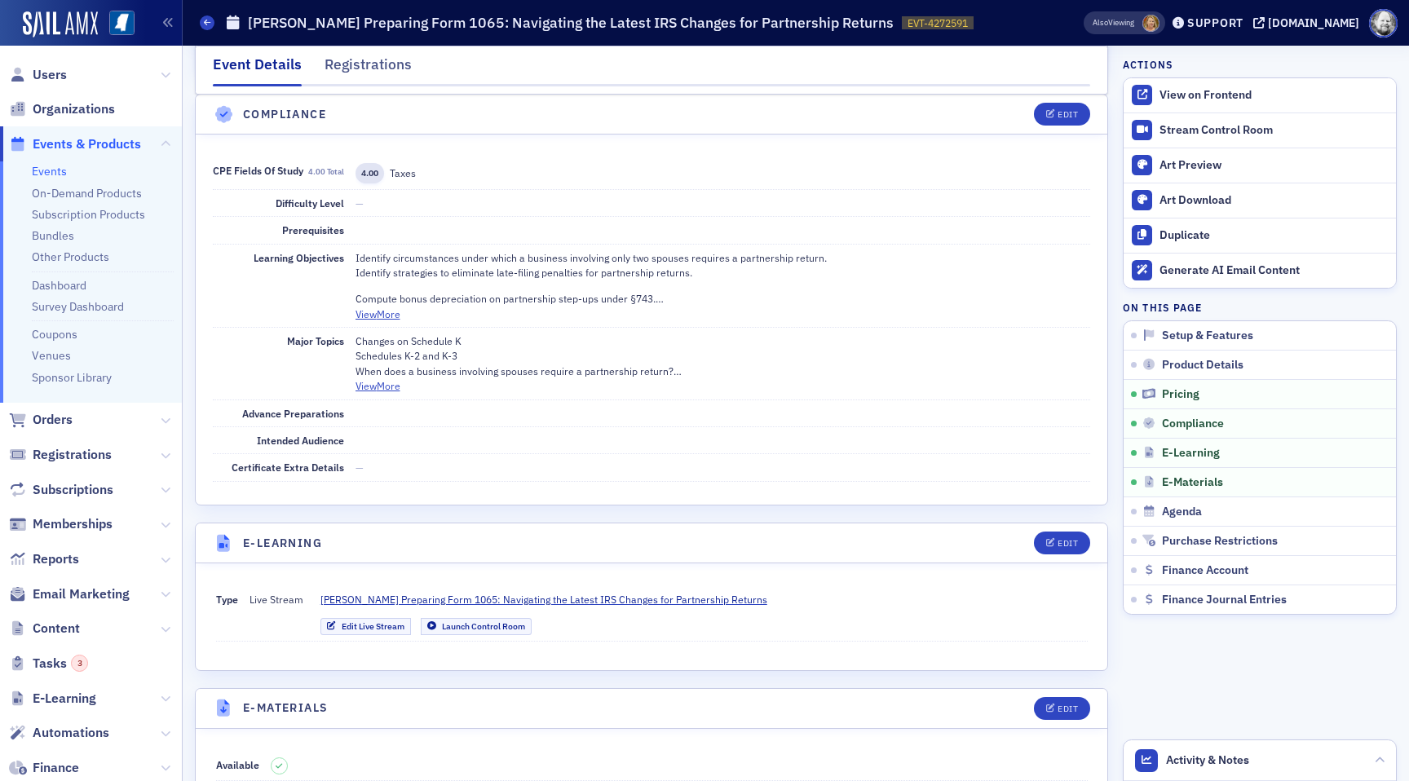
scroll to position [1917, 0]
click at [1069, 111] on div "Edit" at bounding box center [1067, 115] width 20 height 9
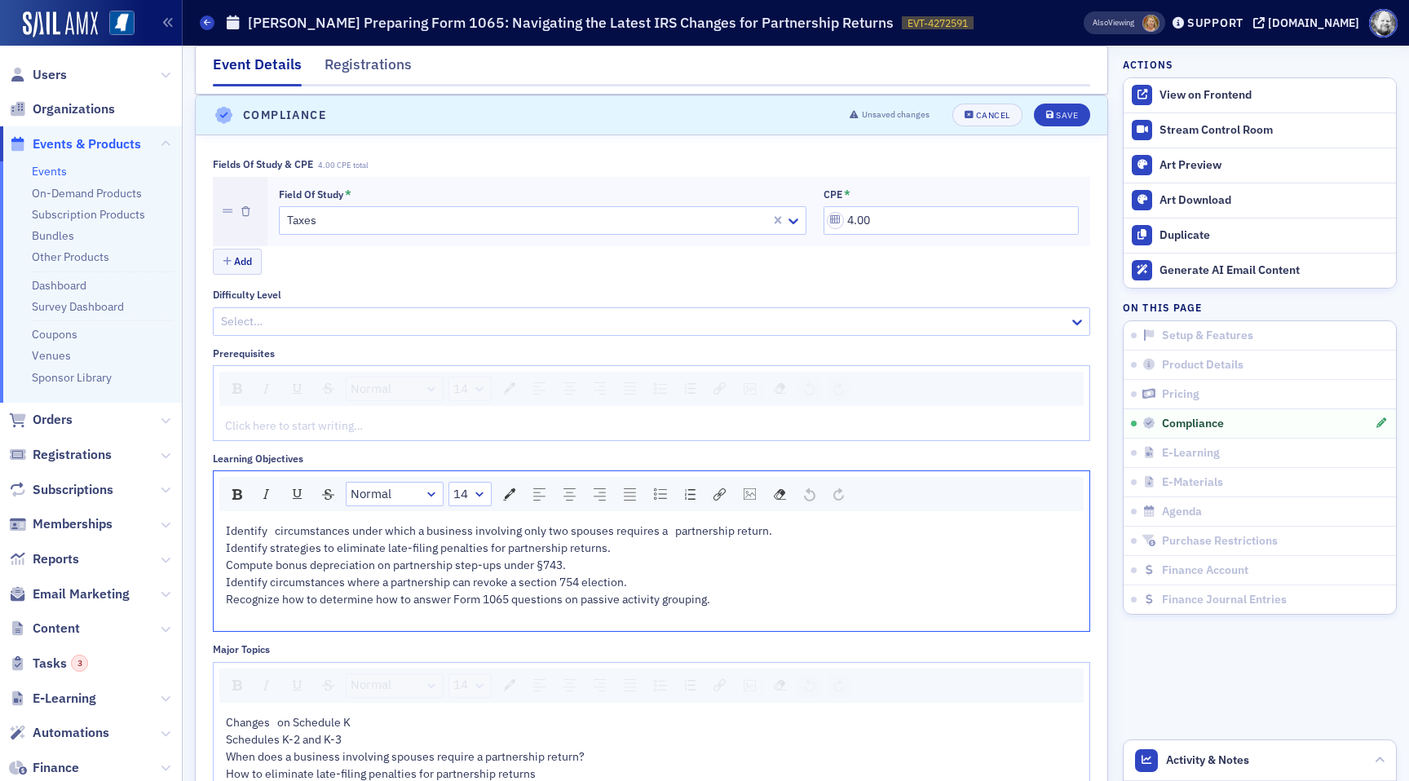
click at [421, 562] on span "Compute bonus depreciation on partnership step-ups under §743." at bounding box center [396, 565] width 340 height 15
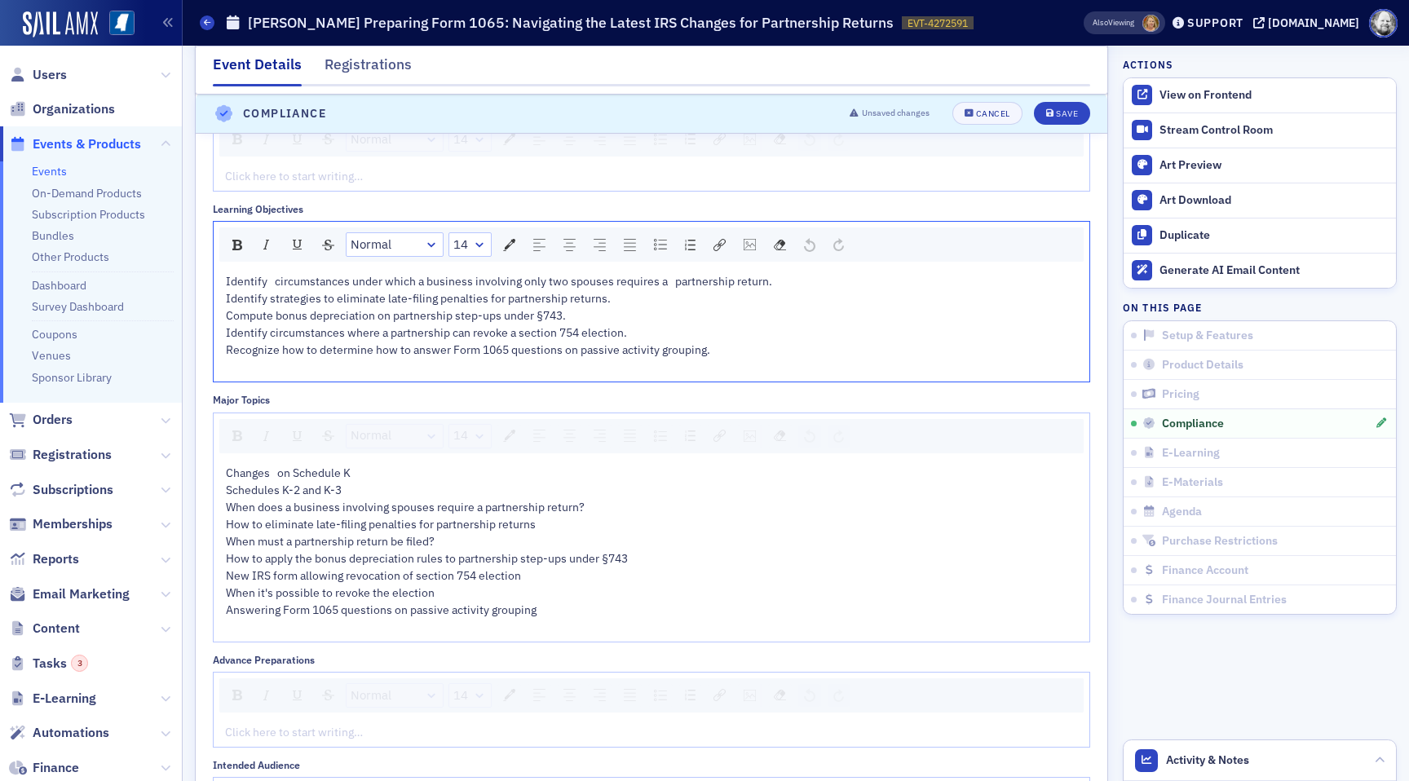
scroll to position [2168, 0]
click at [770, 525] on div "How to eliminate late-filing penalties for partnership returns When must a part…" at bounding box center [652, 565] width 852 height 103
click at [633, 354] on span "Recognize how to determine how to answer Form 1065 questions on passive activit…" at bounding box center [468, 348] width 484 height 15
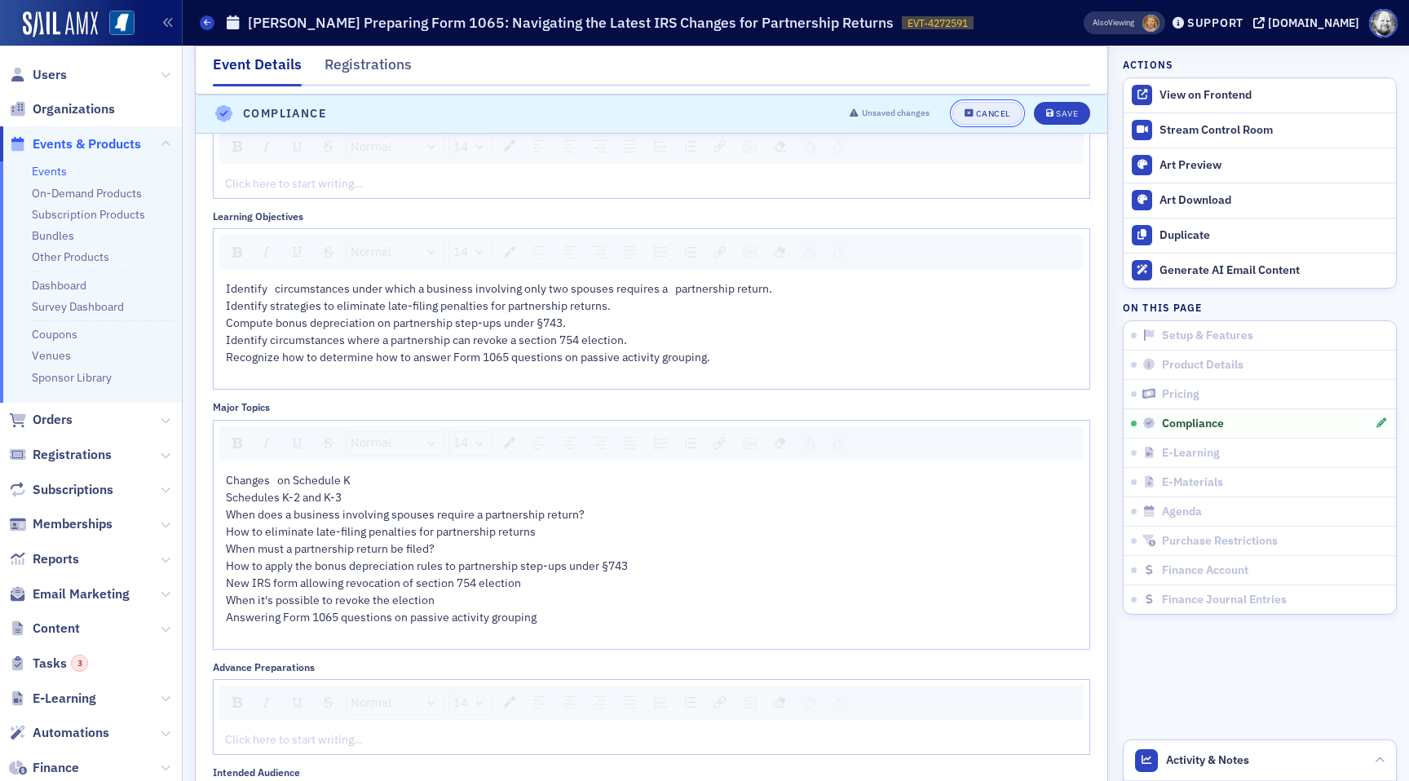
click at [999, 117] on div "Cancel" at bounding box center [993, 114] width 34 height 9
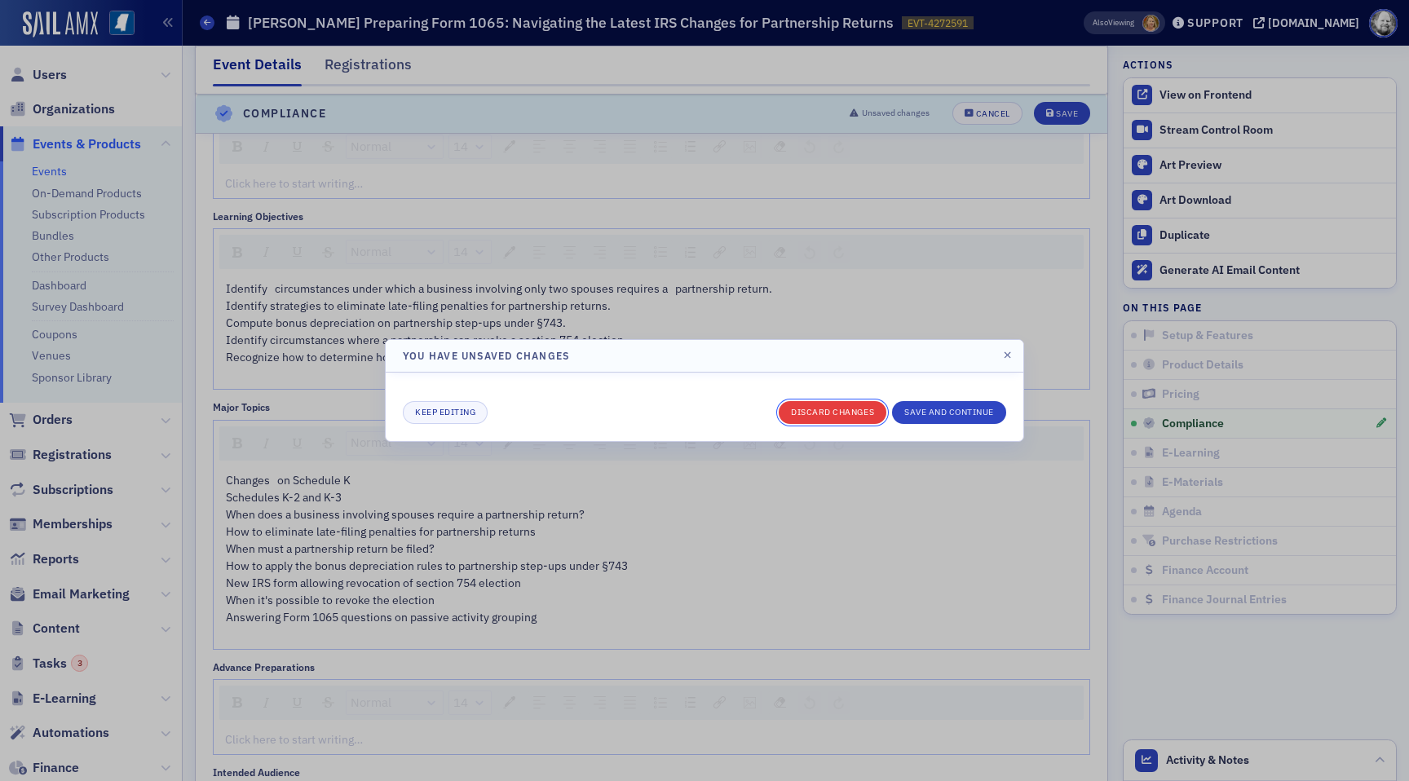
click at [812, 410] on button "Discard changes" at bounding box center [832, 412] width 108 height 23
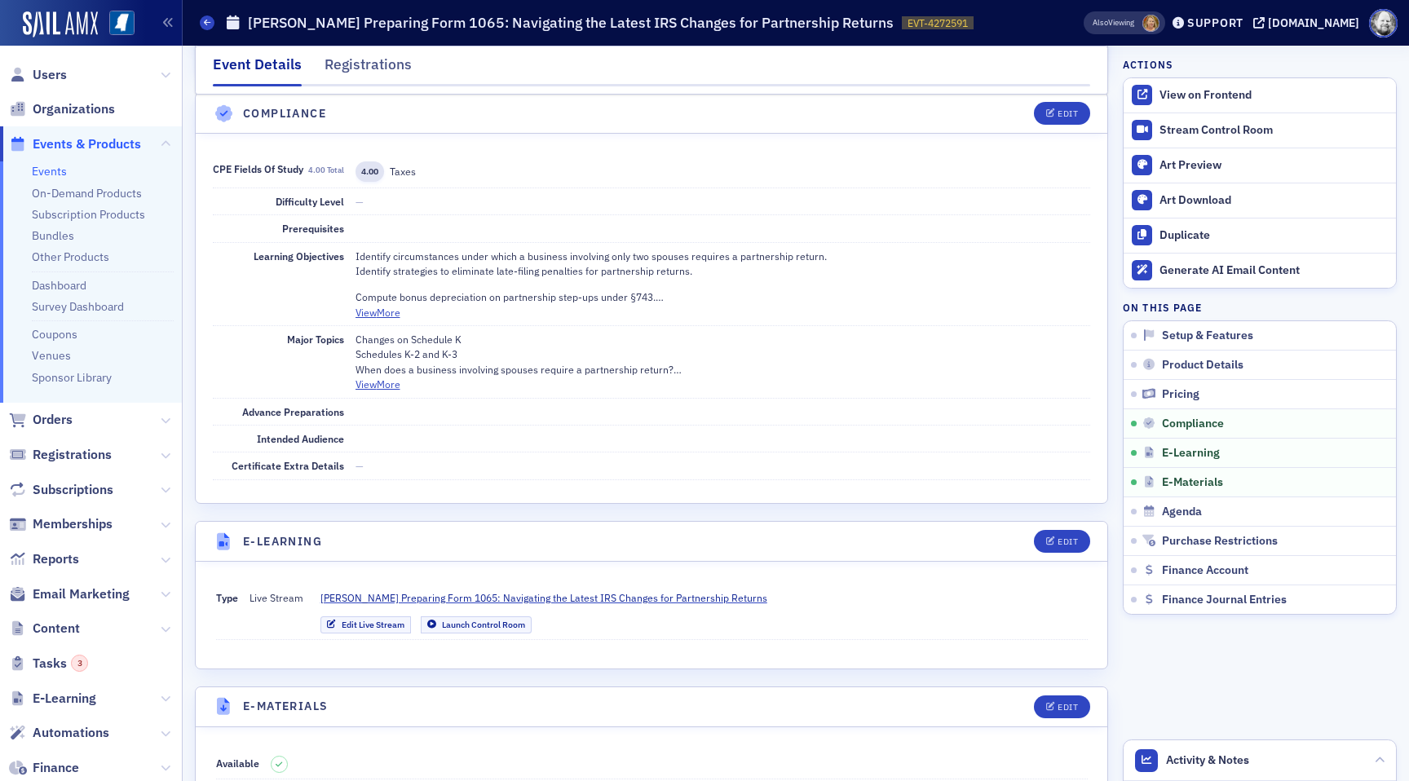
scroll to position [1917, 0]
click at [379, 393] on button "View More" at bounding box center [377, 386] width 45 height 15
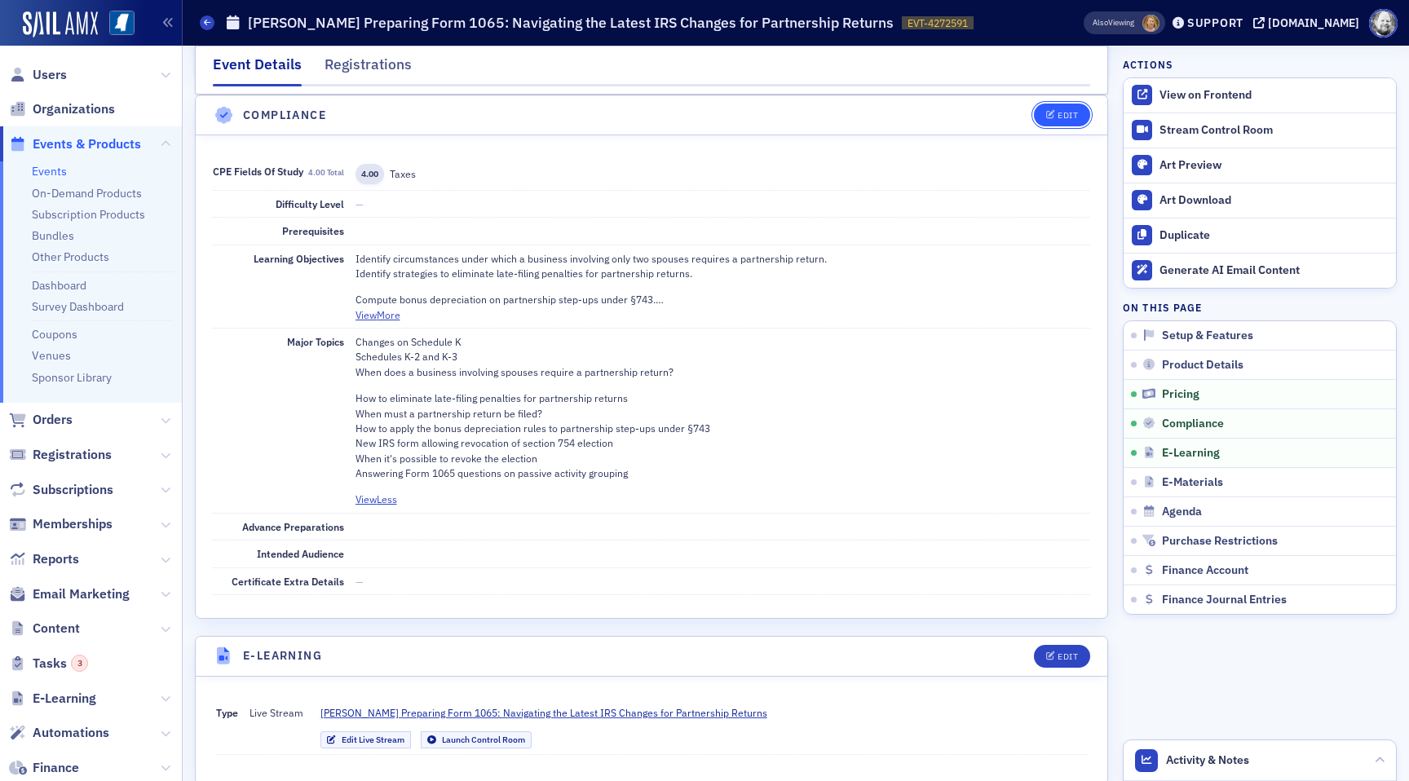
click at [1059, 115] on div "Edit" at bounding box center [1067, 115] width 20 height 9
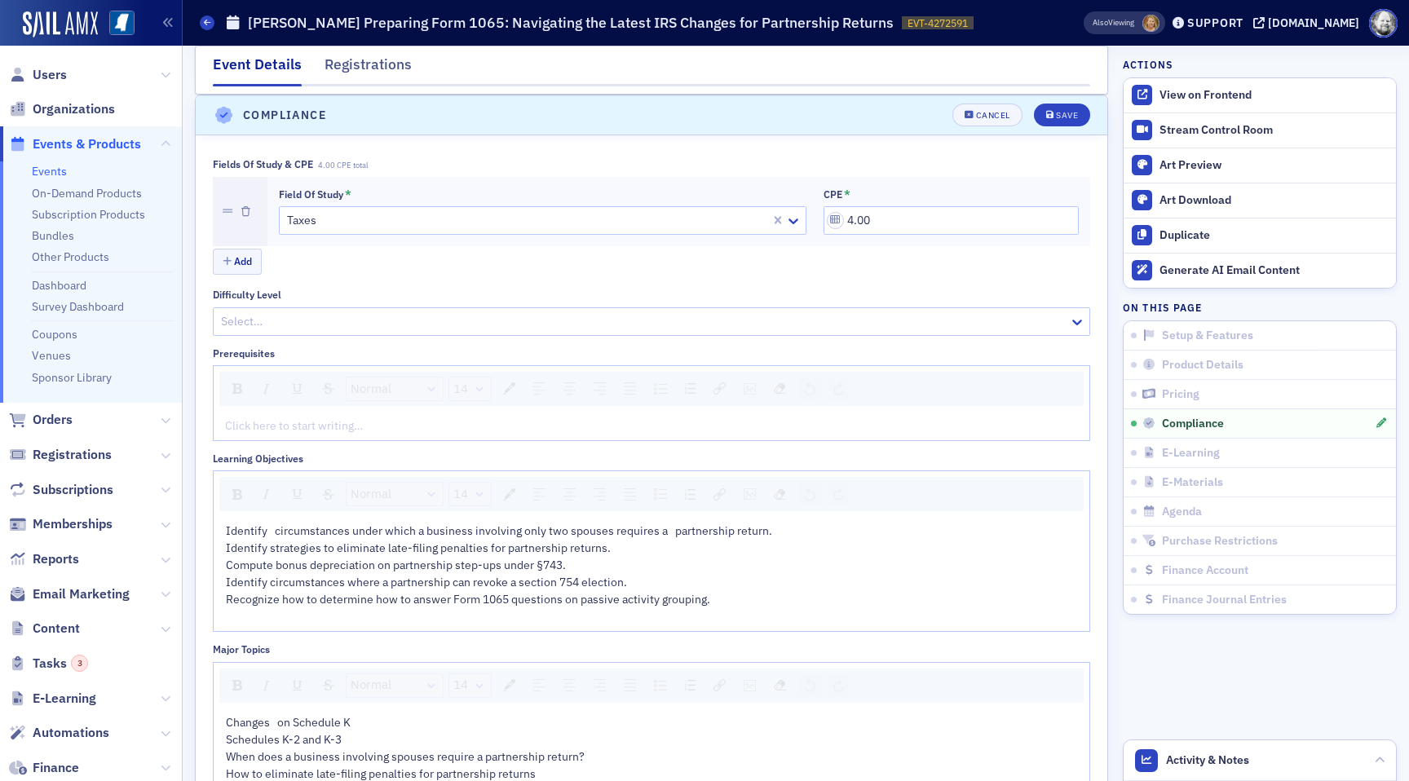
click at [752, 554] on div "Identify circumstances under which a business involving only two spouses requir…" at bounding box center [652, 540] width 852 height 34
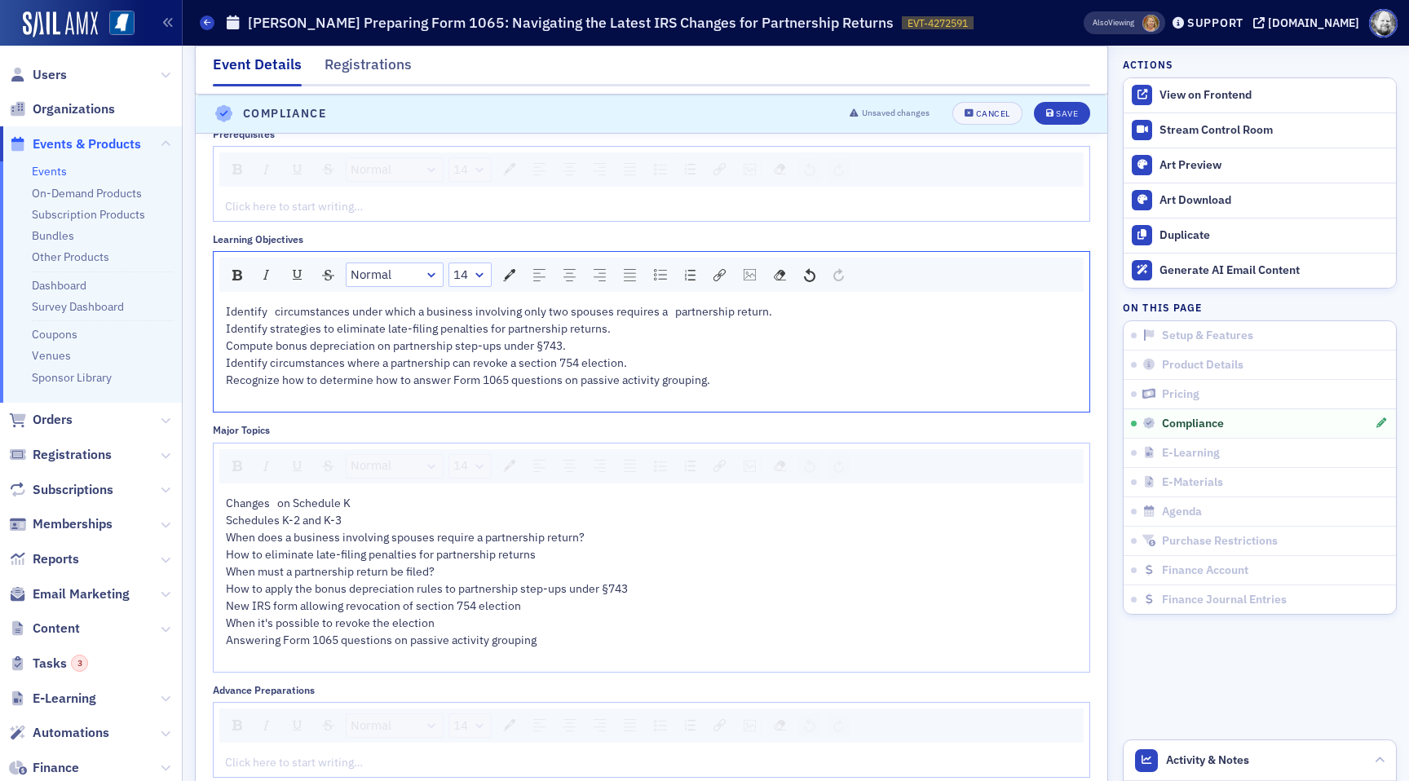
scroll to position [2158, 0]
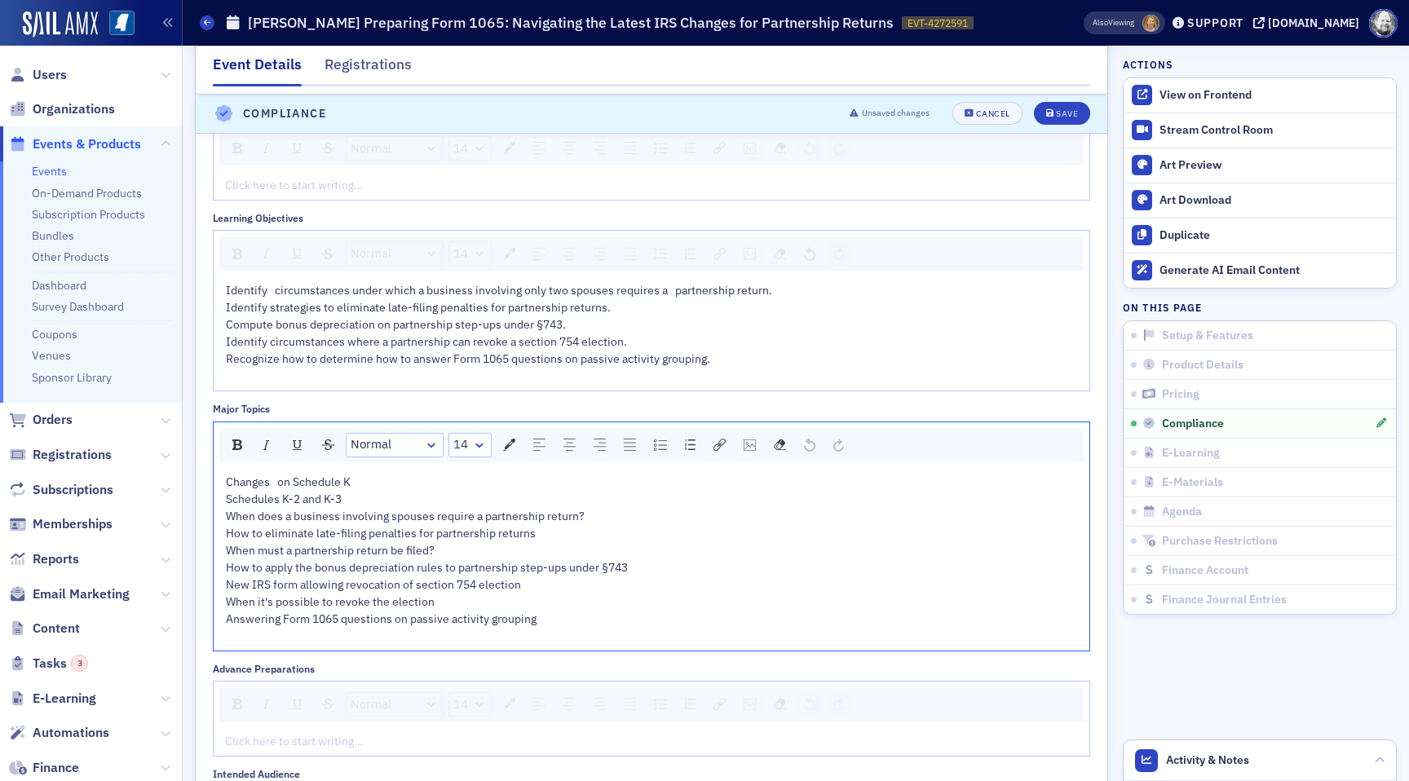
click at [514, 545] on div "How to eliminate late-filing penalties for partnership returns When must a part…" at bounding box center [652, 576] width 852 height 103
click at [1067, 110] on div "Save" at bounding box center [1067, 114] width 22 height 9
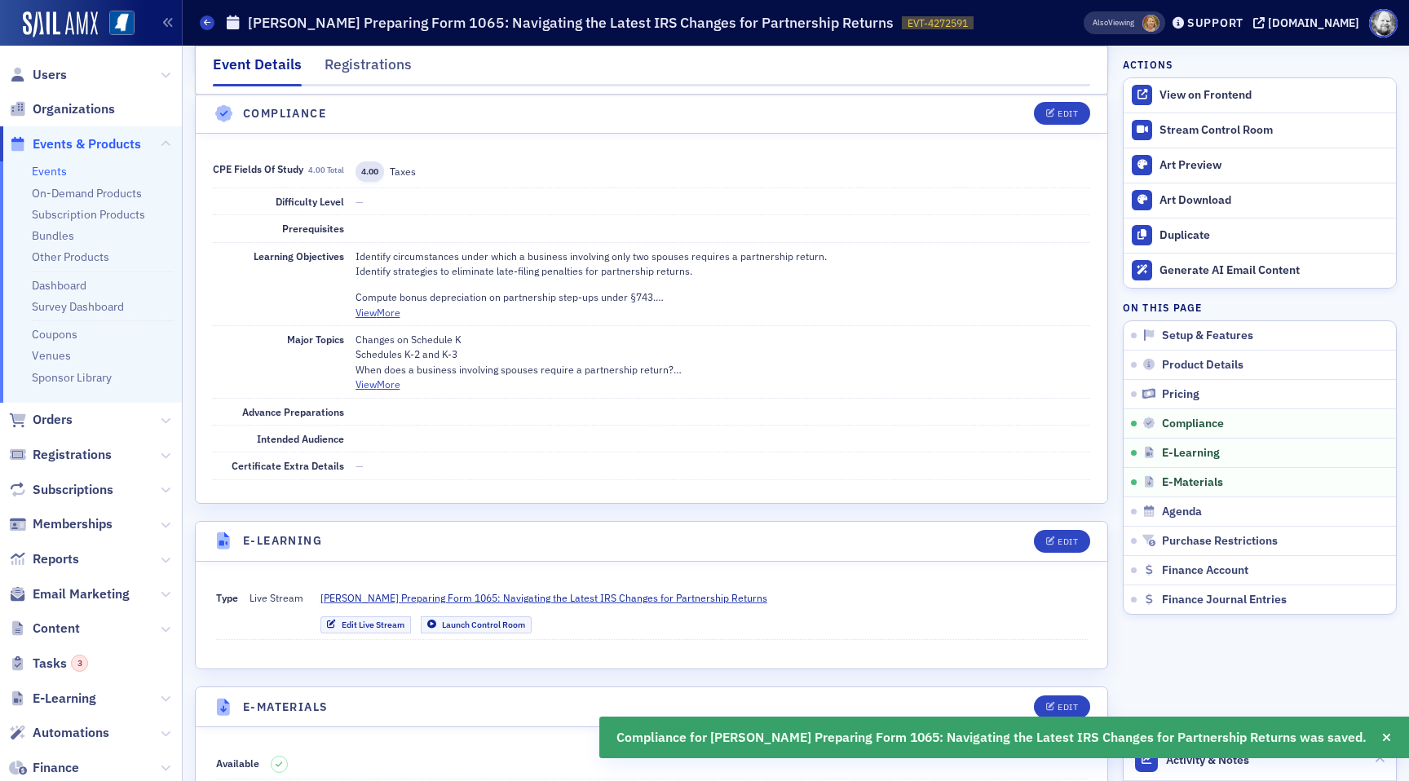
scroll to position [1917, 0]
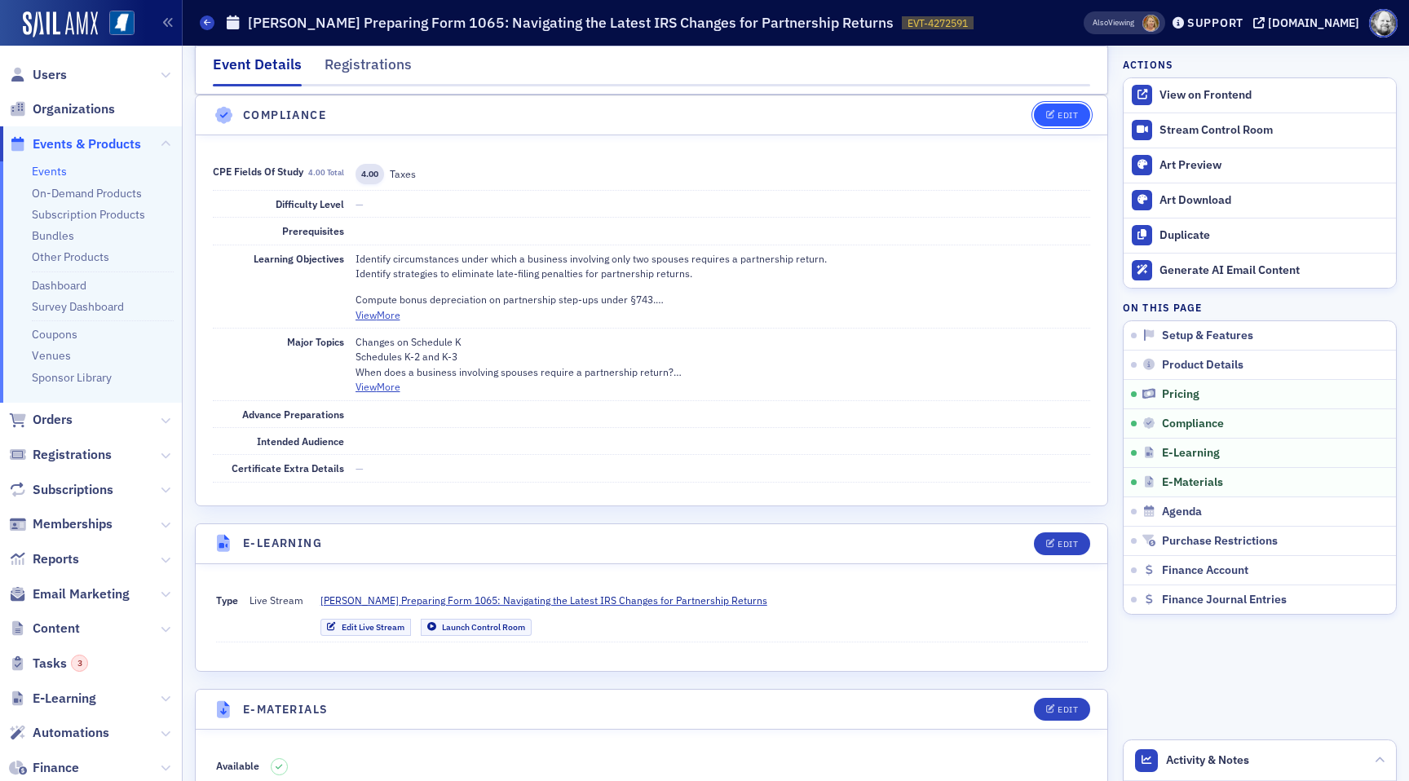
click at [1055, 116] on span "Edit" at bounding box center [1062, 115] width 32 height 9
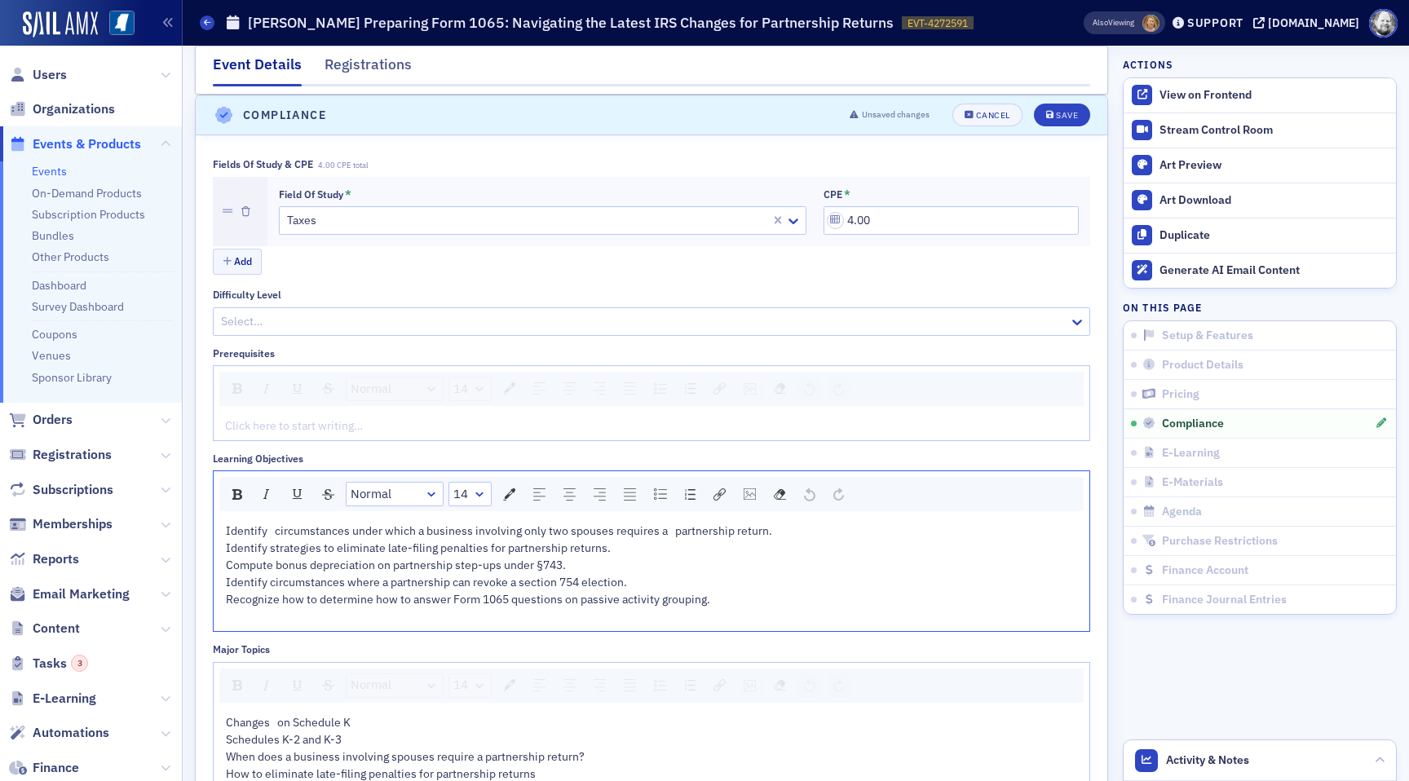
click at [677, 532] on span "Identify circumstances under which a business involving only two spouses requir…" at bounding box center [500, 539] width 549 height 32
click at [676, 532] on span "Identify circumstances under which a business involving only two spouses requir…" at bounding box center [500, 539] width 549 height 32
click at [668, 534] on span "Identify circumstances under which a business involving only two spouses requir…" at bounding box center [500, 539] width 549 height 32
click at [268, 533] on span "Identify circumstances under which a business involving only two spouses requir…" at bounding box center [499, 539] width 546 height 32
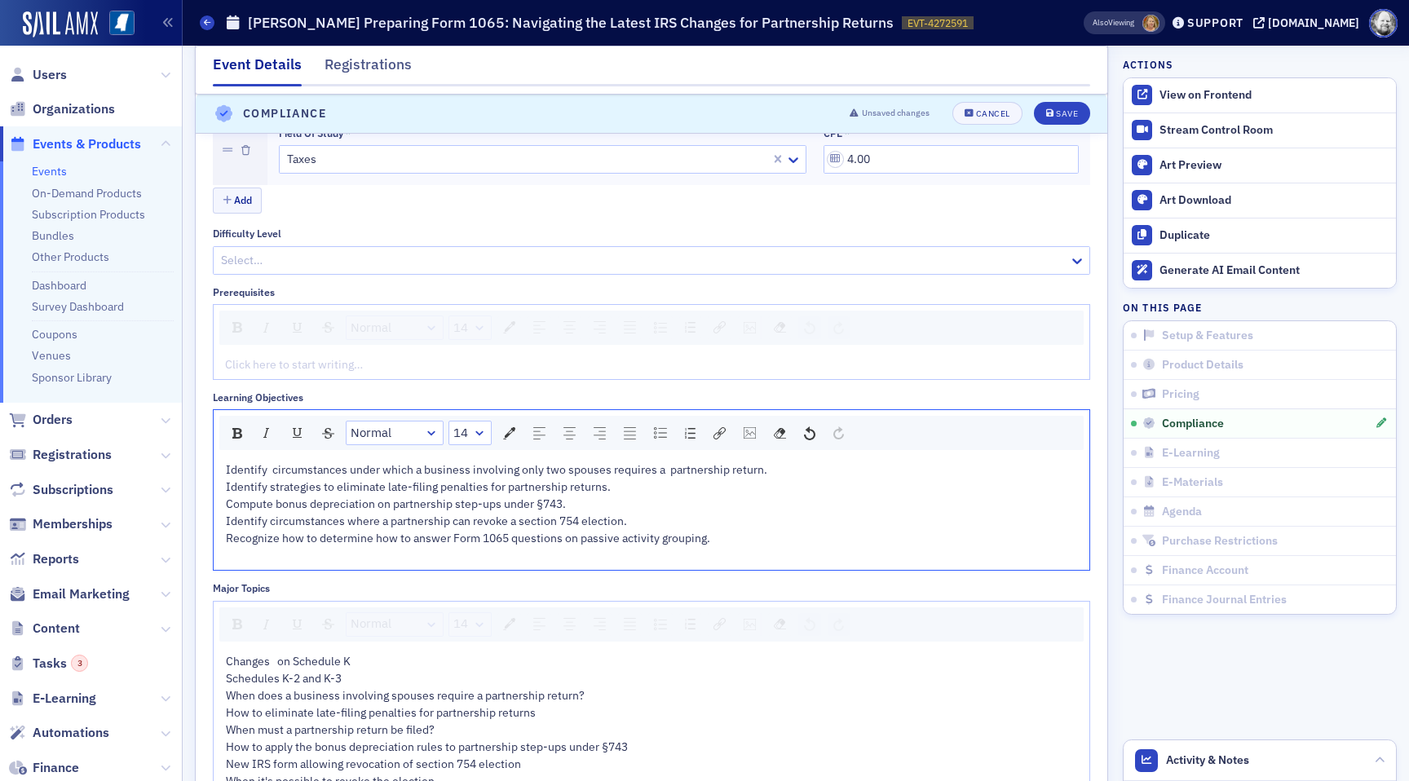
scroll to position [1994, 0]
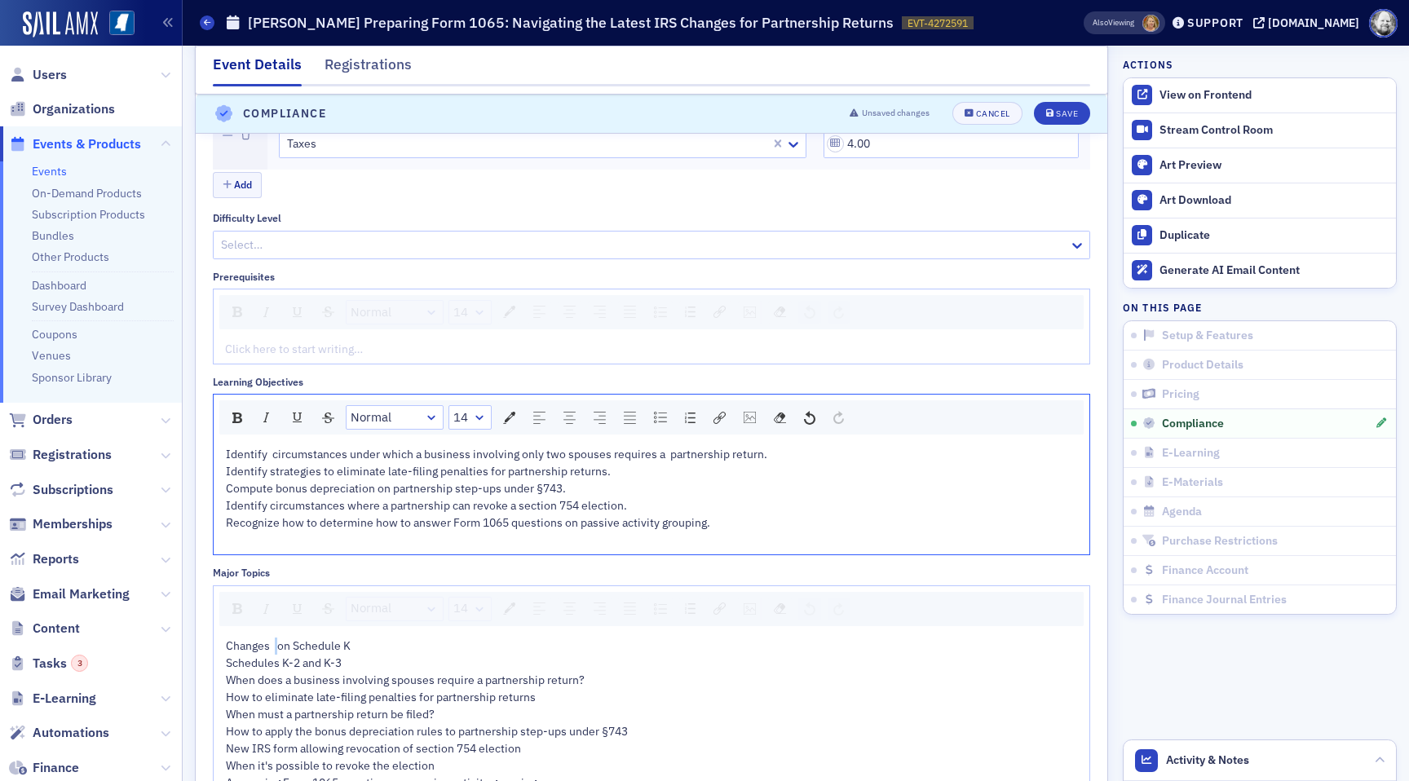
click at [276, 649] on span "Changes on Schedule K Schedules K-2 and K-3 When does a business involving spou…" at bounding box center [405, 662] width 359 height 49
click at [1074, 110] on div "Save" at bounding box center [1067, 114] width 22 height 9
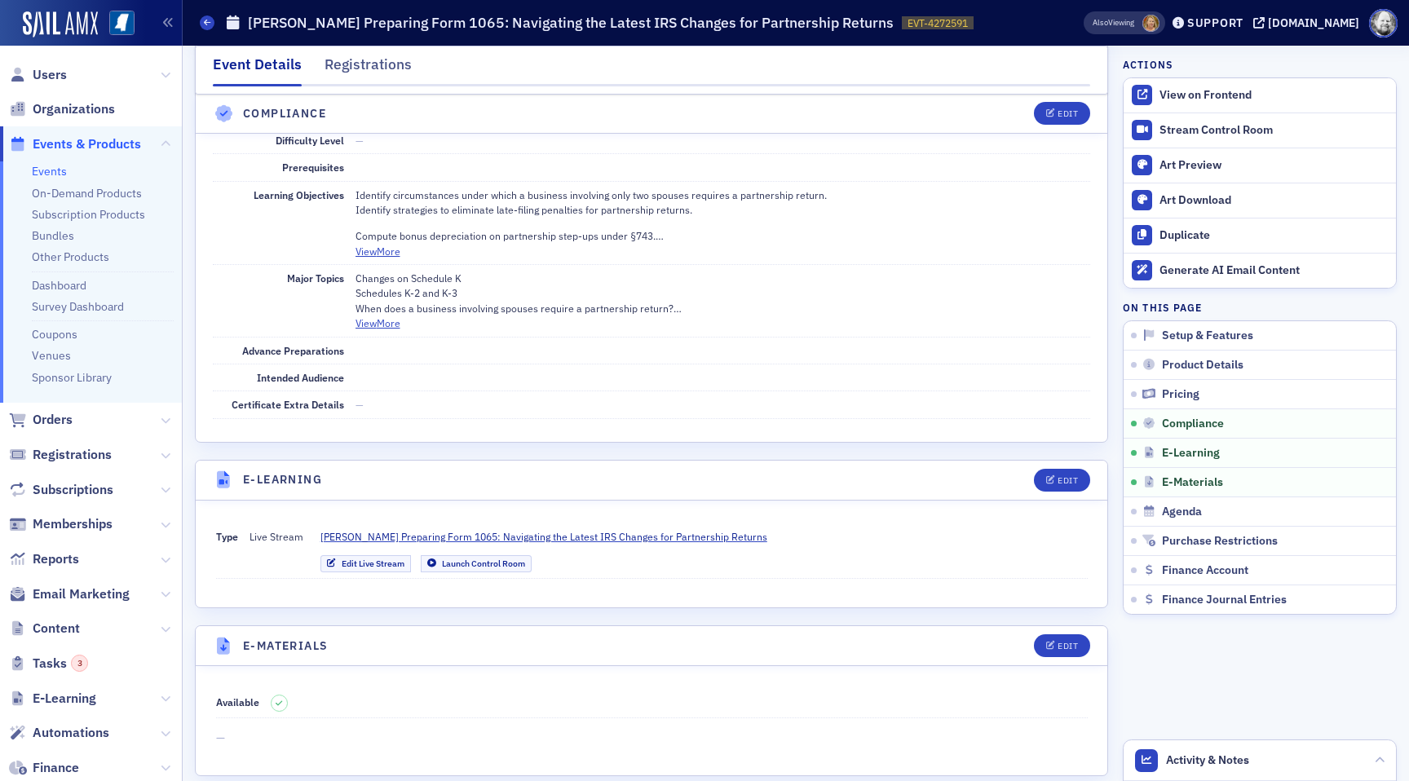
scroll to position [1969, 0]
